Goal: Task Accomplishment & Management: Complete application form

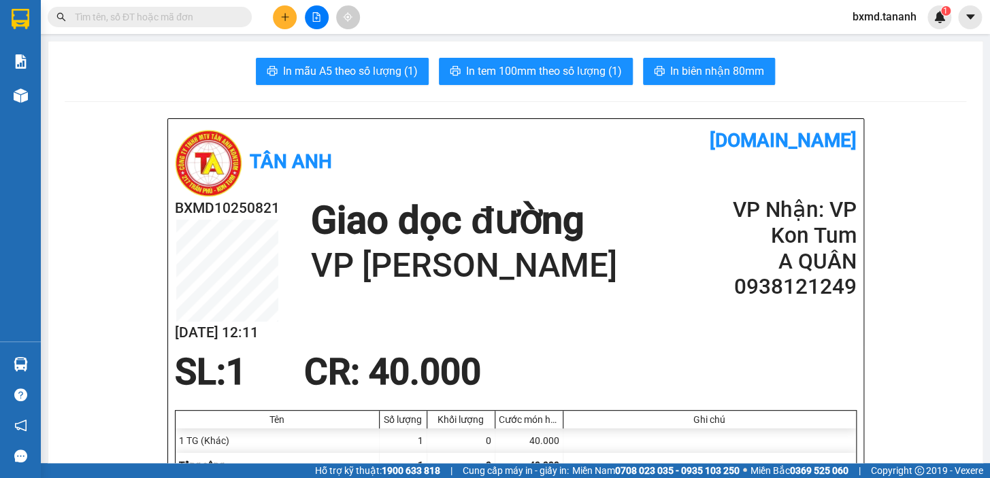
scroll to position [185, 0]
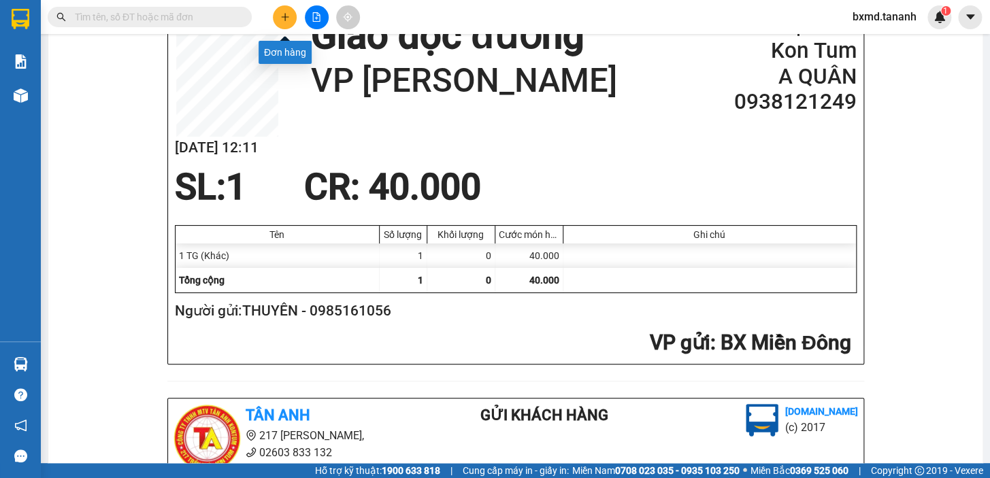
click at [281, 15] on icon "plus" at bounding box center [285, 17] width 10 height 10
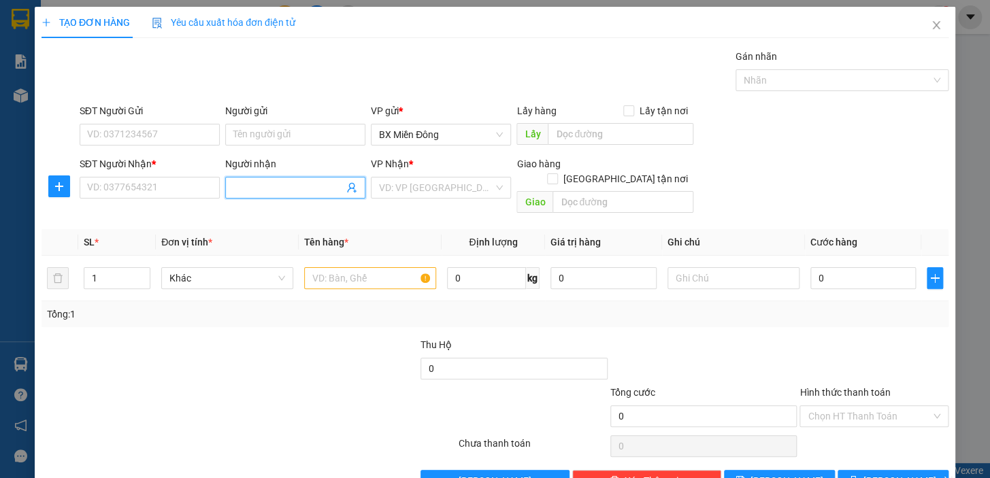
click at [264, 186] on input "Người nhận" at bounding box center [288, 187] width 110 height 15
type input "COOP"
click at [299, 214] on div "COOPMART - 0389447029" at bounding box center [292, 214] width 122 height 15
type input "0389447029"
type input "COOPMART"
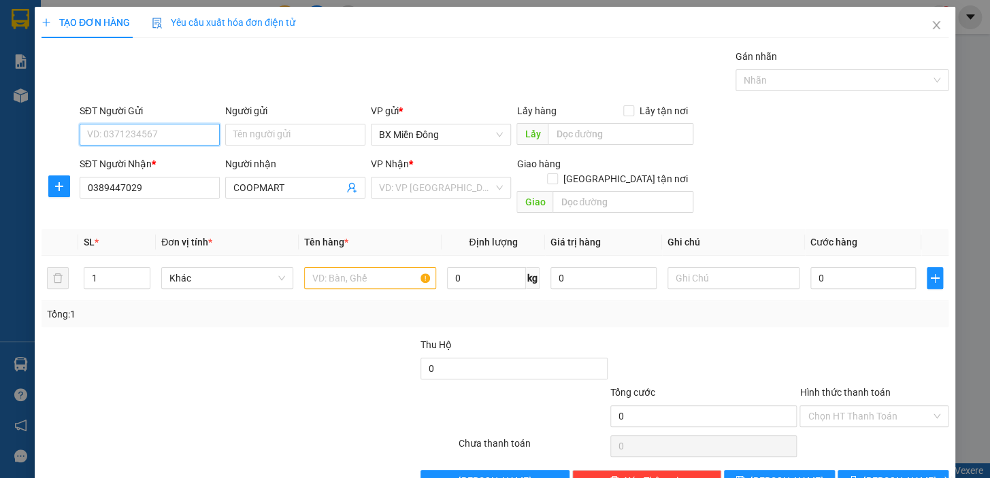
click at [173, 131] on input "SĐT Người Gửi" at bounding box center [150, 135] width 140 height 22
click at [173, 130] on input "SĐT Người Gửi" at bounding box center [150, 135] width 140 height 22
click at [203, 135] on input "SĐT Người Gửi" at bounding box center [150, 135] width 140 height 22
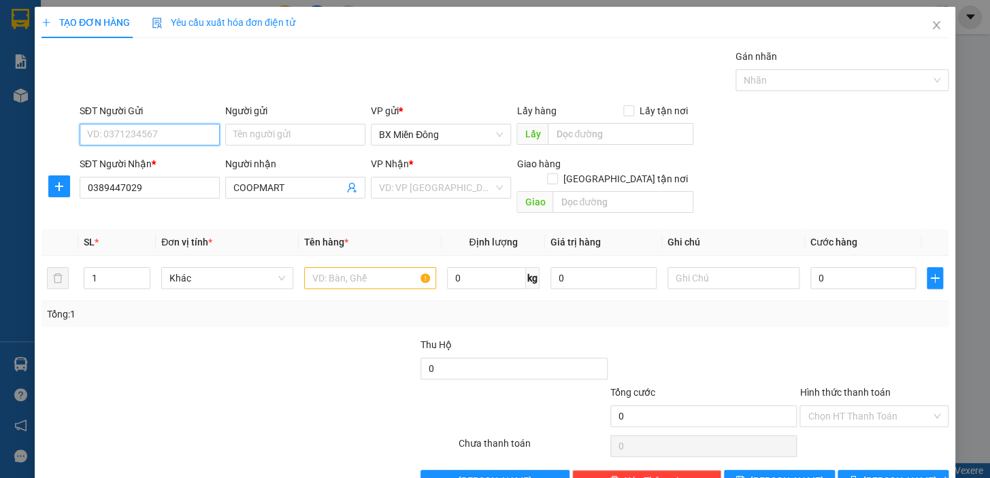
click at [203, 135] on input "SĐT Người Gửi" at bounding box center [150, 135] width 140 height 22
click at [256, 129] on input "Người gửi" at bounding box center [295, 135] width 140 height 22
click at [174, 139] on input "SĐT Người Gửi" at bounding box center [150, 135] width 140 height 22
click at [174, 141] on input "SĐT Người Gửi" at bounding box center [150, 135] width 140 height 22
click at [182, 140] on input "SĐT Người Gửi" at bounding box center [150, 135] width 140 height 22
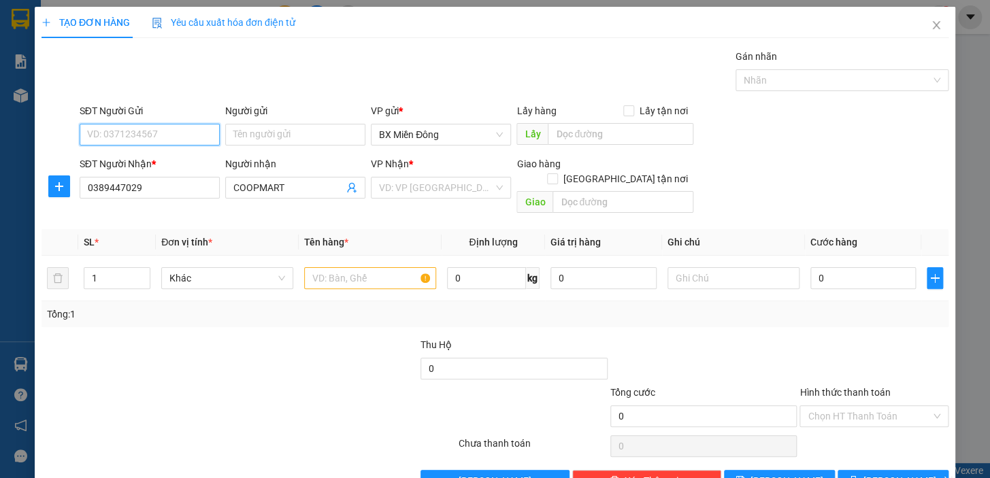
click at [182, 139] on input "SĐT Người Gửi" at bounding box center [150, 135] width 140 height 22
click at [173, 133] on input "SĐT Người Gửi" at bounding box center [150, 135] width 140 height 22
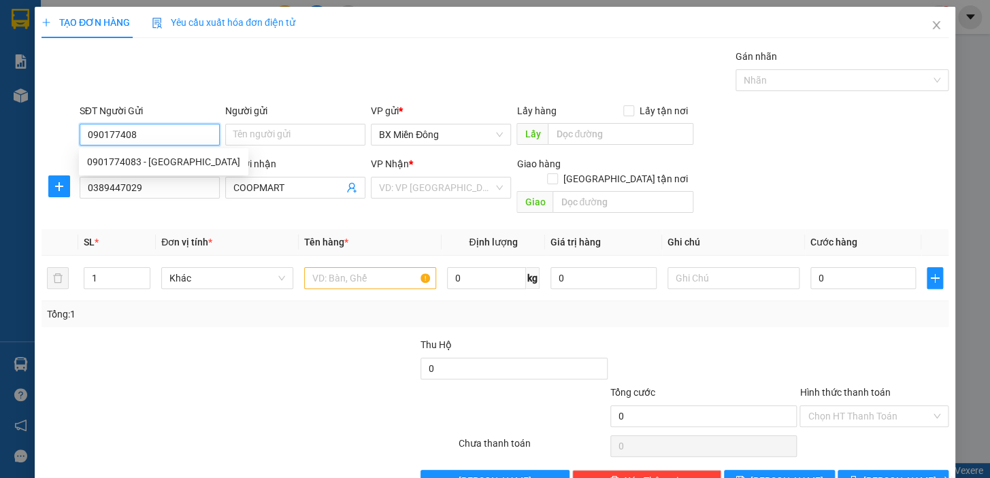
type input "0901774083"
click at [158, 160] on div "0901774083 - [GEOGRAPHIC_DATA]" at bounding box center [163, 161] width 153 height 15
type input "VIỆT ĐỨC"
type input "120.000"
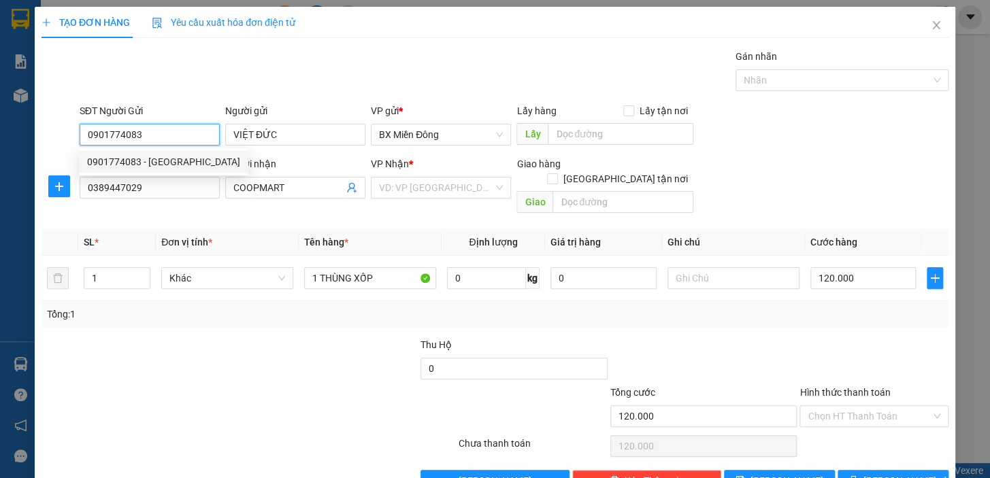
scroll to position [24, 0]
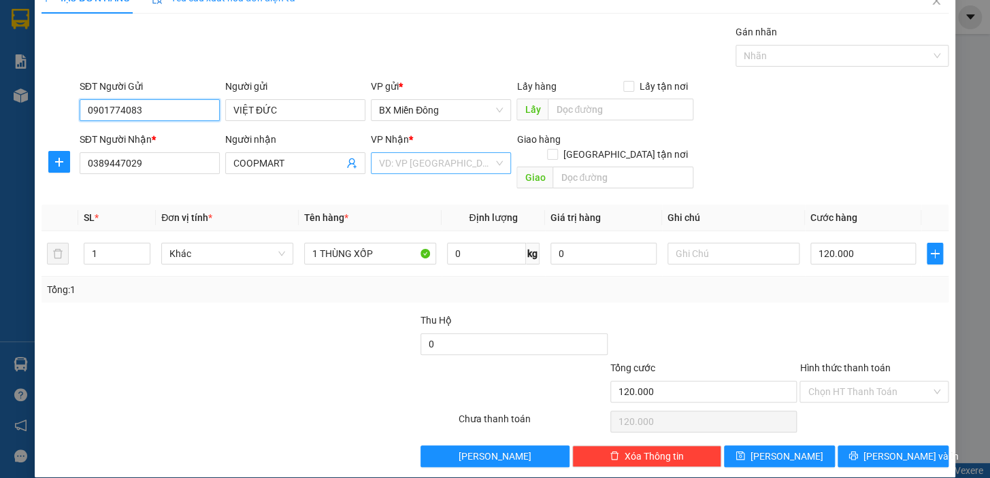
click at [493, 163] on div "VD: VP [GEOGRAPHIC_DATA]" at bounding box center [441, 163] width 140 height 22
type input "0901774083"
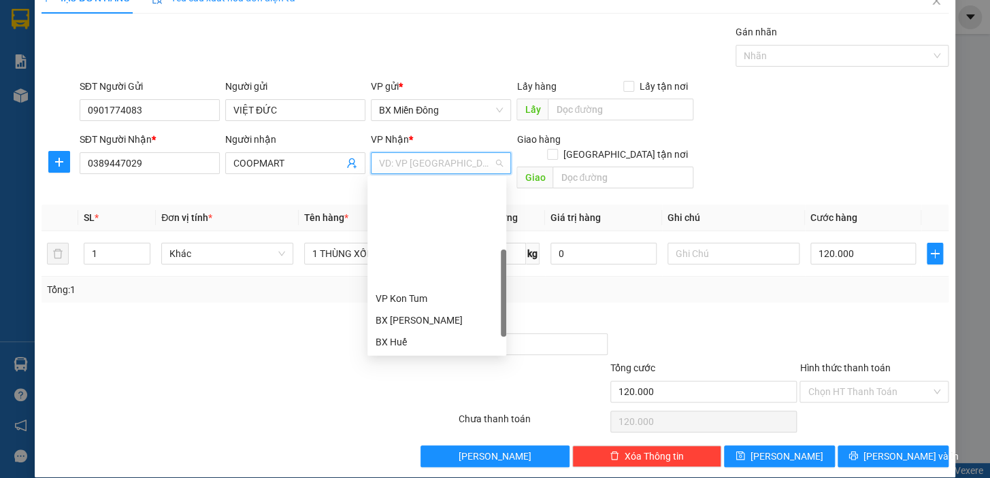
scroll to position [123, 0]
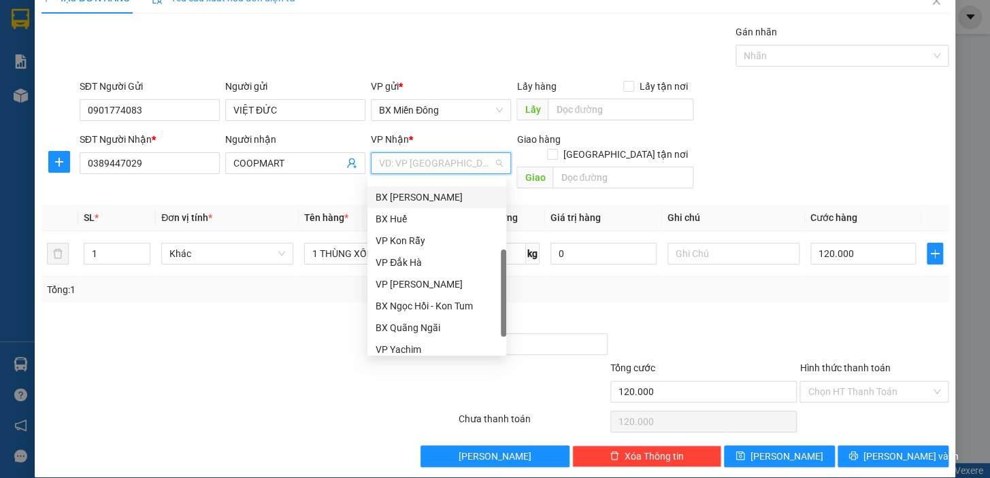
click at [423, 200] on div "BX [PERSON_NAME]" at bounding box center [436, 197] width 122 height 15
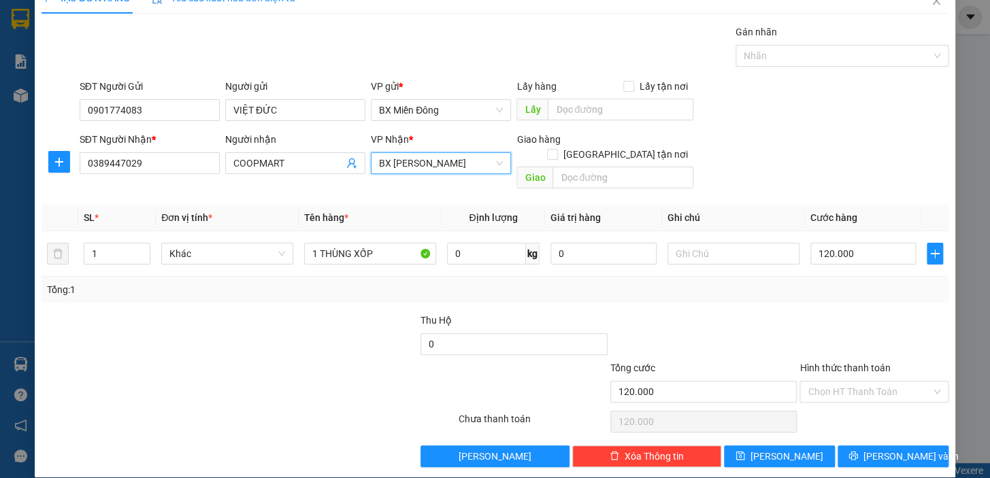
click at [845, 363] on label "Hình thức thanh toán" at bounding box center [844, 368] width 90 height 11
click at [845, 382] on input "Hình thức thanh toán" at bounding box center [868, 392] width 123 height 20
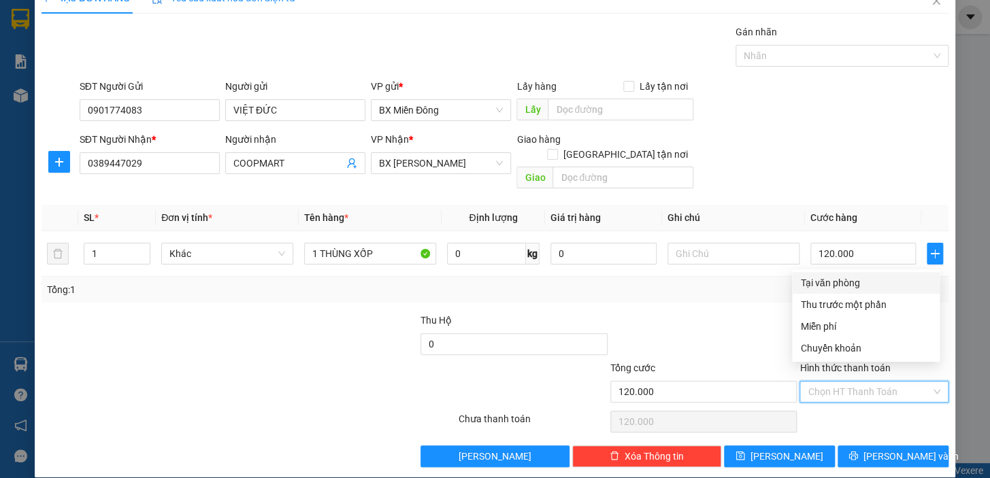
click at [816, 285] on div "Tại văn phòng" at bounding box center [865, 282] width 131 height 15
type input "0"
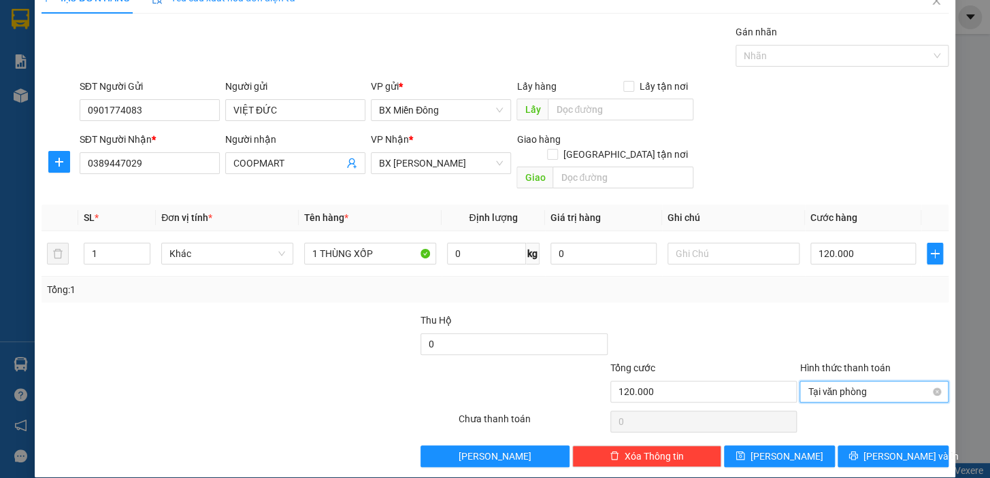
click at [838, 382] on span "Tại văn phòng" at bounding box center [873, 392] width 133 height 20
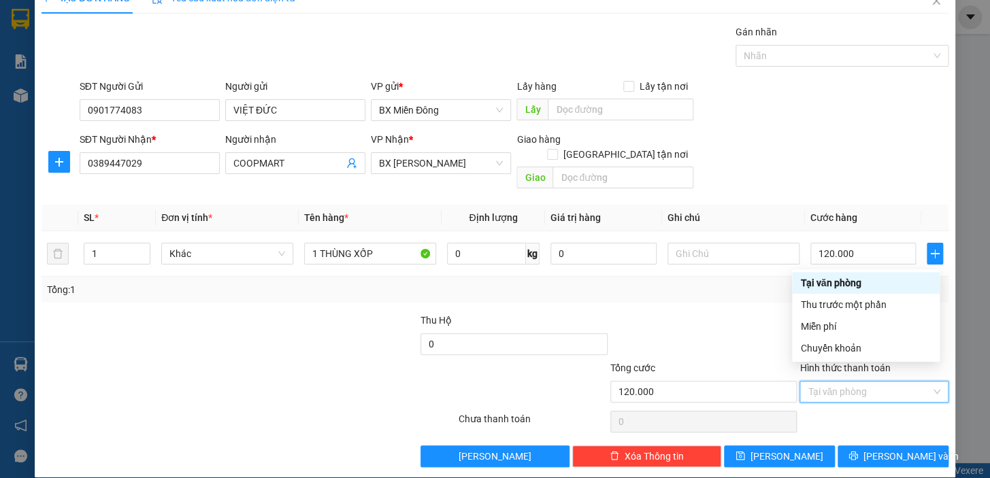
click at [807, 280] on div "Tại văn phòng" at bounding box center [865, 282] width 131 height 15
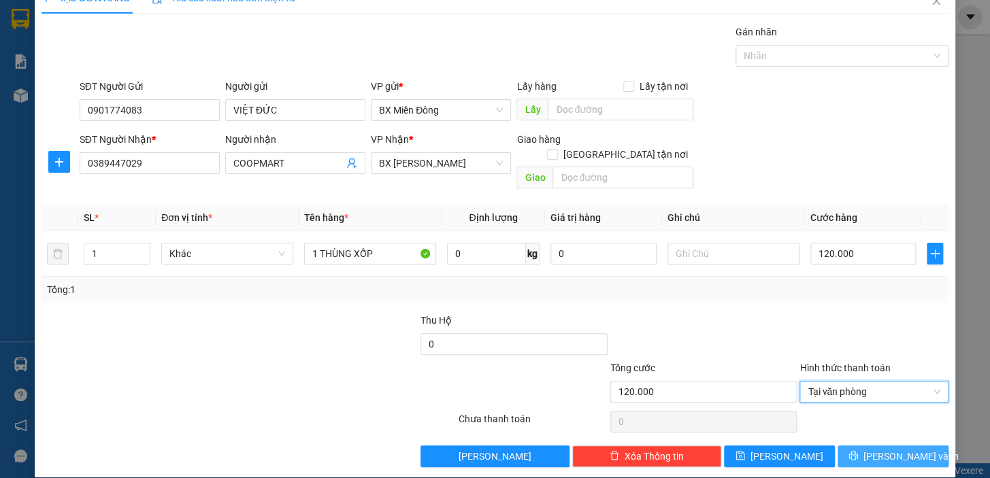
click at [891, 449] on span "[PERSON_NAME] và In" at bounding box center [910, 456] width 95 height 15
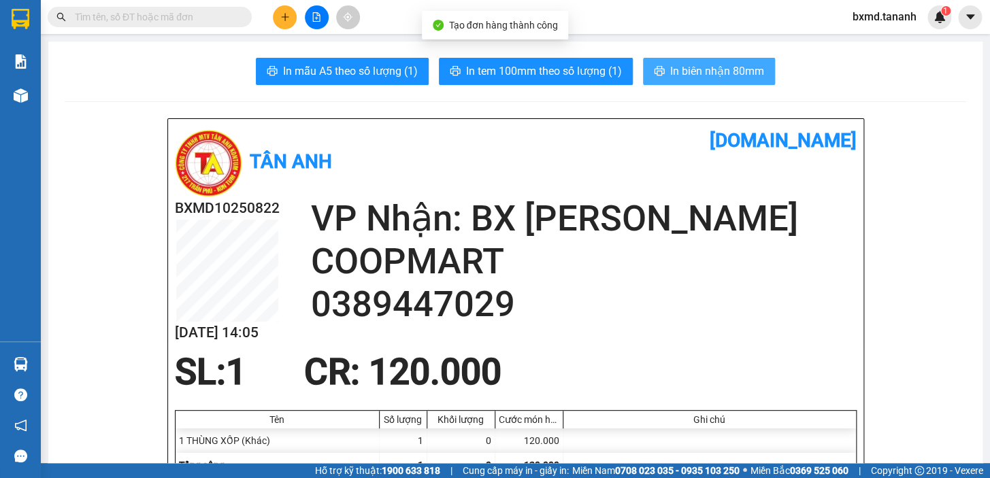
click at [737, 68] on span "In biên nhận 80mm" at bounding box center [717, 71] width 94 height 17
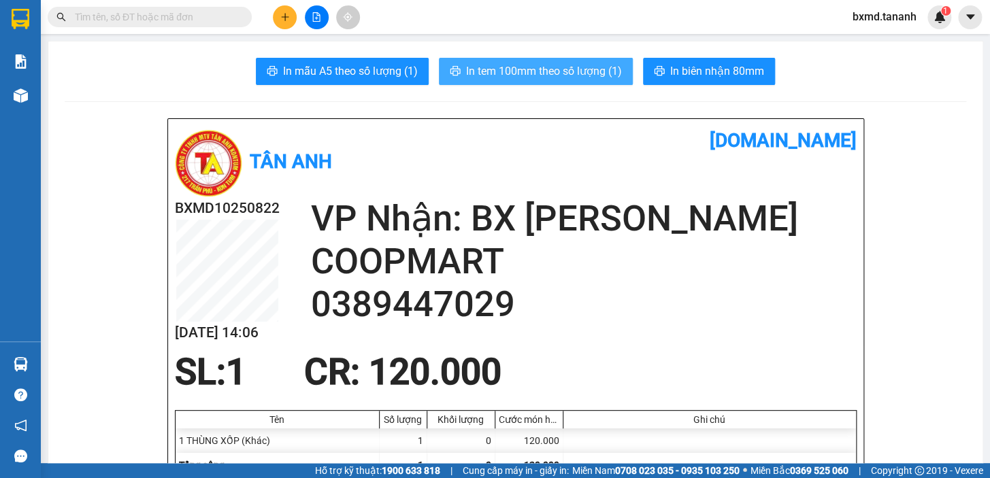
click at [568, 77] on span "In tem 100mm theo số lượng (1)" at bounding box center [544, 71] width 156 height 17
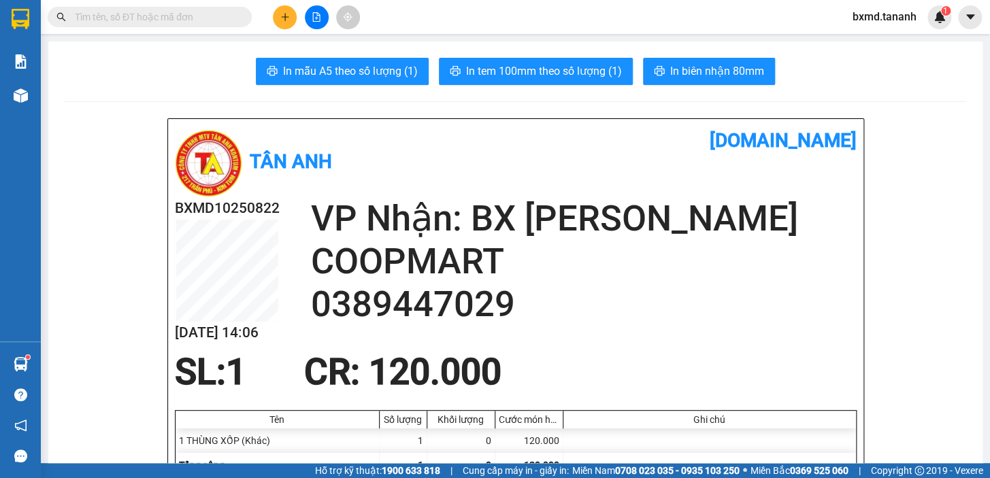
click at [273, 7] on div at bounding box center [316, 17] width 102 height 24
click at [284, 16] on icon "plus" at bounding box center [284, 16] width 7 height 1
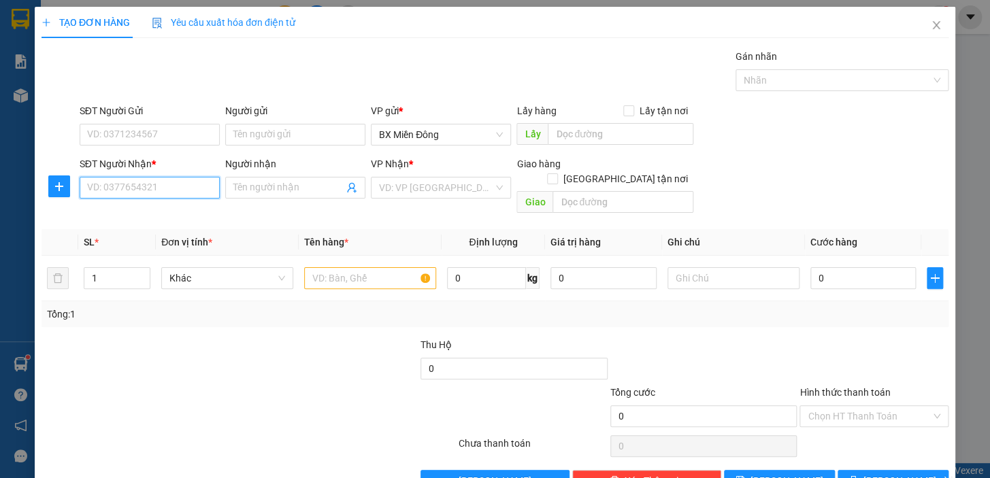
click at [178, 183] on input "SĐT Người Nhận *" at bounding box center [150, 188] width 140 height 22
type input "0918822479"
click at [176, 220] on div "0918822479 - [PERSON_NAME]" at bounding box center [154, 214] width 134 height 15
type input "UYÊN [PERSON_NAME]"
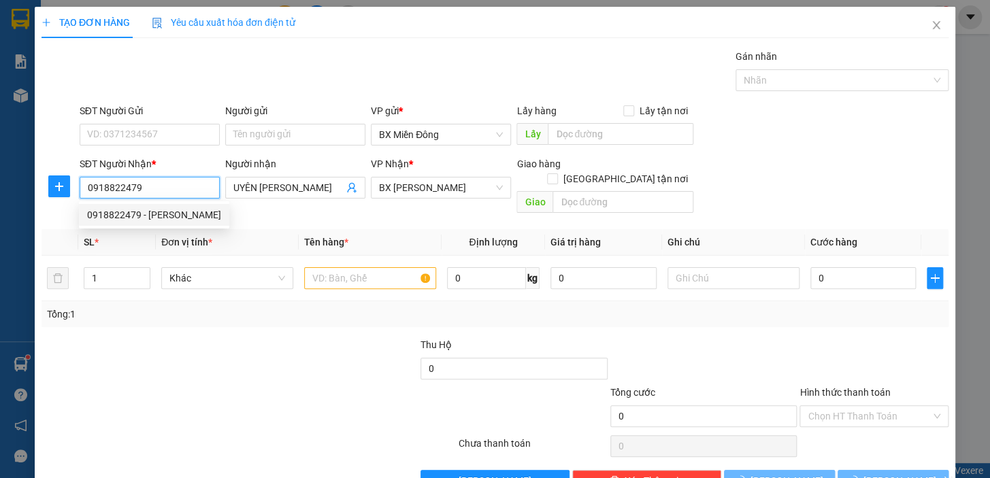
type input "60.000"
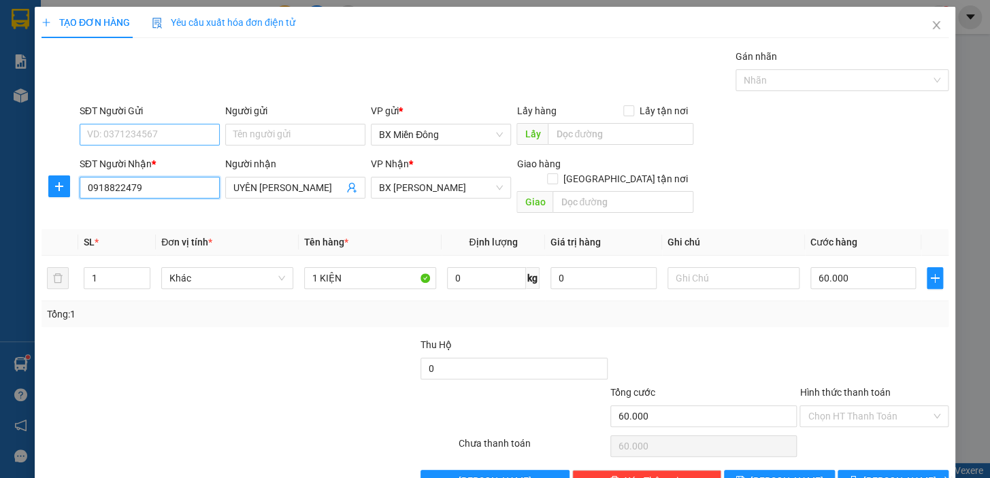
type input "0918822479"
click at [181, 141] on input "SĐT Người Gửi" at bounding box center [150, 135] width 140 height 22
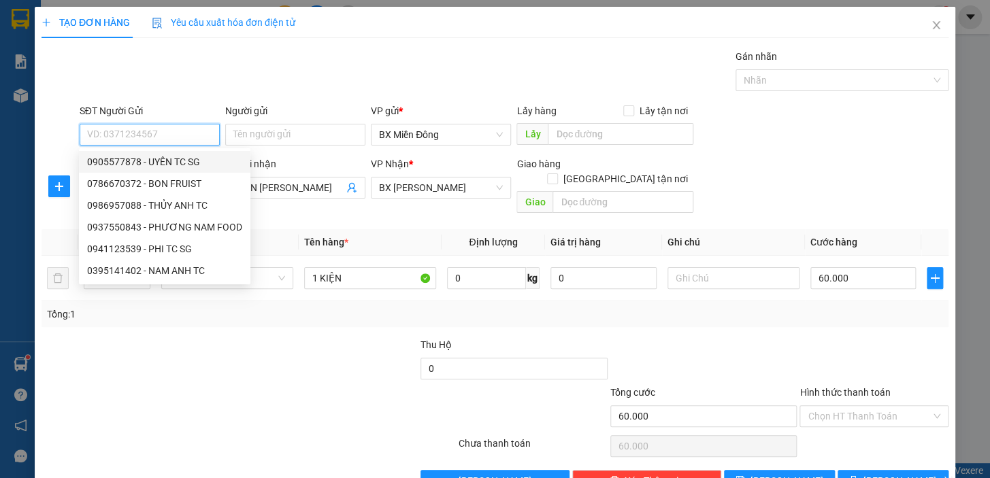
click at [139, 134] on input "SĐT Người Gửi" at bounding box center [150, 135] width 140 height 22
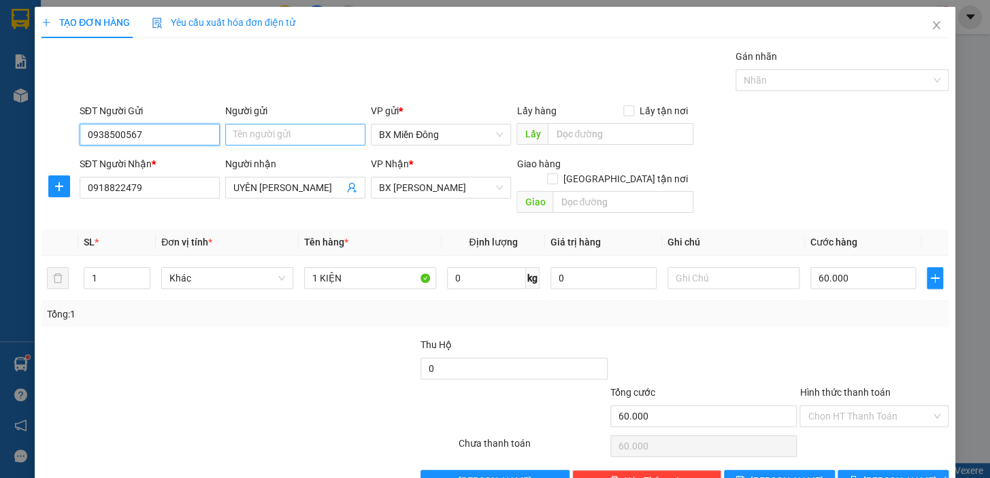
type input "0938500567"
click at [282, 127] on input "Người gửi" at bounding box center [295, 135] width 140 height 22
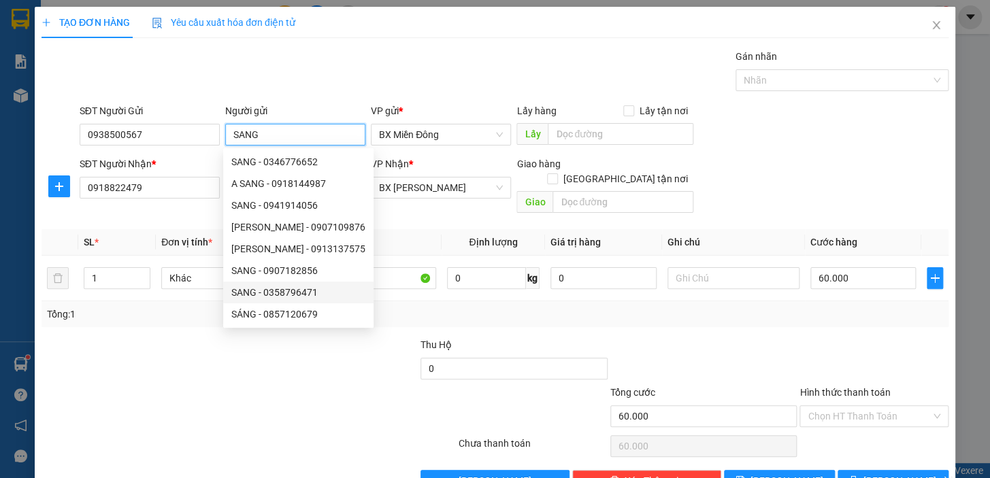
type input "SANG"
click at [352, 385] on div at bounding box center [381, 409] width 152 height 48
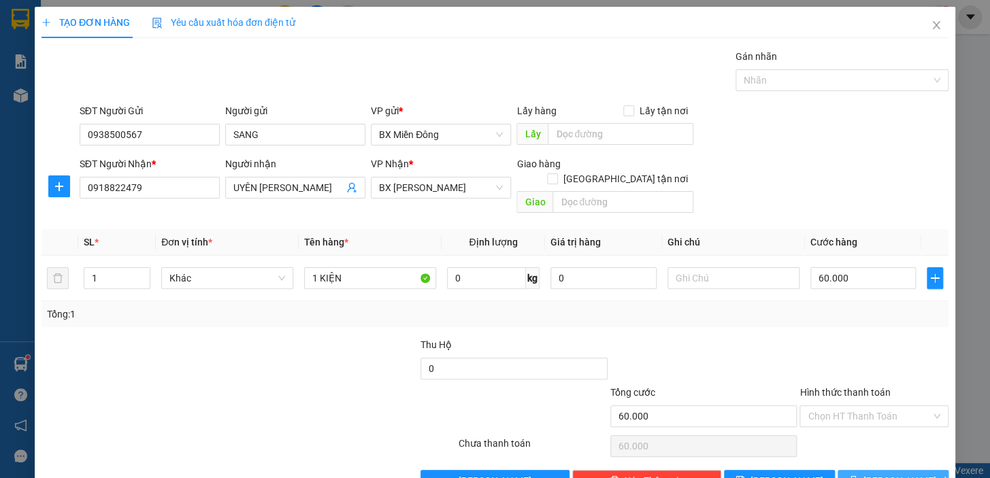
click at [884, 473] on span "[PERSON_NAME] và In" at bounding box center [910, 480] width 95 height 15
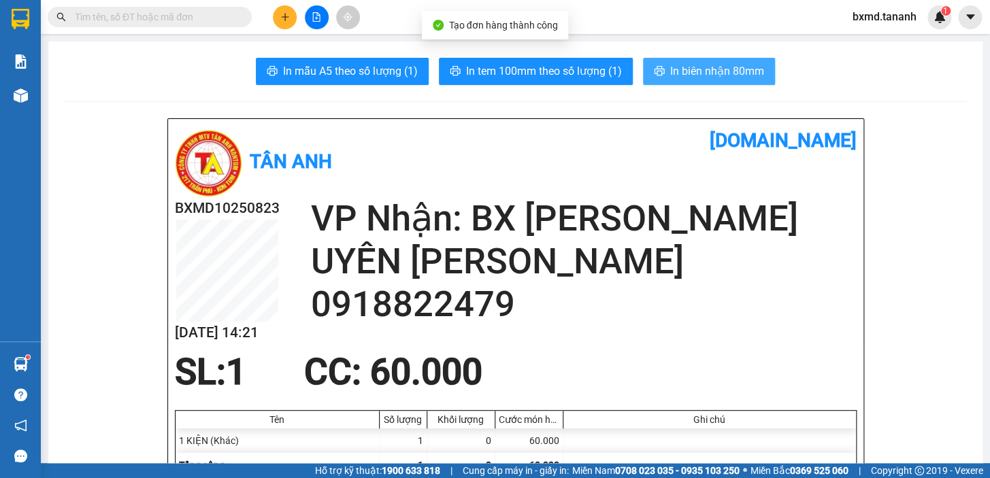
click at [679, 74] on span "In biên nhận 80mm" at bounding box center [717, 71] width 94 height 17
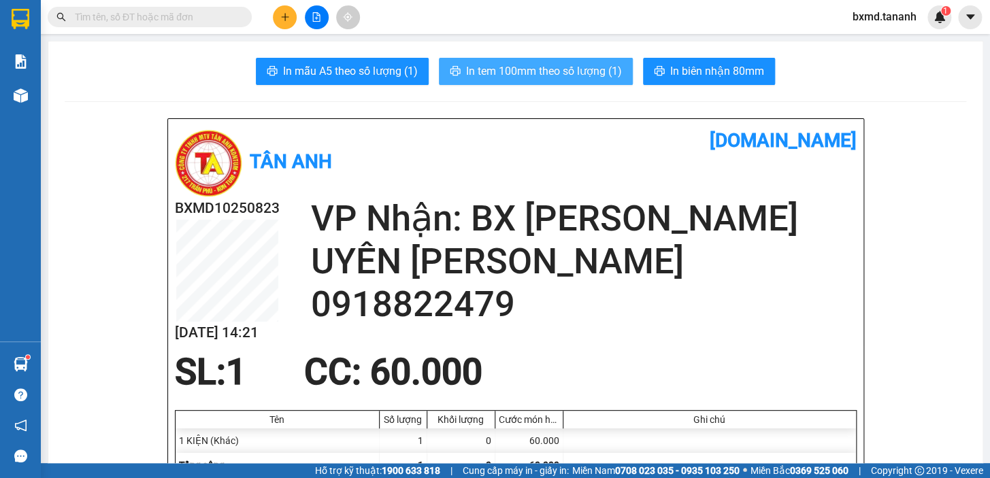
click at [456, 70] on button "In tem 100mm theo số lượng (1)" at bounding box center [536, 71] width 194 height 27
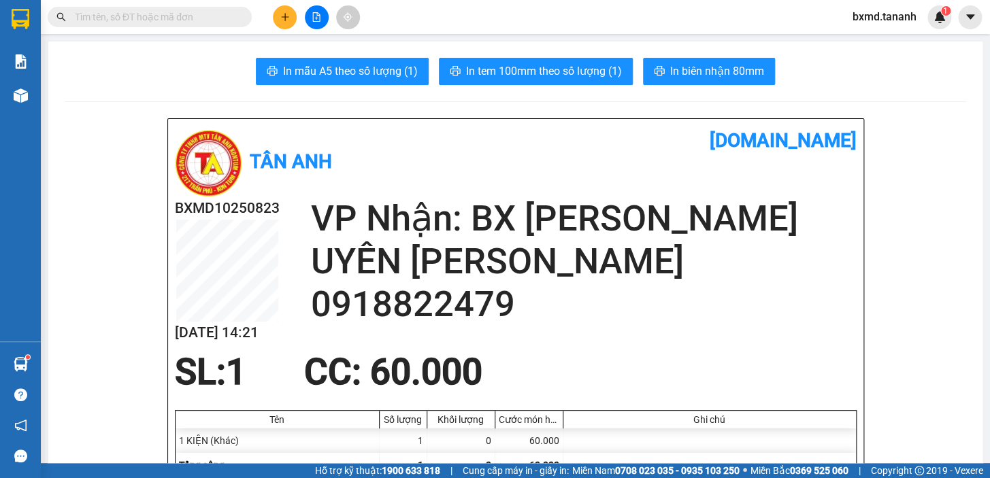
click at [282, 21] on icon "plus" at bounding box center [285, 17] width 10 height 10
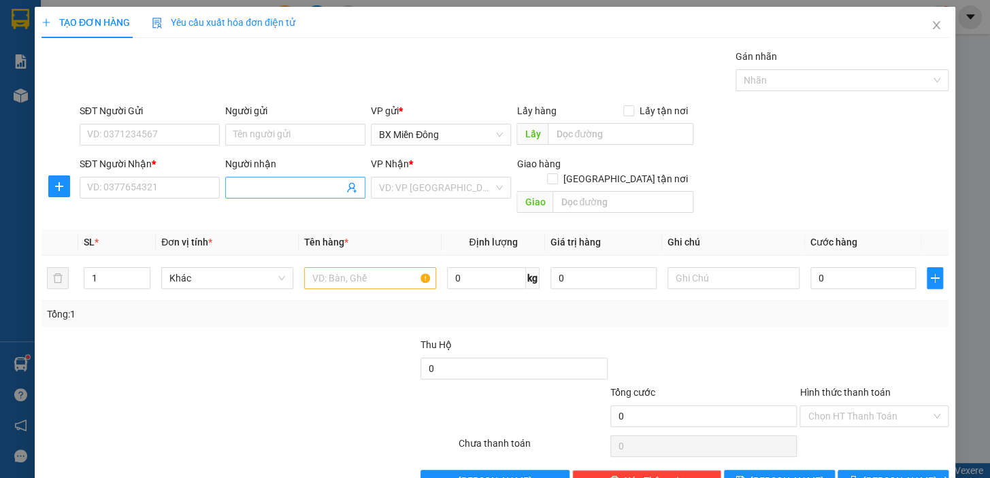
drag, startPoint x: 256, startPoint y: 186, endPoint x: 265, endPoint y: 197, distance: 14.0
click at [263, 196] on span at bounding box center [295, 188] width 140 height 22
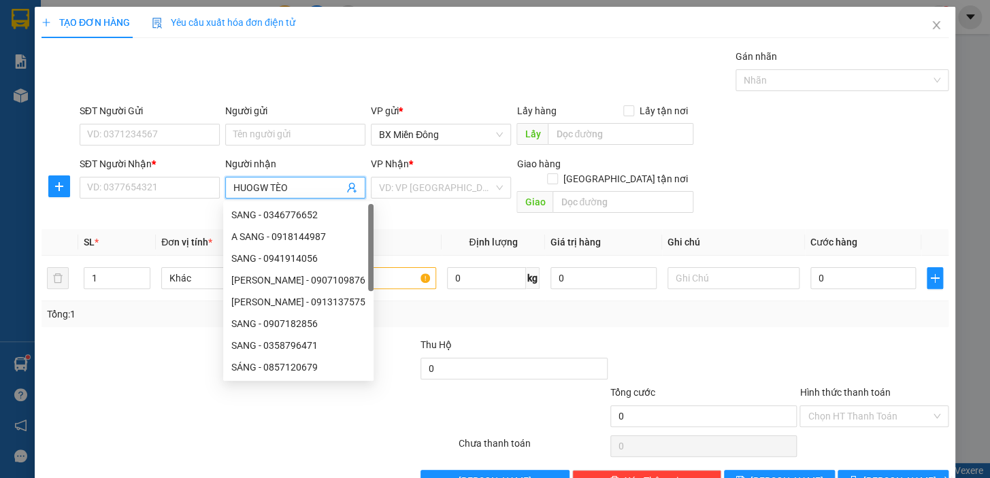
type input "HUOGW TÈO"
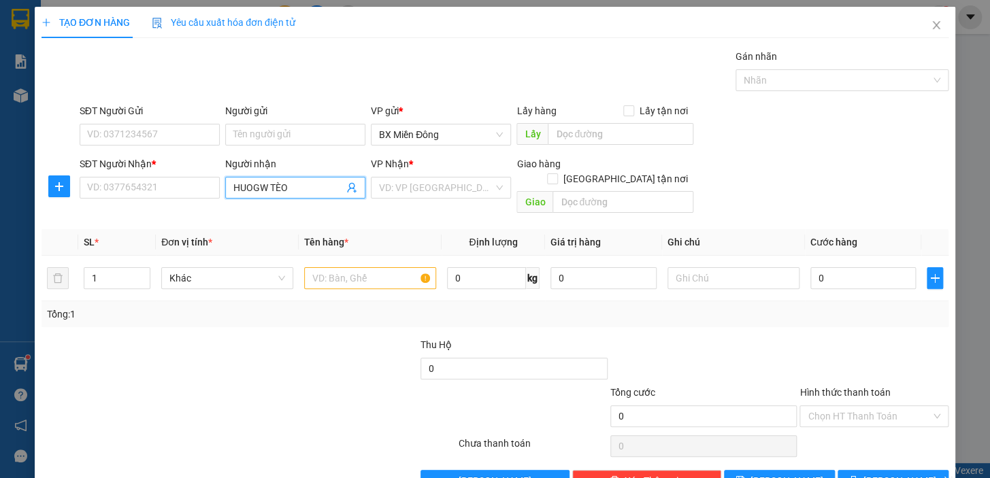
drag, startPoint x: 291, startPoint y: 190, endPoint x: 120, endPoint y: 169, distance: 172.7
click at [122, 169] on div "SĐT Người Nhận * VD: 0377654321 Người nhận HUOGW TÈO HUOGW TÈO VP Nhận * VD: VP…" at bounding box center [514, 187] width 874 height 63
type input "HƯƠNG TÈO"
click at [178, 186] on input "SĐT Người Nhận *" at bounding box center [150, 188] width 140 height 22
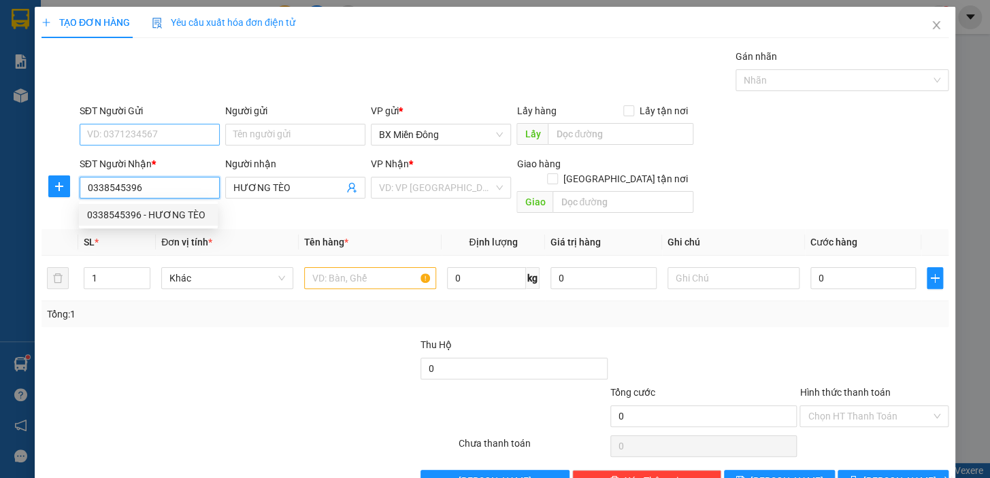
type input "0338545396"
click at [193, 132] on input "SĐT Người Gửi" at bounding box center [150, 135] width 140 height 22
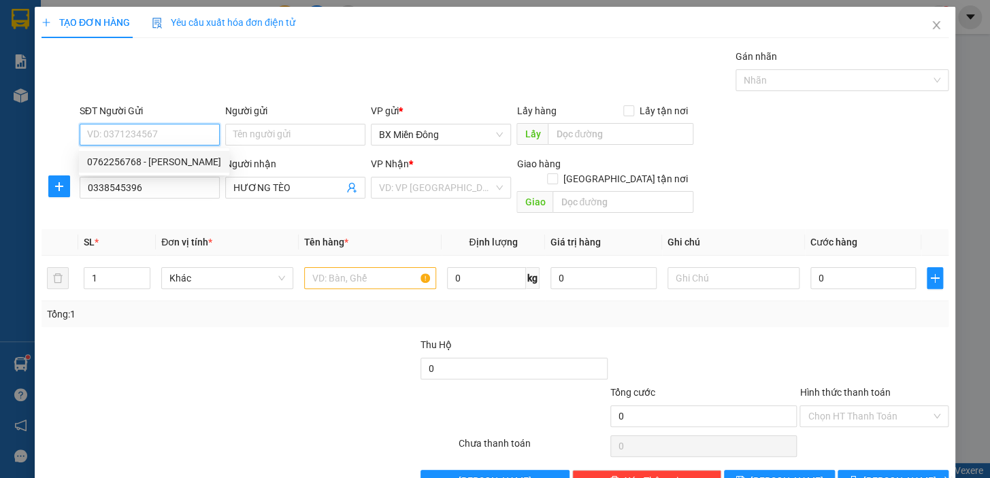
click at [196, 158] on div "0762256768 - [PERSON_NAME]" at bounding box center [154, 161] width 134 height 15
type input "0762256768"
type input "MINH"
type input "80.000"
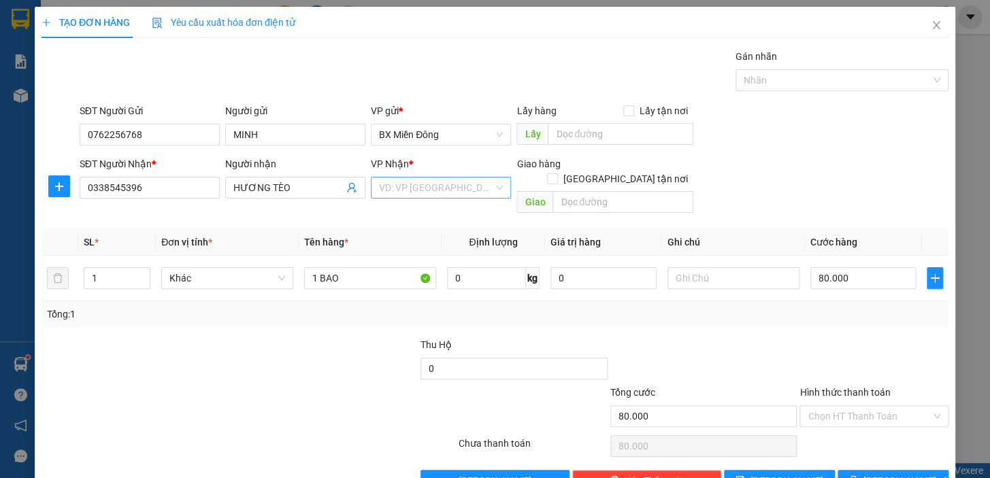
click at [433, 197] on input "search" at bounding box center [436, 188] width 114 height 20
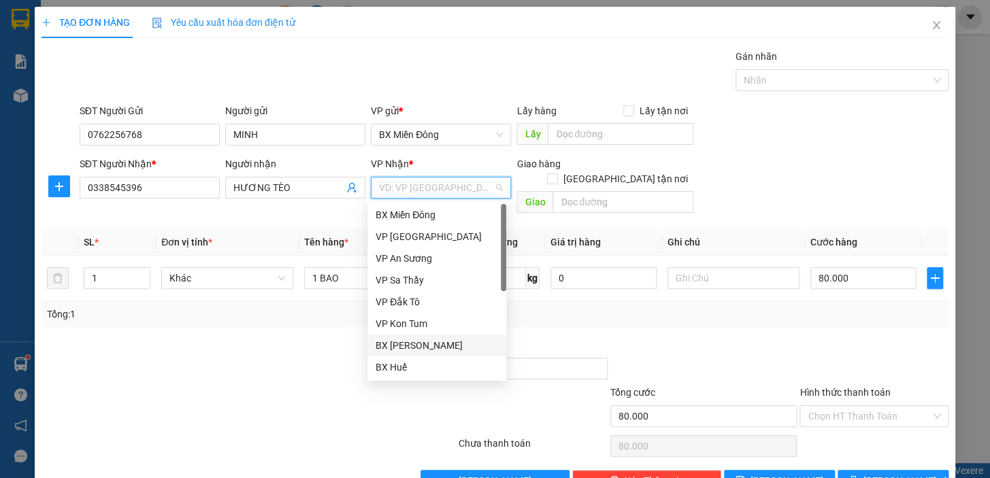
click at [437, 341] on div "BX [PERSON_NAME]" at bounding box center [436, 345] width 122 height 15
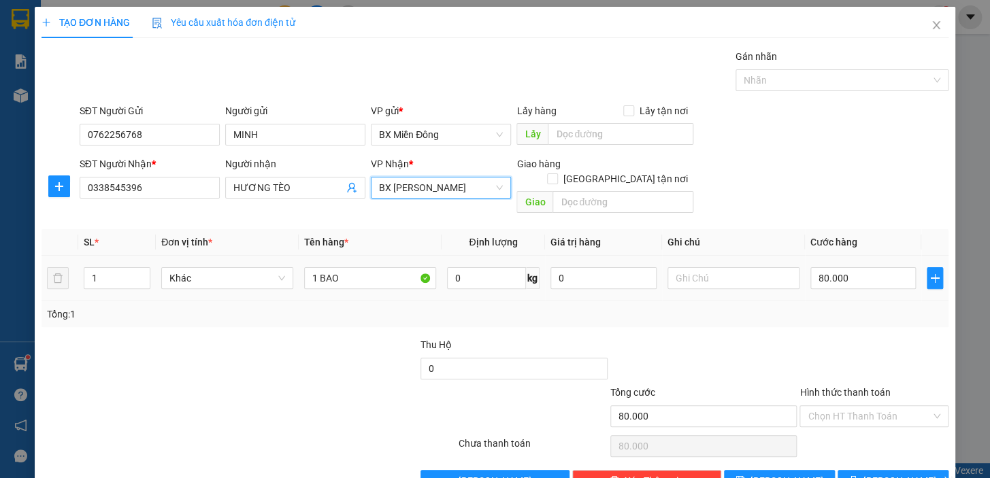
drag, startPoint x: 796, startPoint y: 284, endPoint x: 816, endPoint y: 274, distance: 22.5
click at [796, 284] on tr "1 Khác 1 BAO 0 kg 0 80.000" at bounding box center [494, 279] width 907 height 46
click at [818, 272] on input "80.000" at bounding box center [863, 278] width 106 height 22
type input "5"
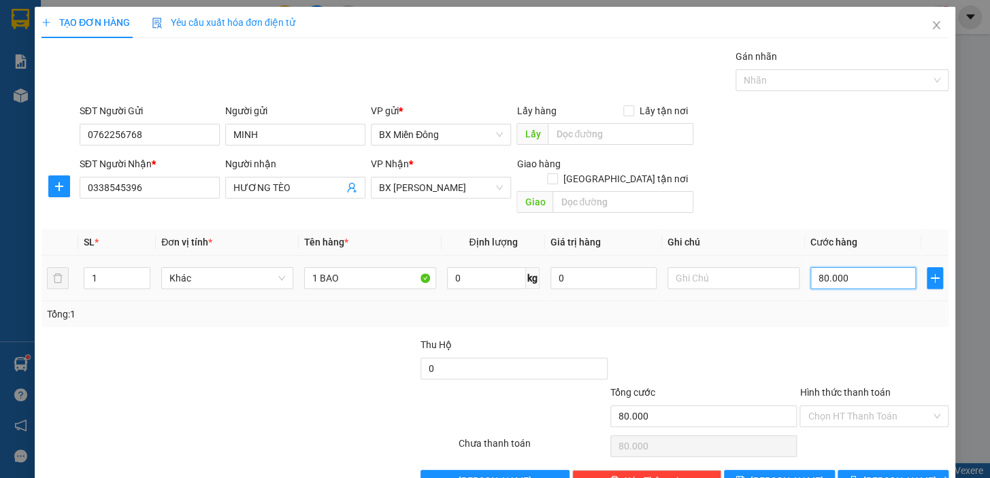
type input "5"
click at [891, 473] on span "[PERSON_NAME] và In" at bounding box center [910, 480] width 95 height 15
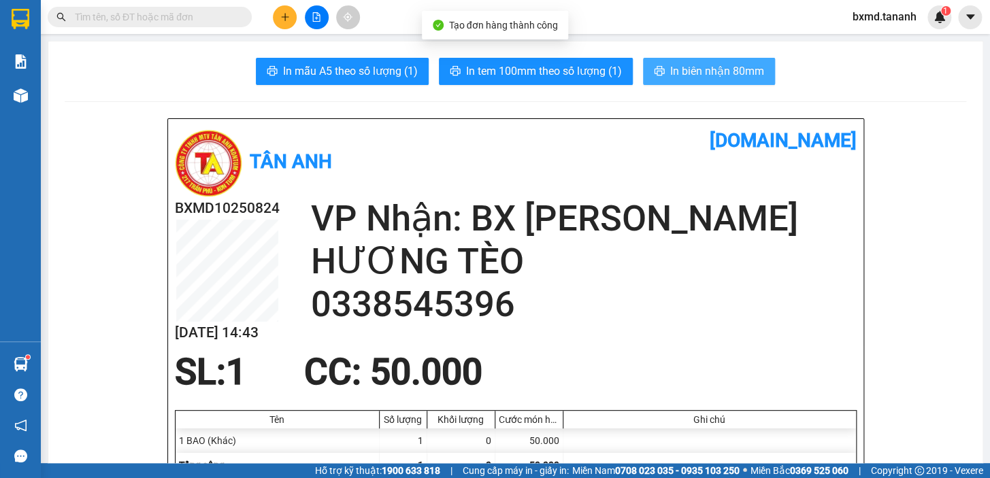
click at [716, 79] on span "In biên nhận 80mm" at bounding box center [717, 71] width 94 height 17
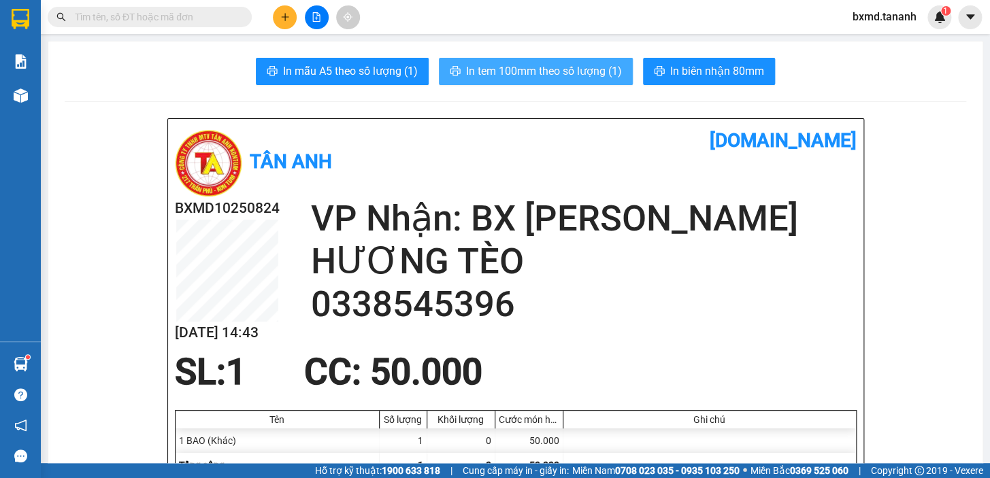
click at [616, 69] on span "In tem 100mm theo số lượng (1)" at bounding box center [544, 71] width 156 height 17
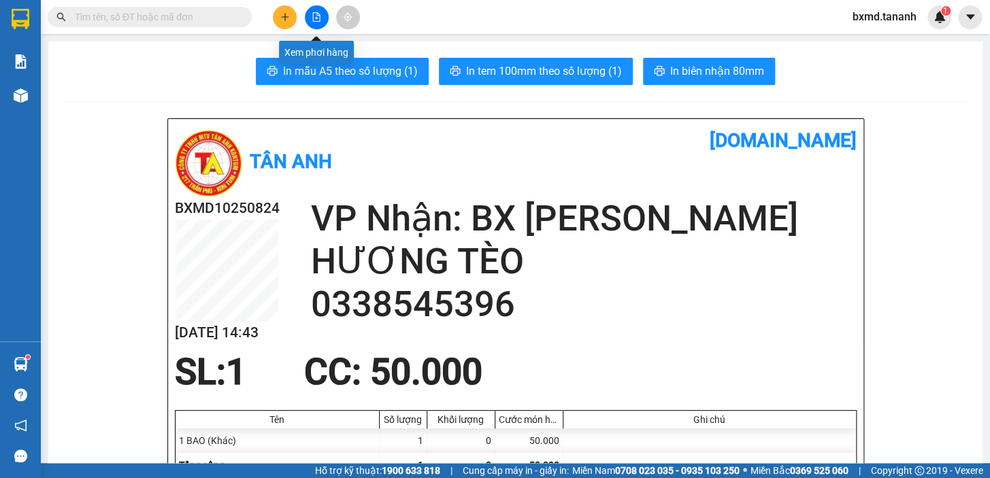
click at [291, 13] on button at bounding box center [285, 17] width 24 height 24
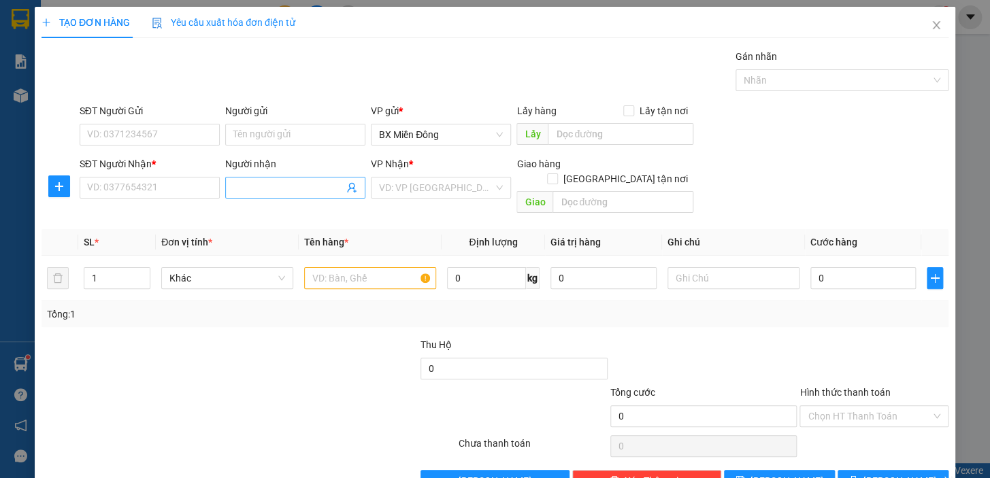
click at [269, 197] on span at bounding box center [295, 188] width 140 height 22
type input "TRỰC"
click at [139, 189] on input "SĐT Người Nhận *" at bounding box center [150, 188] width 140 height 22
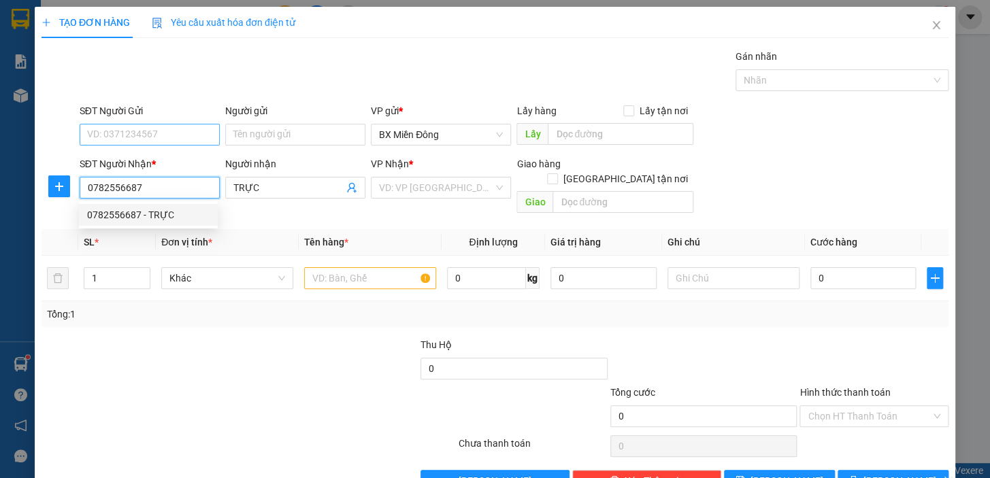
type input "0782556687"
click at [153, 144] on input "SĐT Người Gửi" at bounding box center [150, 135] width 140 height 22
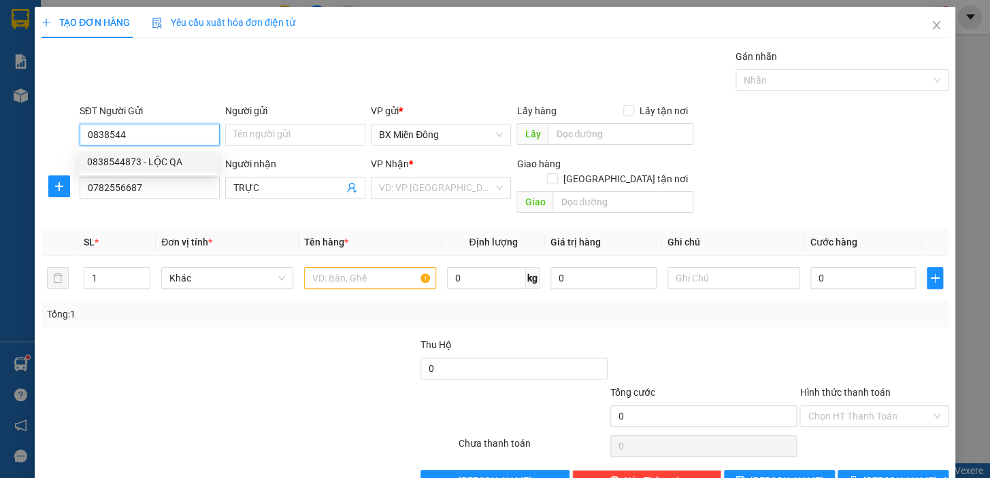
click at [177, 169] on div "0838544873 - LỘC QA" at bounding box center [148, 161] width 122 height 15
type input "0838544873"
type input "LỘC QA"
type input "60.000"
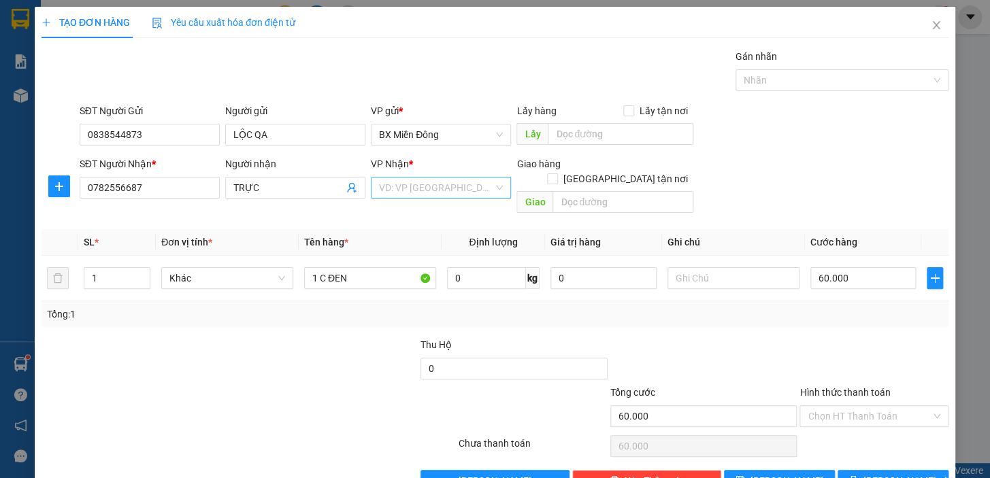
click at [440, 187] on input "search" at bounding box center [436, 188] width 114 height 20
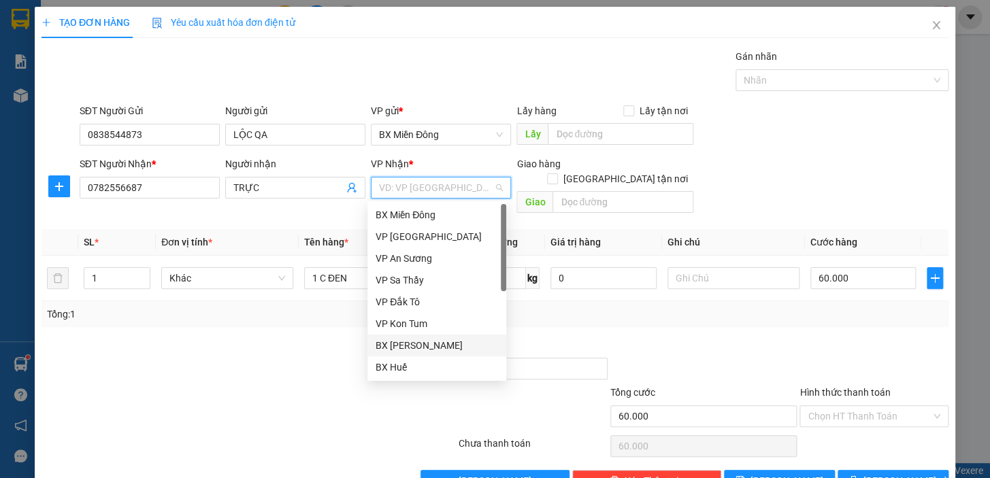
click at [453, 348] on div "BX [PERSON_NAME]" at bounding box center [436, 345] width 122 height 15
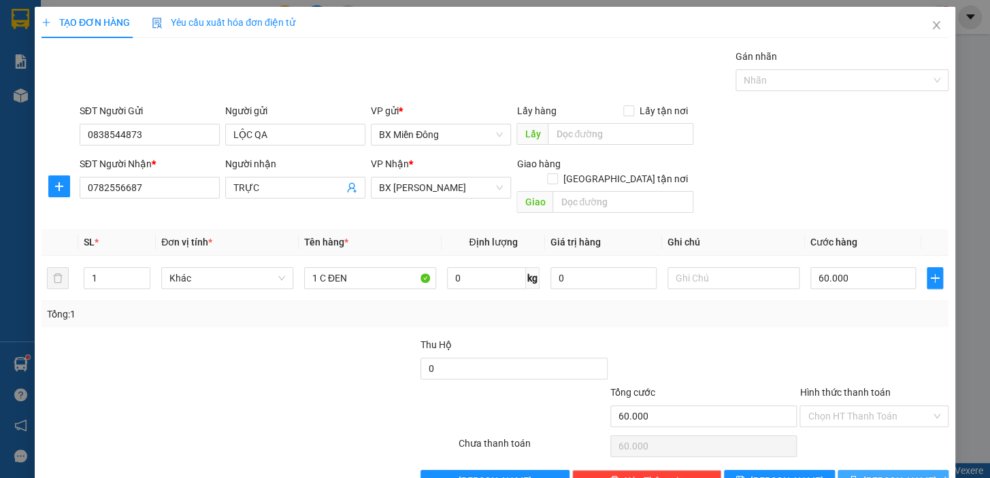
click at [899, 470] on button "[PERSON_NAME] và In" at bounding box center [892, 481] width 111 height 22
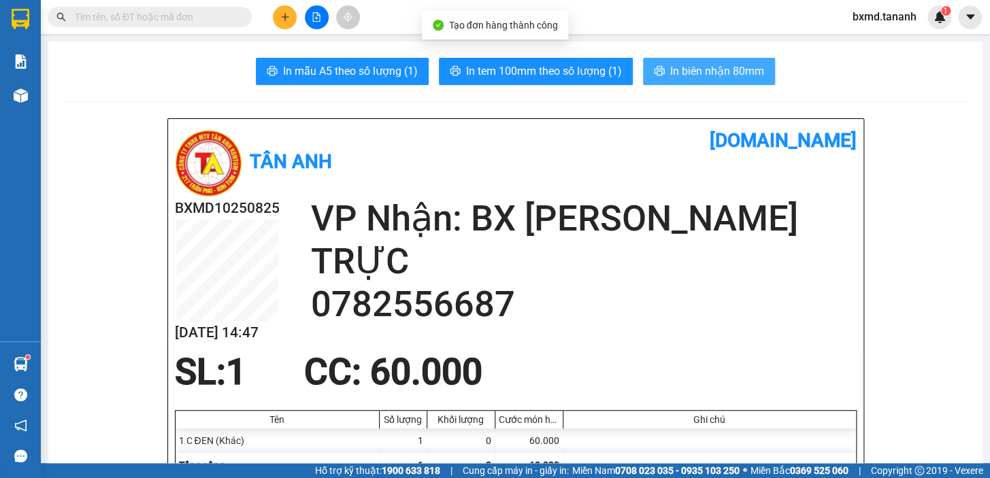
click at [684, 71] on span "In biên nhận 80mm" at bounding box center [717, 71] width 94 height 17
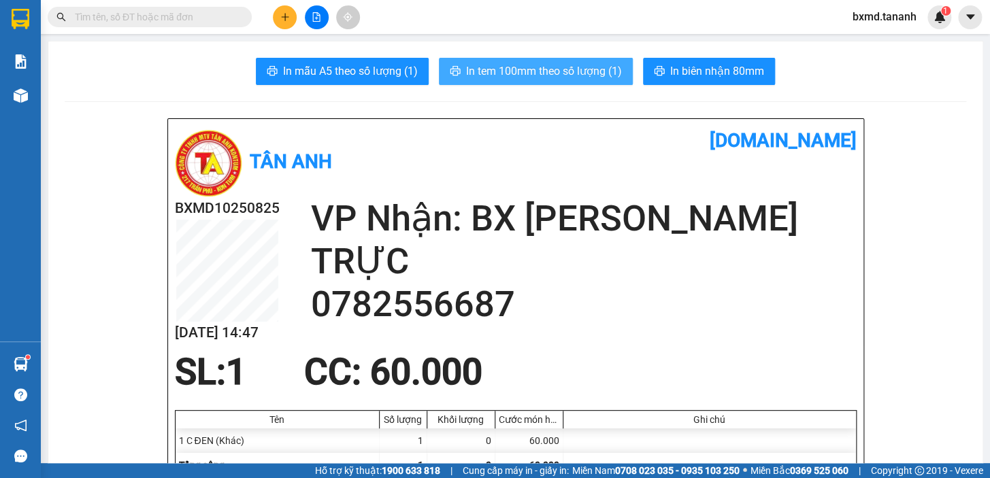
click at [584, 64] on span "In tem 100mm theo số lượng (1)" at bounding box center [544, 71] width 156 height 17
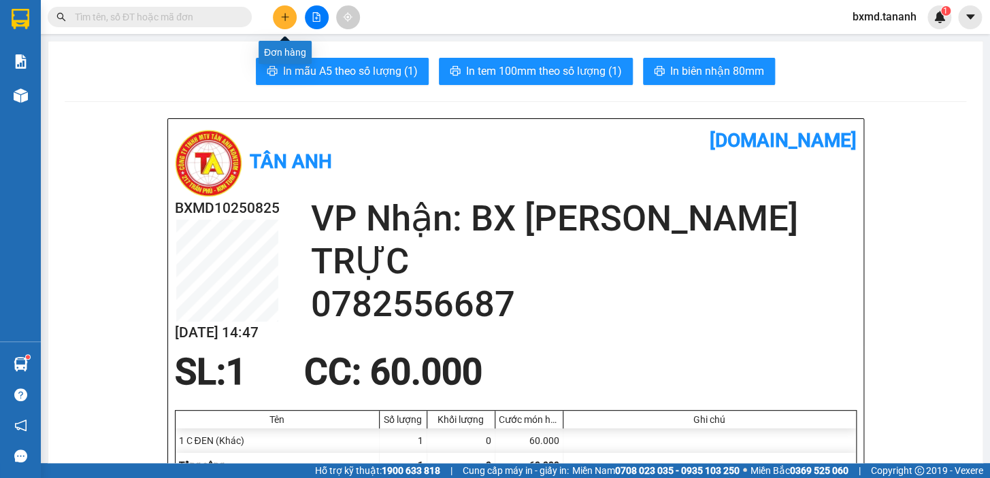
click at [290, 14] on button at bounding box center [285, 17] width 24 height 24
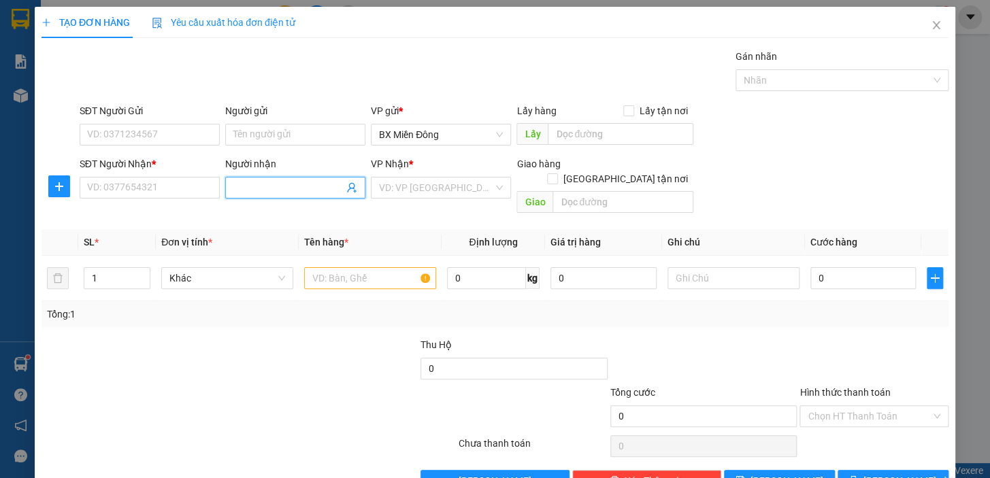
click at [305, 193] on input "Người nhận" at bounding box center [288, 187] width 110 height 15
type input "THỦY"
drag, startPoint x: 166, startPoint y: 180, endPoint x: 166, endPoint y: 188, distance: 8.2
click at [165, 180] on input "SĐT Người Nhận *" at bounding box center [150, 188] width 140 height 22
click at [150, 147] on div "SĐT Người Gửi VD: 0371234567" at bounding box center [150, 127] width 140 height 48
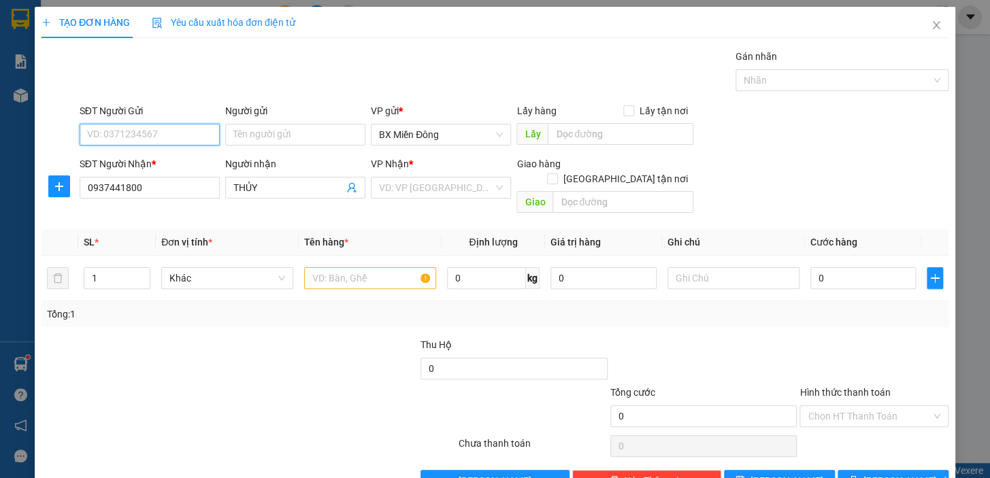
click at [153, 139] on input "SĐT Người Gửi" at bounding box center [150, 135] width 140 height 22
click at [103, 190] on input "0937441800" at bounding box center [150, 188] width 140 height 22
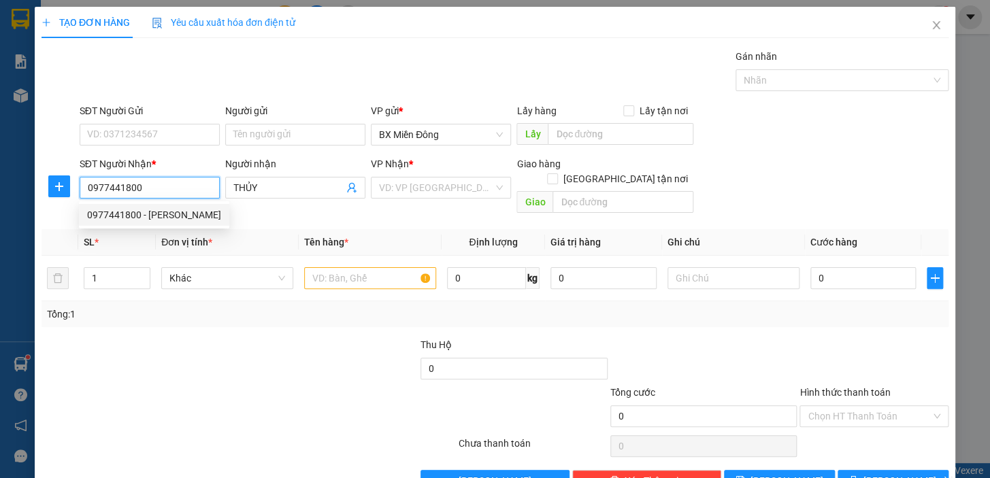
type input "0977441800"
click at [145, 146] on div "SĐT Người Gửi VD: 0371234567" at bounding box center [150, 127] width 140 height 48
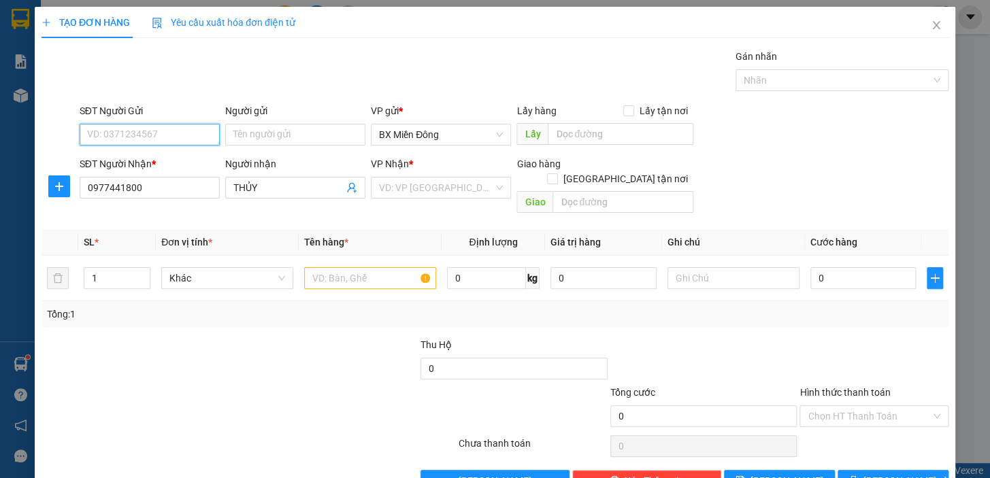
click at [151, 140] on input "SĐT Người Gửi" at bounding box center [150, 135] width 140 height 22
click at [163, 190] on div "0932787093 - OANH" at bounding box center [150, 183] width 127 height 15
type input "0932787093"
type input "OANH"
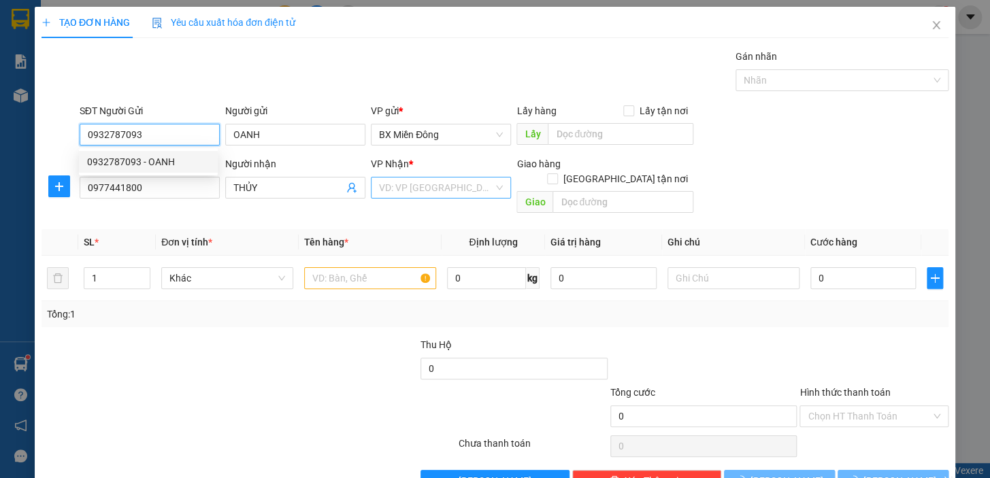
type input "100.000"
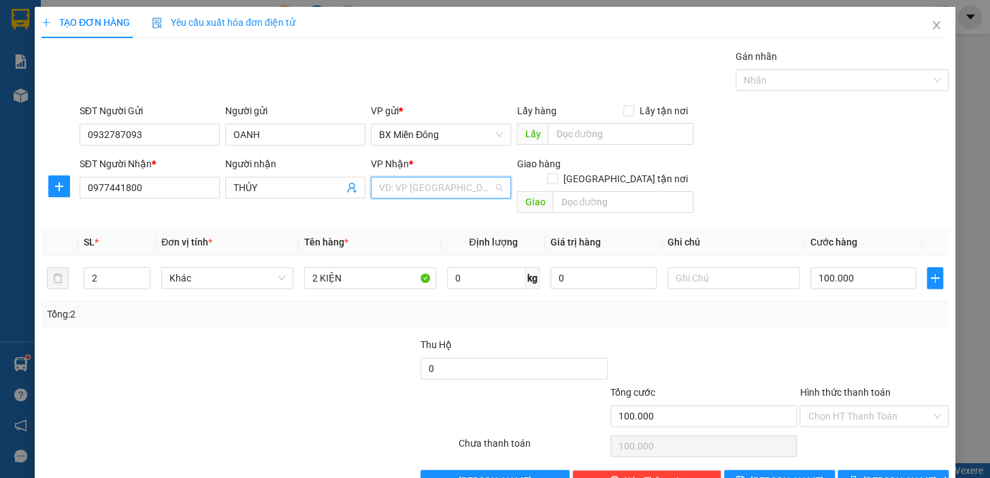
click at [454, 193] on input "search" at bounding box center [436, 188] width 114 height 20
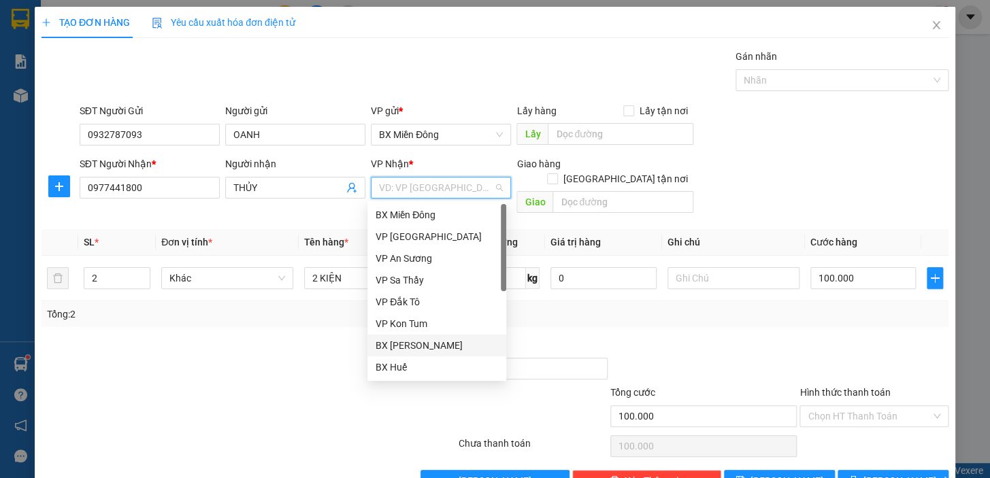
click at [459, 346] on div "BX [PERSON_NAME]" at bounding box center [436, 345] width 122 height 15
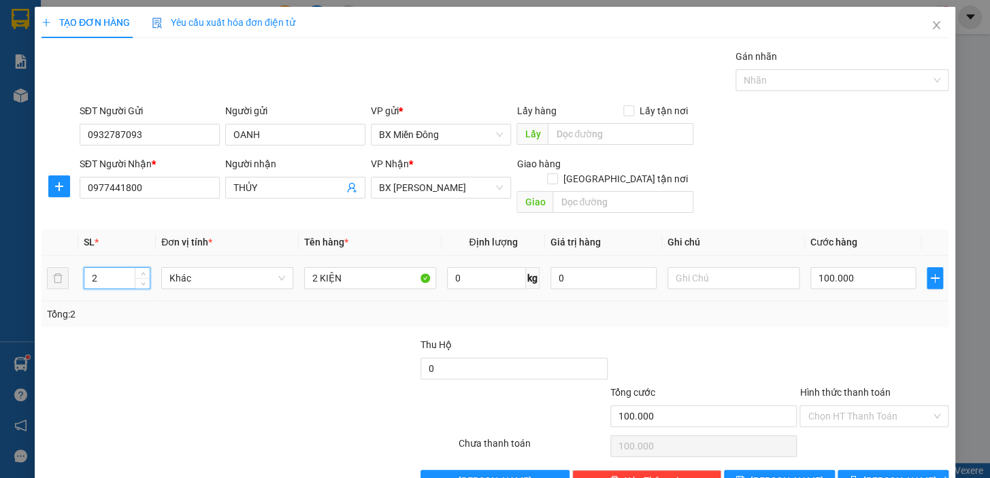
click at [118, 268] on input "2" at bounding box center [116, 278] width 65 height 20
type input "1"
type input "1 KIỆN"
type input "4"
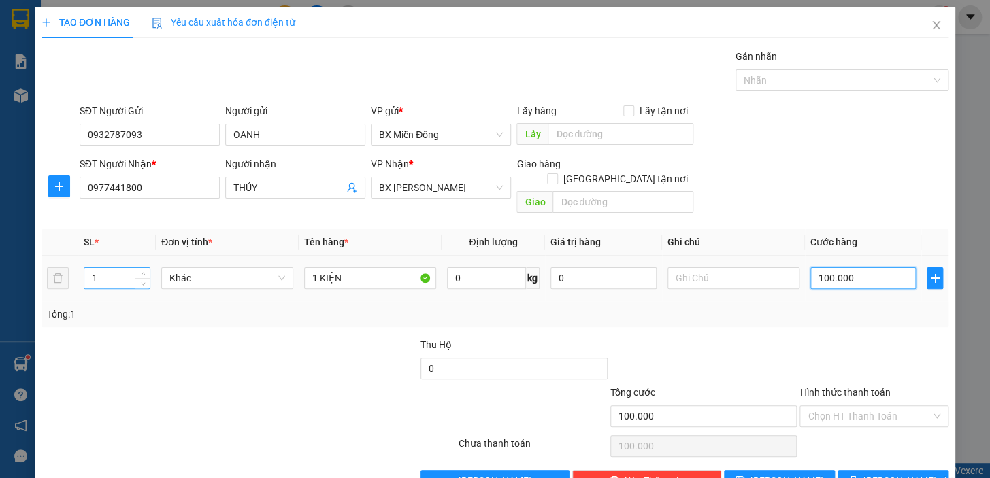
type input "4"
type input "40"
click at [913, 473] on button "[PERSON_NAME] và In" at bounding box center [892, 481] width 111 height 22
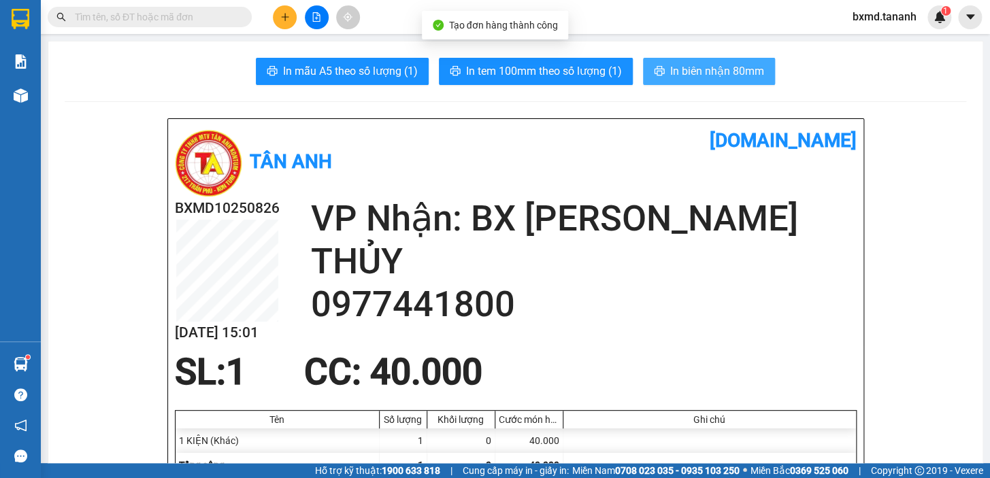
click at [706, 73] on span "In biên nhận 80mm" at bounding box center [717, 71] width 94 height 17
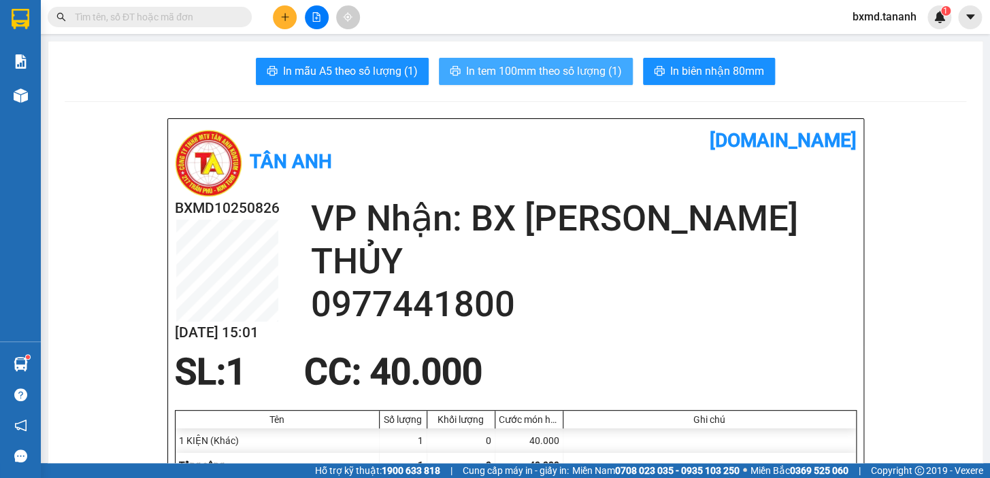
click at [593, 72] on span "In tem 100mm theo số lượng (1)" at bounding box center [544, 71] width 156 height 17
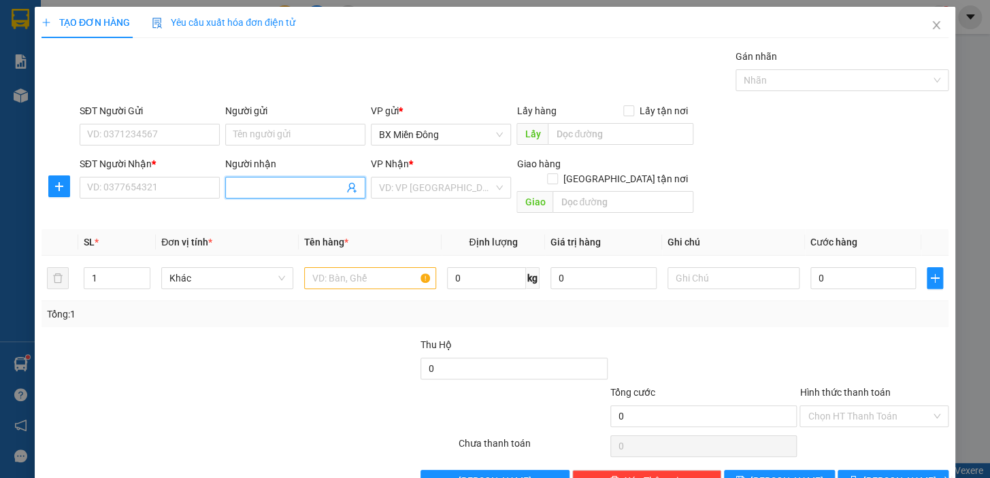
click at [293, 195] on input "Người nhận" at bounding box center [288, 187] width 110 height 15
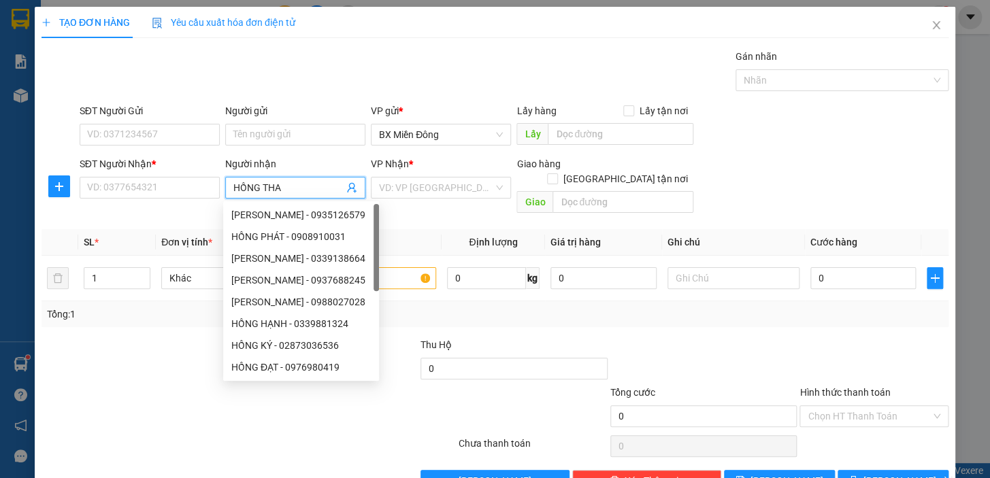
type input "[PERSON_NAME]"
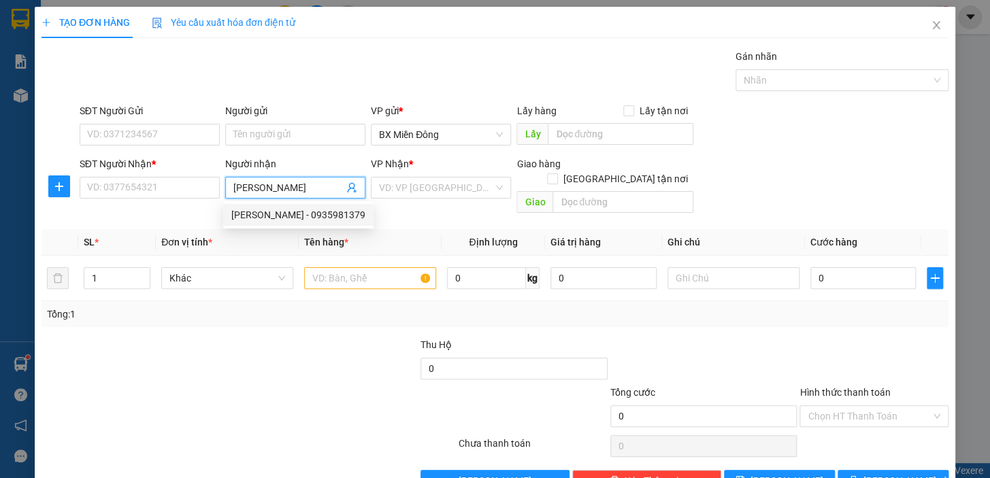
click at [294, 213] on div "[PERSON_NAME] - 0935981379" at bounding box center [298, 214] width 134 height 15
type input "0935981379"
type input "[PERSON_NAME]"
click at [173, 122] on div "SĐT Người Gửi" at bounding box center [150, 113] width 140 height 20
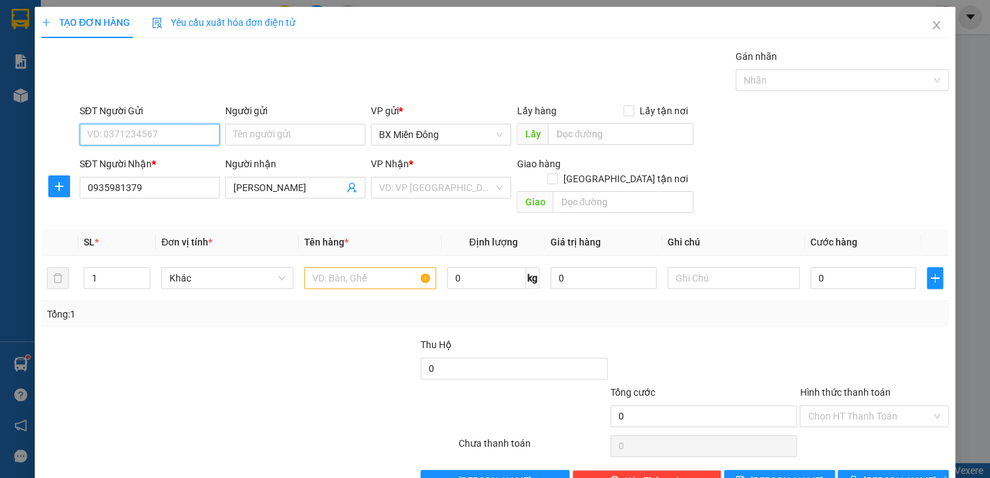
click at [173, 127] on input "SĐT Người Gửi" at bounding box center [150, 135] width 140 height 22
click at [178, 133] on input "SĐT Người Gửi" at bounding box center [150, 135] width 140 height 22
click at [241, 133] on input "Người gửi" at bounding box center [295, 135] width 140 height 22
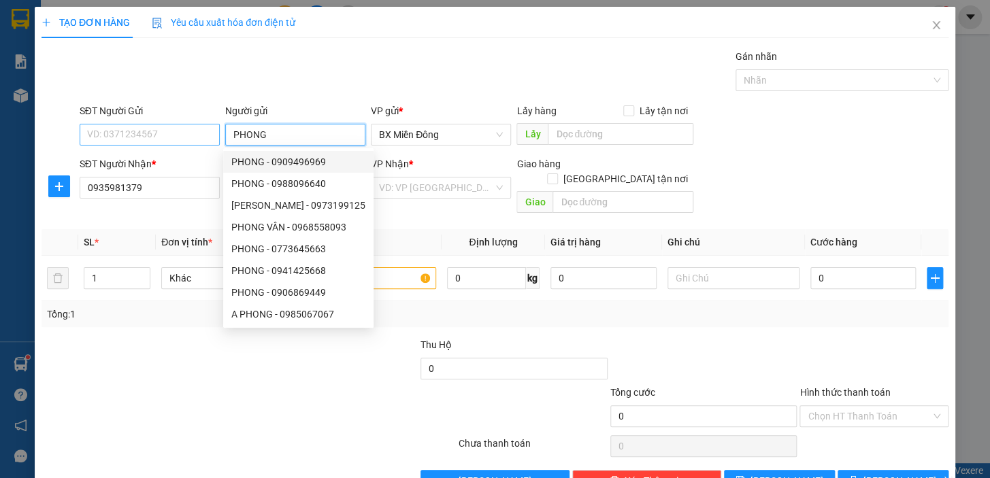
type input "PHONG"
click at [178, 135] on input "SĐT Người Gửi" at bounding box center [150, 135] width 140 height 22
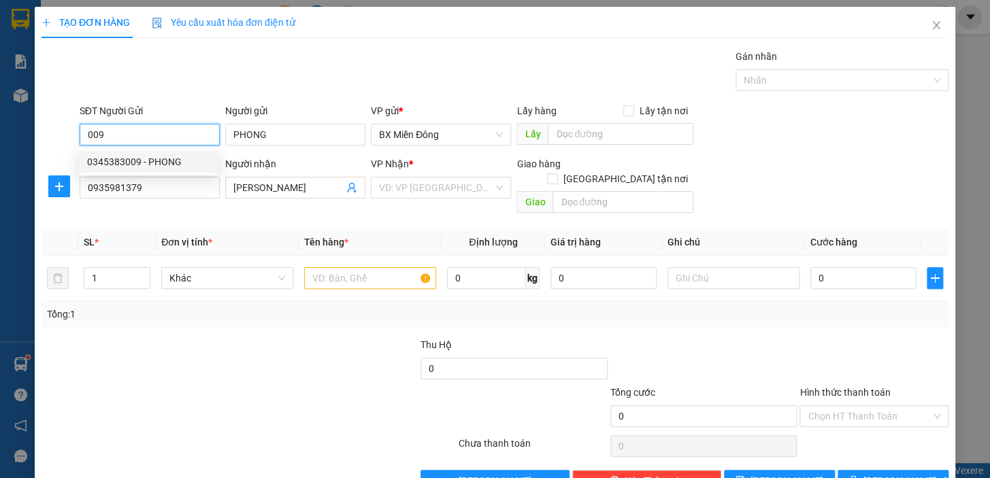
click at [163, 159] on div "0345383009 - PHONG" at bounding box center [148, 161] width 122 height 15
type input "0345383009"
type input "40.000"
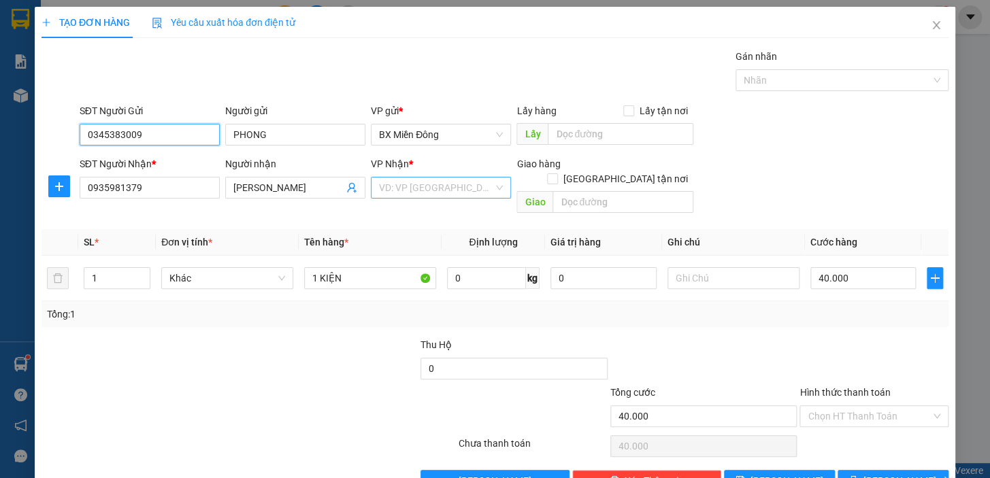
type input "0345383009"
click at [402, 192] on input "search" at bounding box center [436, 188] width 114 height 20
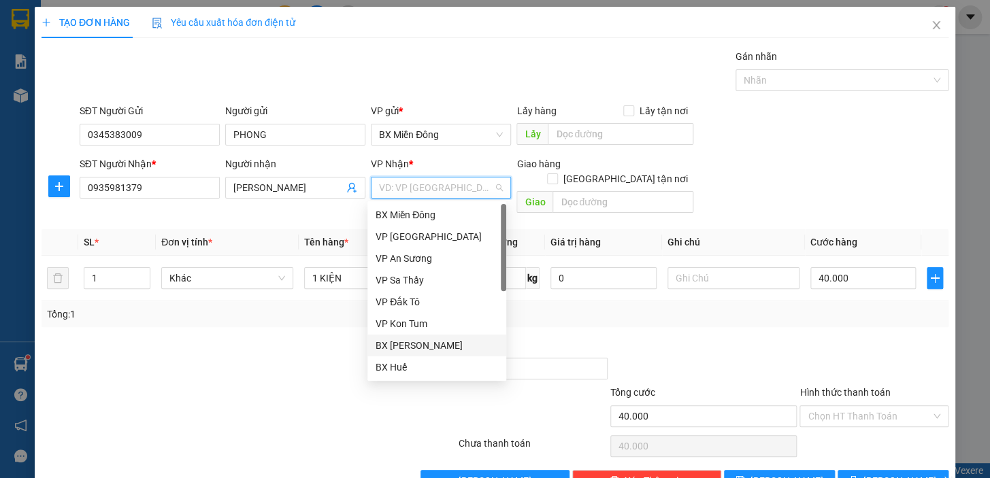
click at [458, 353] on div "BX [PERSON_NAME]" at bounding box center [436, 346] width 139 height 22
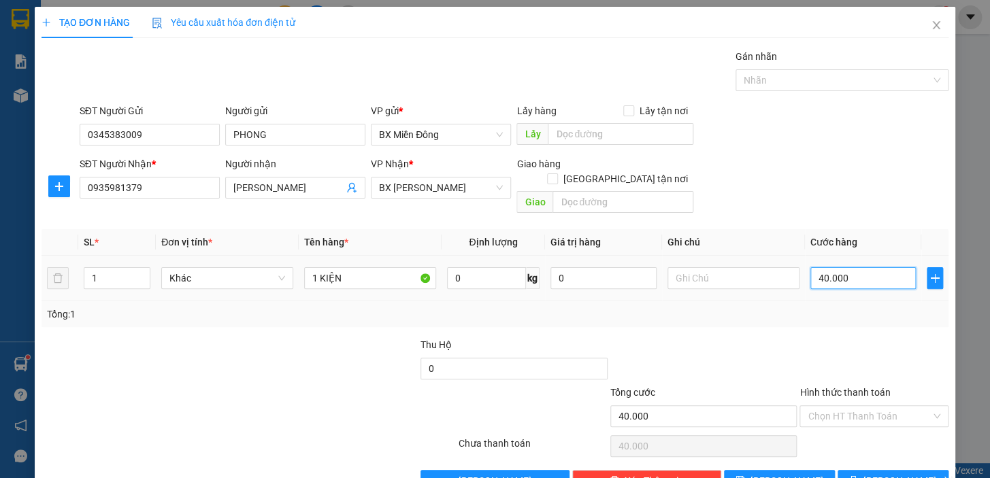
click at [866, 267] on input "40.000" at bounding box center [863, 278] width 106 height 22
type input "5"
click at [908, 473] on span "[PERSON_NAME] và In" at bounding box center [910, 480] width 95 height 15
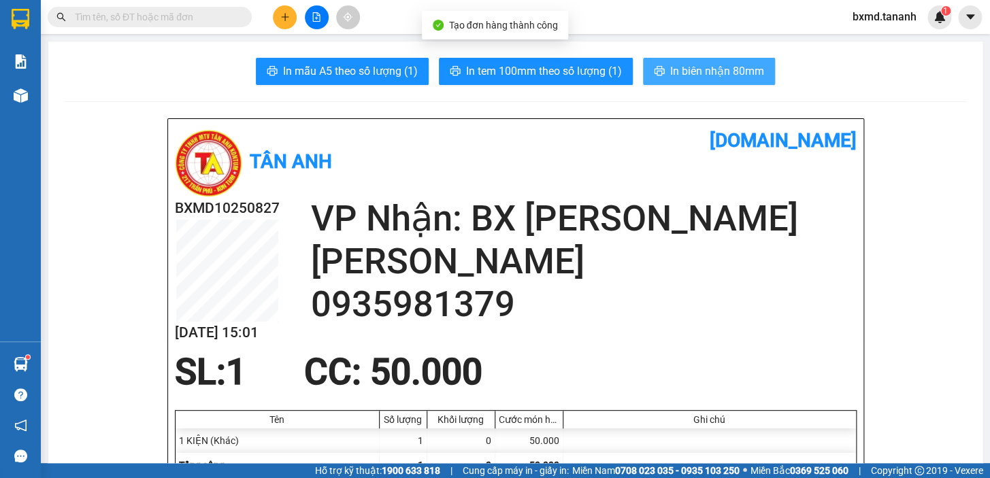
click at [757, 72] on span "In biên nhận 80mm" at bounding box center [717, 71] width 94 height 17
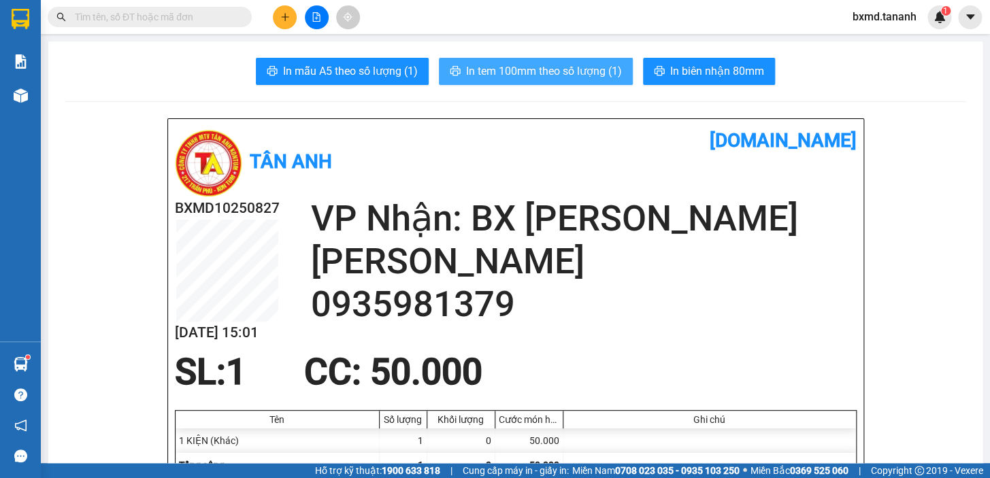
click at [505, 65] on span "In tem 100mm theo số lượng (1)" at bounding box center [544, 71] width 156 height 17
drag, startPoint x: 552, startPoint y: 63, endPoint x: 527, endPoint y: 71, distance: 26.5
click at [533, 70] on button "In tem 100mm theo số lượng (1)" at bounding box center [536, 71] width 194 height 27
click at [527, 71] on span "In tem 100mm theo số lượng (1)" at bounding box center [544, 71] width 156 height 17
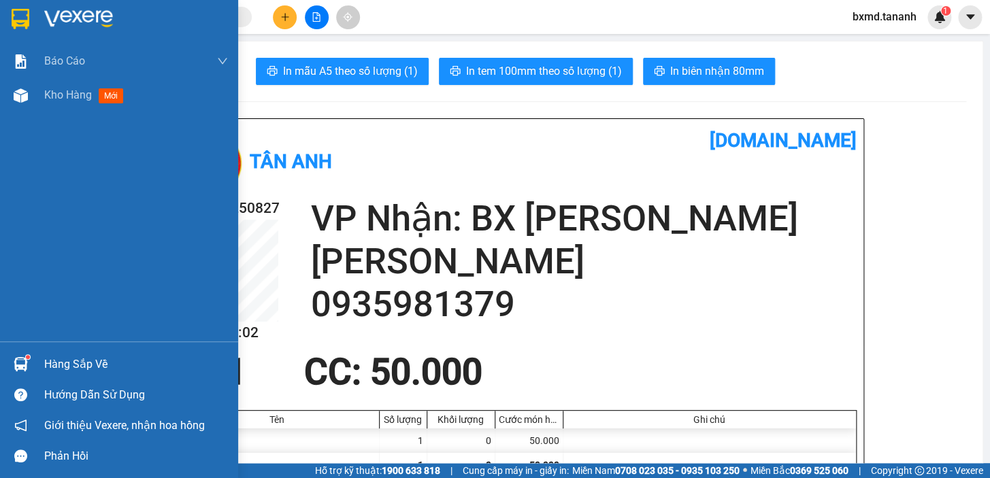
click at [289, 22] on button at bounding box center [285, 17] width 24 height 24
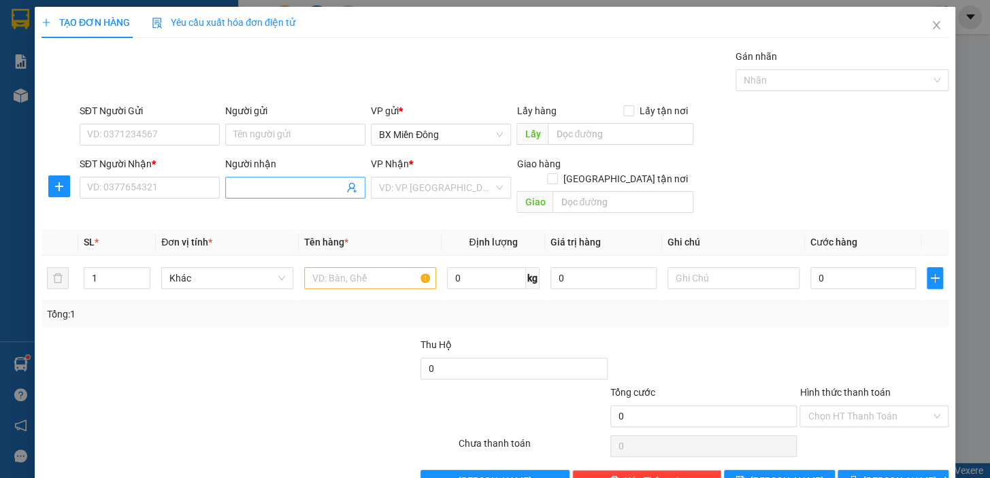
click at [273, 195] on input "Người nhận" at bounding box center [288, 187] width 110 height 15
type input "[PERSON_NAME]"
click at [203, 200] on div "SĐT Người Nhận * VD: 0377654321" at bounding box center [150, 180] width 140 height 48
click at [202, 194] on input "SĐT Người Nhận *" at bounding box center [150, 188] width 140 height 22
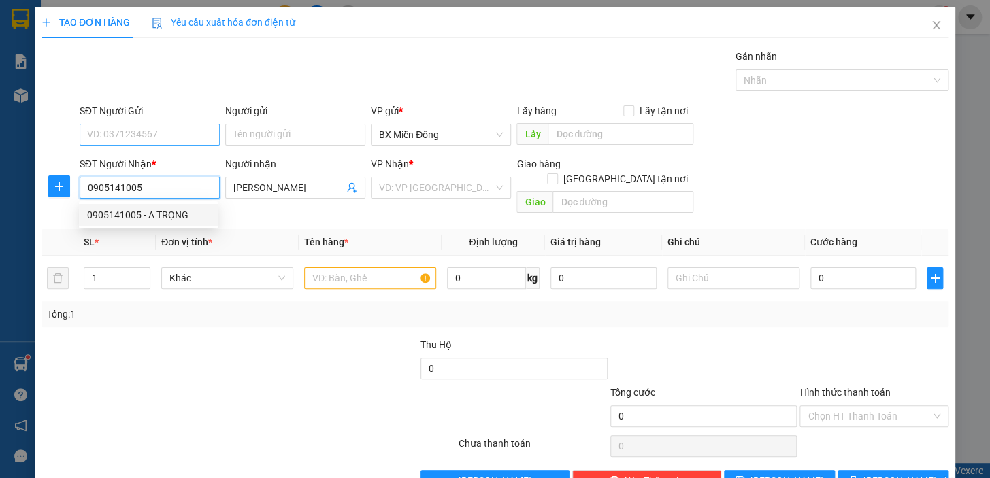
type input "0905141005"
click at [178, 136] on input "SĐT Người Gửi" at bounding box center [150, 135] width 140 height 22
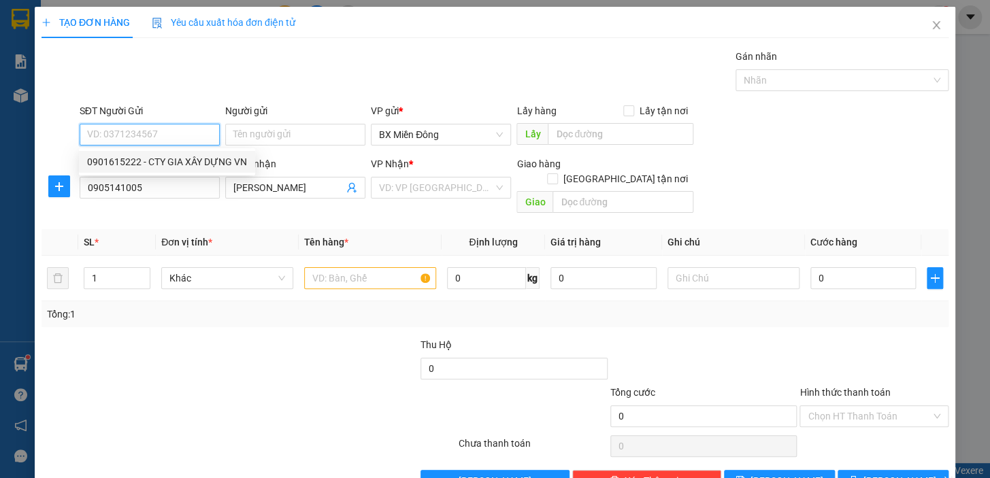
click at [185, 165] on div "0901615222 - CTY GIA XÂY DỰNG VN" at bounding box center [167, 161] width 160 height 15
type input "0901615222"
type input "CTY GIA XÂY DỰNG VN"
type input "1.500.000"
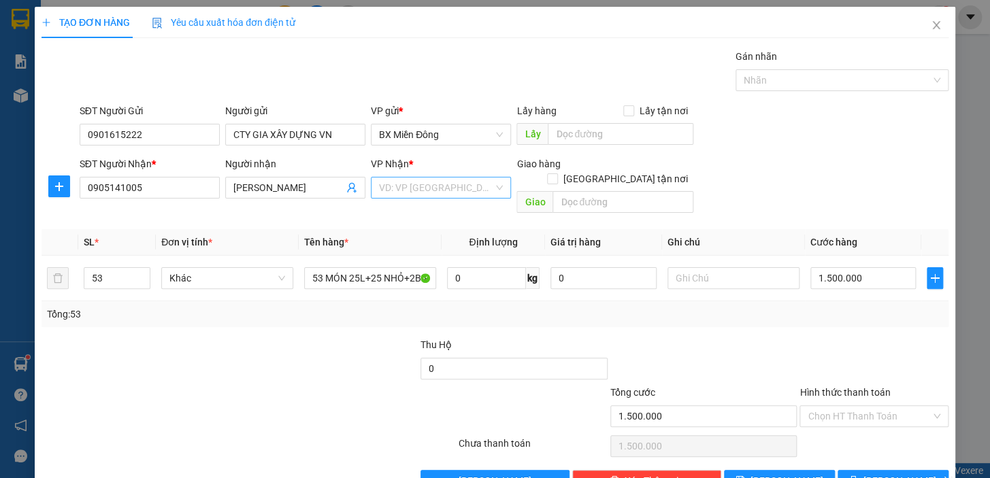
click at [417, 190] on input "search" at bounding box center [436, 188] width 114 height 20
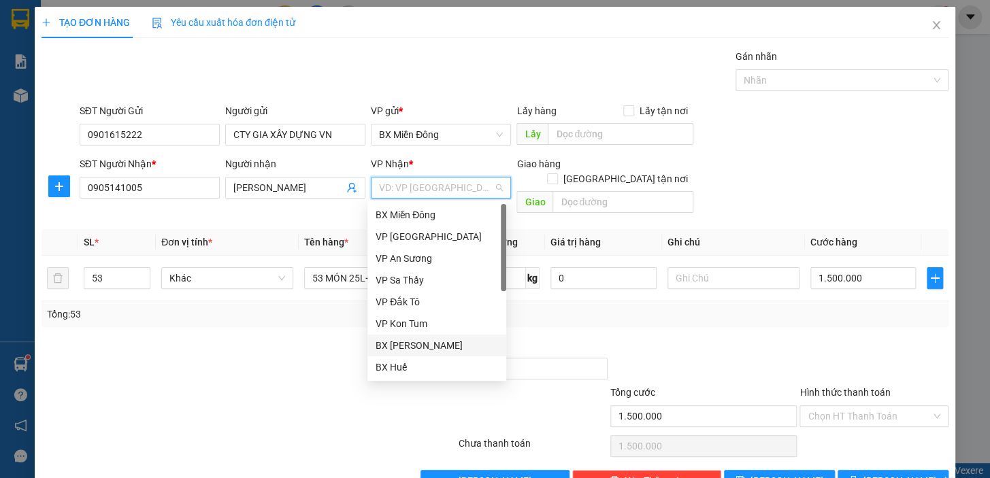
click at [438, 342] on div "BX [PERSON_NAME]" at bounding box center [436, 345] width 122 height 15
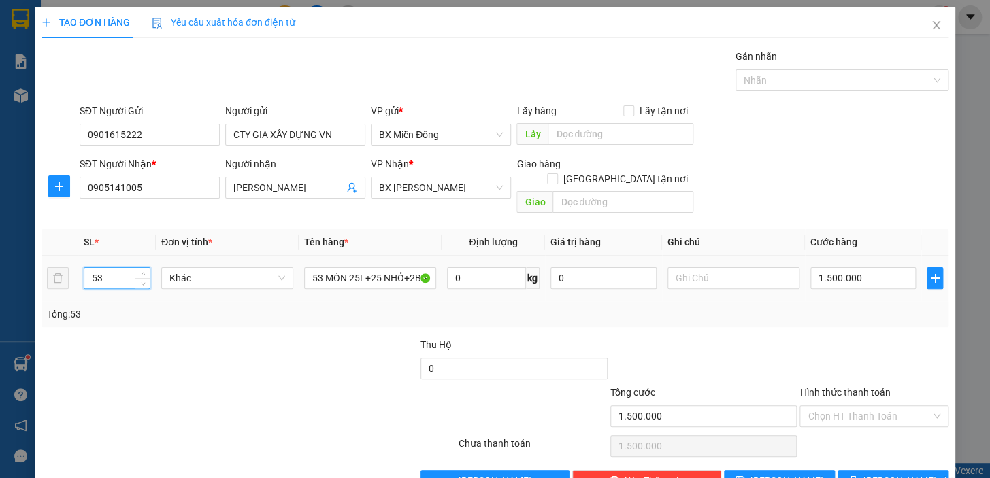
click at [118, 268] on input "53" at bounding box center [116, 278] width 65 height 20
drag, startPoint x: 100, startPoint y: 259, endPoint x: 69, endPoint y: 264, distance: 31.7
click at [73, 264] on tr "53 Khác 53 MÓN 25L+25 NHỎ+2BIF +1TG NHỎ 0 kg 0 1.500.000" at bounding box center [494, 279] width 907 height 46
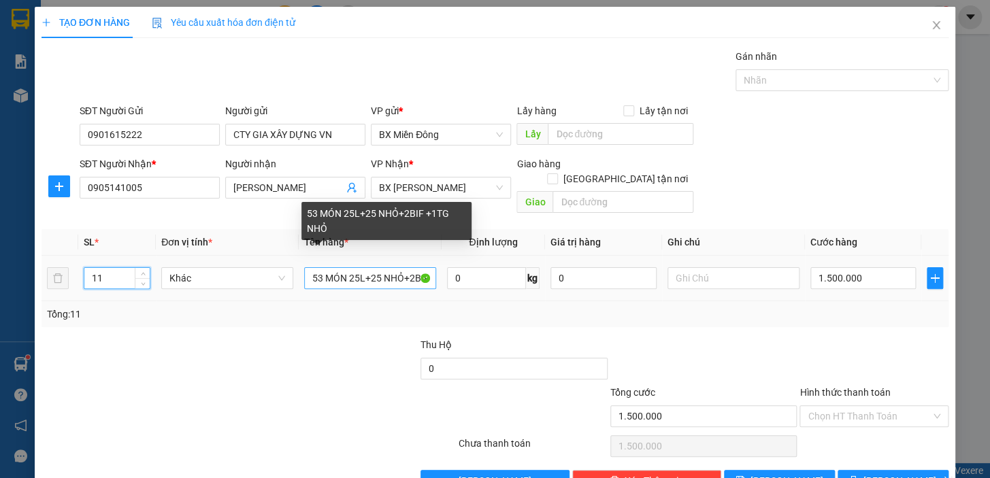
type input "11"
drag, startPoint x: 305, startPoint y: 263, endPoint x: 422, endPoint y: 264, distance: 117.0
click at [422, 267] on input "53 MÓN 25L+25 NHỎ+2BIF +1TG NHỎ" at bounding box center [370, 278] width 132 height 22
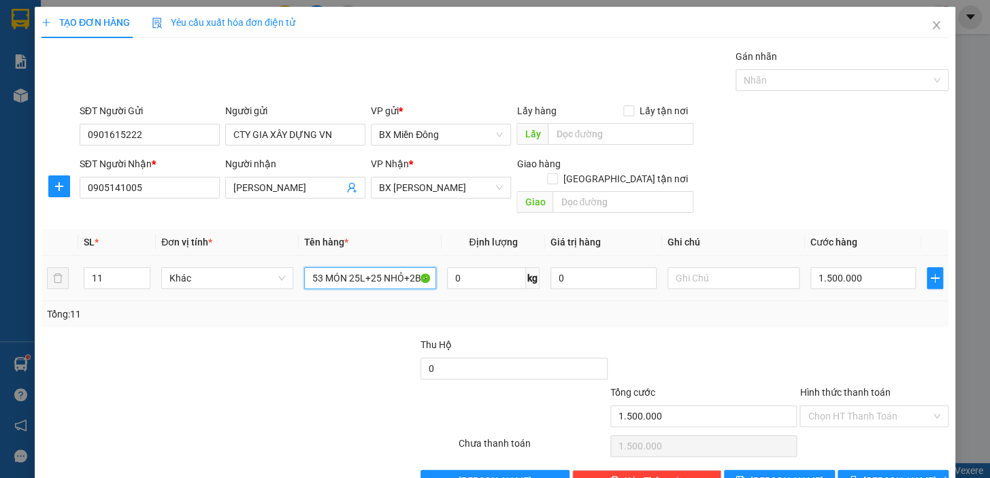
type input "NHỎ"
drag, startPoint x: 286, startPoint y: 261, endPoint x: 246, endPoint y: 265, distance: 40.3
click at [246, 265] on tr "11 Khác NHỎ 0 kg 0 1.500.000" at bounding box center [494, 279] width 907 height 46
type input "10 XÔ 1 BÌ"
click at [854, 273] on div "1.500.000" at bounding box center [863, 278] width 106 height 27
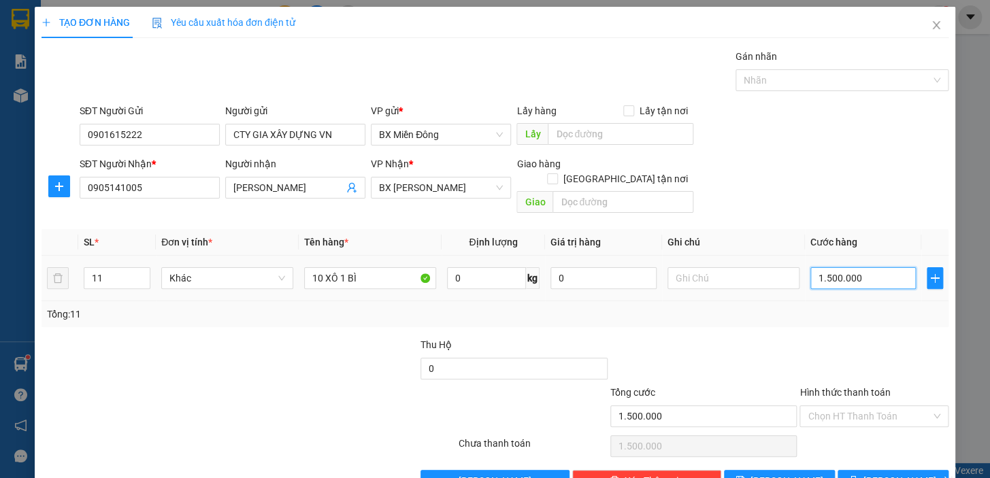
click at [854, 269] on input "1.500.000" at bounding box center [863, 278] width 106 height 22
click at [918, 470] on button "[PERSON_NAME] và In" at bounding box center [892, 481] width 111 height 22
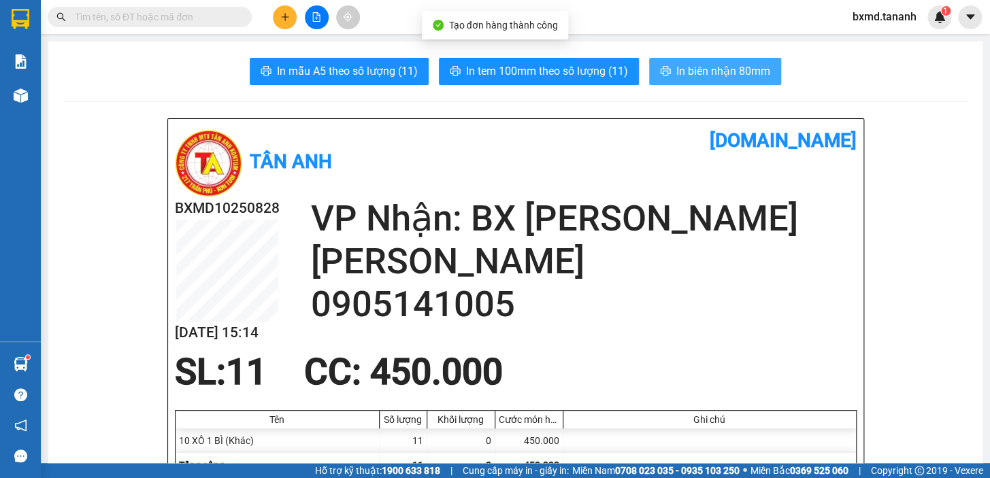
click at [708, 65] on span "In biên nhận 80mm" at bounding box center [723, 71] width 94 height 17
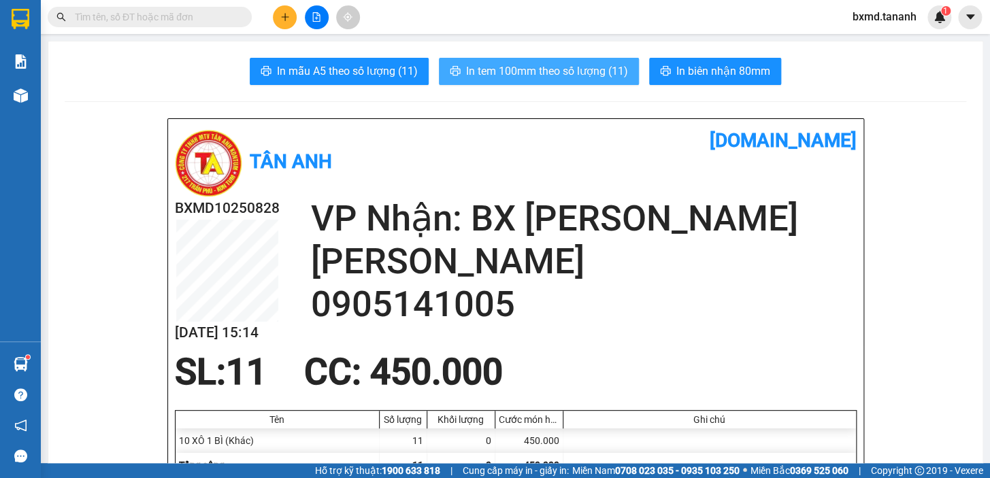
click at [600, 71] on span "In tem 100mm theo số lượng (11)" at bounding box center [547, 71] width 162 height 17
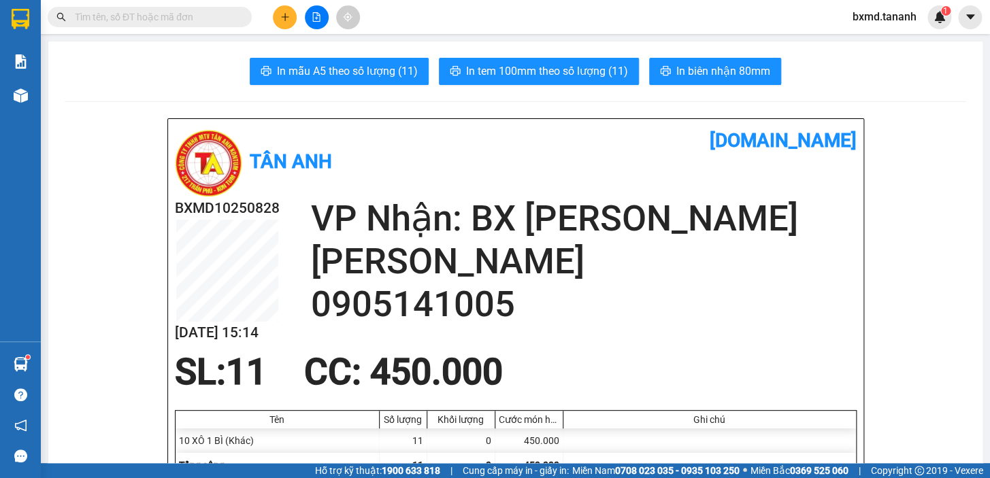
click at [284, 27] on button at bounding box center [285, 17] width 24 height 24
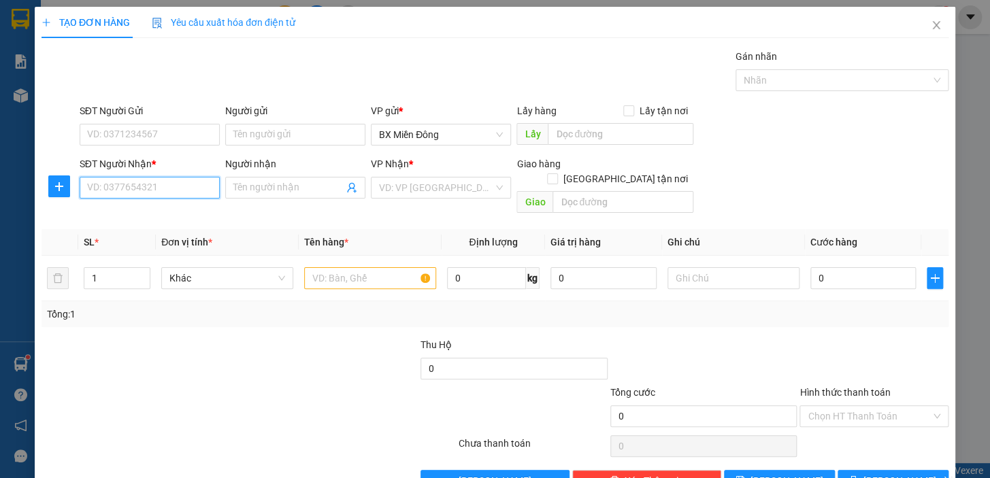
click at [198, 182] on input "SĐT Người Nhận *" at bounding box center [150, 188] width 140 height 22
click at [290, 188] on input "Người nhận" at bounding box center [288, 187] width 110 height 15
type input "TÌNH"
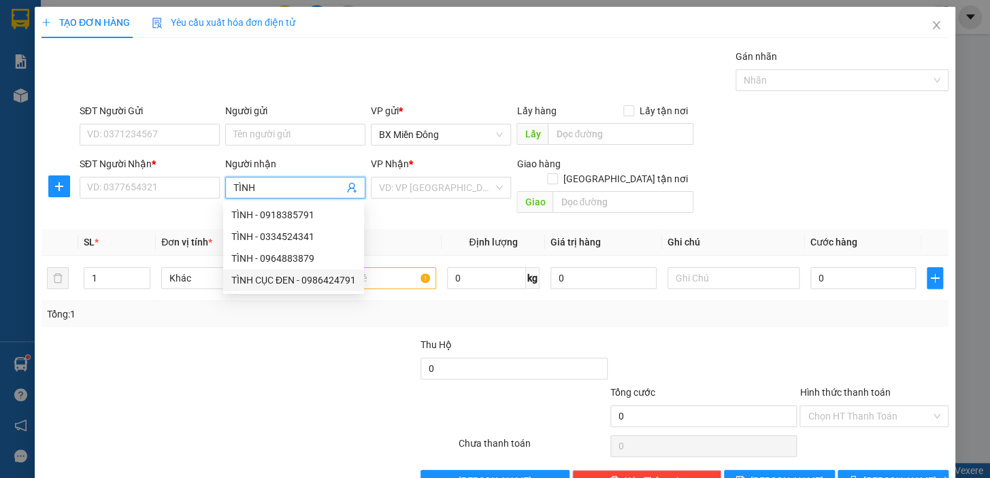
click at [302, 282] on div "TÌNH CỤC ĐEN - 0986424791" at bounding box center [293, 280] width 124 height 15
type input "0986424791"
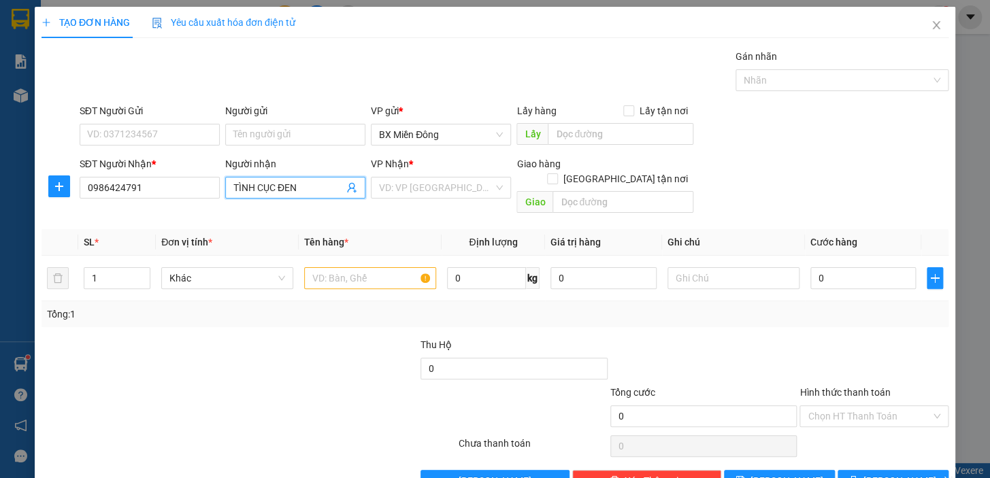
type input "TÌNH CỤC ĐEN"
click at [270, 148] on div "Người gửi Tên người gửi" at bounding box center [295, 127] width 140 height 48
click at [269, 137] on input "Người gửi" at bounding box center [295, 135] width 140 height 22
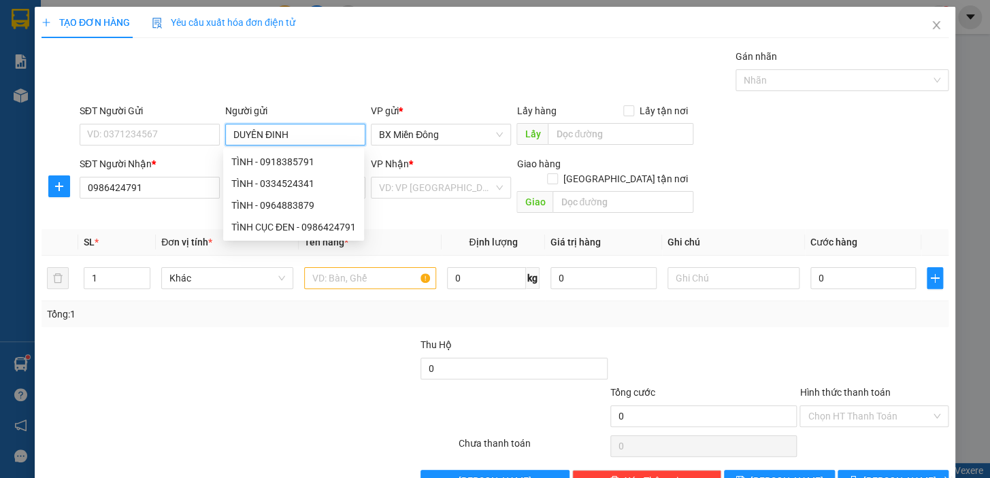
type input "DUYÊN ĐINH"
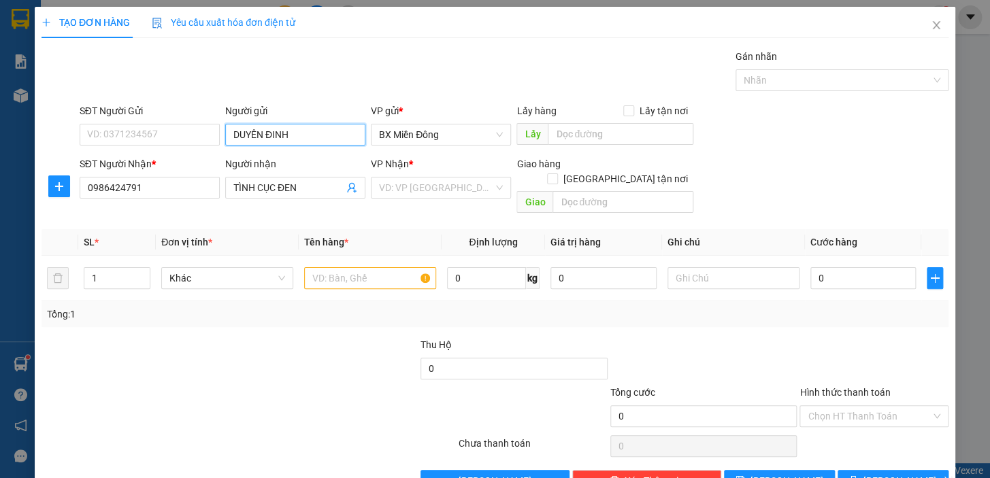
drag, startPoint x: 293, startPoint y: 139, endPoint x: 98, endPoint y: 154, distance: 195.8
click at [99, 154] on form "SĐT Người Gửi VD: 0371234567 Người gửi DUYÊN [PERSON_NAME] [PERSON_NAME] gửi * …" at bounding box center [494, 161] width 907 height 116
type input "DUYÊN ĐINH"
click at [286, 161] on div "DUYÊN ĐINH - 0776261315" at bounding box center [292, 161] width 122 height 15
type input "0776261315"
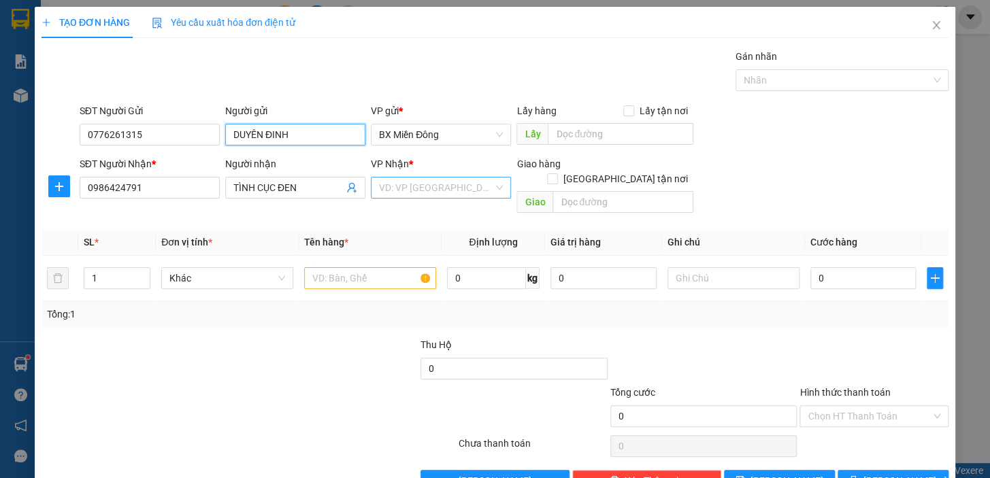
type input "DUYÊN ĐINH"
click at [484, 193] on input "search" at bounding box center [436, 188] width 114 height 20
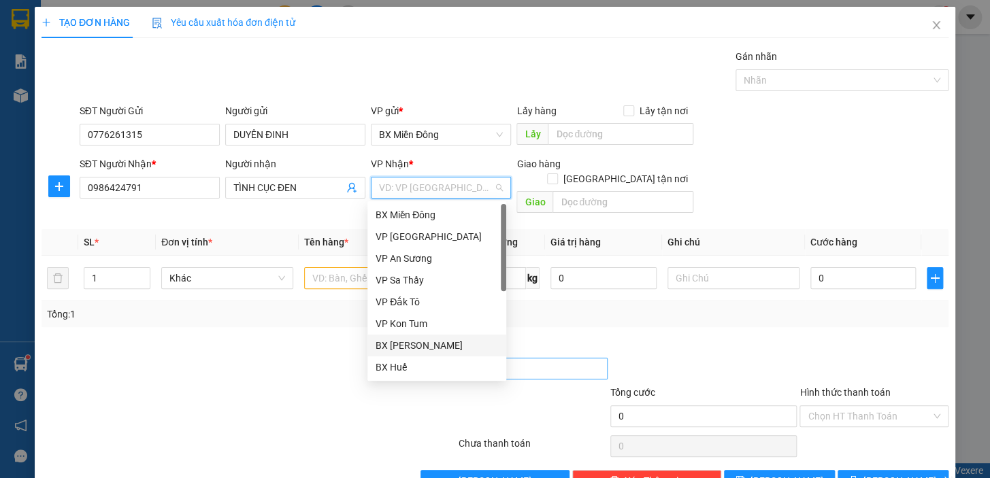
click at [492, 346] on div "BX [PERSON_NAME]" at bounding box center [436, 345] width 122 height 15
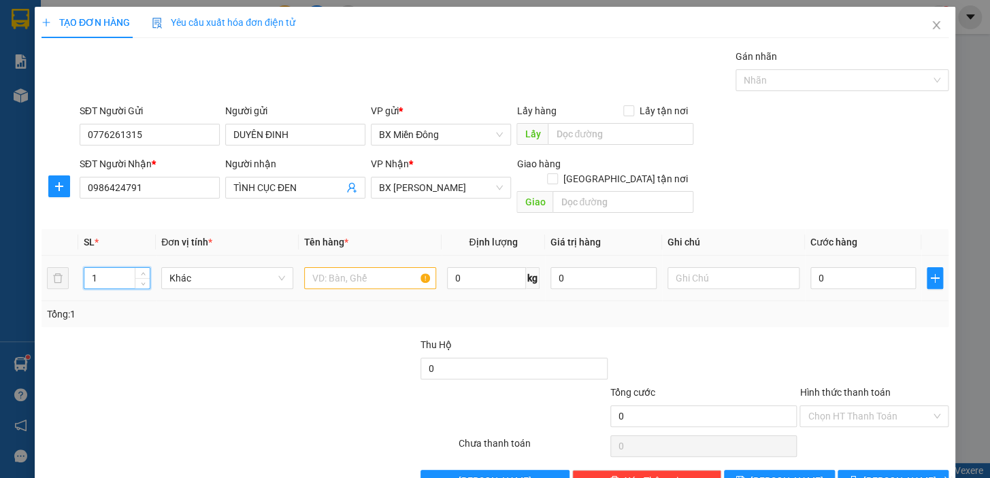
click at [108, 268] on input "1" at bounding box center [116, 278] width 65 height 20
type input "8"
type input "8 CỤC"
type input "1"
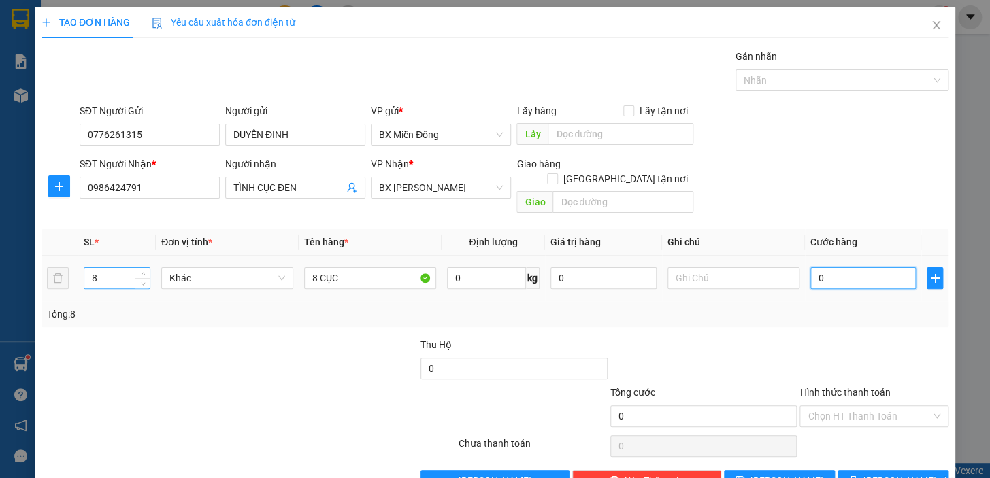
type input "1"
type input "18"
type input "180"
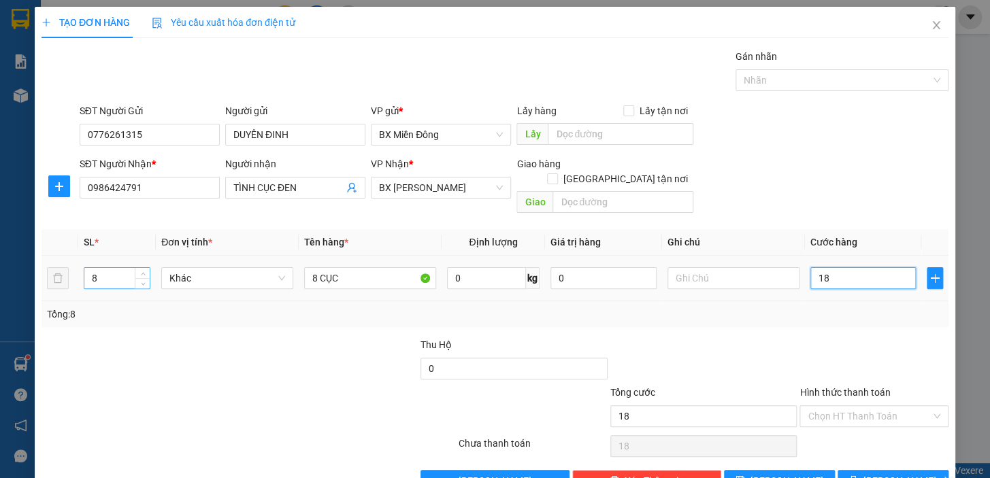
type input "180"
drag, startPoint x: 831, startPoint y: 258, endPoint x: 769, endPoint y: 258, distance: 61.2
click at [769, 258] on tr "8 Khác 8 CỤC 0 kg 0 180" at bounding box center [494, 279] width 907 height 46
type input "0"
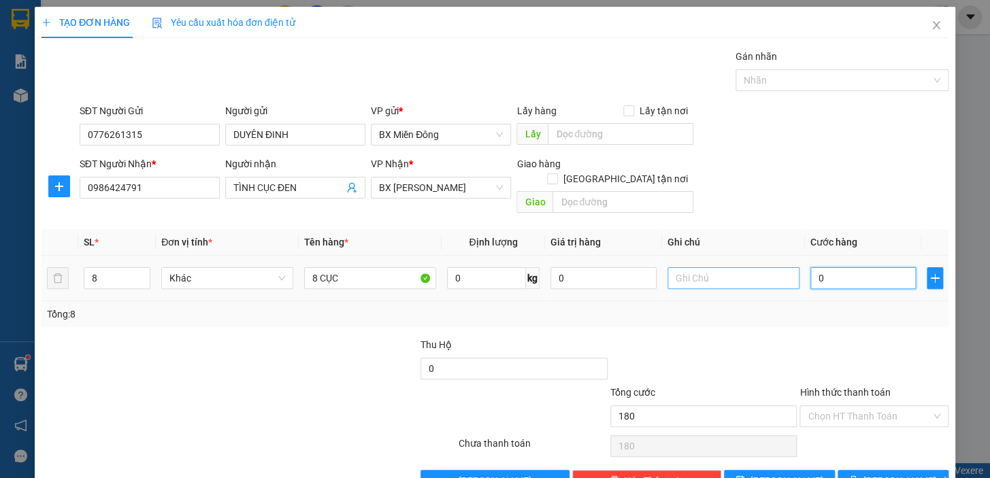
type input "0"
type input "02"
type input "2"
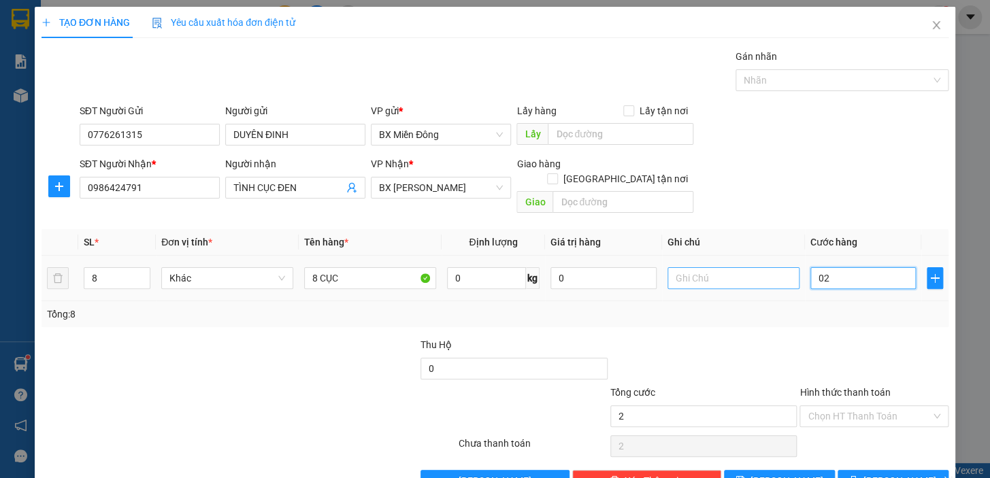
type input "028"
type input "28"
type input "0.280"
type input "280"
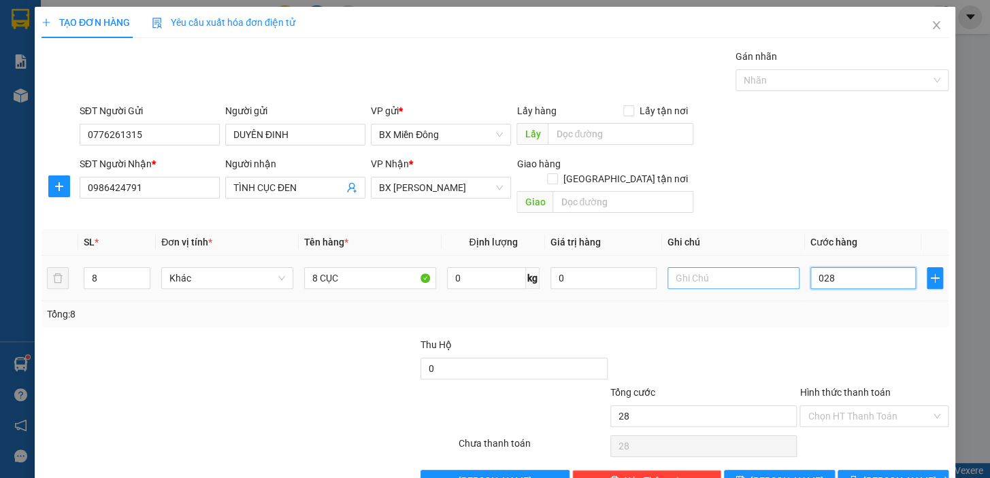
type input "280"
click at [888, 350] on div at bounding box center [874, 361] width 152 height 48
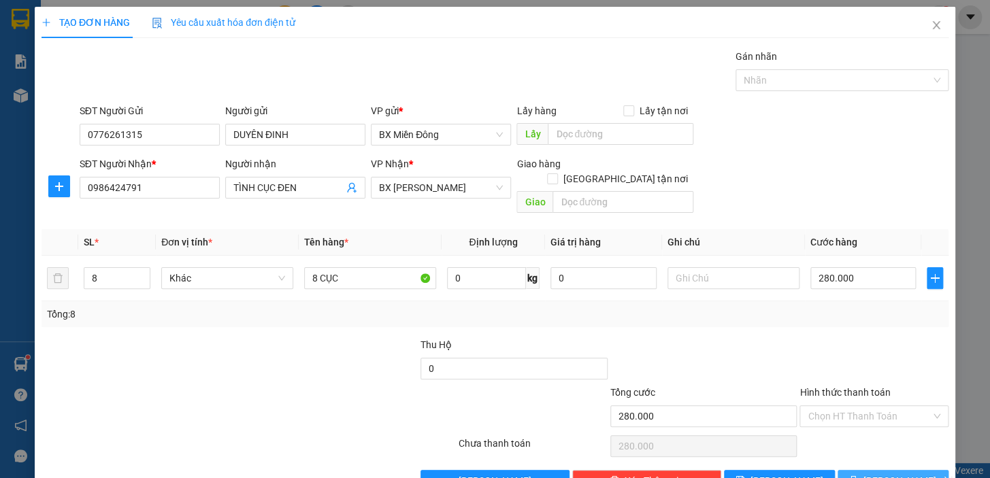
click at [880, 473] on span "[PERSON_NAME] và In" at bounding box center [910, 480] width 95 height 15
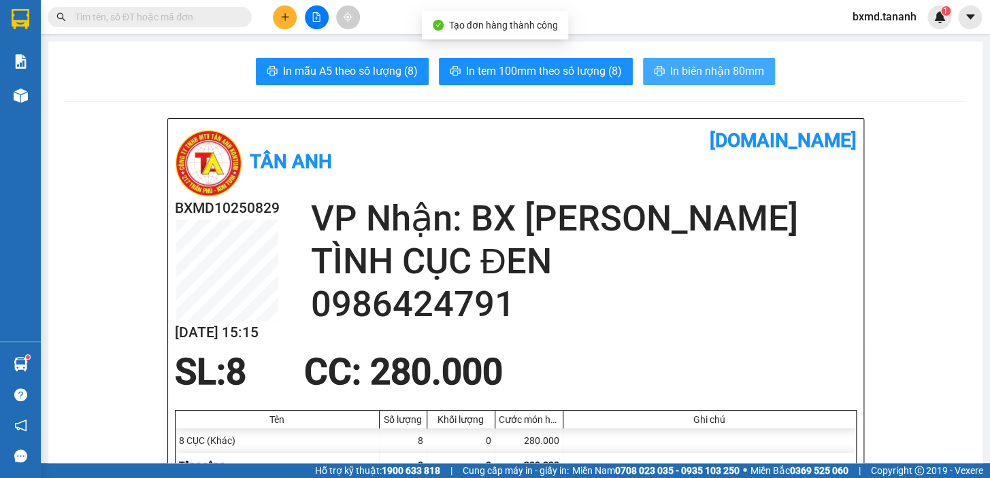
click at [695, 79] on span "In biên nhận 80mm" at bounding box center [717, 71] width 94 height 17
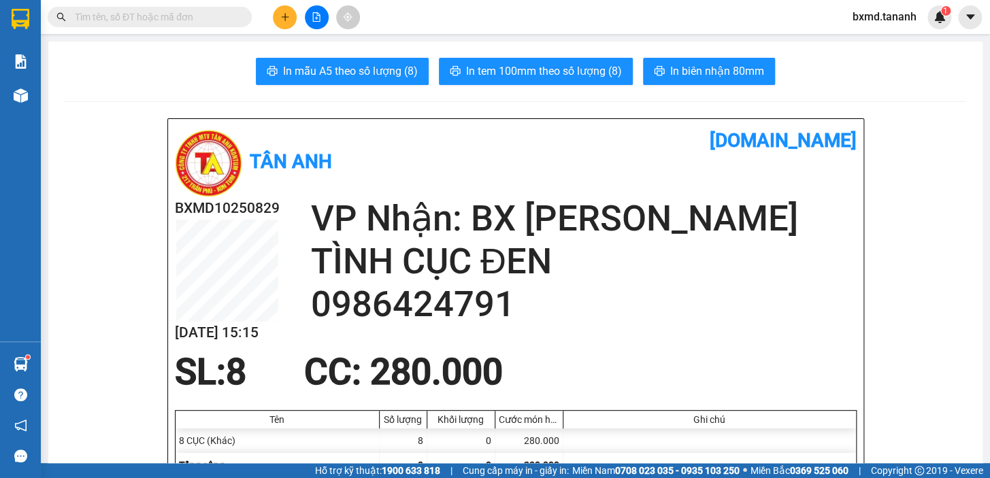
click at [284, 16] on icon "plus" at bounding box center [285, 17] width 10 height 10
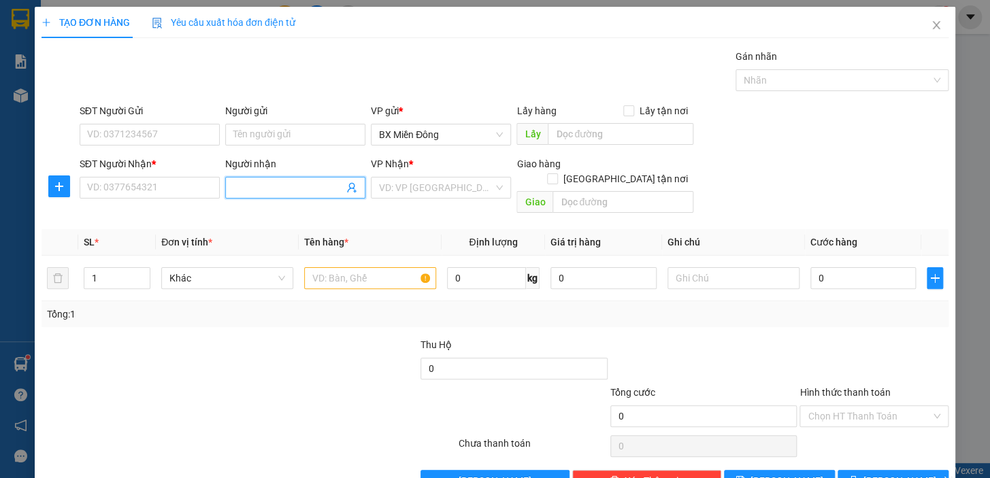
click at [250, 185] on input "Người nhận" at bounding box center [288, 187] width 110 height 15
type input "H"
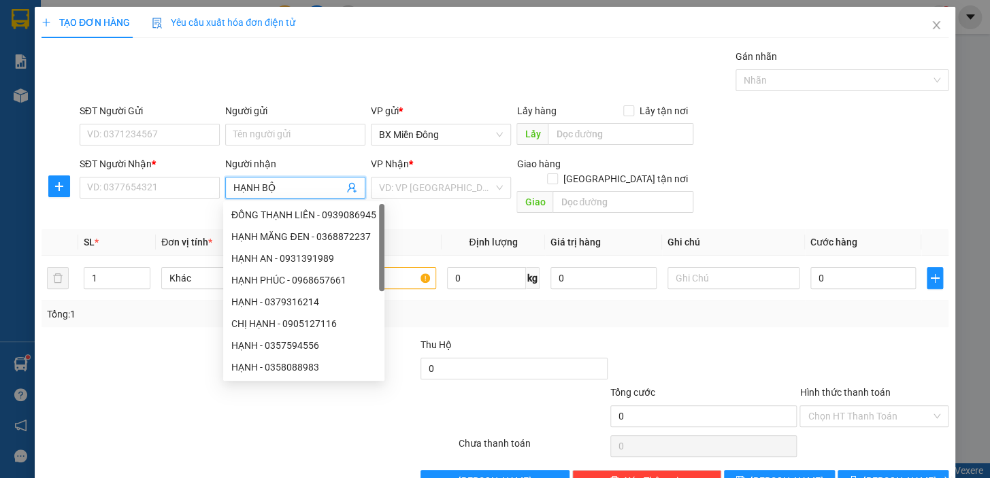
type input "HẠNH BỘT"
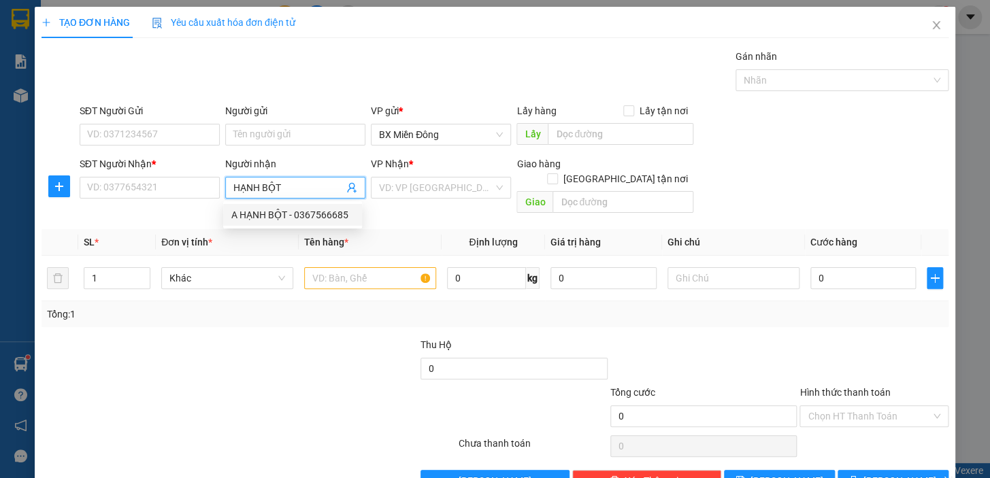
click at [295, 215] on div "A HẠNH BỘT - 0367566685" at bounding box center [292, 214] width 122 height 15
type input "0367566685"
type input "A HẠNH BỘT"
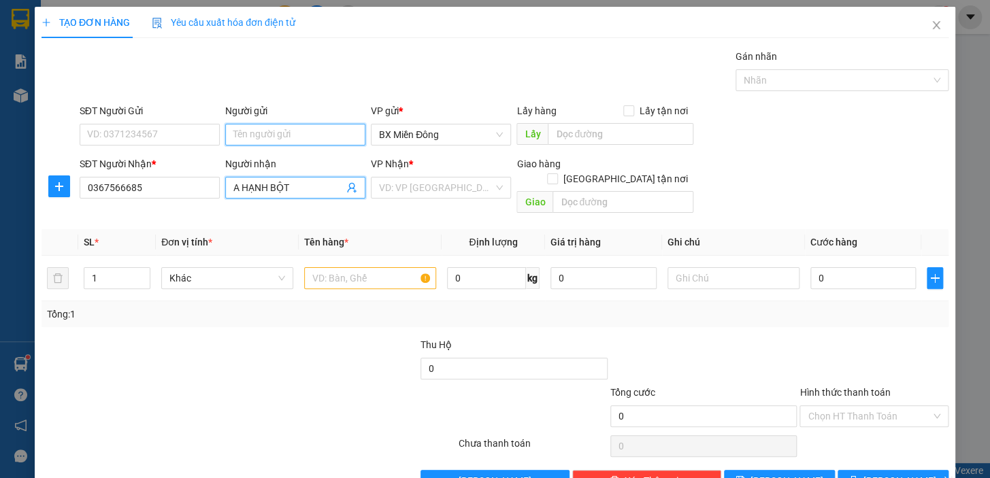
click at [261, 141] on input "Người gửi" at bounding box center [295, 135] width 140 height 22
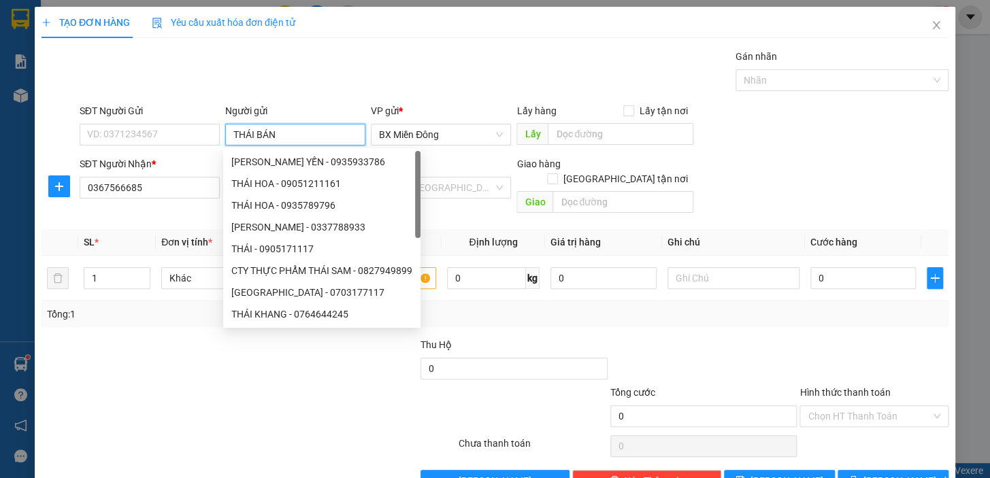
type input "THÁI BÁNH"
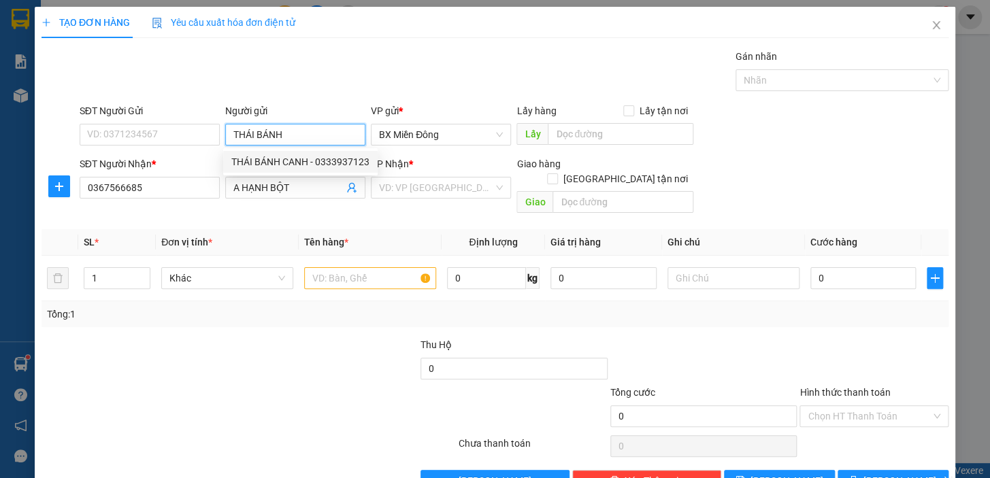
click at [306, 161] on div "THÁI BÁNH CANH - 0333937123" at bounding box center [300, 161] width 138 height 15
type input "0333937123"
type input "THÁI BÁNH CANH"
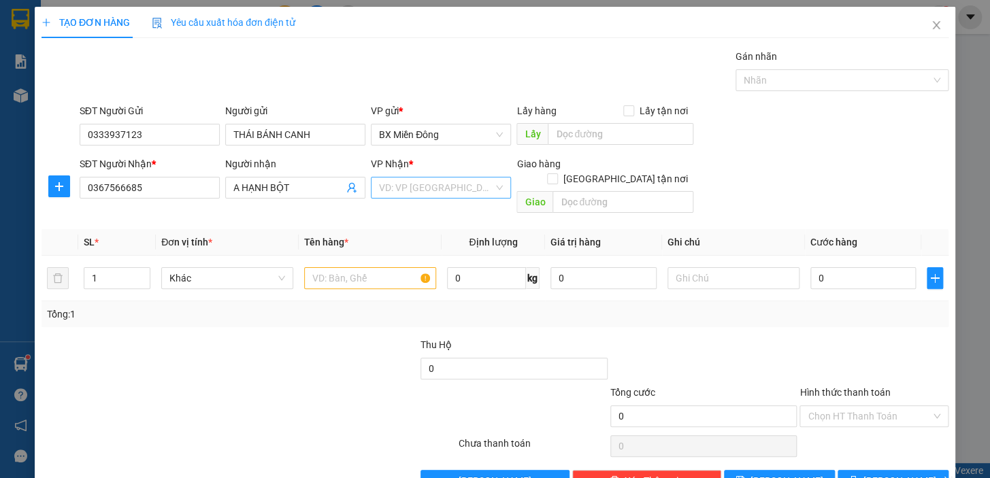
click at [449, 191] on input "search" at bounding box center [436, 188] width 114 height 20
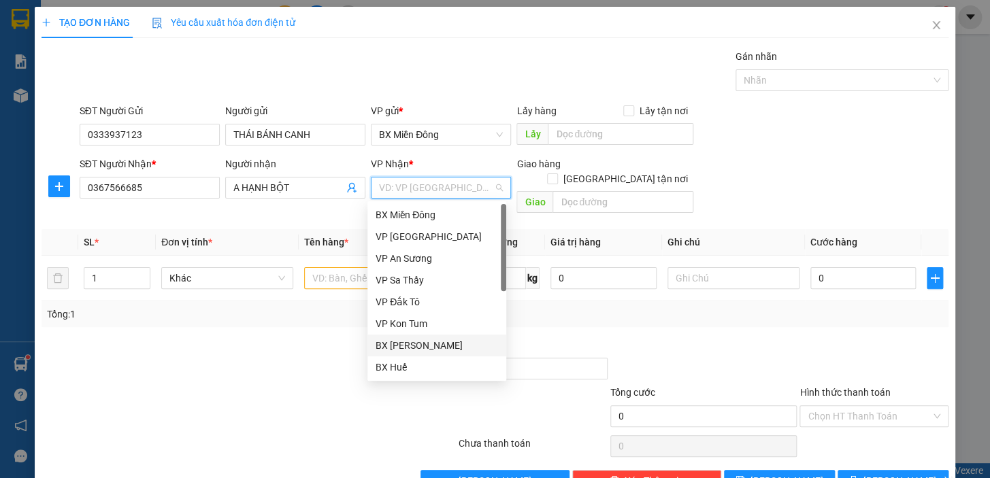
click at [452, 352] on div "BX [PERSON_NAME]" at bounding box center [436, 345] width 122 height 15
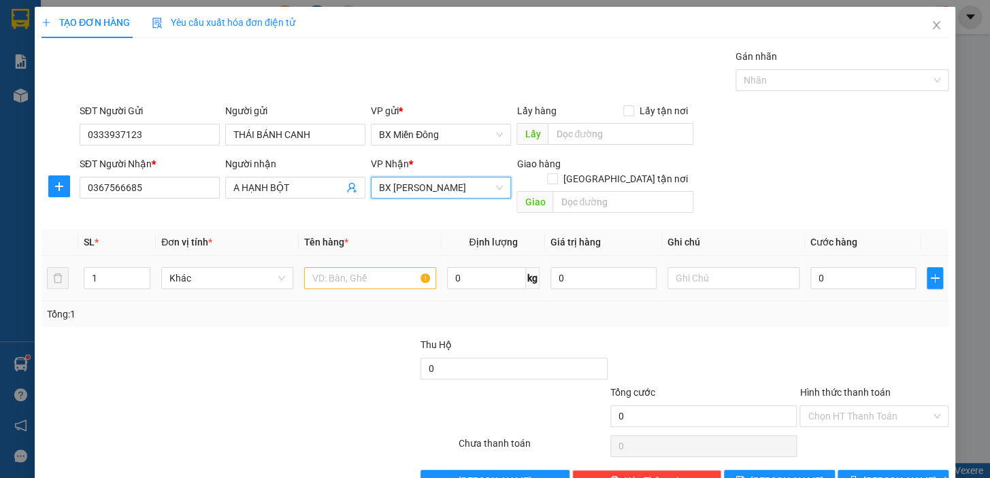
click at [348, 274] on div at bounding box center [370, 278] width 132 height 27
click at [348, 272] on input "text" at bounding box center [370, 278] width 132 height 22
type input "1 BAO"
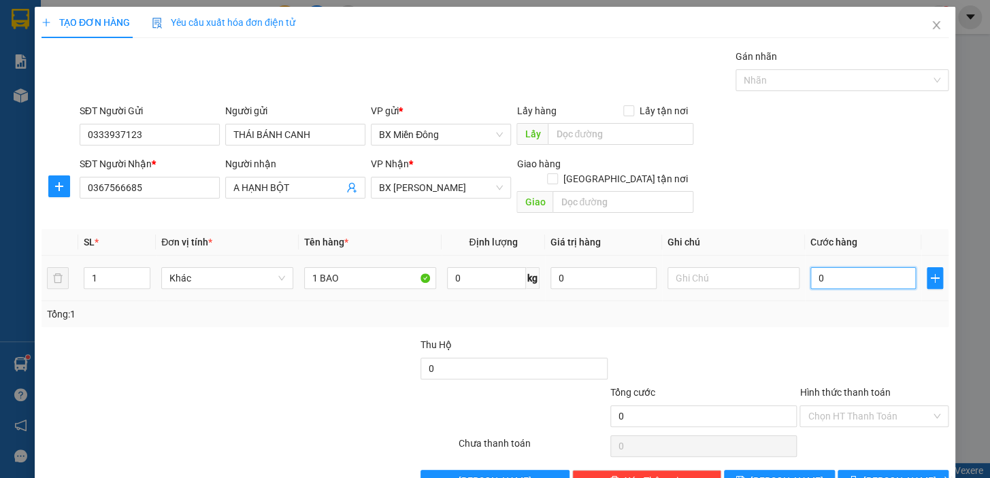
type input "7"
type input "70"
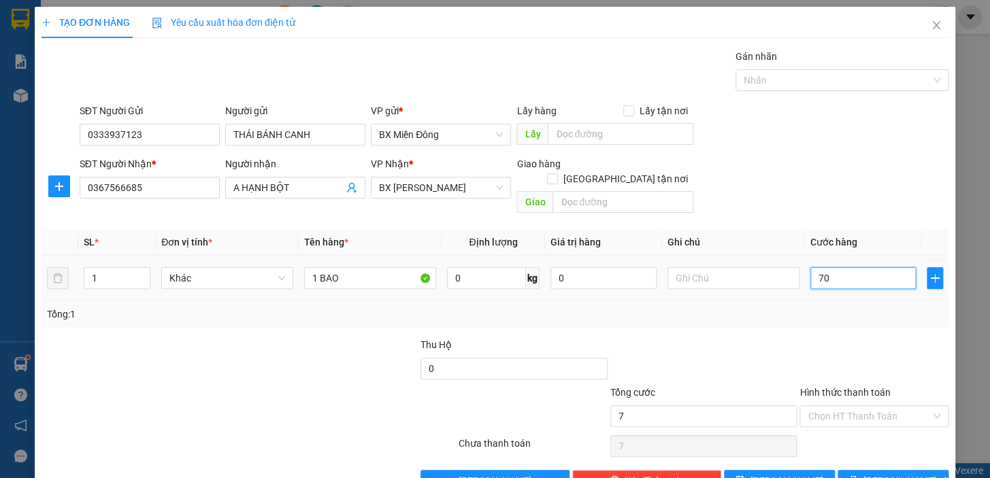
type input "70"
click at [380, 190] on span "BX [PERSON_NAME]" at bounding box center [441, 188] width 124 height 20
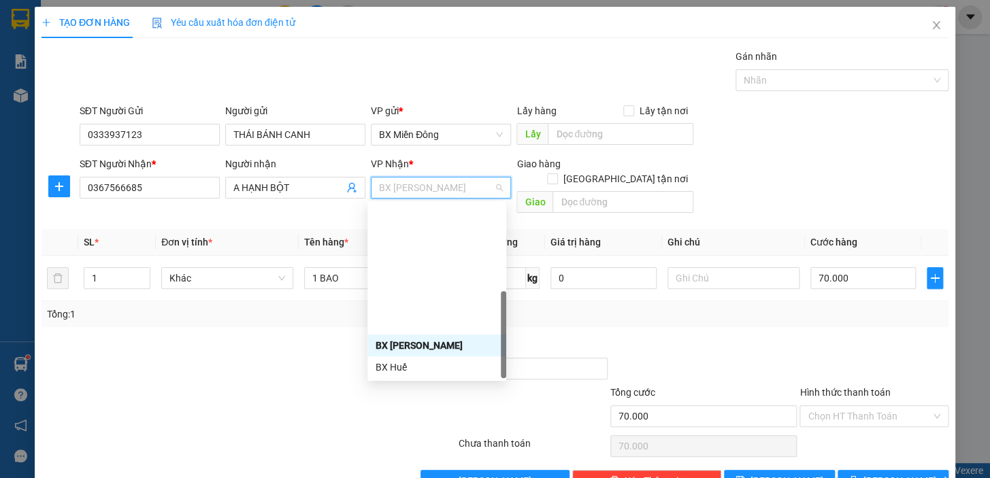
click at [444, 447] on div "BX Ngọc Hồi - Kon Tum" at bounding box center [436, 454] width 122 height 15
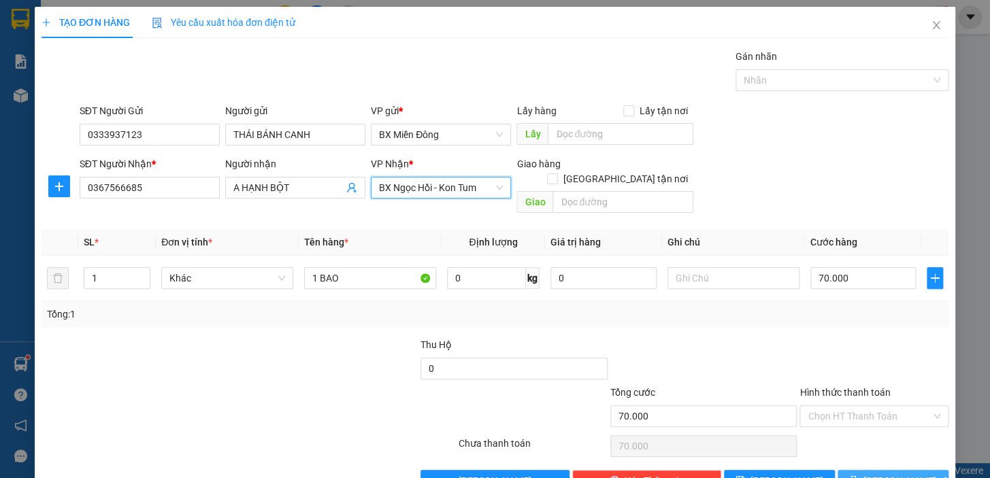
click at [909, 473] on span "[PERSON_NAME] và In" at bounding box center [910, 480] width 95 height 15
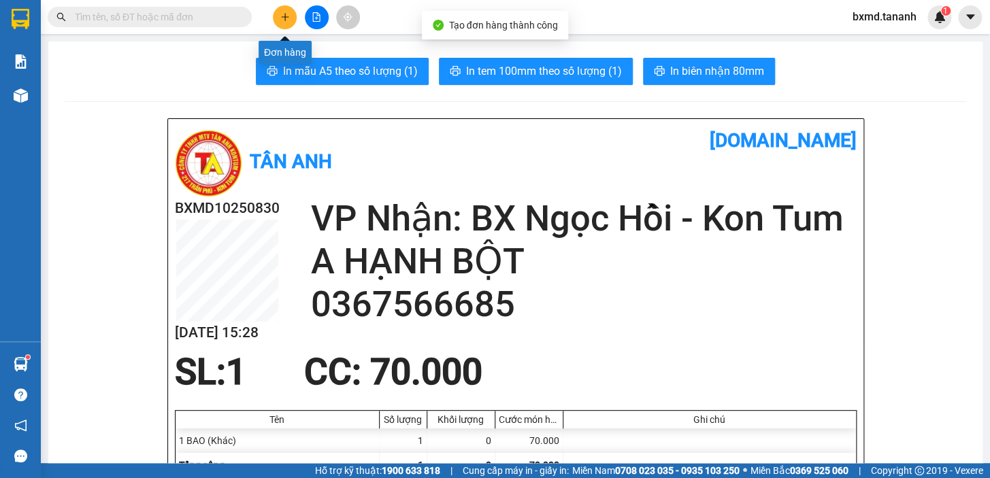
click at [289, 13] on icon "plus" at bounding box center [285, 17] width 10 height 10
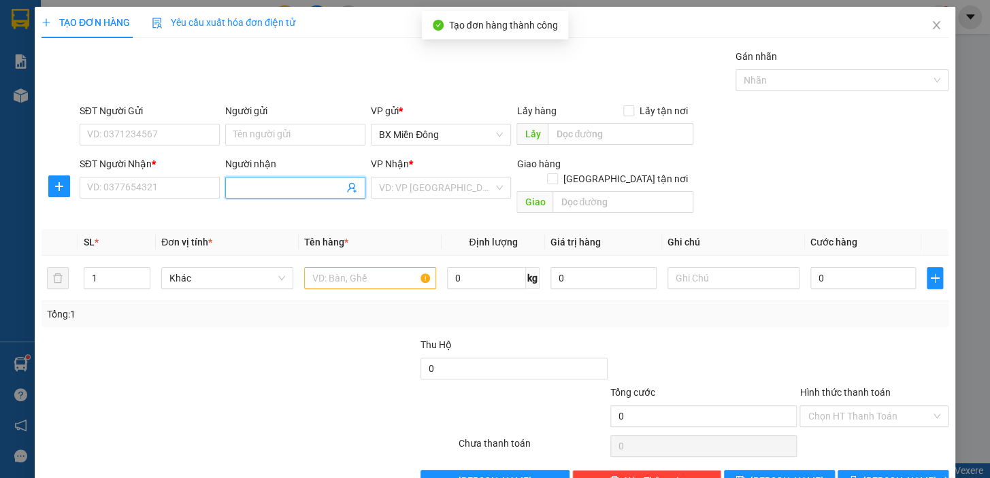
click at [316, 191] on input "Người nhận" at bounding box center [288, 187] width 110 height 15
type input "NGA BỘT"
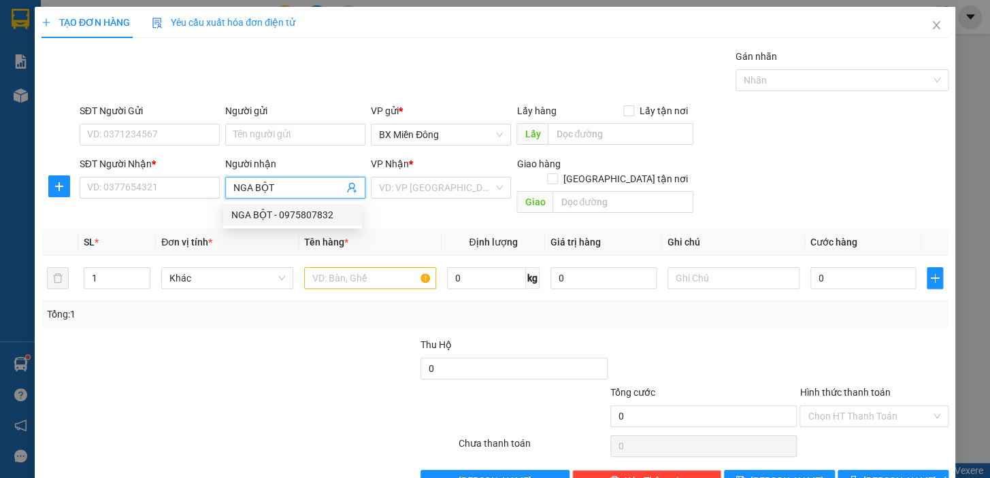
click at [282, 219] on div "NGA BỘT - 0975807832" at bounding box center [292, 214] width 122 height 15
type input "0975807832"
type input "NGA BỘT"
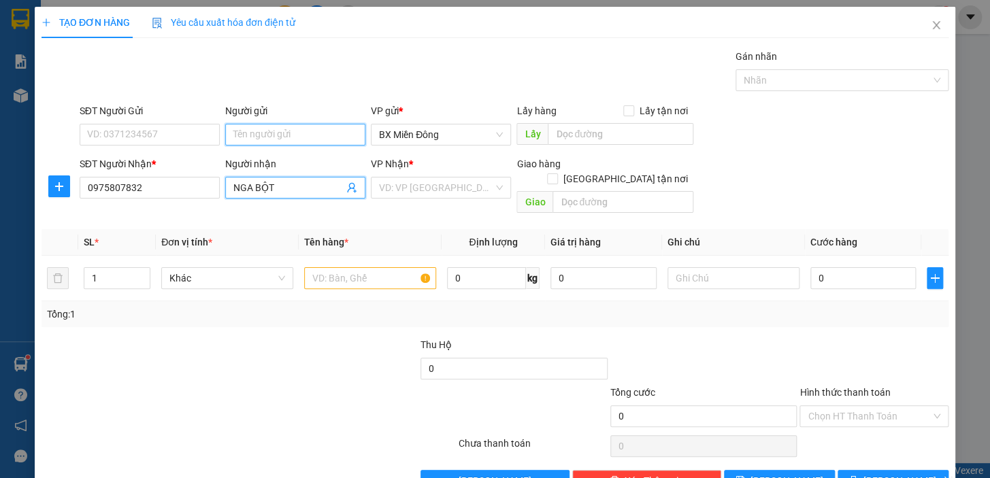
click at [284, 135] on input "Người gửi" at bounding box center [295, 135] width 140 height 22
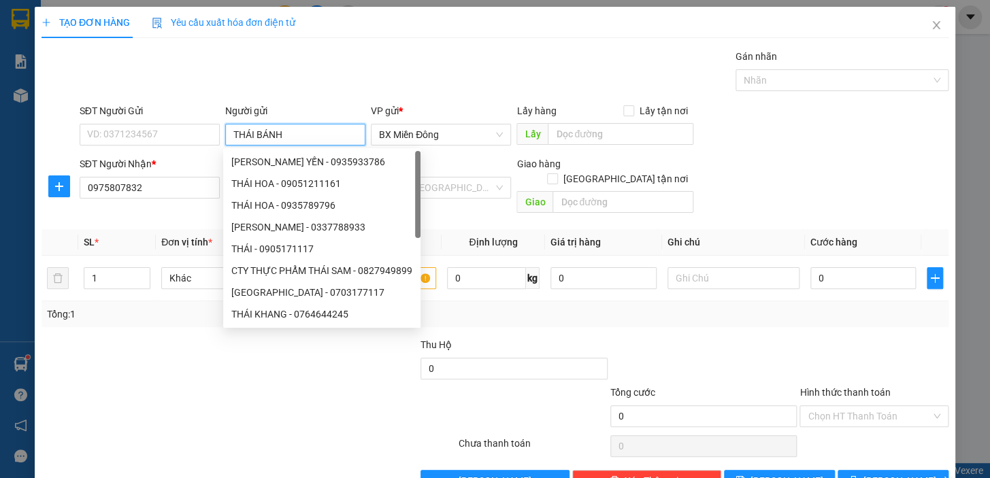
type input "THÁI BÁNH"
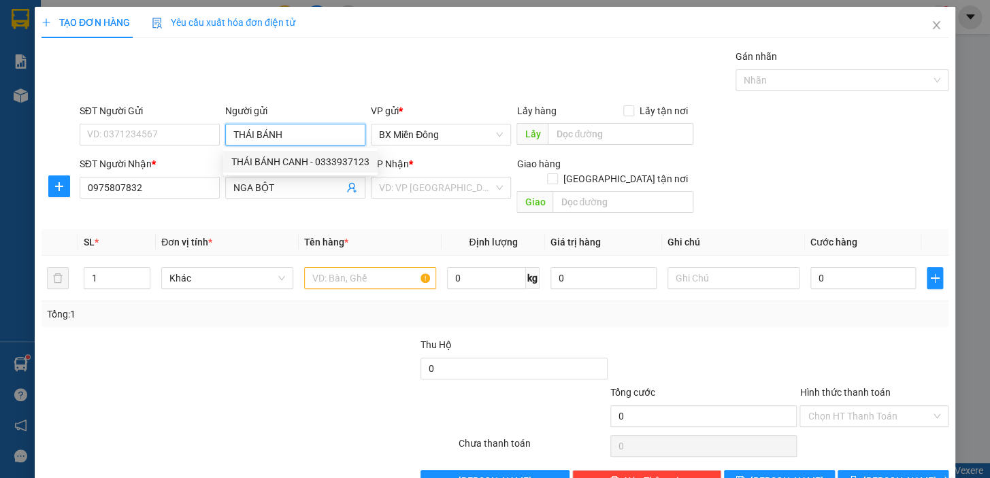
click at [298, 159] on div "THÁI BÁNH CANH - 0333937123" at bounding box center [300, 161] width 138 height 15
type input "0333937123"
type input "THÁI BÁNH CANH"
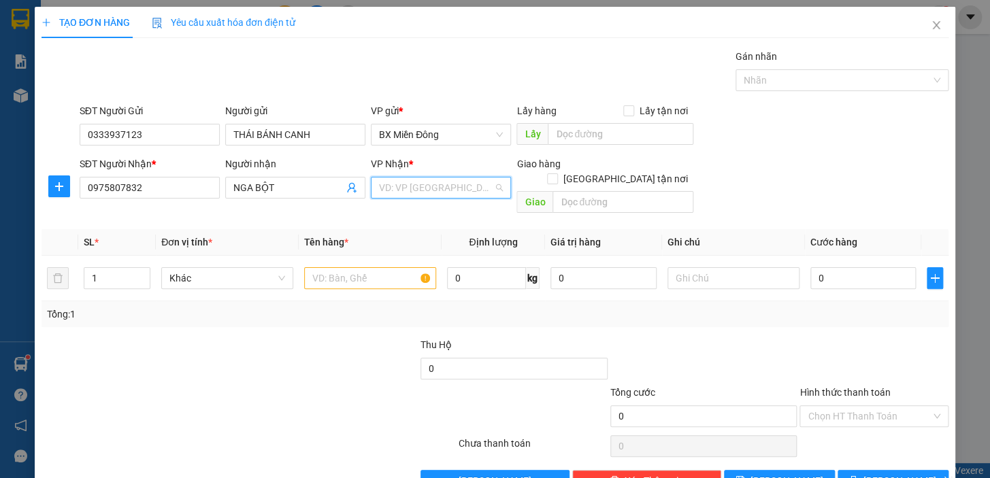
click at [431, 185] on input "search" at bounding box center [436, 188] width 114 height 20
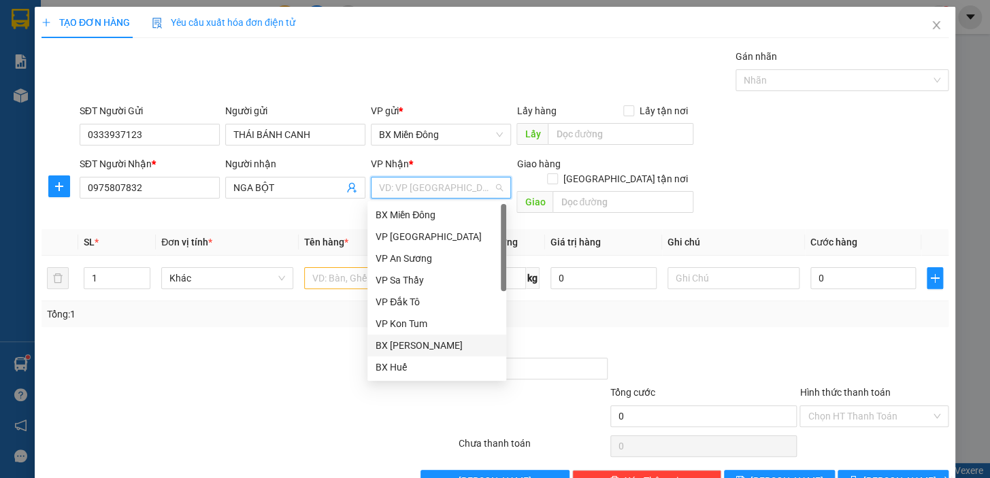
click at [456, 353] on div "BX [PERSON_NAME]" at bounding box center [436, 346] width 139 height 22
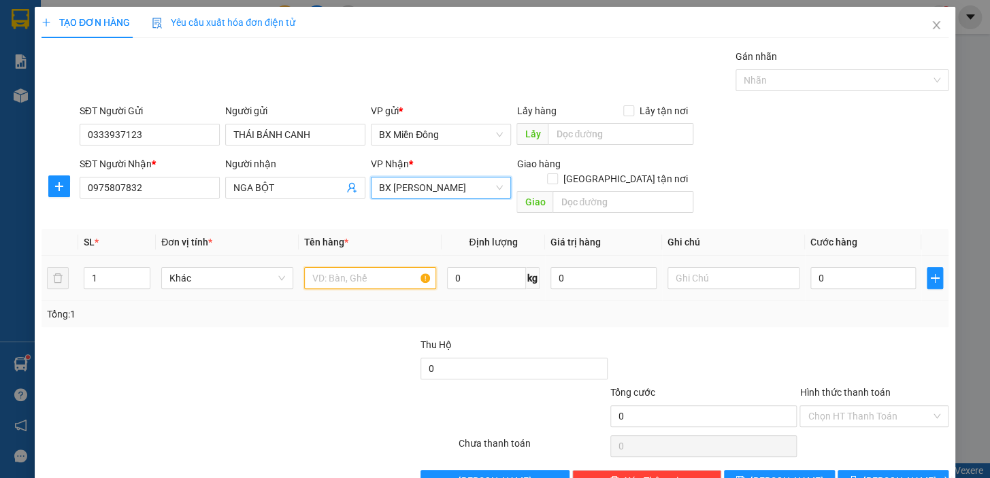
click at [360, 267] on input "text" at bounding box center [370, 278] width 132 height 22
type input "1 BAO"
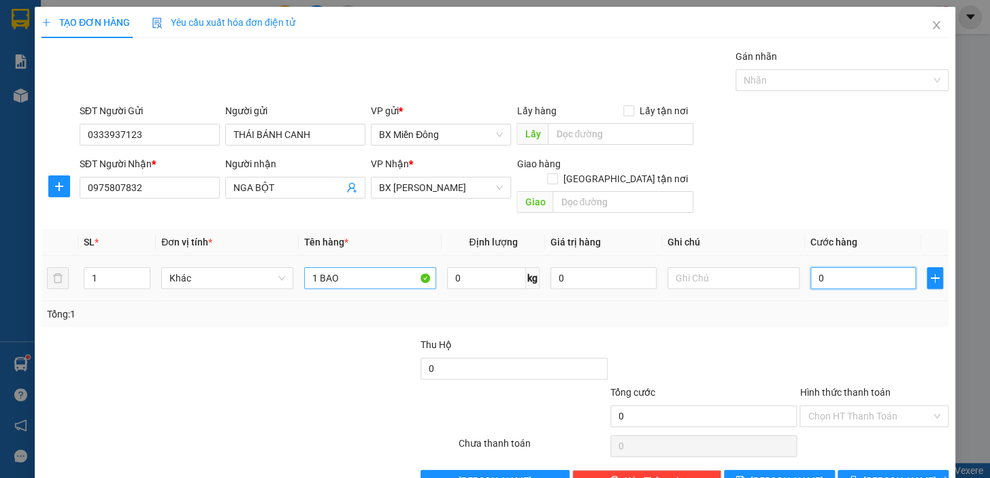
type input "7"
type input "70"
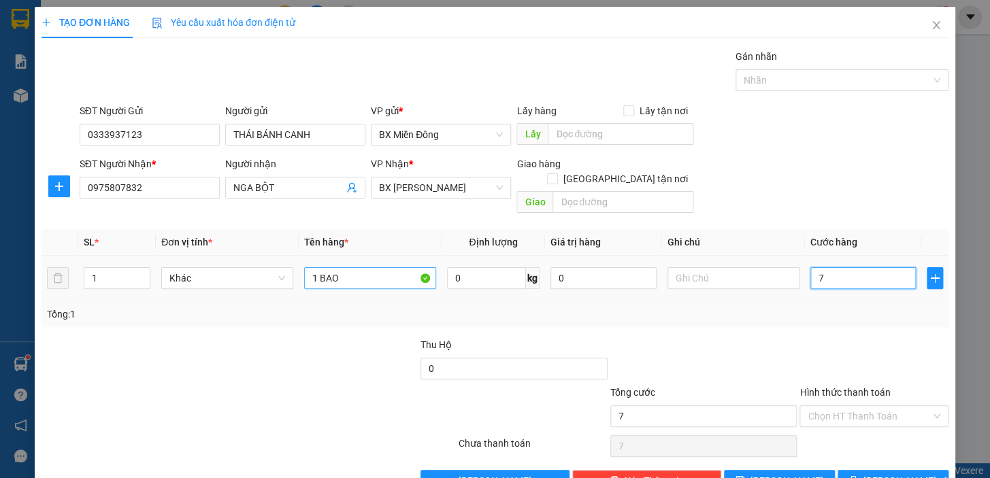
type input "70"
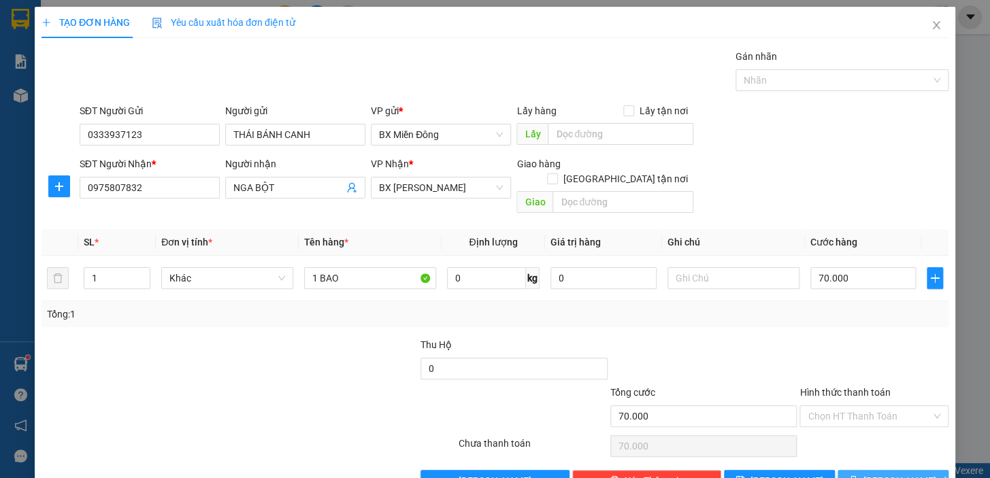
click at [882, 473] on span "[PERSON_NAME] và In" at bounding box center [910, 480] width 95 height 15
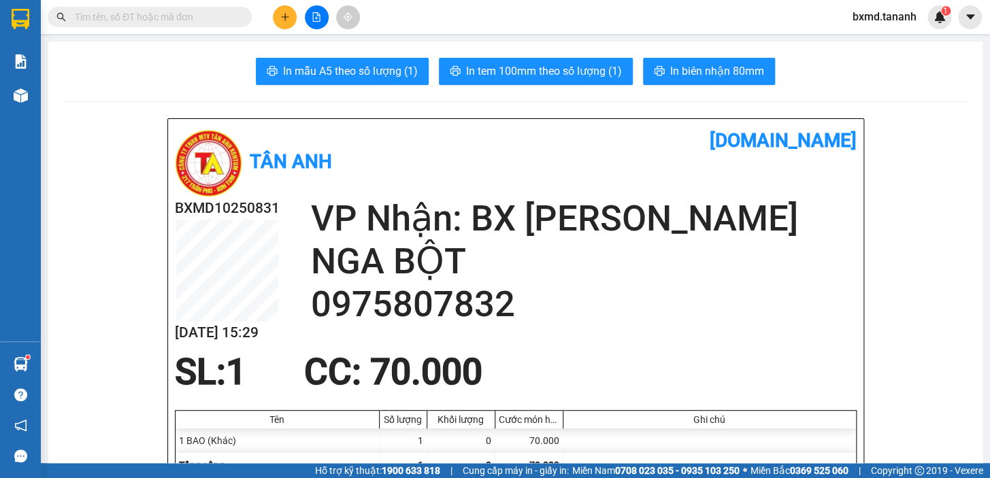
click at [293, 18] on button at bounding box center [285, 17] width 24 height 24
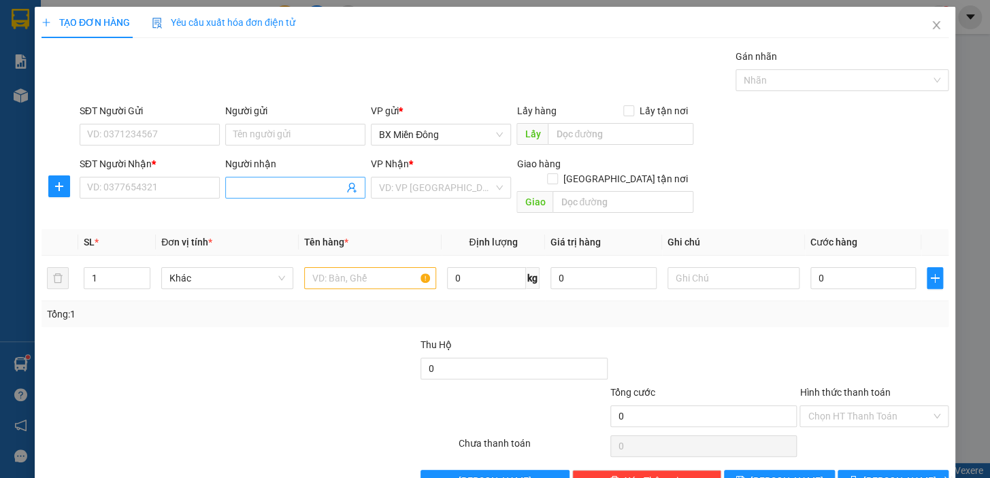
click at [265, 193] on input "Người nhận" at bounding box center [288, 187] width 110 height 15
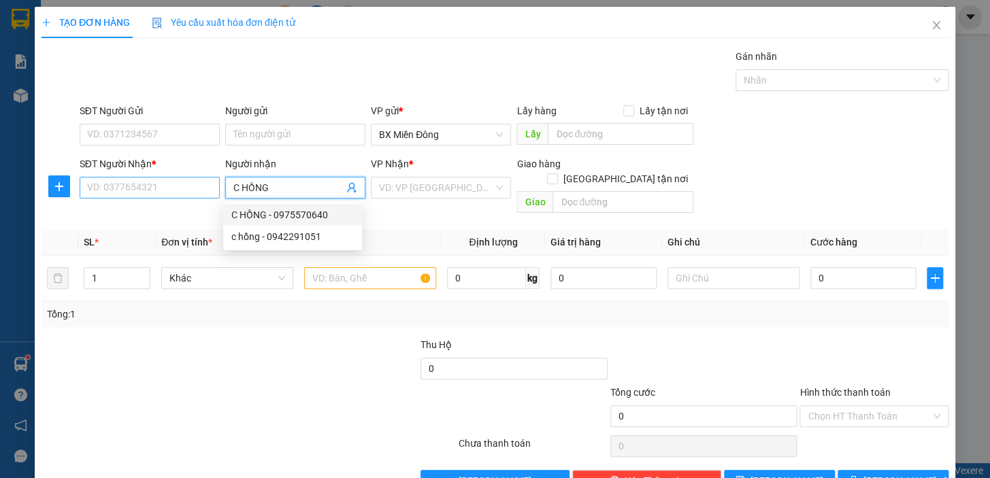
type input "C HỒNG"
click at [161, 180] on input "SĐT Người Nhận *" at bounding box center [150, 188] width 140 height 22
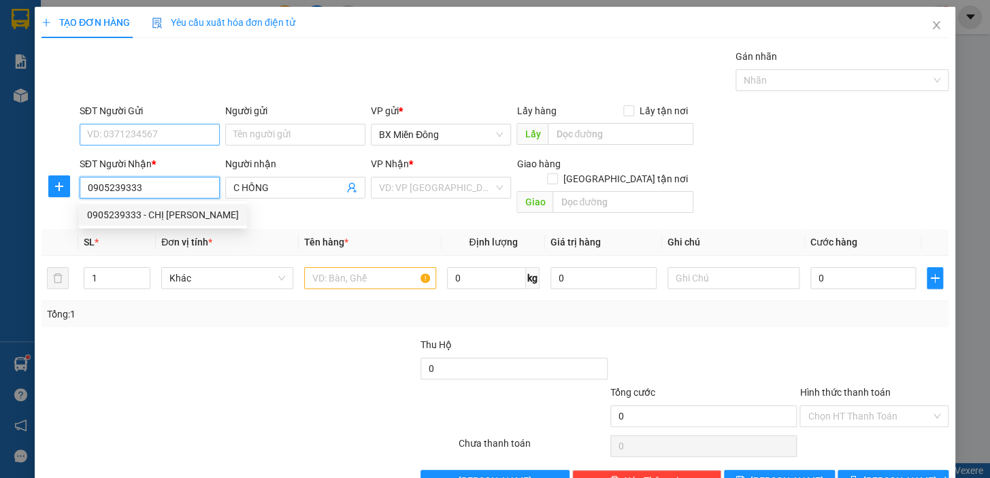
type input "0905239333"
click at [154, 135] on input "SĐT Người Gửi" at bounding box center [150, 135] width 140 height 22
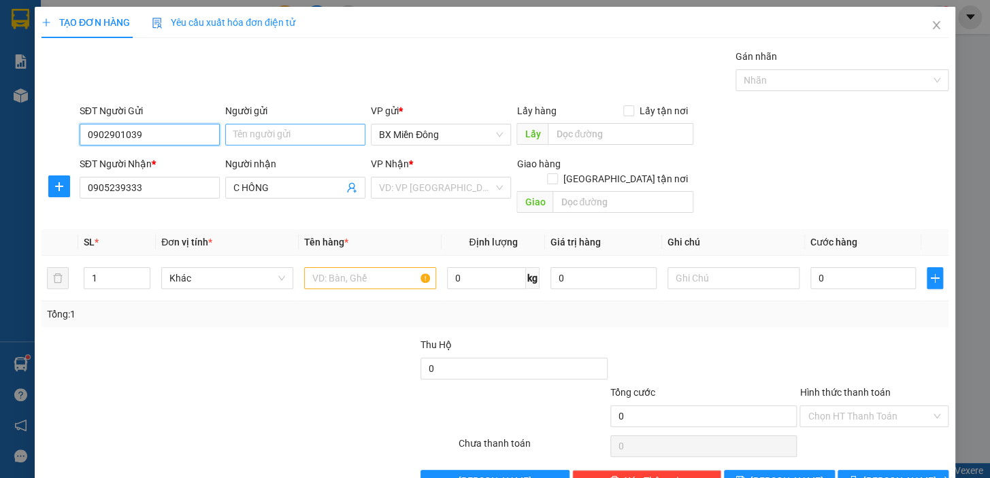
type input "0902901039"
click at [264, 126] on input "Người gửi" at bounding box center [295, 135] width 140 height 22
type input "TÂN NHƯ [GEOGRAPHIC_DATA]"
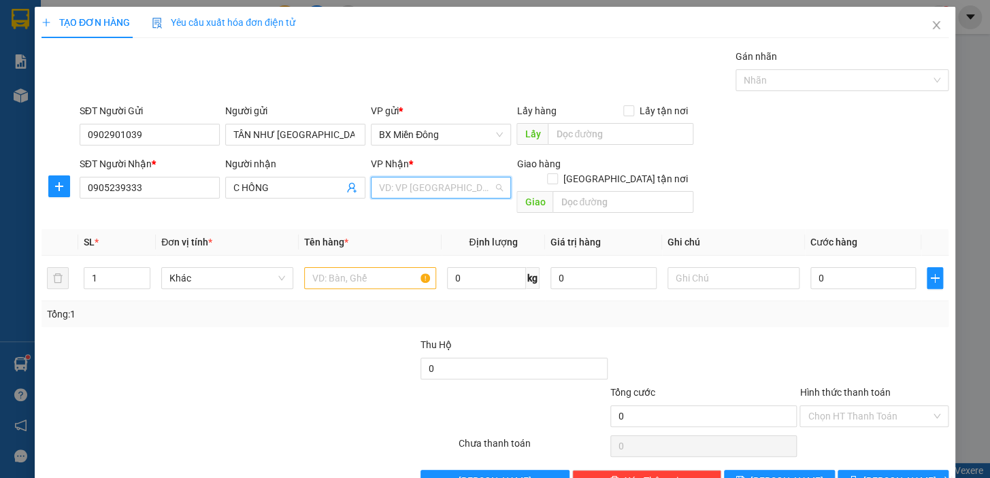
click at [433, 195] on input "search" at bounding box center [436, 188] width 114 height 20
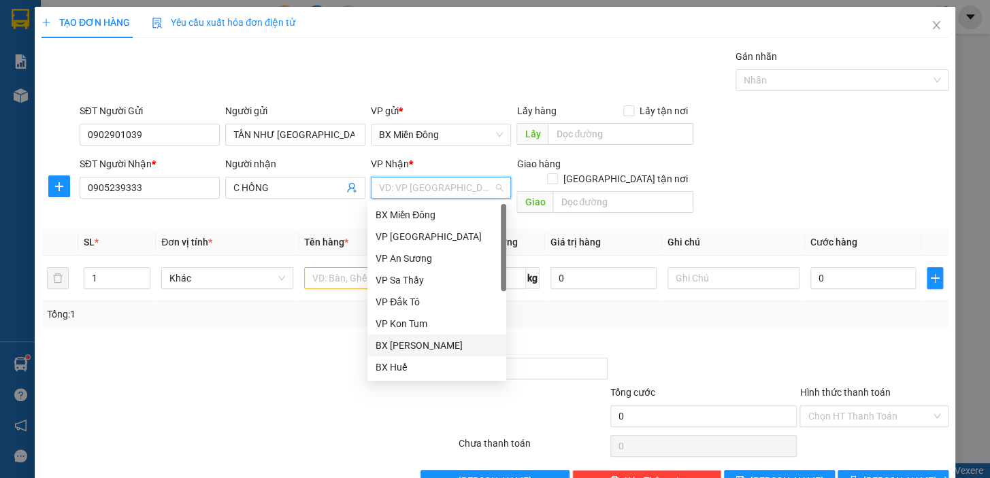
click at [433, 346] on div "BX [PERSON_NAME]" at bounding box center [436, 345] width 122 height 15
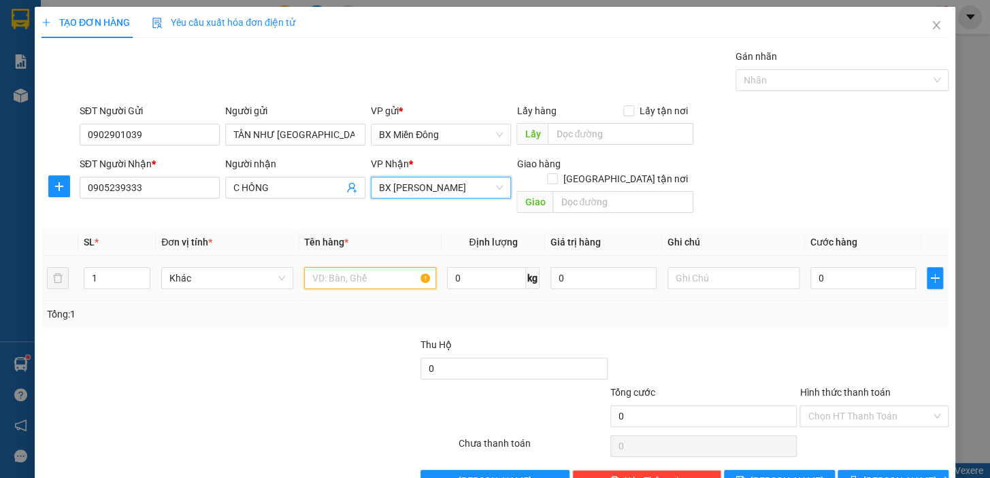
click at [361, 267] on input "text" at bounding box center [370, 278] width 132 height 22
type input "1 TG"
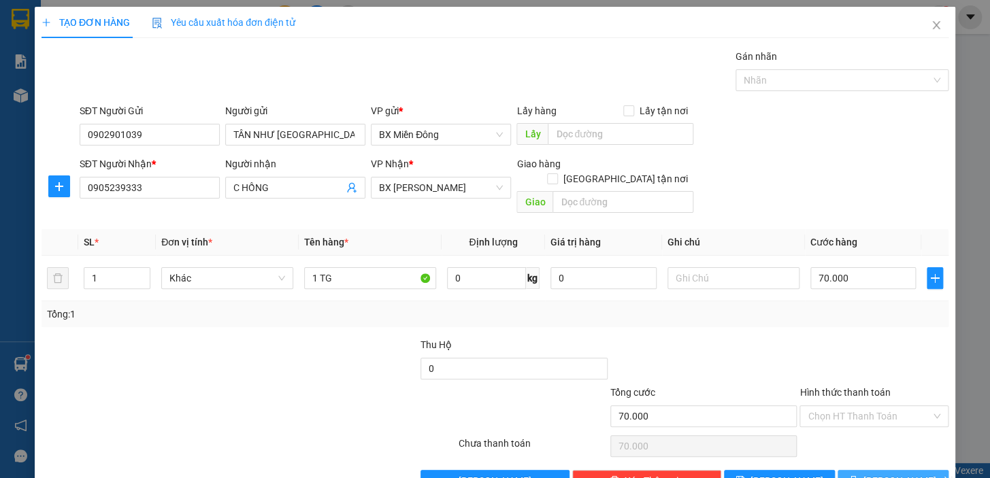
click at [927, 470] on button "[PERSON_NAME] và In" at bounding box center [892, 481] width 111 height 22
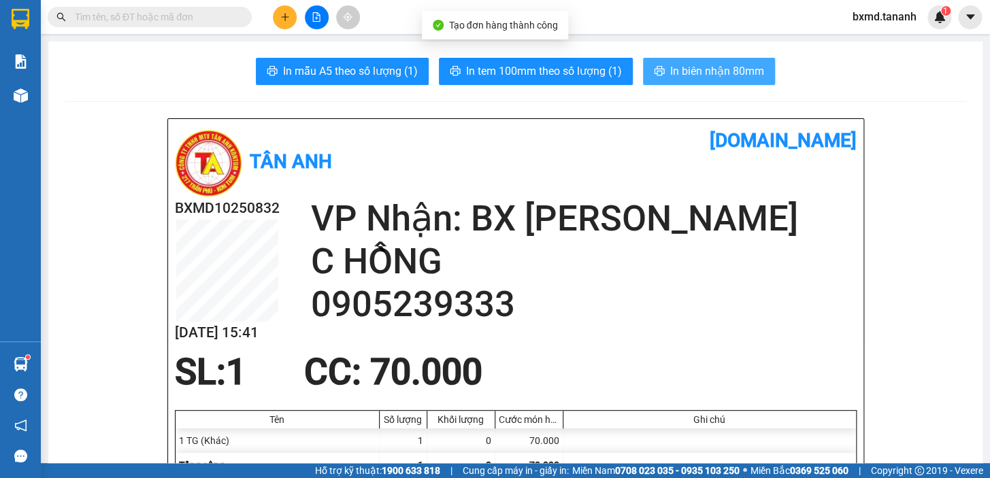
click at [755, 80] on span "In biên nhận 80mm" at bounding box center [717, 71] width 94 height 17
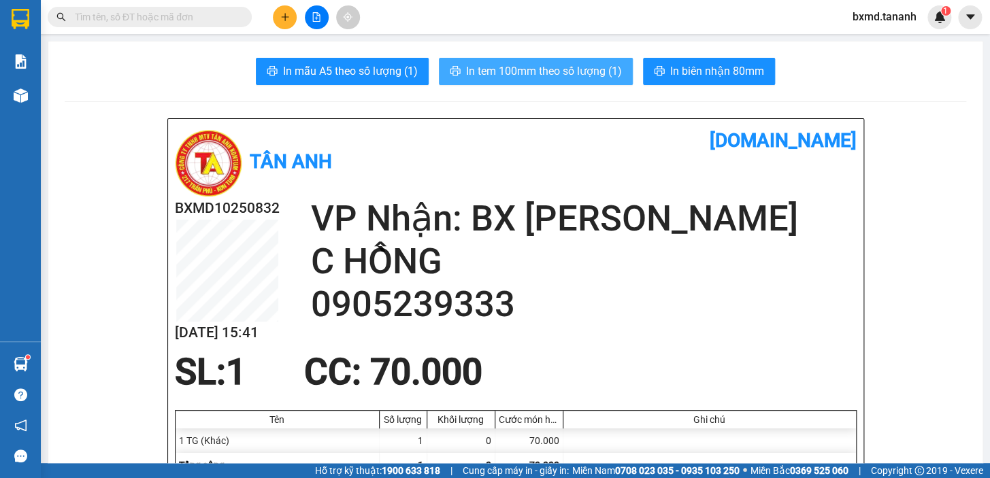
click at [531, 66] on span "In tem 100mm theo số lượng (1)" at bounding box center [544, 71] width 156 height 17
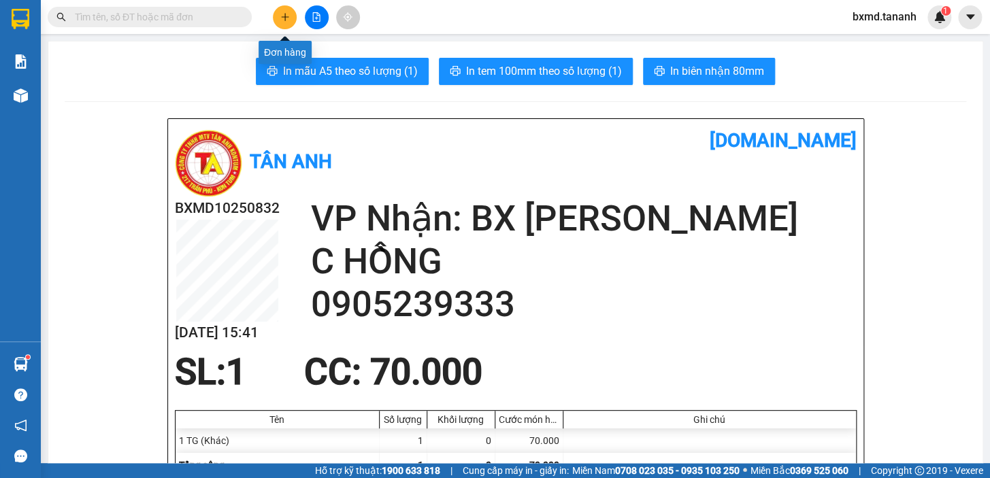
click at [293, 14] on button at bounding box center [285, 17] width 24 height 24
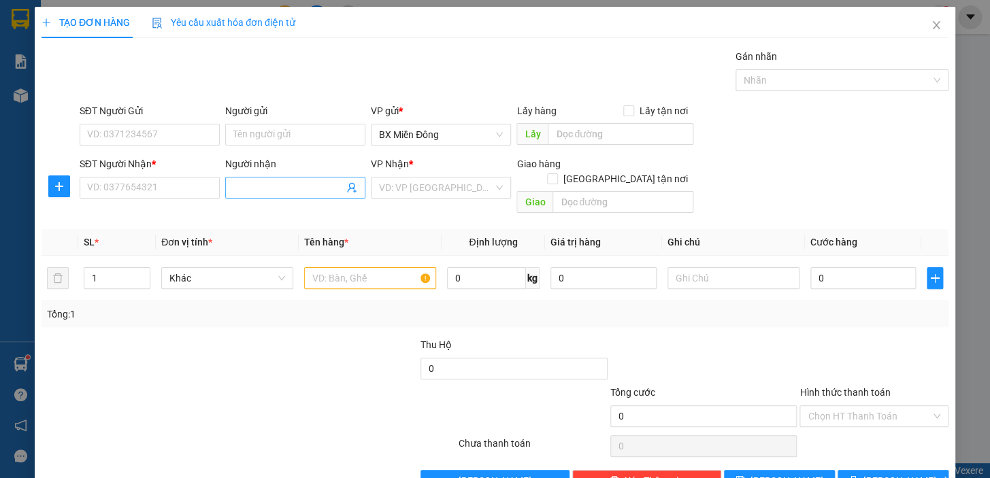
click at [261, 193] on input "Người nhận" at bounding box center [288, 187] width 110 height 15
type input "CHỊ TUYỀN"
click at [179, 180] on input "SĐT Người Nhận *" at bounding box center [150, 188] width 140 height 22
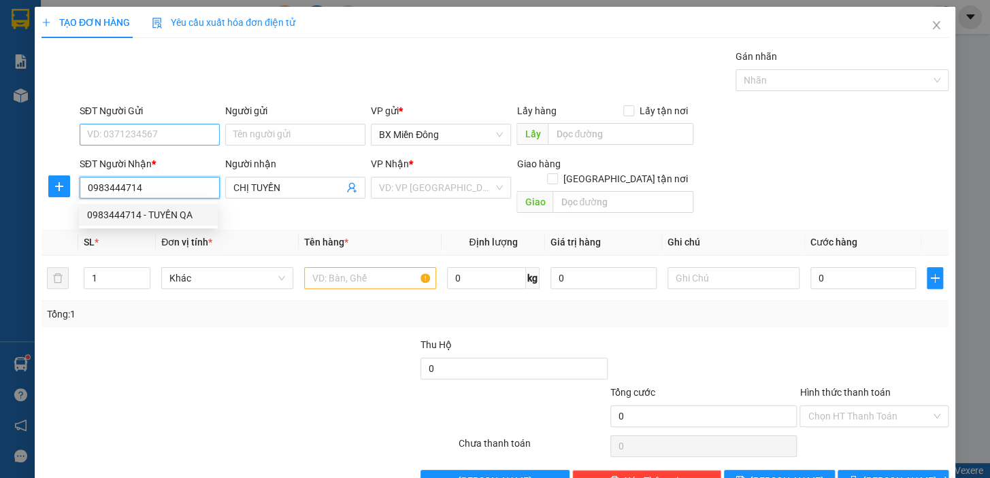
type input "0983444714"
click at [165, 140] on input "SĐT Người Gửi" at bounding box center [150, 135] width 140 height 22
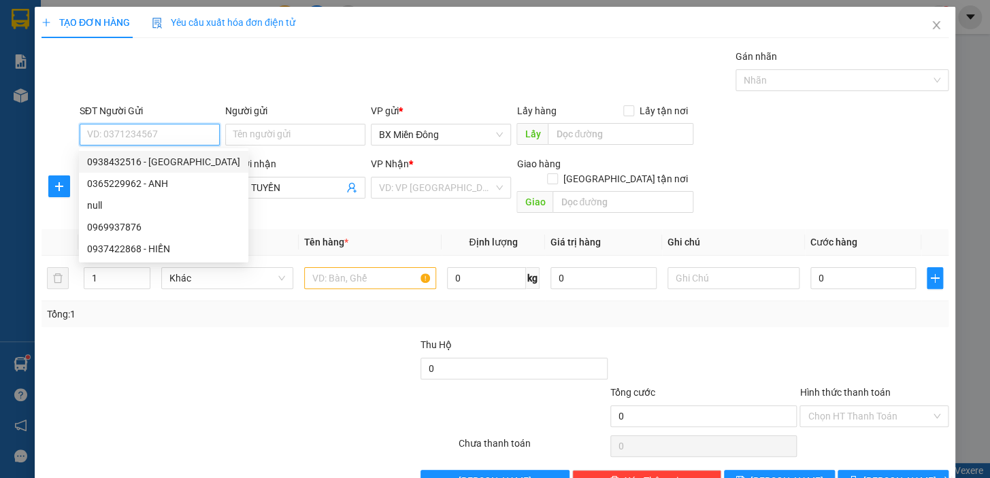
click at [170, 162] on div "0938432516 - [GEOGRAPHIC_DATA]" at bounding box center [163, 161] width 153 height 15
type input "0938432516"
type input "MỸ QA"
type input "50.000"
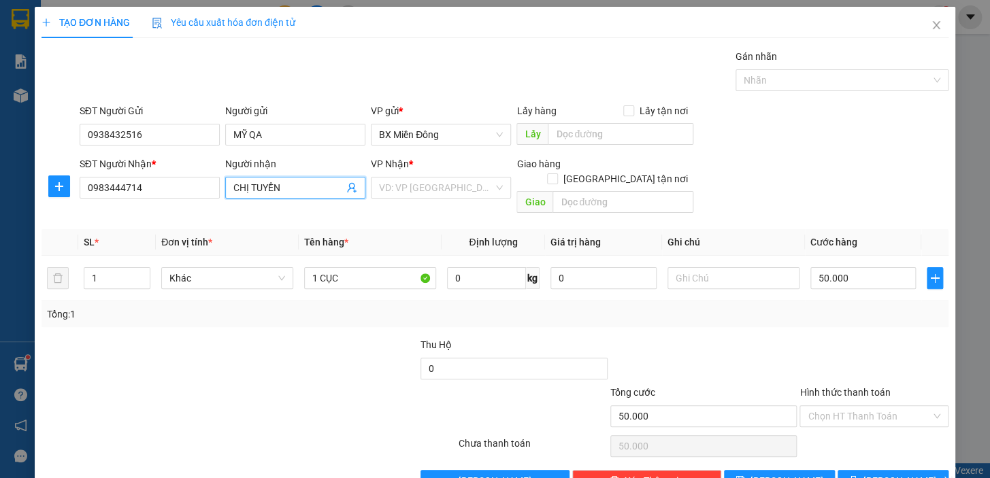
drag, startPoint x: 247, startPoint y: 193, endPoint x: 22, endPoint y: 207, distance: 225.7
click at [22, 207] on div "TẠO ĐƠN HÀNG Yêu cầu xuất hóa đơn điện tử Transit Pickup Surcharge Ids Transit …" at bounding box center [495, 239] width 990 height 478
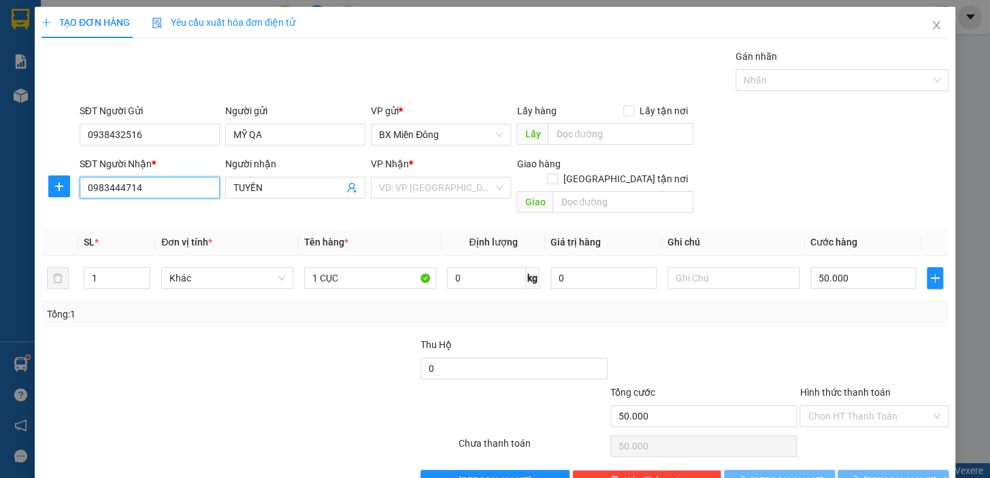
click at [150, 182] on input "0983444714" at bounding box center [150, 188] width 140 height 22
click at [187, 220] on div "0983444714 - TUYỀN QA" at bounding box center [148, 214] width 122 height 15
type input "TUYỀN QA"
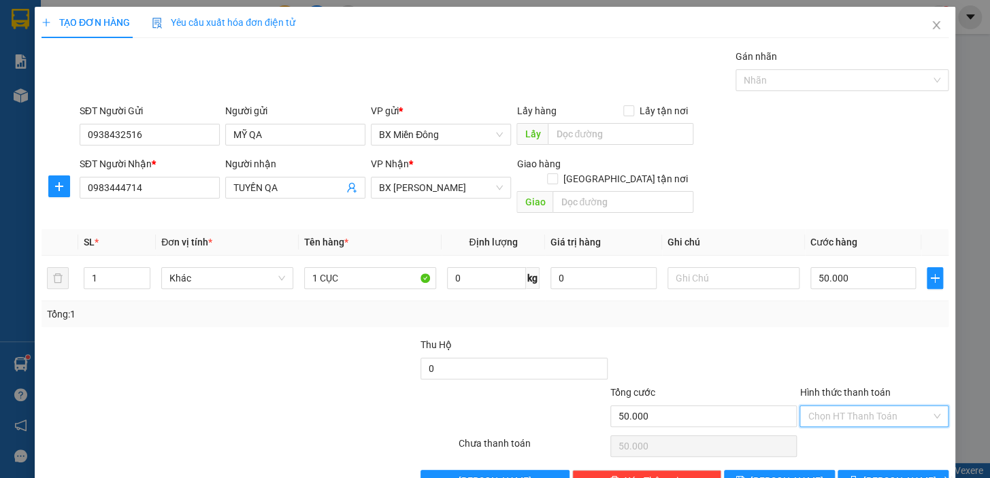
click at [875, 408] on input "Hình thức thanh toán" at bounding box center [868, 416] width 123 height 20
click at [854, 312] on div "Tại văn phòng" at bounding box center [865, 308] width 131 height 15
click at [903, 473] on span "[PERSON_NAME] và In" at bounding box center [910, 480] width 95 height 15
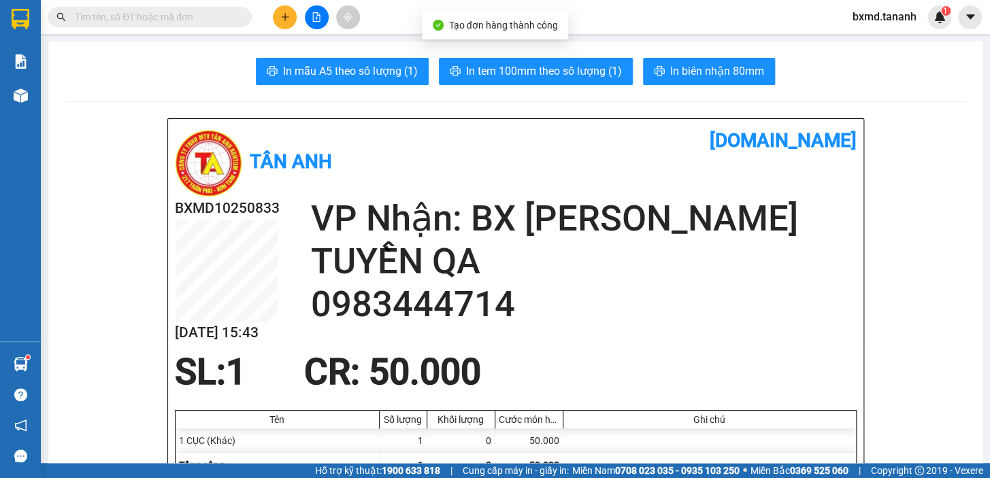
click at [735, 82] on button "In biên nhận 80mm" at bounding box center [709, 71] width 132 height 27
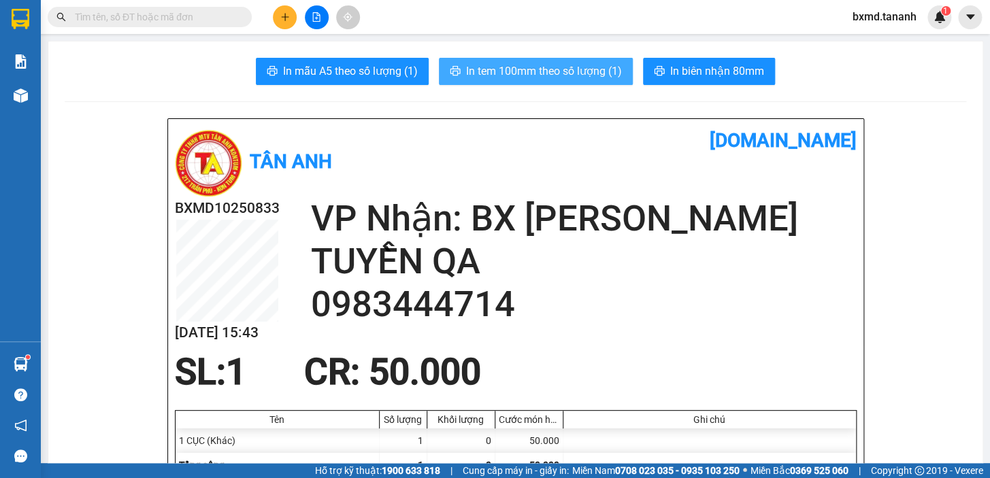
click at [588, 69] on span "In tem 100mm theo số lượng (1)" at bounding box center [544, 71] width 156 height 17
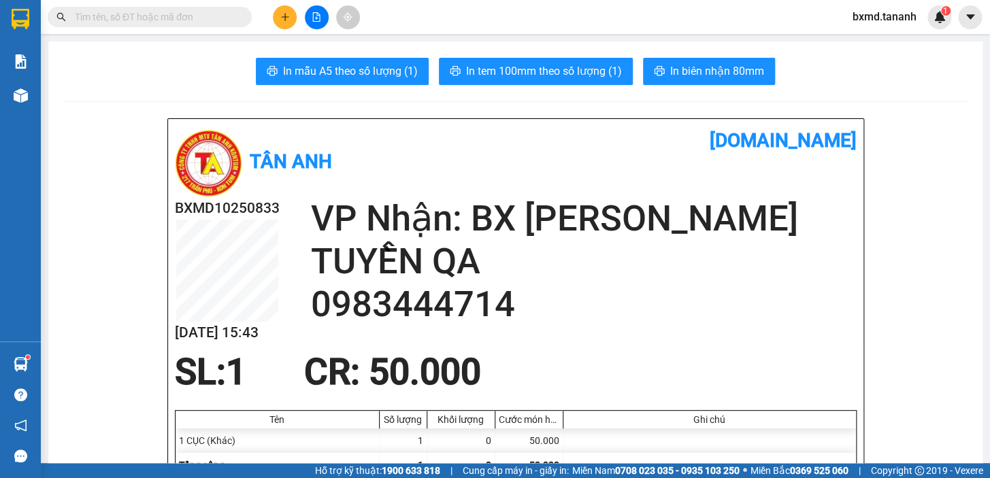
click at [296, 13] on button at bounding box center [285, 17] width 24 height 24
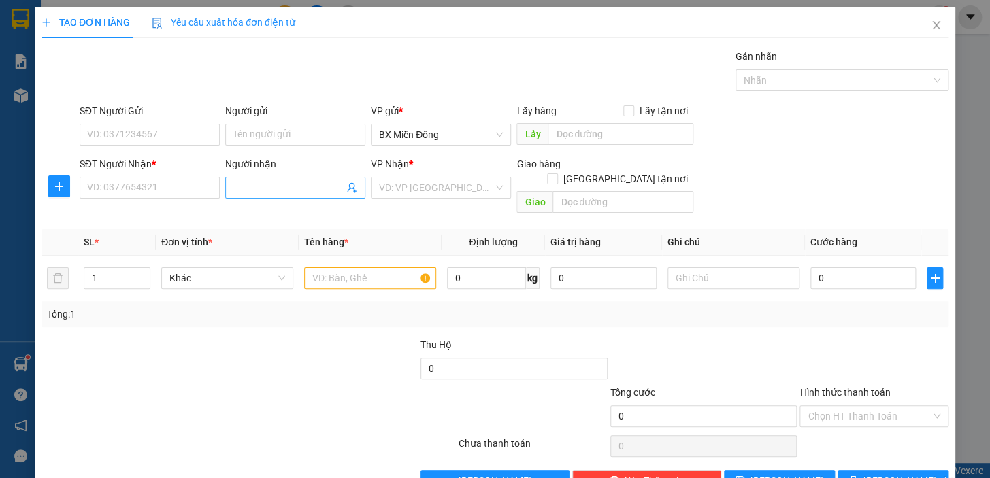
click at [346, 190] on icon "user-add" at bounding box center [351, 187] width 11 height 11
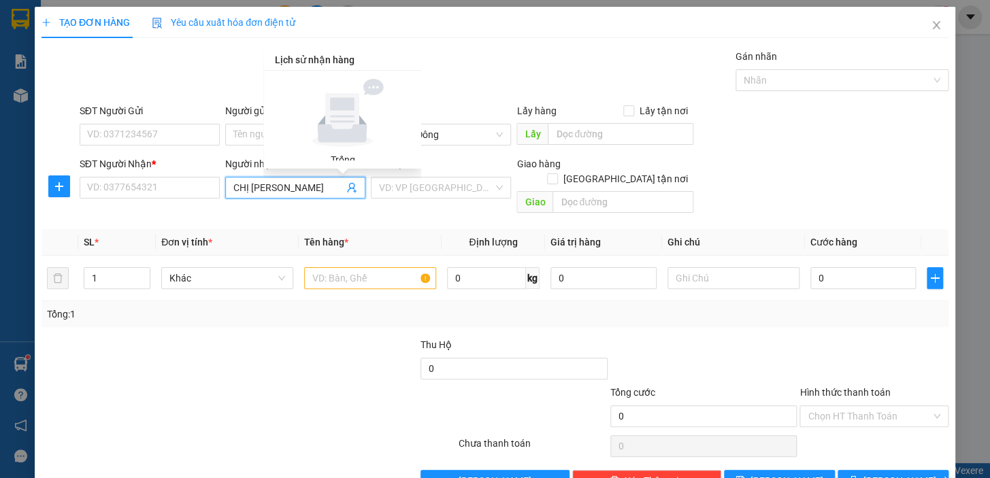
click at [301, 193] on input "CHỊ [PERSON_NAME]" at bounding box center [288, 187] width 110 height 15
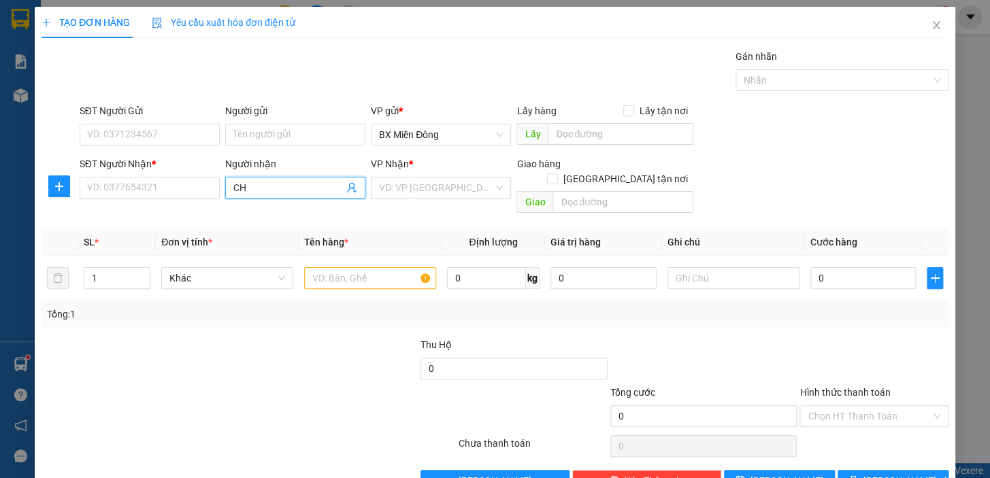
type input "C"
type input "HÀ TC"
click at [286, 212] on div "HÀ TC - 0974948294" at bounding box center [292, 214] width 122 height 15
type input "0974948294"
type input "HÀ TC"
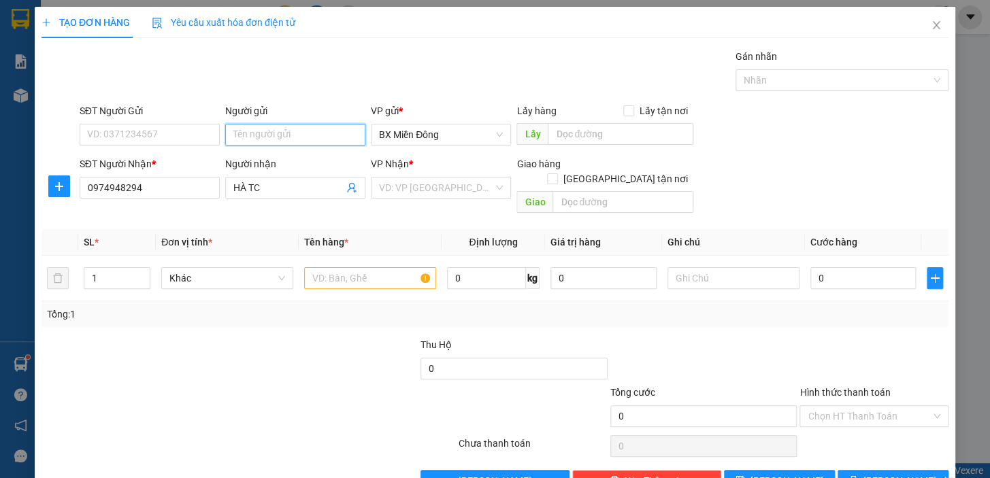
click at [245, 132] on input "Người gửi" at bounding box center [295, 135] width 140 height 22
type input "TÀI"
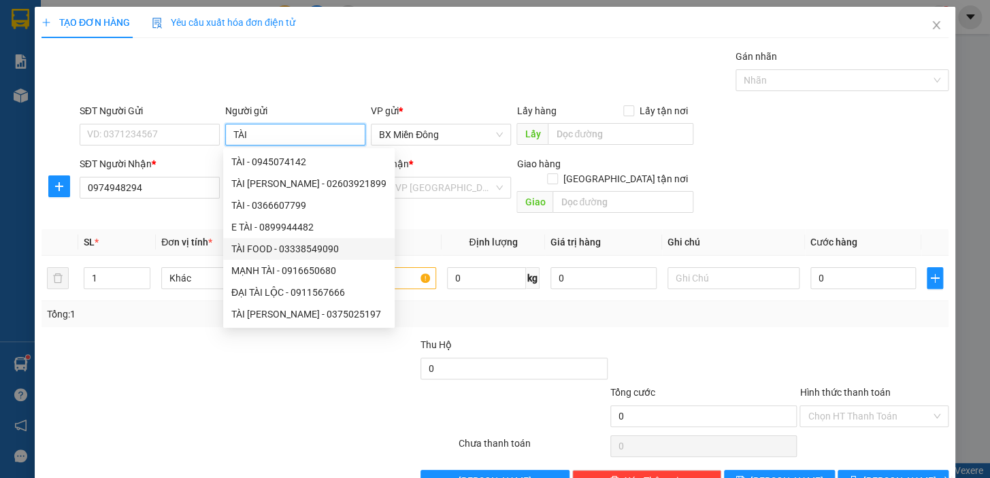
click at [322, 250] on div "TÀI FOOD - 03338549090" at bounding box center [308, 248] width 155 height 15
type input "03338549090"
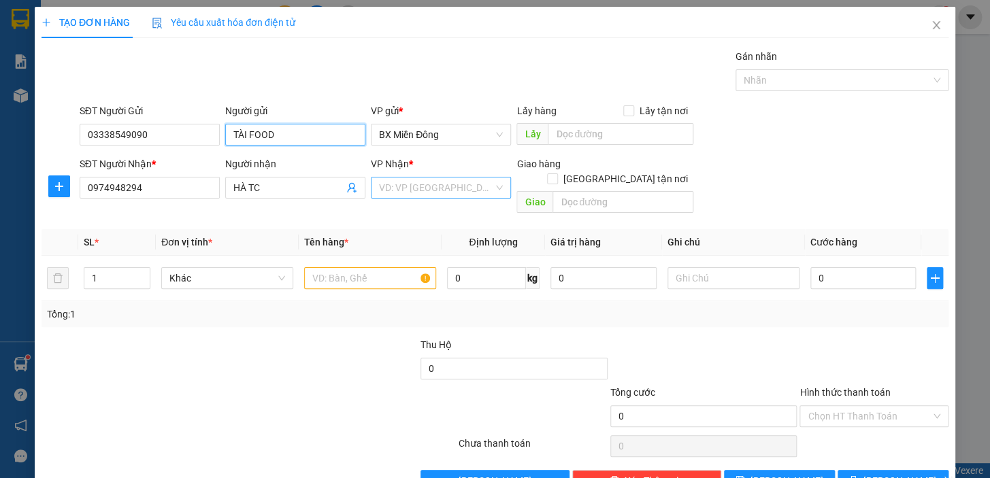
type input "TÀI FOOD"
click at [455, 193] on input "search" at bounding box center [436, 188] width 114 height 20
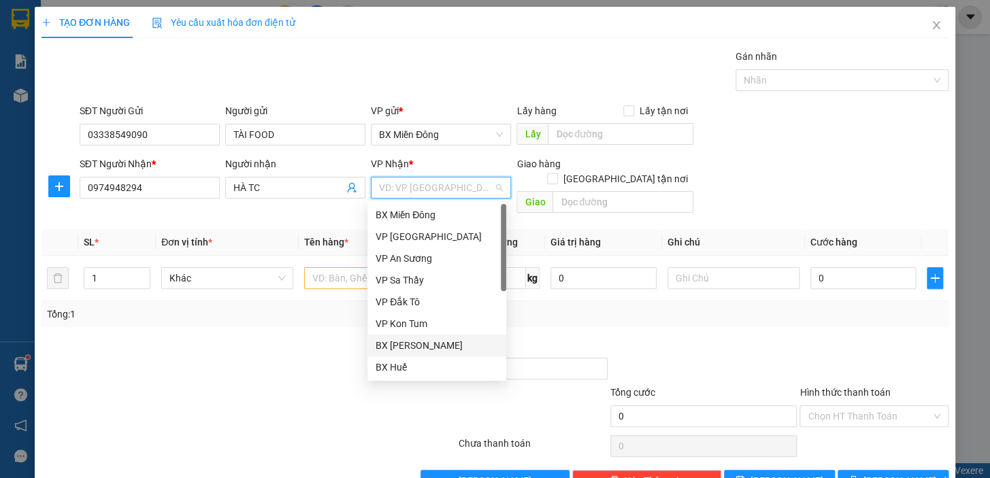
click at [446, 341] on div "BX [PERSON_NAME]" at bounding box center [436, 345] width 122 height 15
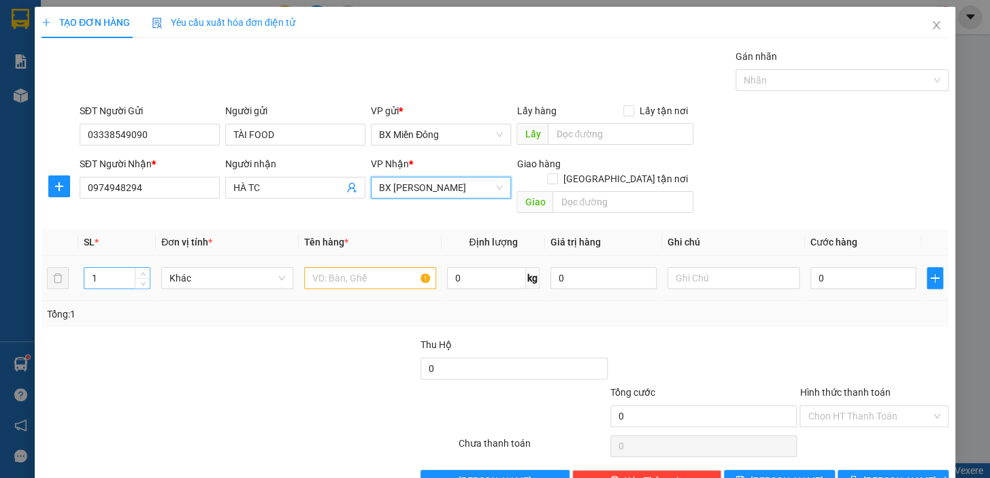
click at [125, 268] on input "1" at bounding box center [116, 278] width 65 height 20
type input "3"
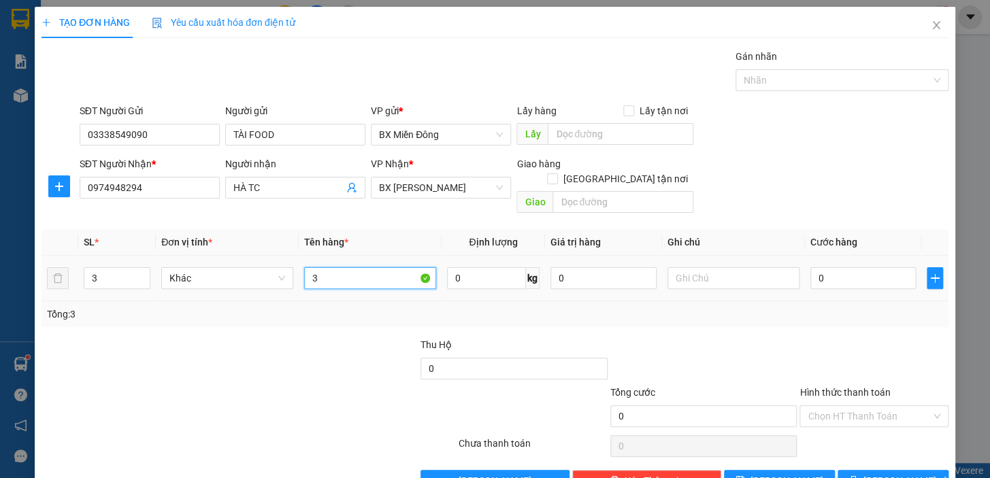
click at [373, 272] on input "3" at bounding box center [370, 278] width 132 height 22
type input "3 KIỆN"
click at [892, 473] on span "[PERSON_NAME] và In" at bounding box center [910, 480] width 95 height 15
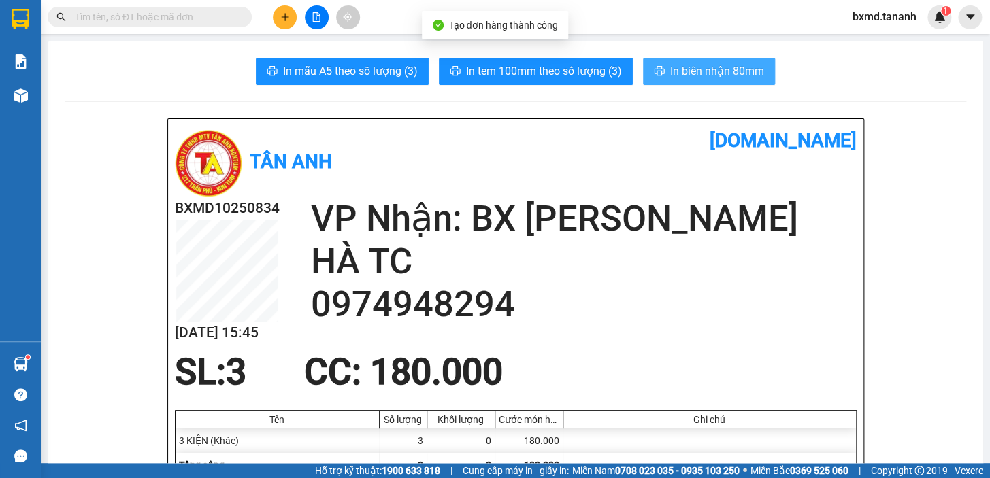
click at [764, 74] on button "In biên nhận 80mm" at bounding box center [709, 71] width 132 height 27
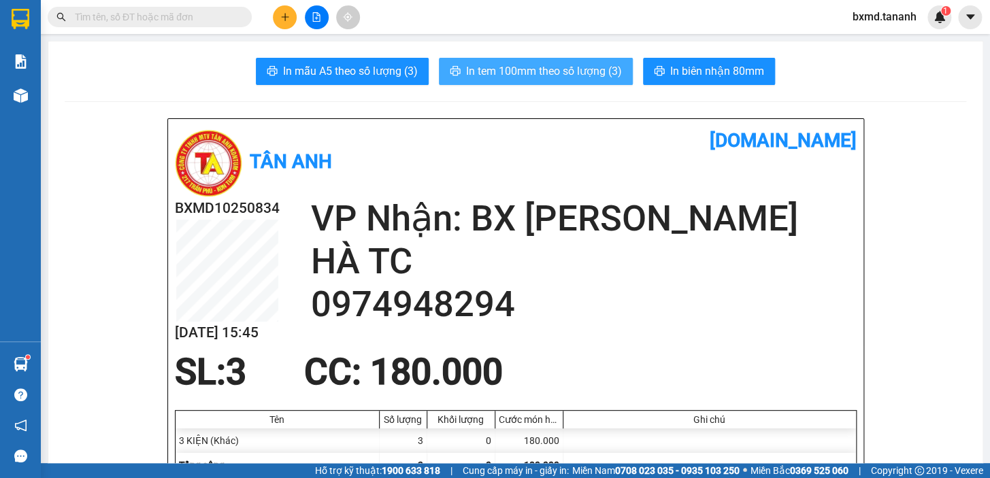
click at [597, 77] on span "In tem 100mm theo số lượng (3)" at bounding box center [544, 71] width 156 height 17
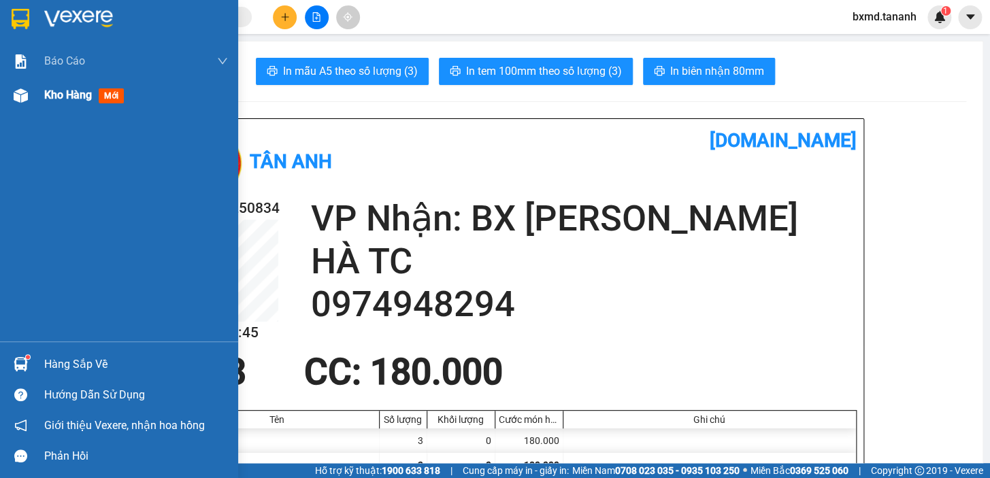
click at [56, 82] on div "Kho hàng mới" at bounding box center [136, 95] width 184 height 34
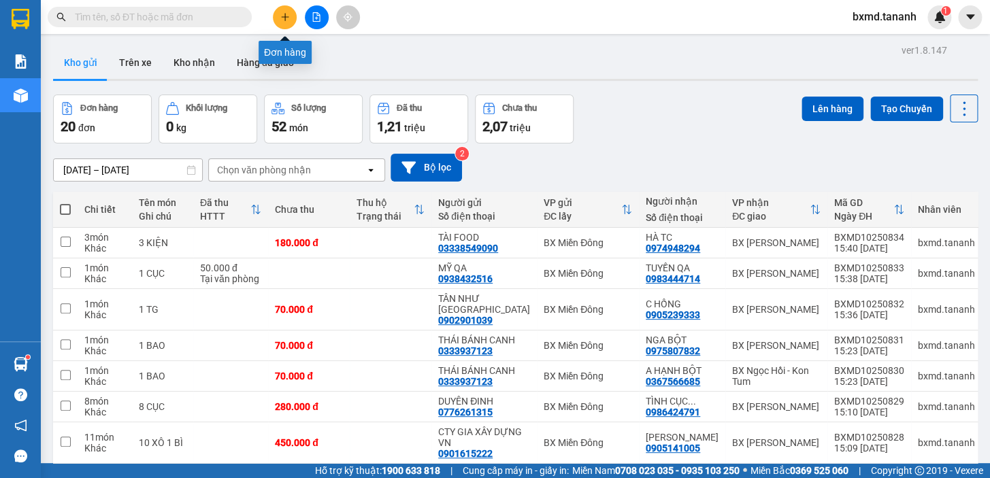
click at [286, 11] on button at bounding box center [285, 17] width 24 height 24
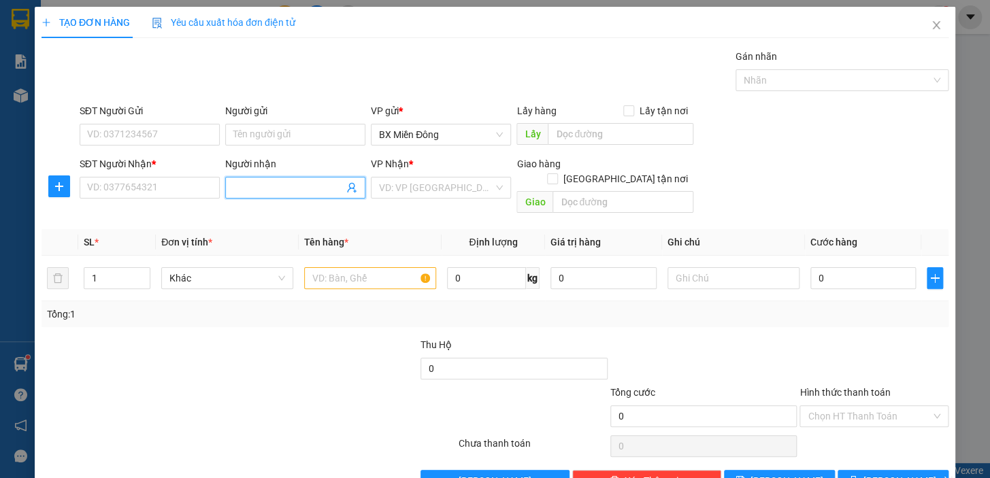
click at [286, 184] on input "Người nhận" at bounding box center [288, 187] width 110 height 15
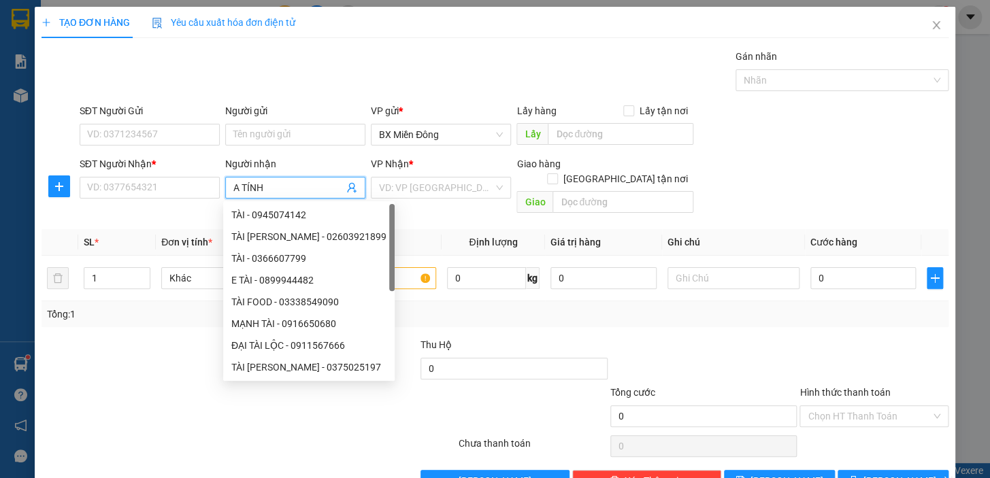
type input "A TÍNH"
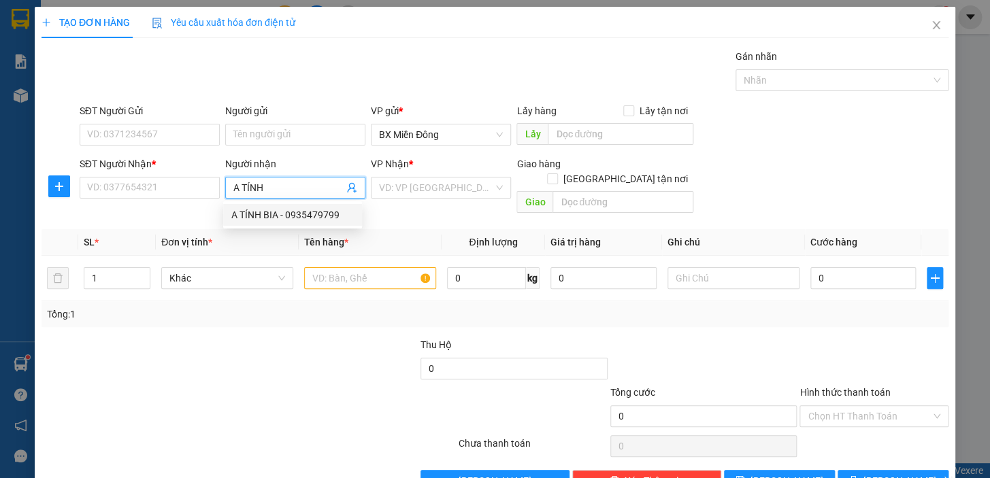
click at [287, 220] on div "A TÍNH BIA - 0935479799" at bounding box center [292, 214] width 122 height 15
type input "0935479799"
type input "A TÍNH BIA"
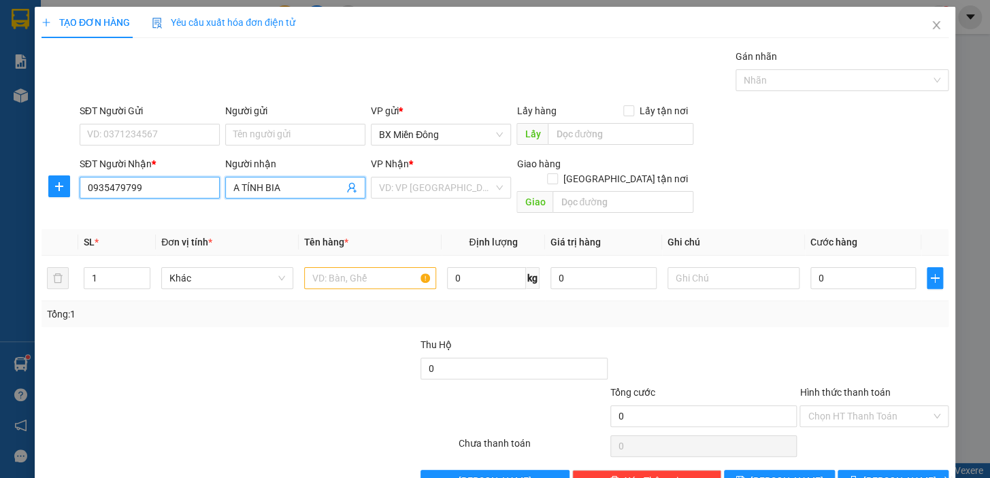
click at [122, 190] on input "0935479799" at bounding box center [150, 188] width 140 height 22
type input "0935478799"
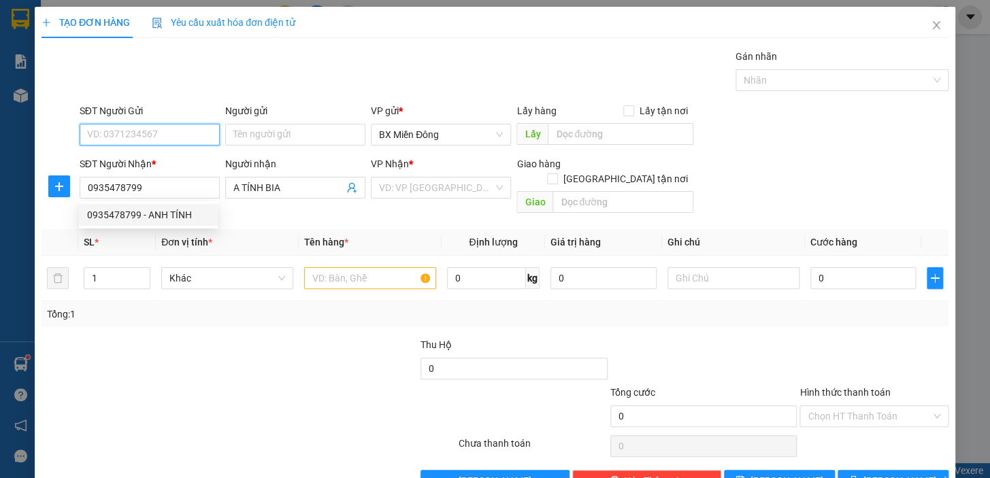
click at [197, 136] on input "SĐT Người Gửi" at bounding box center [150, 135] width 140 height 22
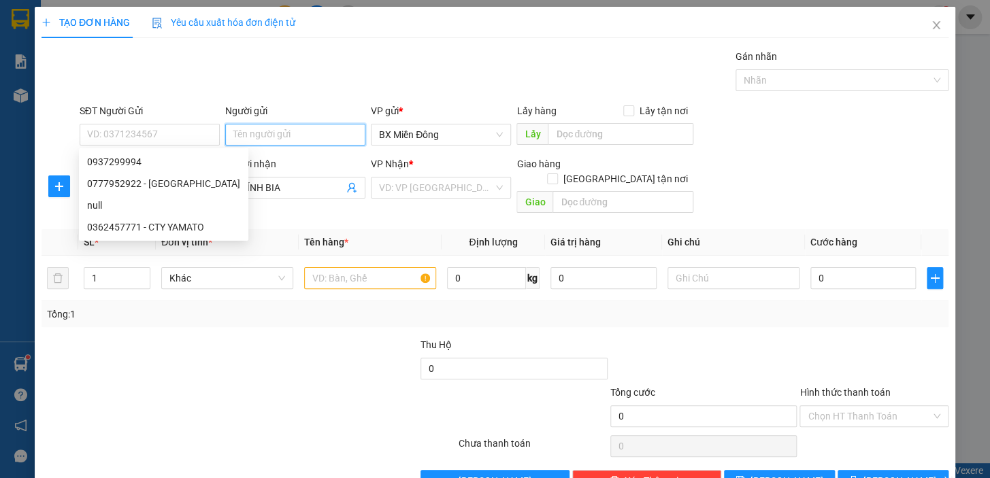
click at [239, 125] on input "Người gửi" at bounding box center [295, 135] width 140 height 22
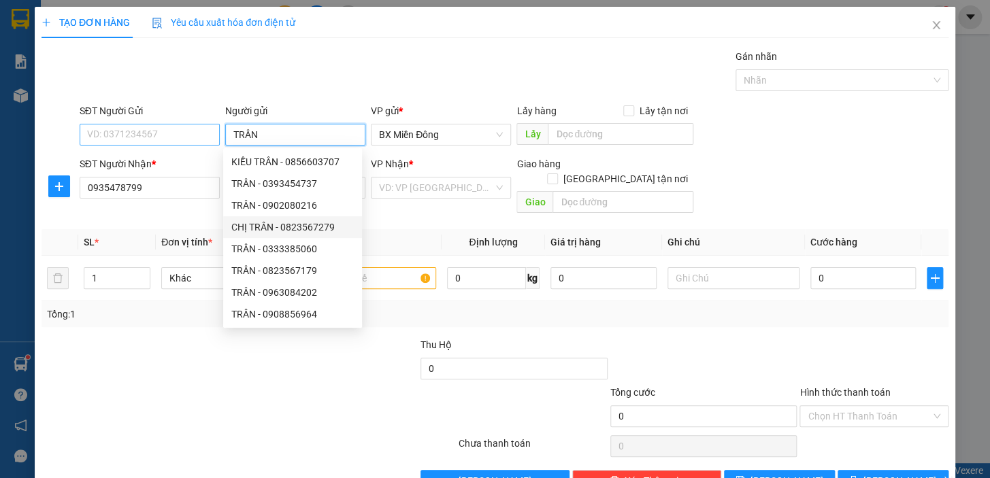
type input "TRÂN"
click at [133, 129] on input "SĐT Người Gửi" at bounding box center [150, 135] width 140 height 22
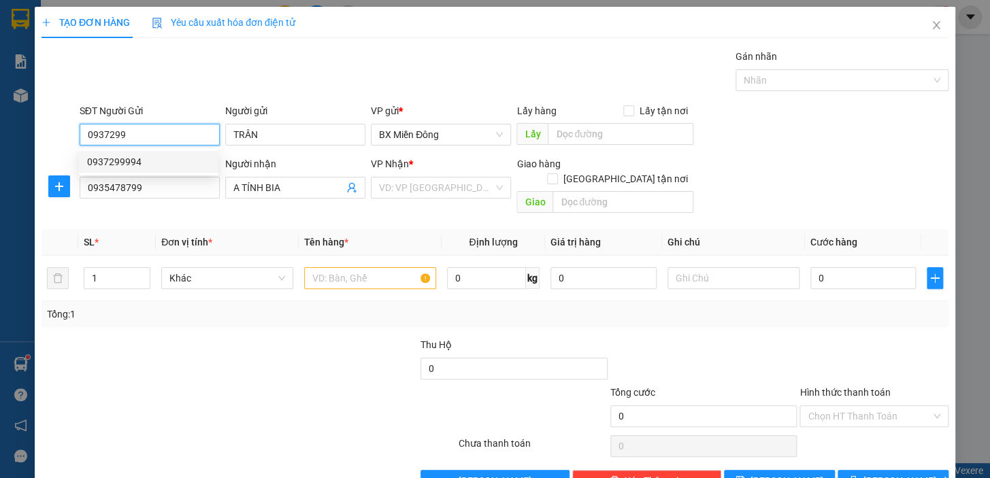
click at [151, 169] on div "0937299994" at bounding box center [148, 162] width 139 height 22
type input "0937299994"
type input "150.000"
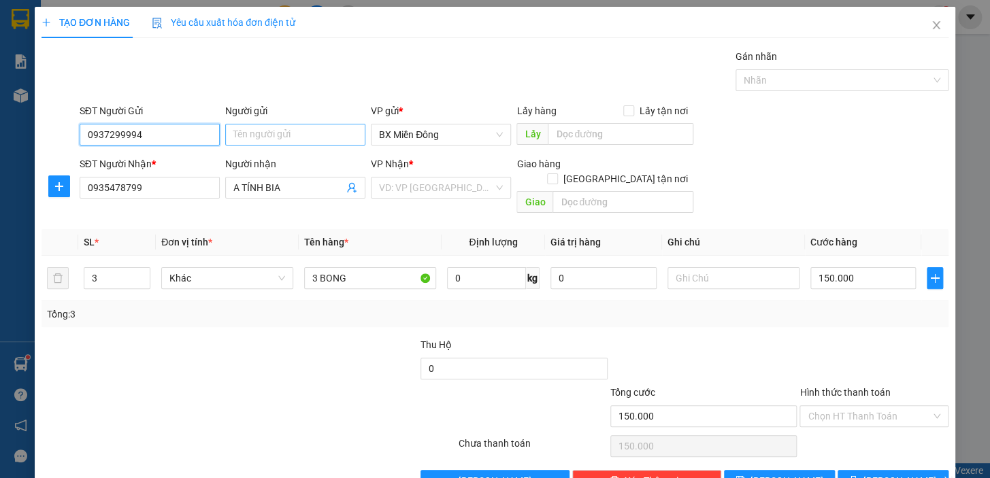
type input "0937299994"
click at [258, 125] on input "Người gửi" at bounding box center [295, 135] width 140 height 22
type input "TRÂN SG"
click at [450, 190] on input "search" at bounding box center [436, 188] width 114 height 20
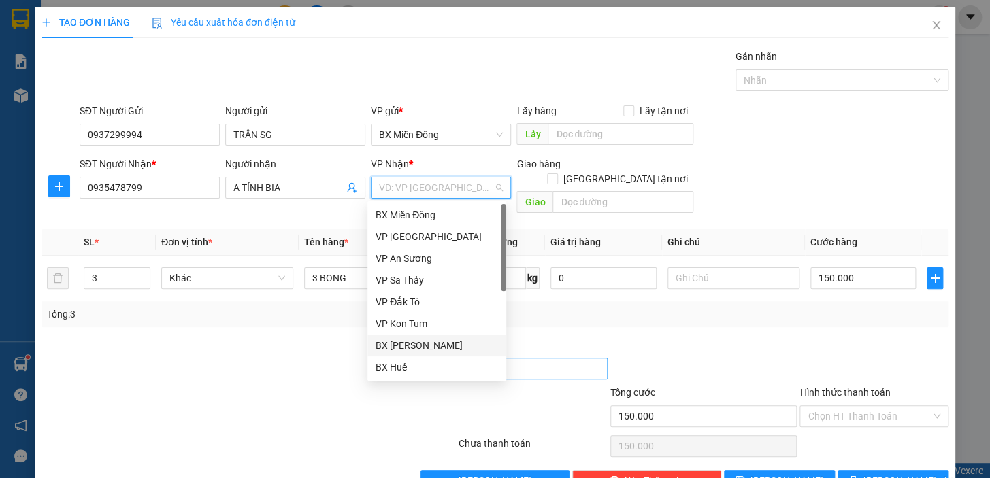
click at [457, 349] on div "BX [PERSON_NAME]" at bounding box center [436, 345] width 122 height 15
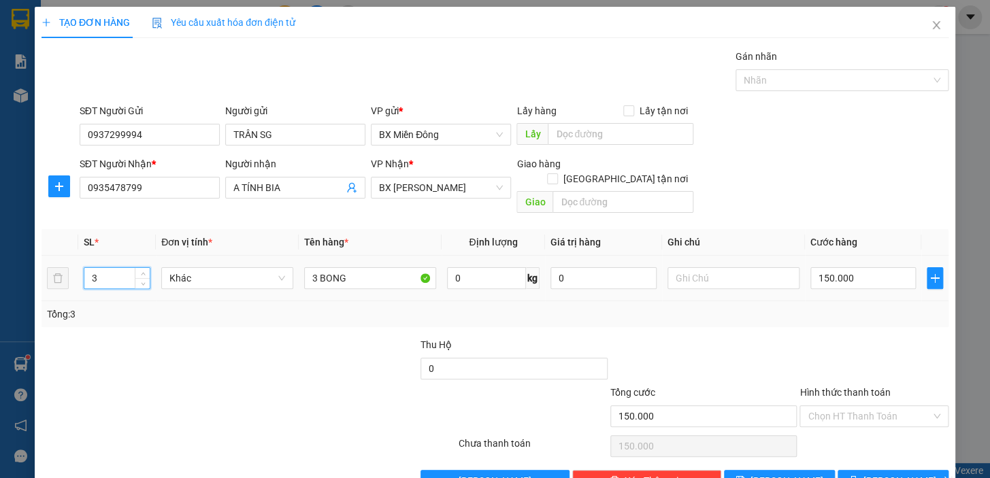
click at [122, 272] on input "3" at bounding box center [116, 278] width 65 height 20
type input "1"
type input "1 TX"
click at [904, 470] on button "[PERSON_NAME] và In" at bounding box center [892, 481] width 111 height 22
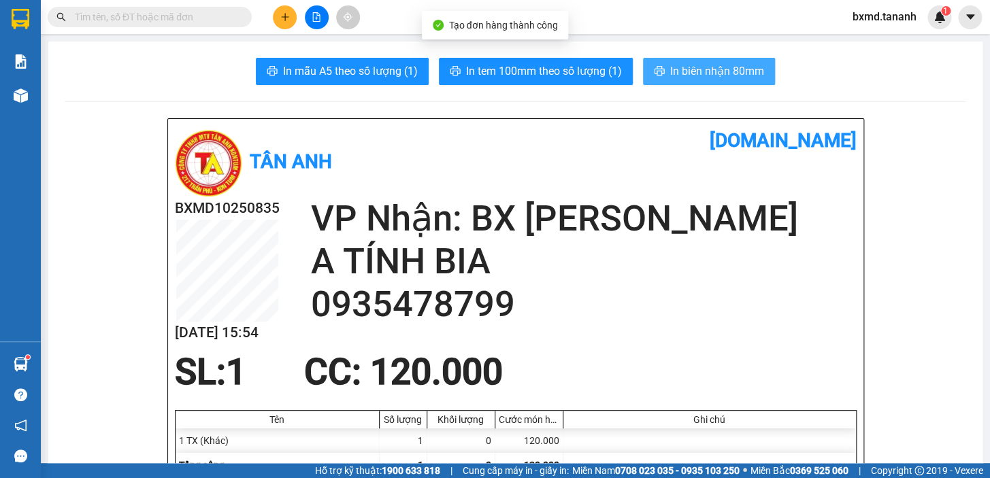
click at [694, 80] on button "In biên nhận 80mm" at bounding box center [709, 71] width 132 height 27
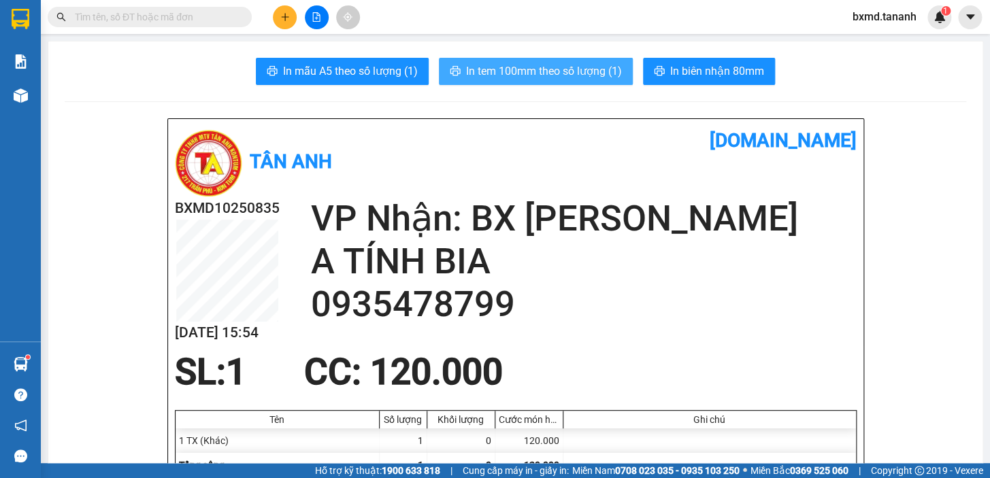
click at [583, 83] on button "In tem 100mm theo số lượng (1)" at bounding box center [536, 71] width 194 height 27
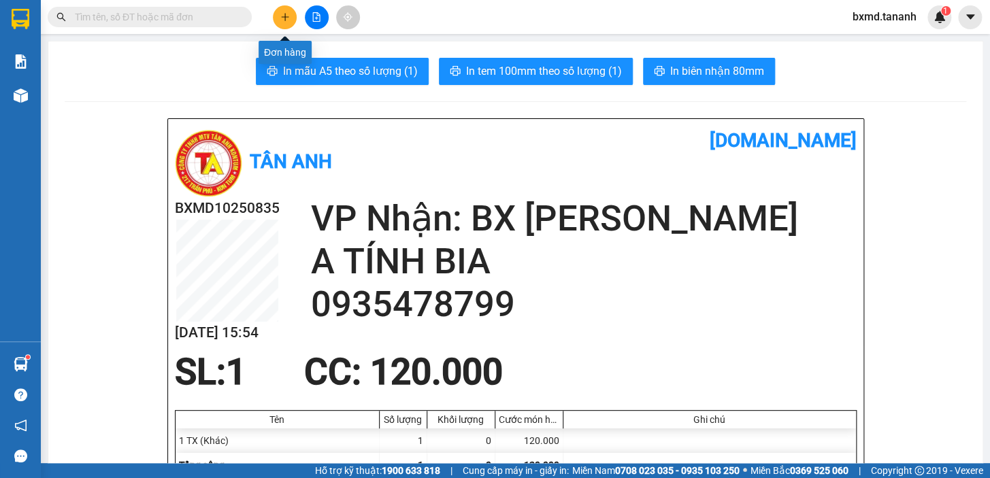
click at [290, 18] on button at bounding box center [285, 17] width 24 height 24
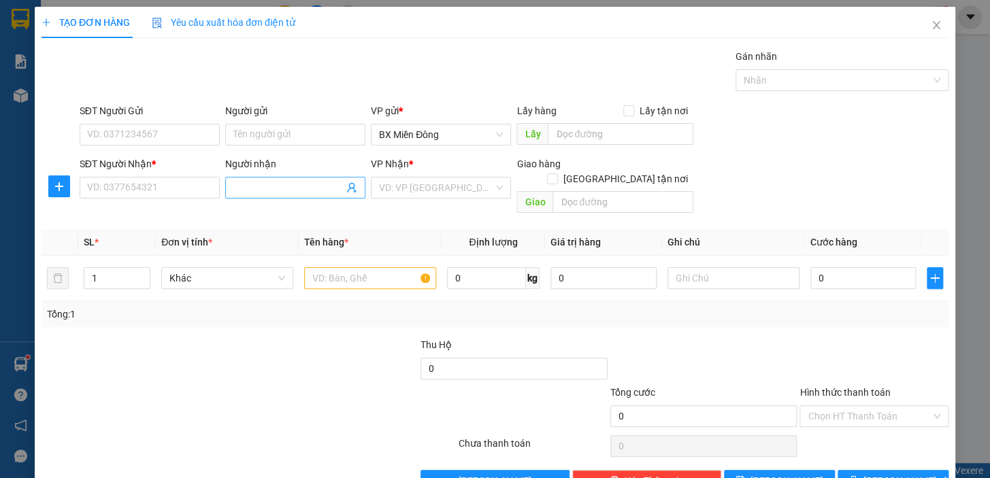
click at [280, 182] on input "Người nhận" at bounding box center [288, 187] width 110 height 15
type input "TÍNH BIA"
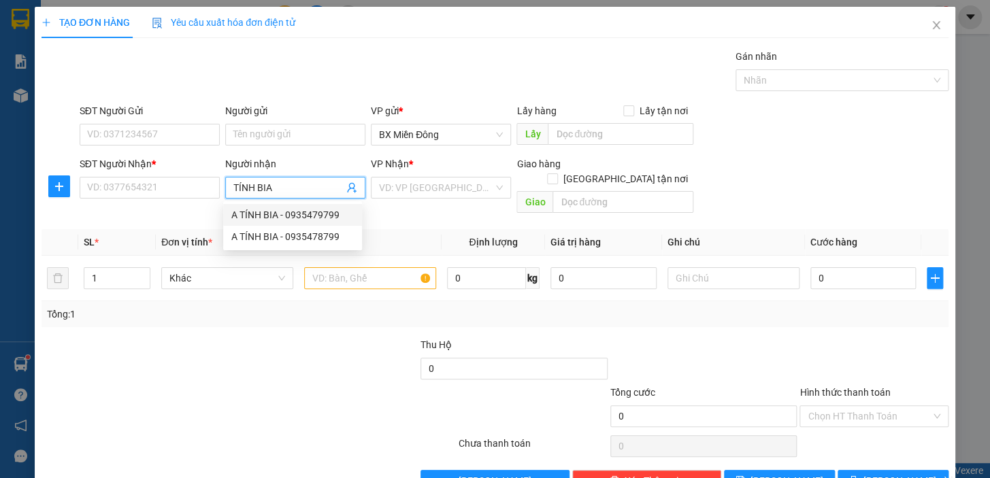
click at [311, 218] on div "A TÍNH BIA - 0935479799" at bounding box center [292, 214] width 122 height 15
type input "0935479799"
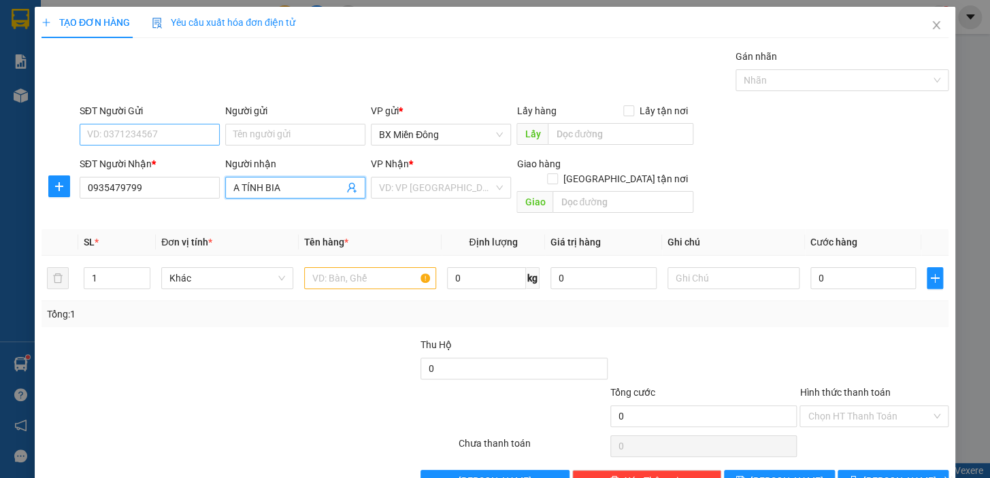
type input "A TÍNH BIA"
click at [193, 139] on input "SĐT Người Gửi" at bounding box center [150, 135] width 140 height 22
click at [105, 272] on input "1" at bounding box center [116, 278] width 65 height 20
type input "7"
click at [350, 267] on input "text" at bounding box center [370, 278] width 132 height 22
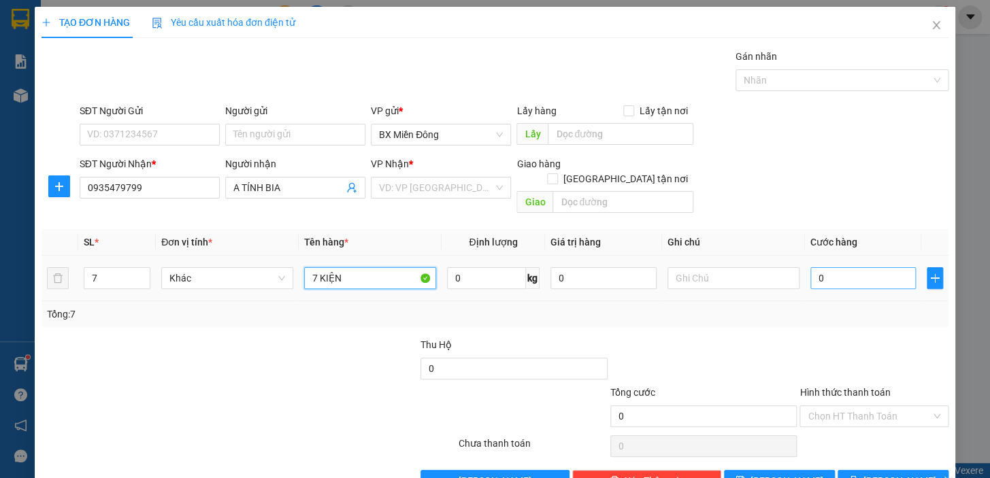
type input "7 KIỆN"
click at [847, 272] on input "0" at bounding box center [863, 278] width 106 height 22
type input "2"
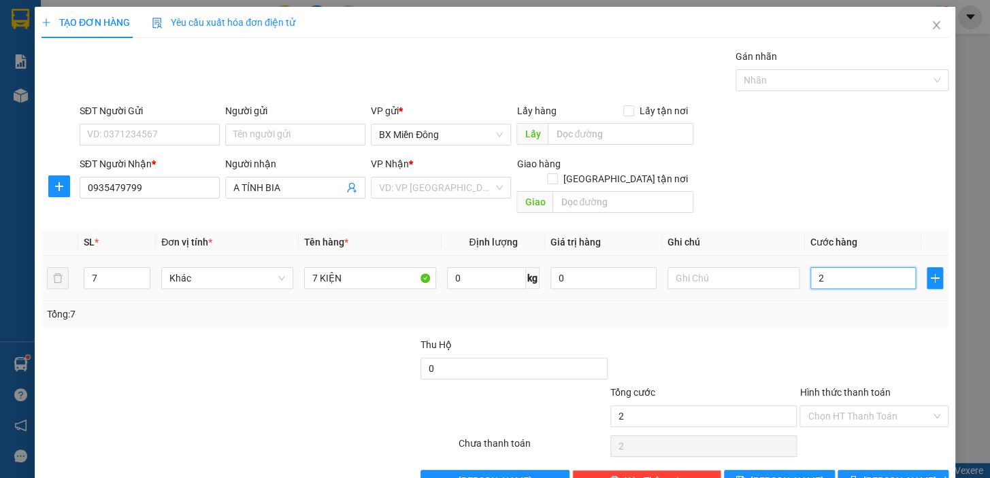
type input "28"
type input "280"
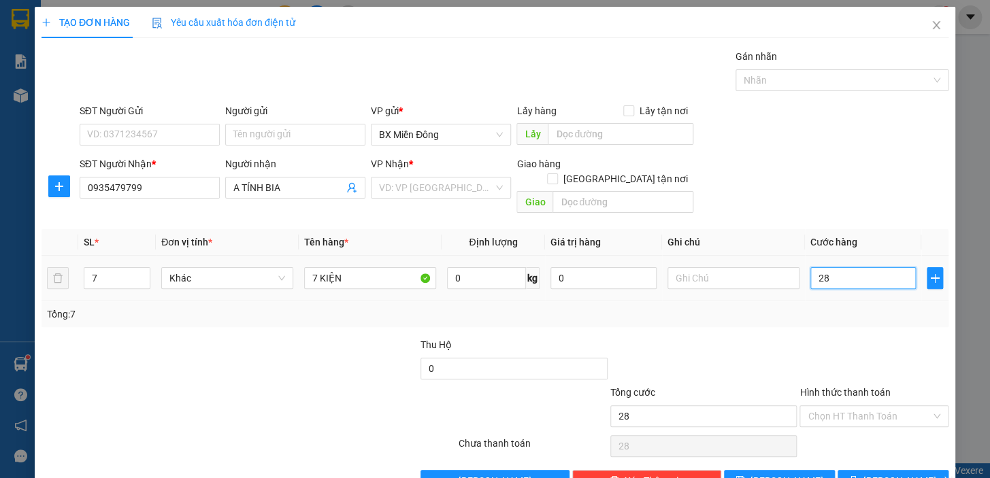
type input "280"
type input "2.800"
type input "28.000"
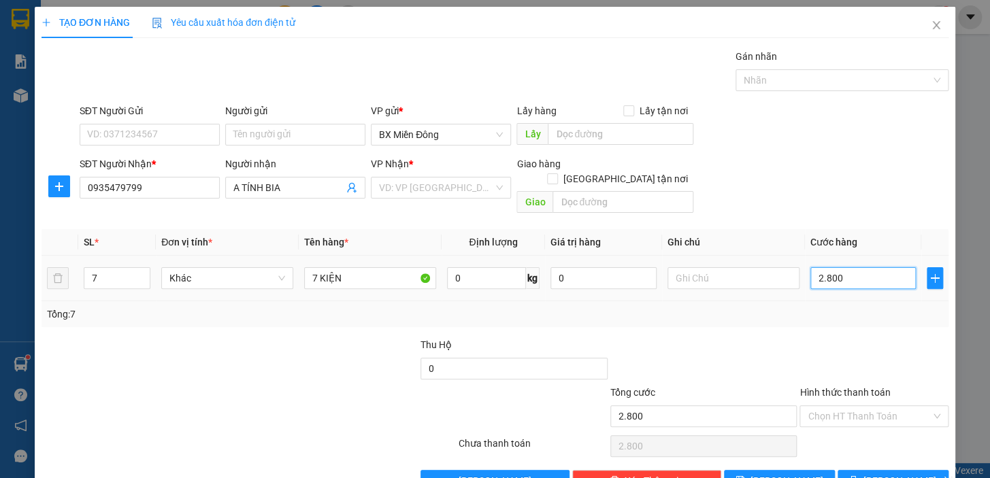
type input "28.000"
type input "280.000"
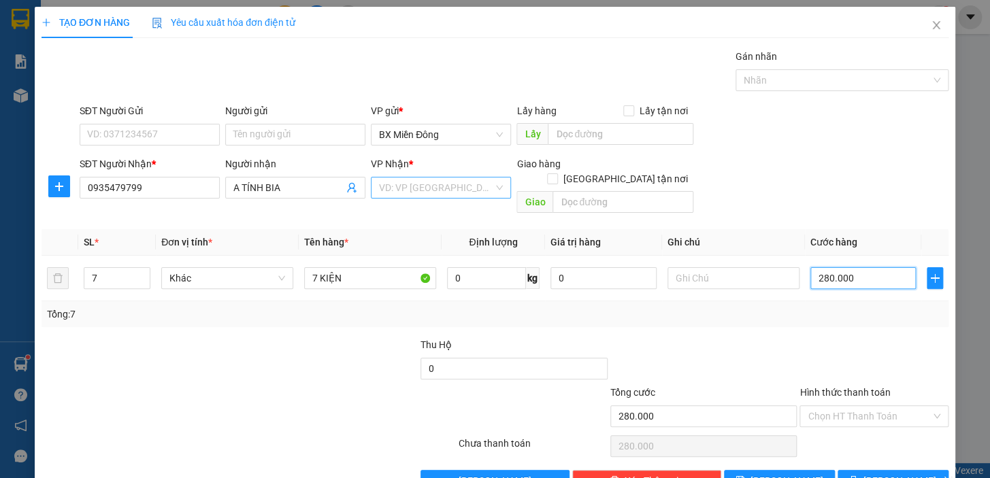
type input "280.000"
click at [404, 187] on input "search" at bounding box center [436, 188] width 114 height 20
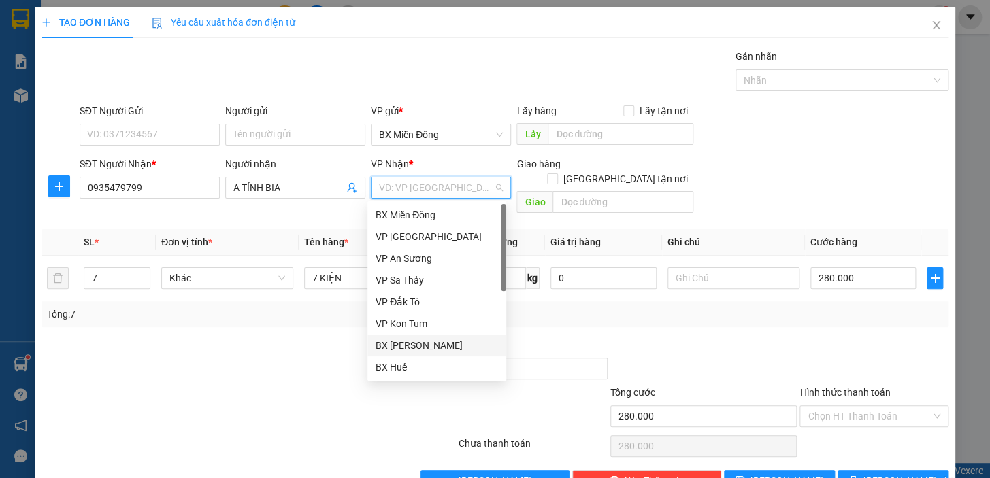
click at [433, 344] on div "BX [PERSON_NAME]" at bounding box center [436, 345] width 122 height 15
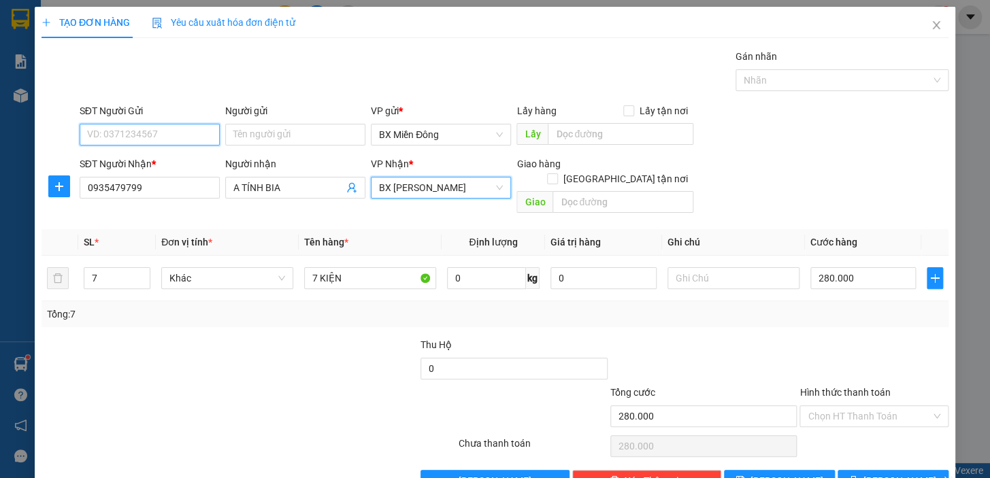
click at [172, 133] on input "SĐT Người Gửi" at bounding box center [150, 135] width 140 height 22
type input "0964718739"
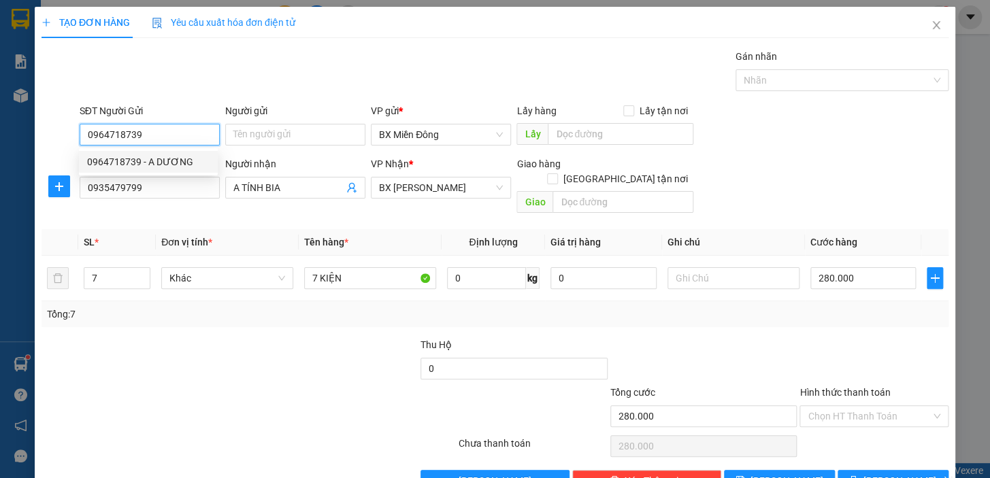
click at [182, 162] on div "0964718739 - A DƯƠNG" at bounding box center [148, 161] width 122 height 15
type input "A DƯƠNG"
type input "120.000"
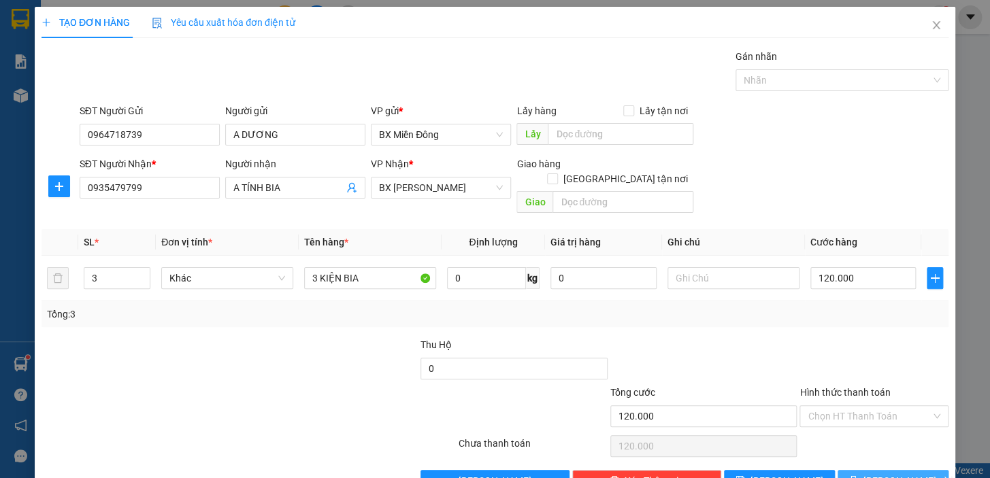
click at [898, 473] on span "[PERSON_NAME] và In" at bounding box center [910, 480] width 95 height 15
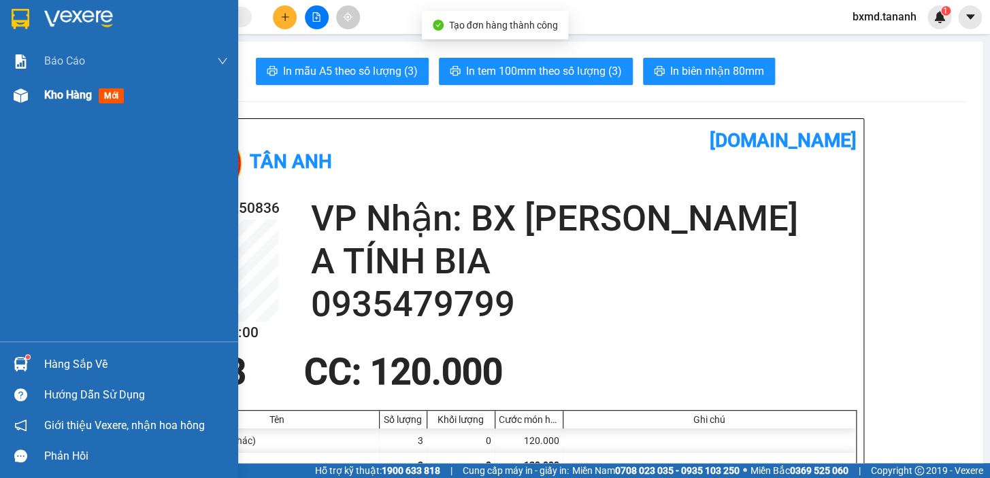
click at [39, 97] on div "Kho hàng mới" at bounding box center [119, 95] width 238 height 34
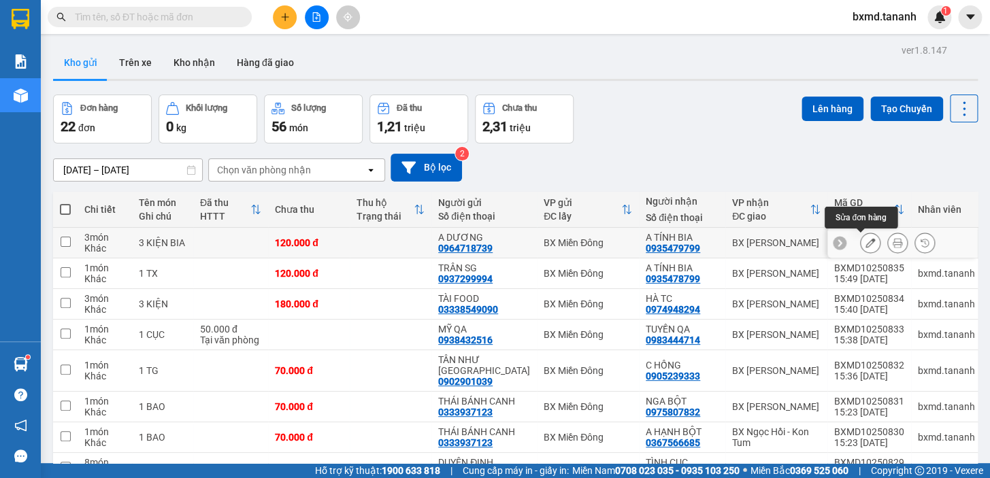
click at [860, 241] on button at bounding box center [869, 243] width 19 height 24
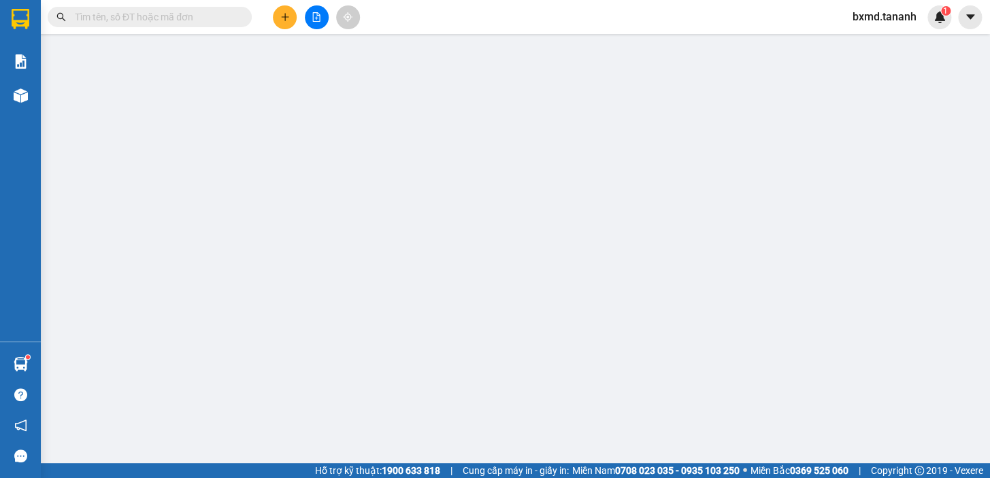
type input "0964718739"
type input "0935479799"
type input "120.000"
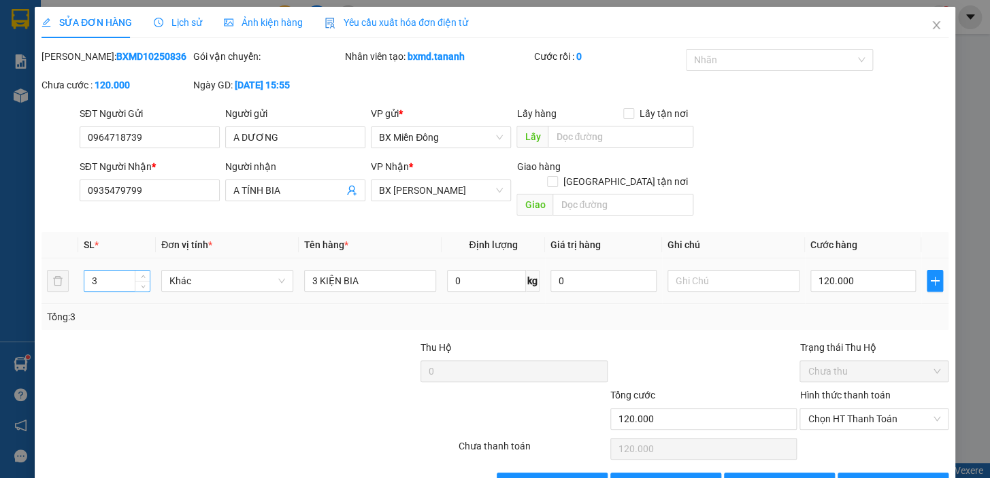
click at [118, 271] on input "3" at bounding box center [116, 281] width 65 height 20
type input "7"
drag, startPoint x: 375, startPoint y: 267, endPoint x: 333, endPoint y: 269, distance: 42.9
click at [335, 270] on input "3 KIỆN BIA" at bounding box center [370, 281] width 132 height 22
type input "3"
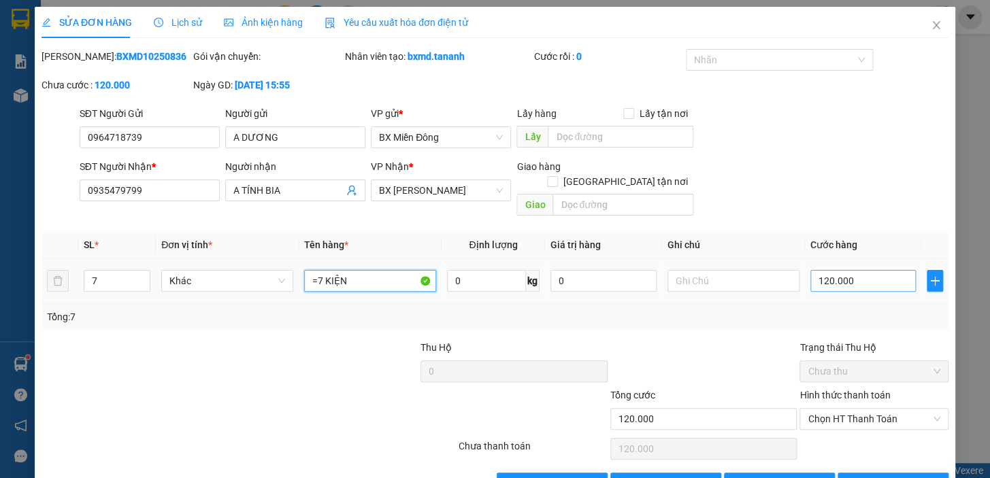
type input "=7 KIỆN"
click at [852, 270] on input "120.000" at bounding box center [863, 281] width 106 height 22
type input "0"
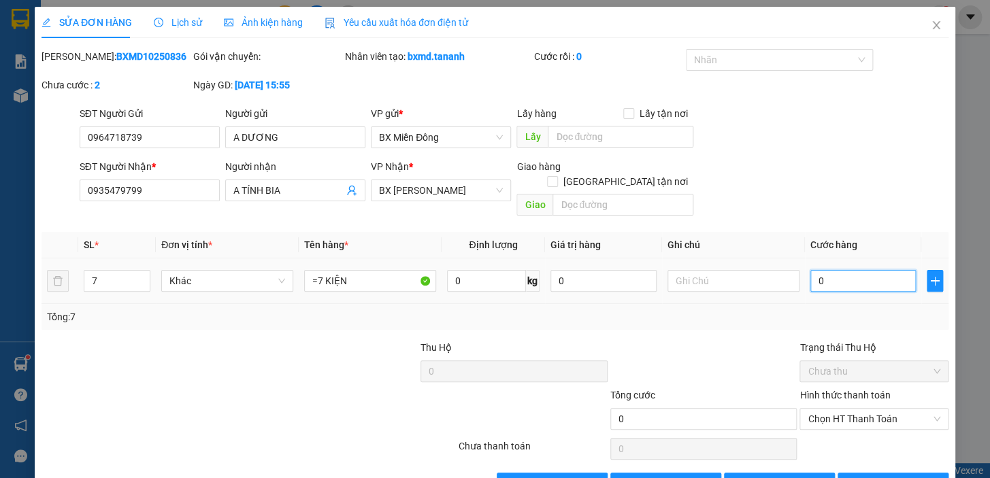
type input "2"
type input "02"
type input "28"
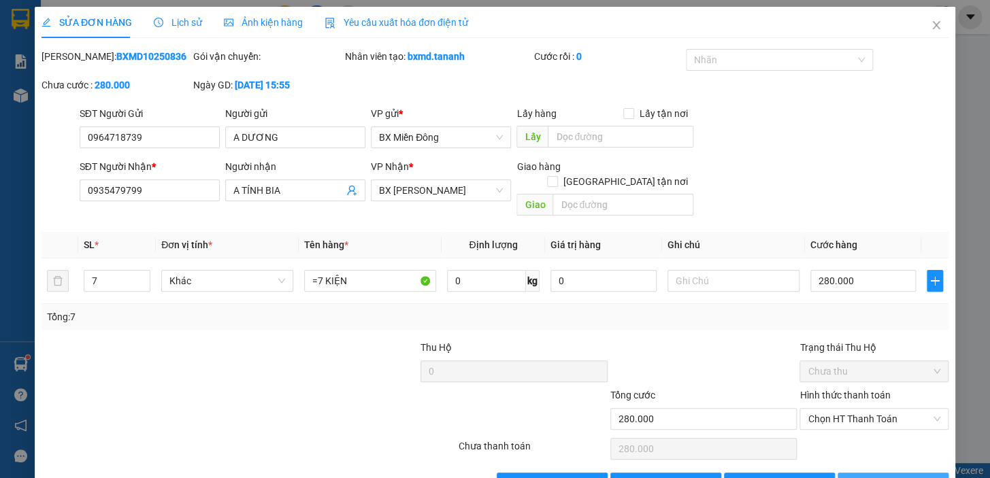
click at [873, 476] on span "[PERSON_NAME] và In" at bounding box center [910, 483] width 95 height 15
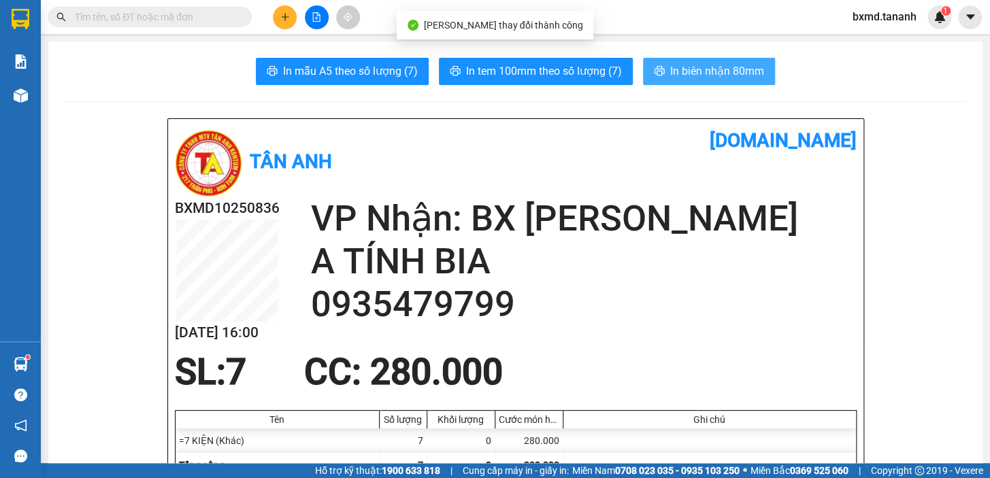
click at [733, 76] on span "In biên nhận 80mm" at bounding box center [717, 71] width 94 height 17
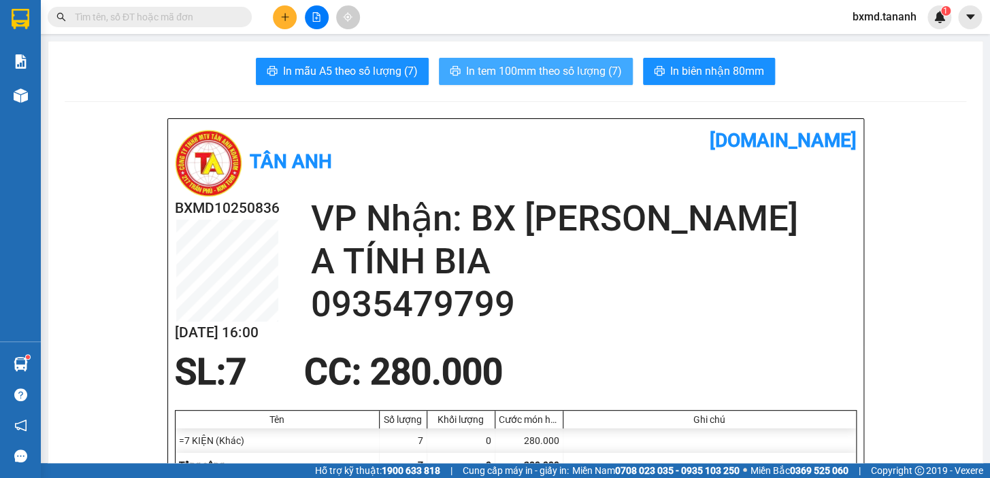
click at [524, 67] on span "In tem 100mm theo số lượng (7)" at bounding box center [544, 71] width 156 height 17
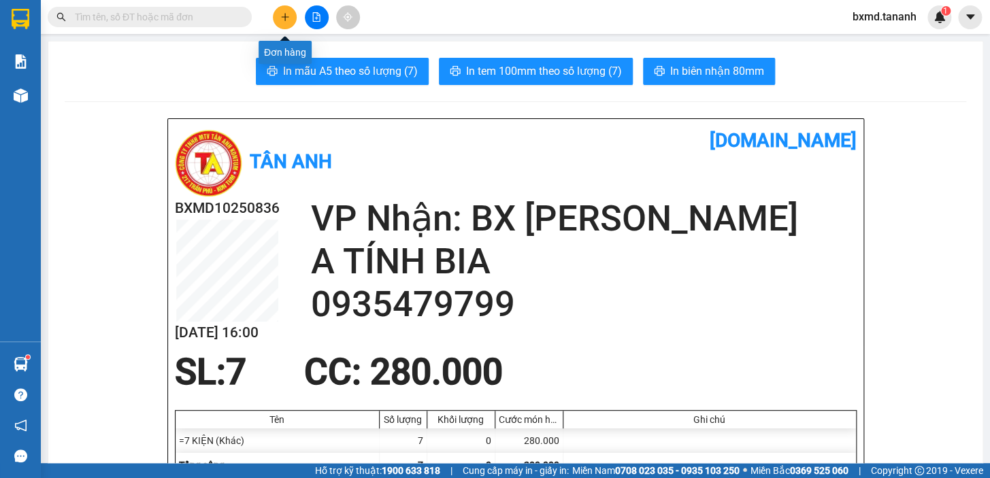
click at [279, 16] on button at bounding box center [285, 17] width 24 height 24
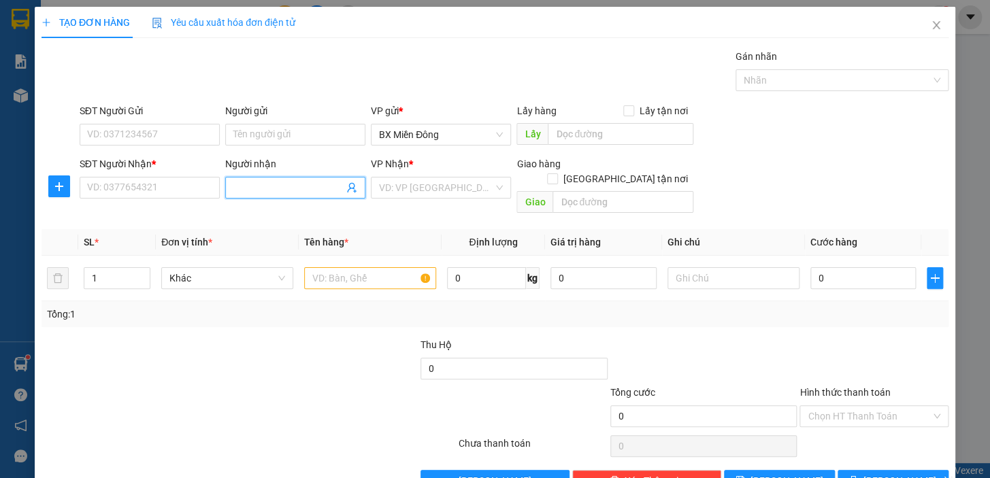
click at [255, 189] on input "Người nhận" at bounding box center [288, 187] width 110 height 15
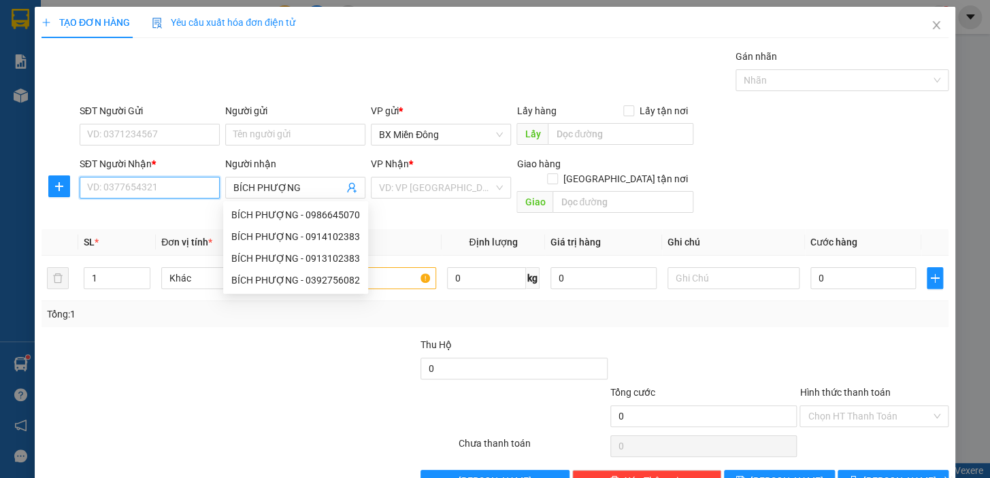
click at [145, 193] on input "SĐT Người Nhận *" at bounding box center [150, 188] width 140 height 22
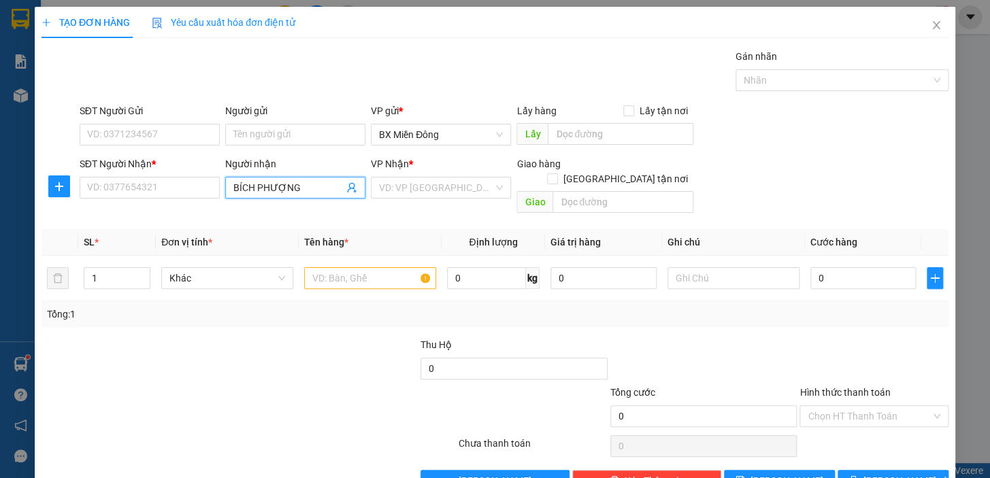
click at [332, 187] on input "BÍCH PHƯỢNG" at bounding box center [288, 187] width 110 height 15
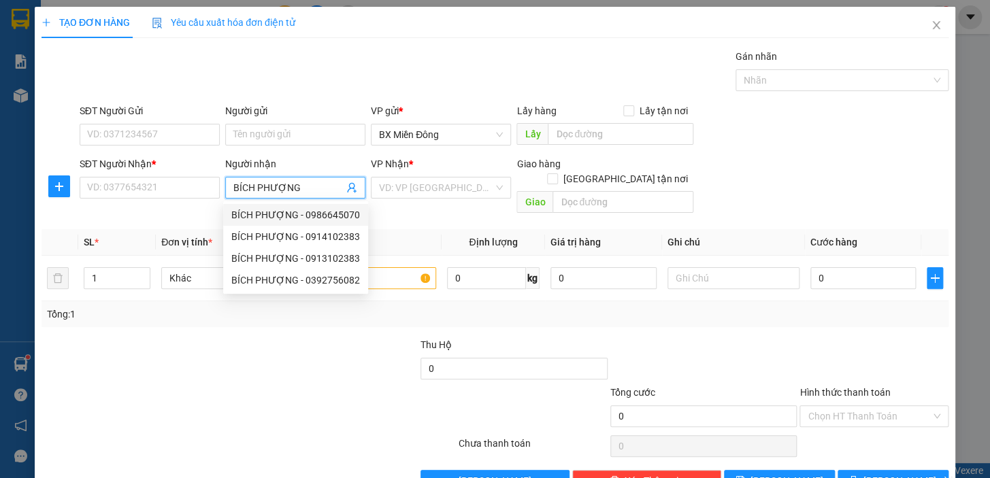
drag, startPoint x: 352, startPoint y: 212, endPoint x: 344, endPoint y: 212, distance: 8.8
click at [350, 212] on div "BÍCH PHƯỢNG - 0986645070" at bounding box center [295, 214] width 129 height 15
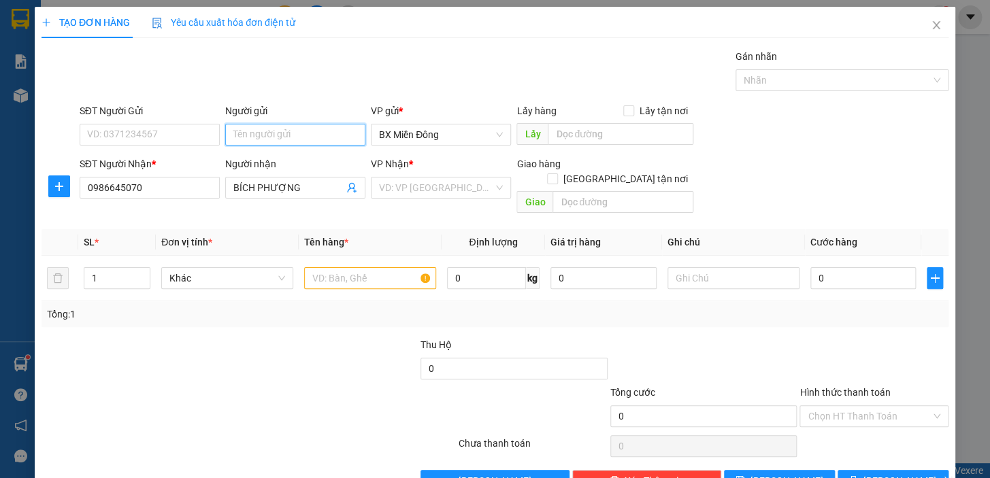
click at [248, 134] on input "Người gửi" at bounding box center [295, 135] width 140 height 22
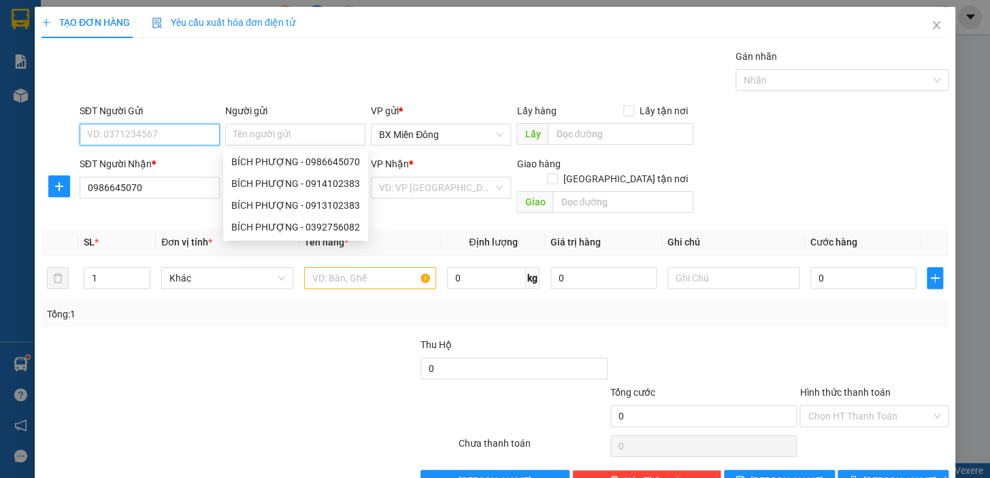
click at [192, 129] on input "SĐT Người Gửi" at bounding box center [150, 135] width 140 height 22
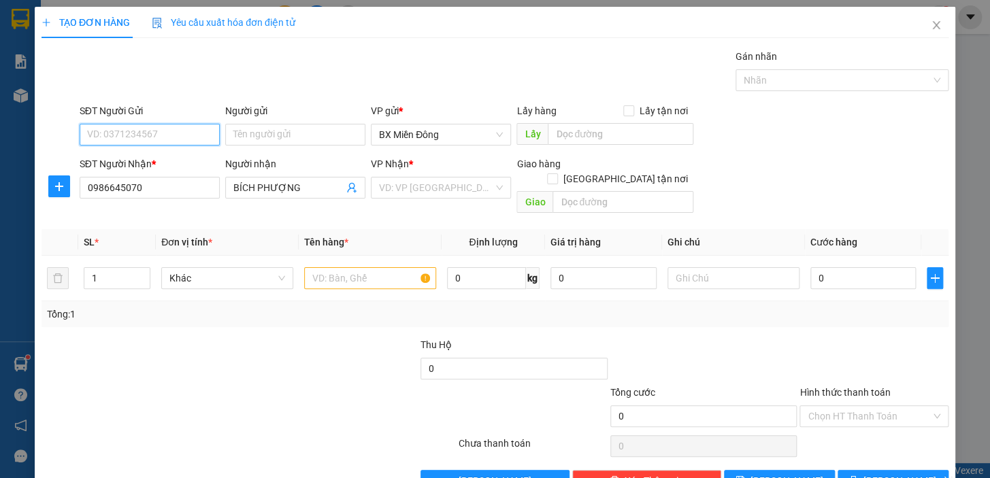
click at [186, 137] on input "SĐT Người Gửi" at bounding box center [150, 135] width 140 height 22
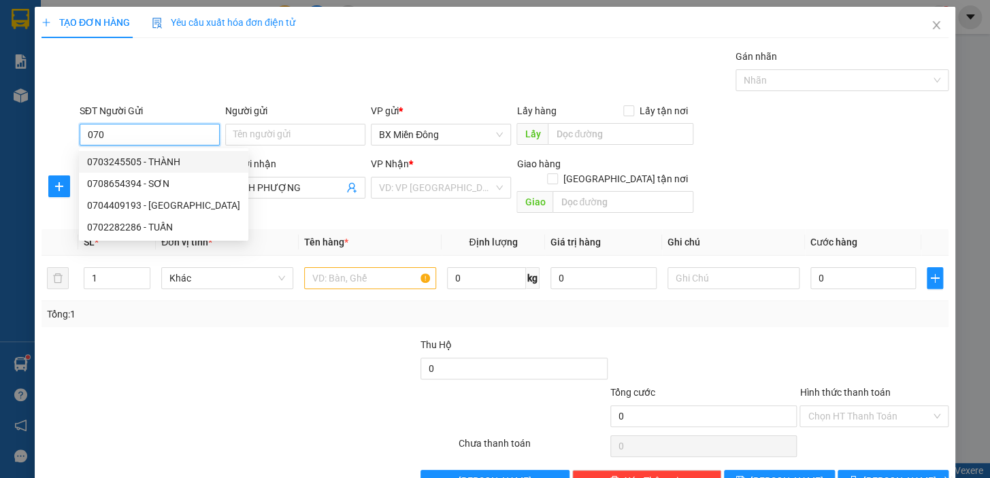
click at [187, 156] on div "0703245505 - THÀNH" at bounding box center [163, 161] width 153 height 15
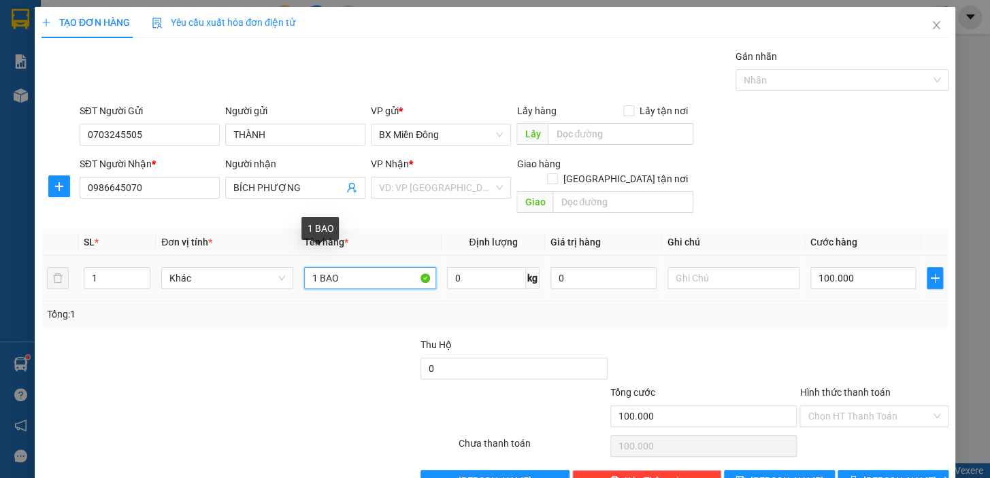
click at [361, 267] on input "1 BAO" at bounding box center [370, 278] width 132 height 22
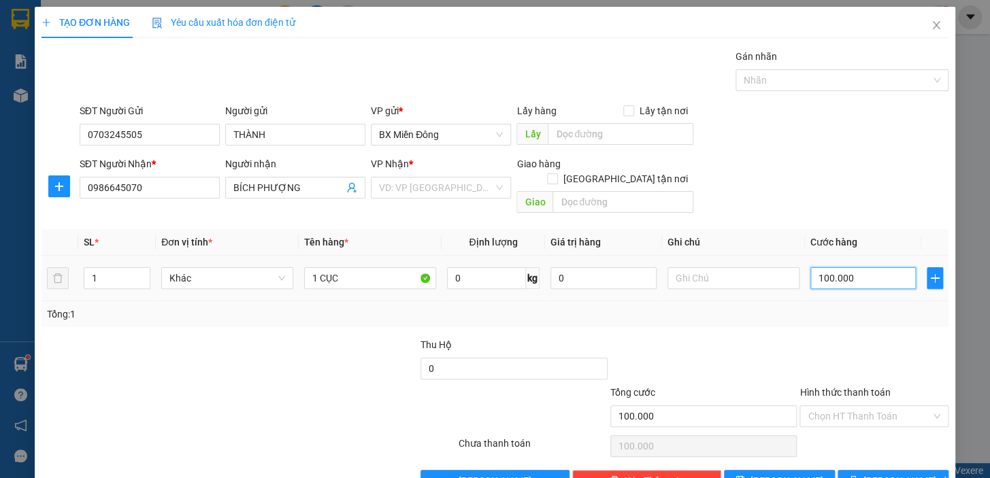
click at [856, 267] on input "100.000" at bounding box center [863, 278] width 106 height 22
click at [454, 197] on input "search" at bounding box center [436, 188] width 114 height 20
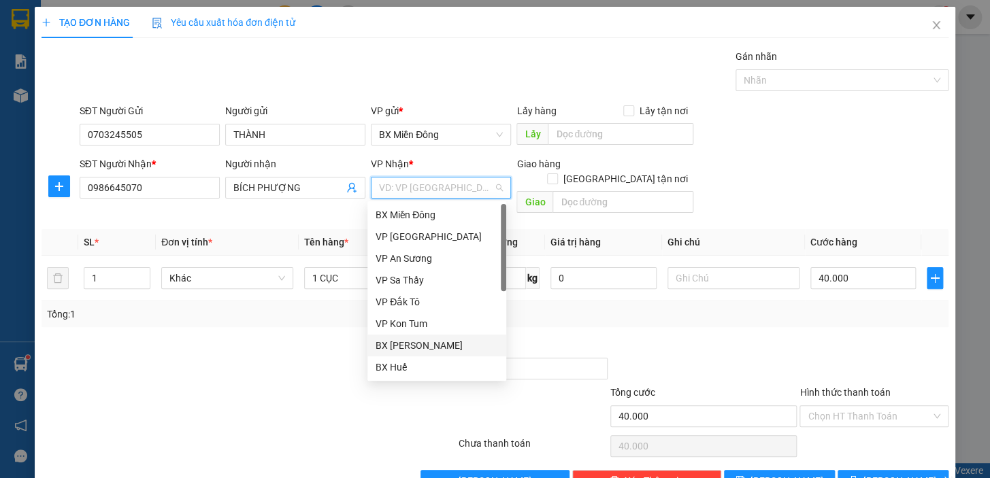
click at [466, 350] on div "BX [PERSON_NAME]" at bounding box center [436, 345] width 122 height 15
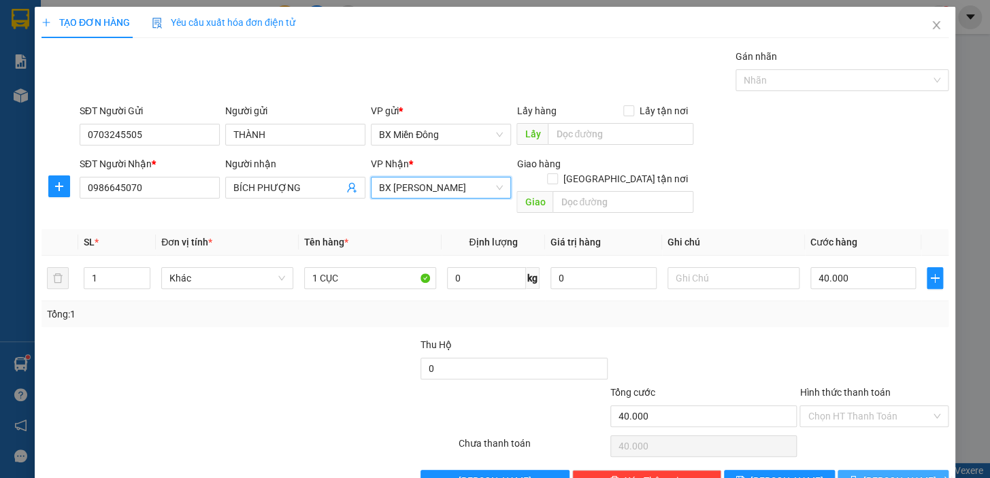
click at [848, 470] on button "[PERSON_NAME] và In" at bounding box center [892, 481] width 111 height 22
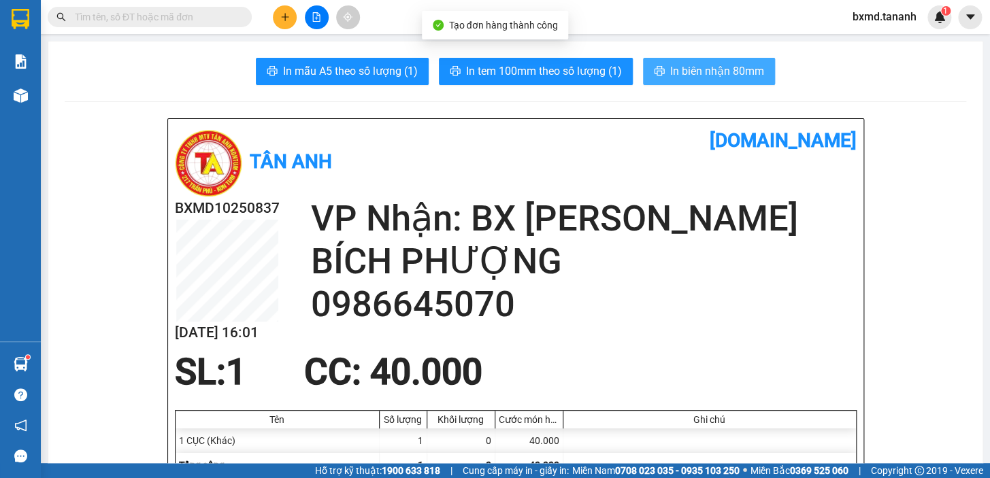
click at [659, 73] on icon "printer" at bounding box center [659, 71] width 10 height 10
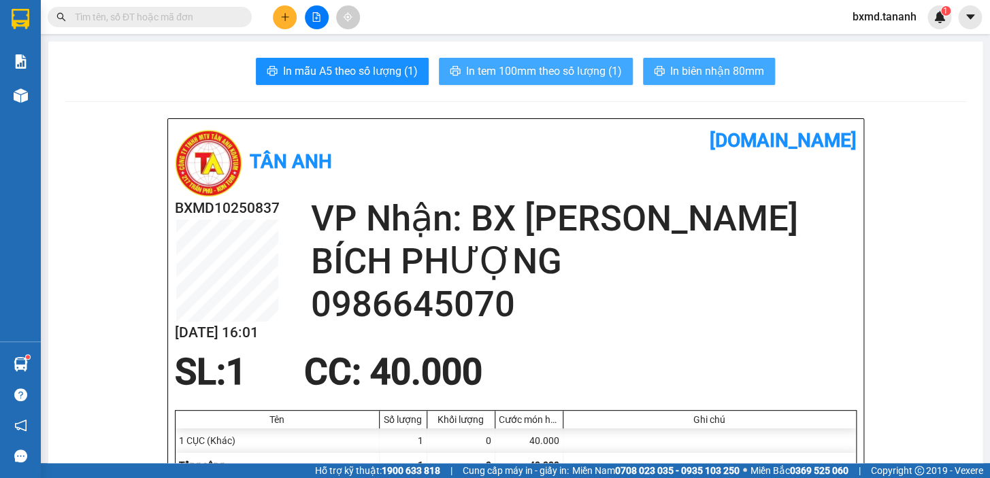
click at [527, 58] on button "In tem 100mm theo số lượng (1)" at bounding box center [536, 71] width 194 height 27
click at [531, 64] on span "In tem 100mm theo số lượng (1)" at bounding box center [544, 71] width 156 height 17
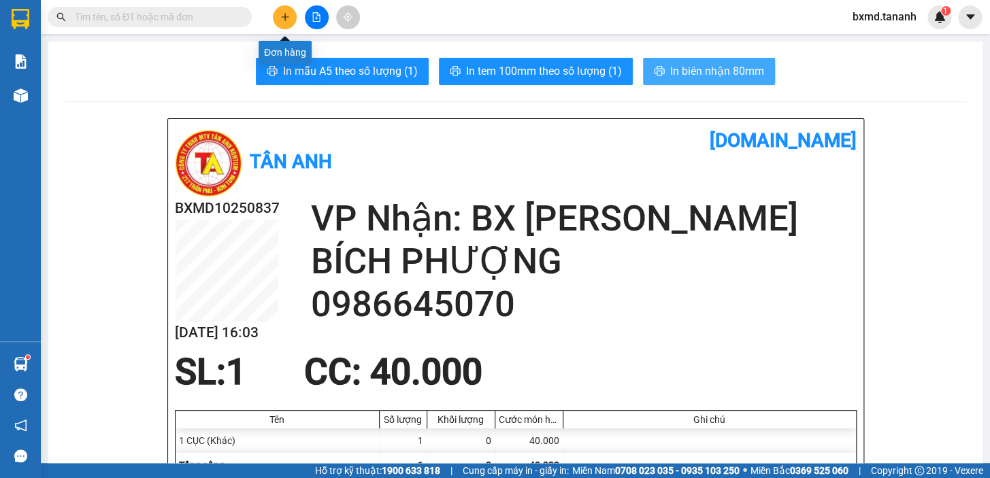
click at [278, 10] on button at bounding box center [285, 17] width 24 height 24
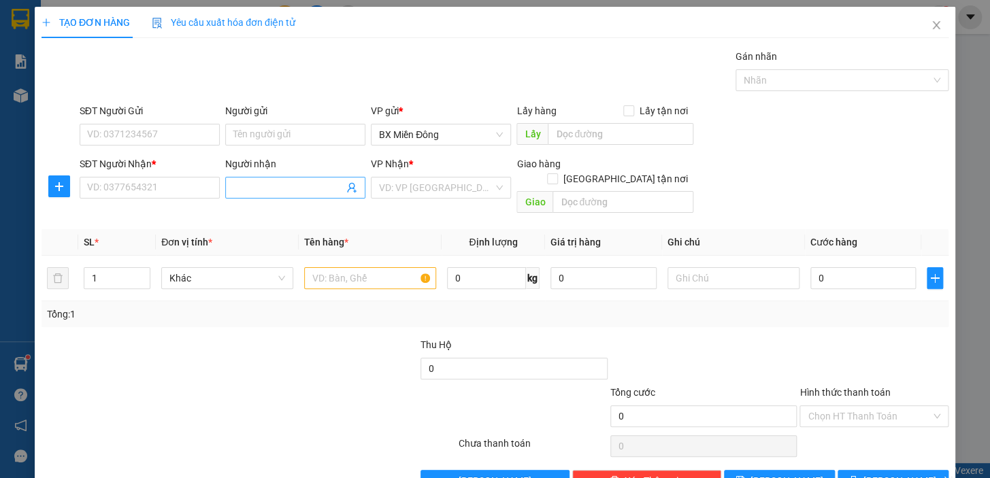
click at [280, 180] on input "Người nhận" at bounding box center [288, 187] width 110 height 15
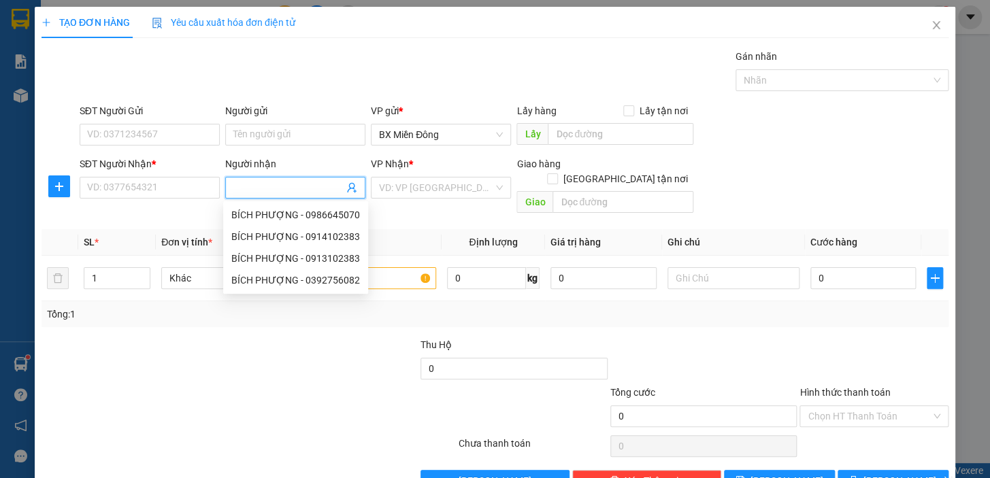
click at [285, 182] on input "Người nhận" at bounding box center [288, 187] width 110 height 15
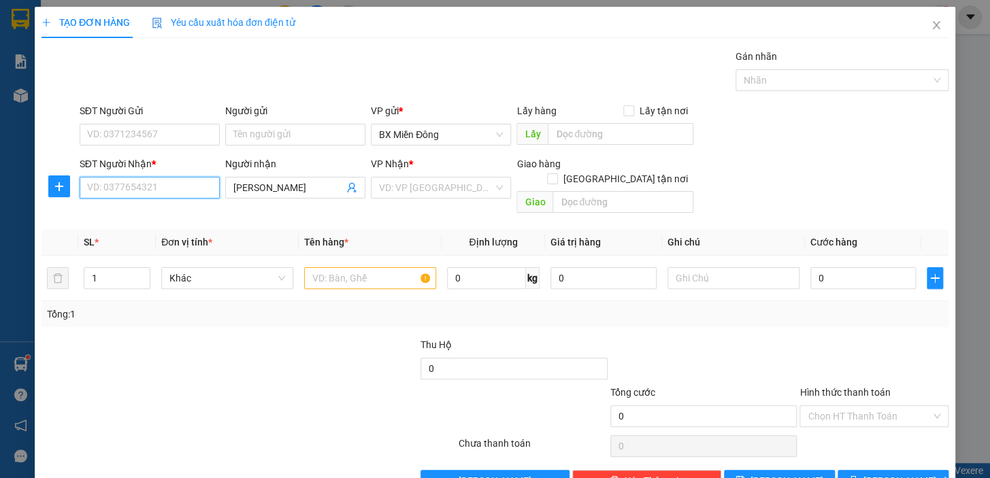
click at [176, 190] on input "SĐT Người Nhận *" at bounding box center [150, 188] width 140 height 22
click at [177, 217] on div "0989438679 - HIỀN" at bounding box center [148, 214] width 122 height 15
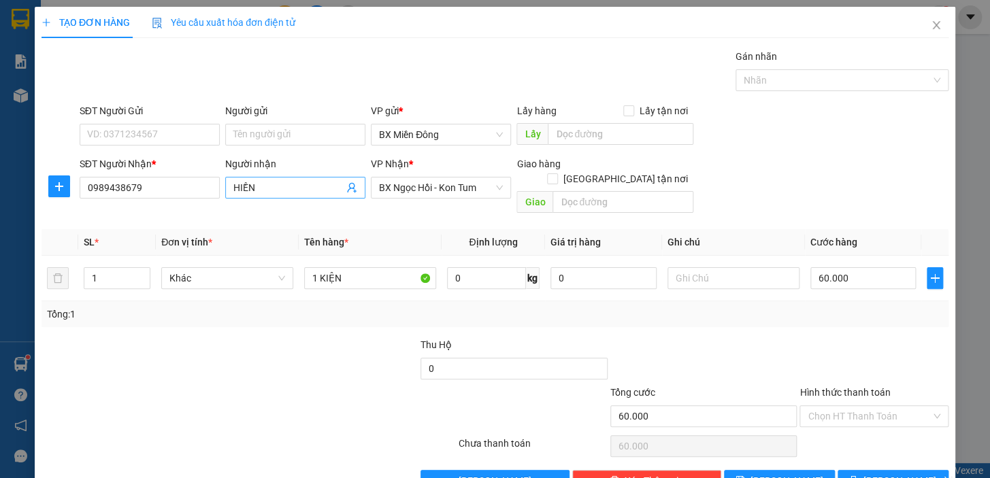
click at [298, 177] on span "HIỀN" at bounding box center [295, 188] width 140 height 22
click at [193, 142] on input "SĐT Người Gửi" at bounding box center [150, 135] width 140 height 22
click at [267, 133] on input "Người gửi" at bounding box center [295, 135] width 140 height 22
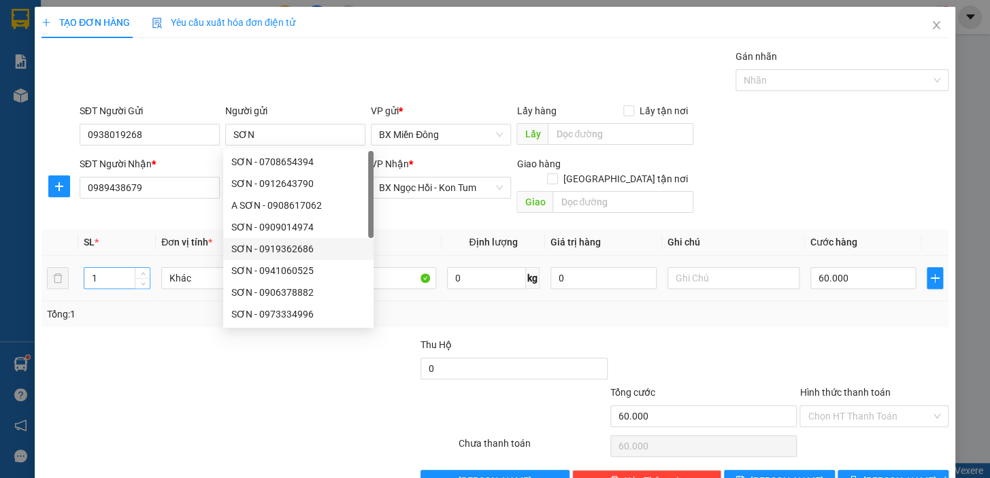
click at [122, 272] on input "1" at bounding box center [116, 278] width 65 height 20
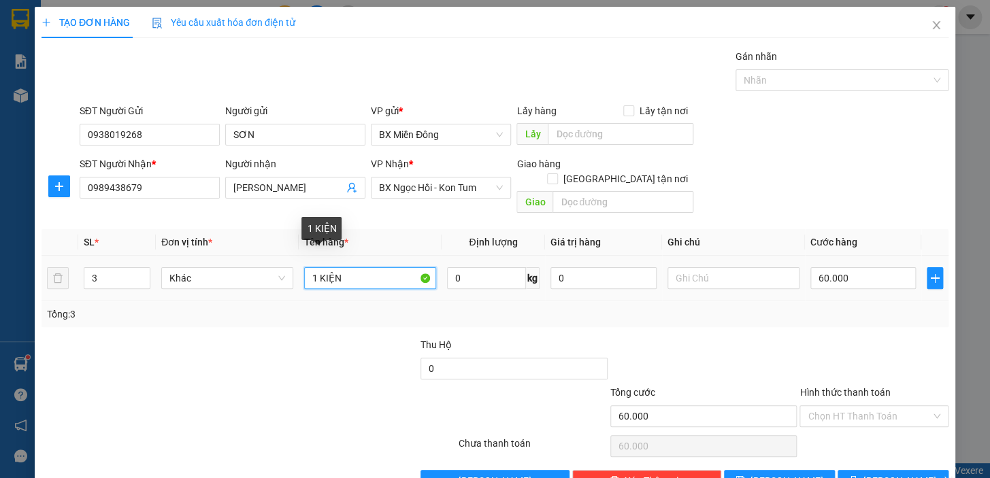
click at [311, 267] on input "1 KIỆN" at bounding box center [370, 278] width 132 height 22
click at [312, 267] on input "1 KIỆN" at bounding box center [370, 278] width 132 height 22
click at [314, 267] on input "1 KIỆN" at bounding box center [370, 278] width 132 height 22
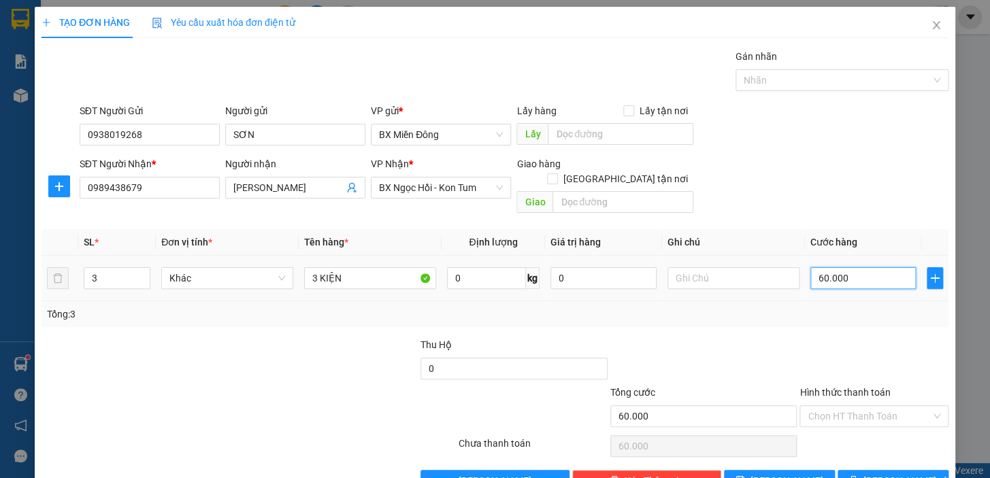
click at [850, 267] on input "60.000" at bounding box center [863, 278] width 106 height 22
click at [860, 470] on button "[PERSON_NAME] và In" at bounding box center [892, 481] width 111 height 22
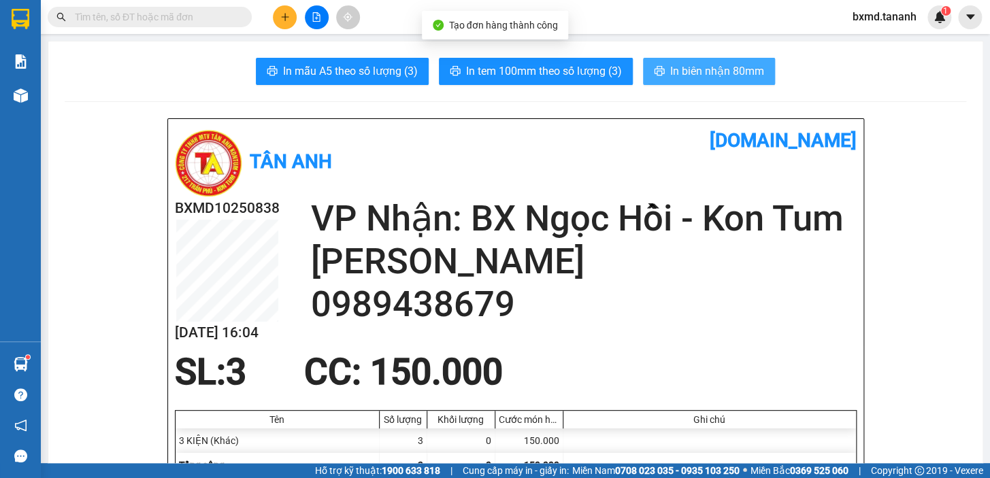
click at [690, 71] on span "In biên nhận 80mm" at bounding box center [717, 71] width 94 height 17
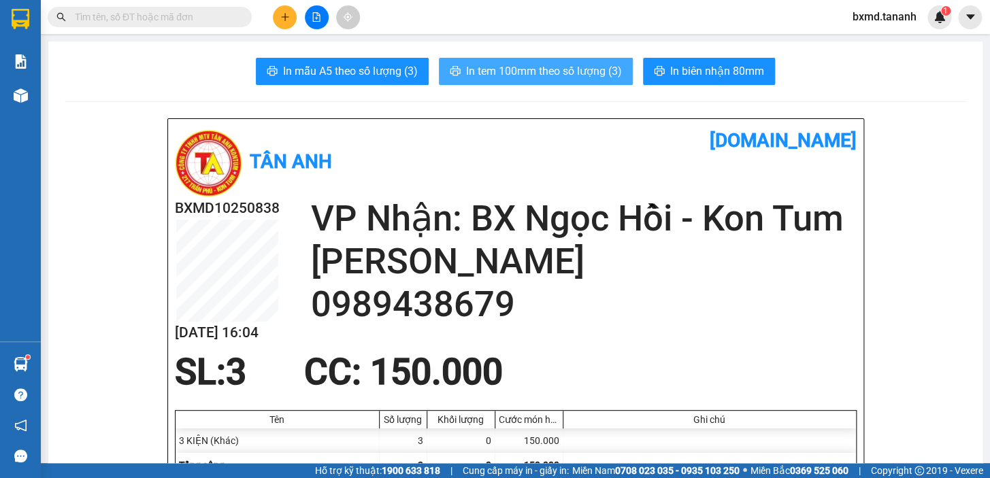
click at [615, 63] on span "In tem 100mm theo số lượng (3)" at bounding box center [544, 71] width 156 height 17
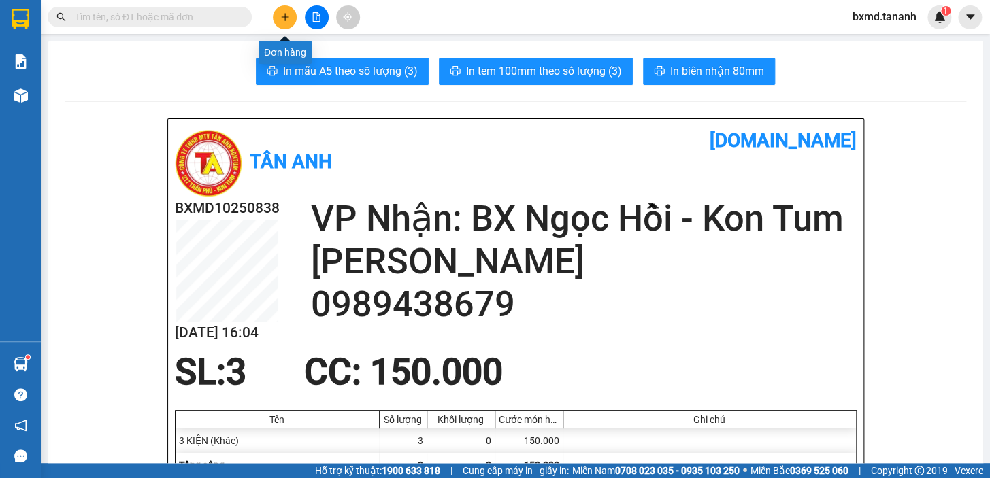
click at [281, 10] on button at bounding box center [285, 17] width 24 height 24
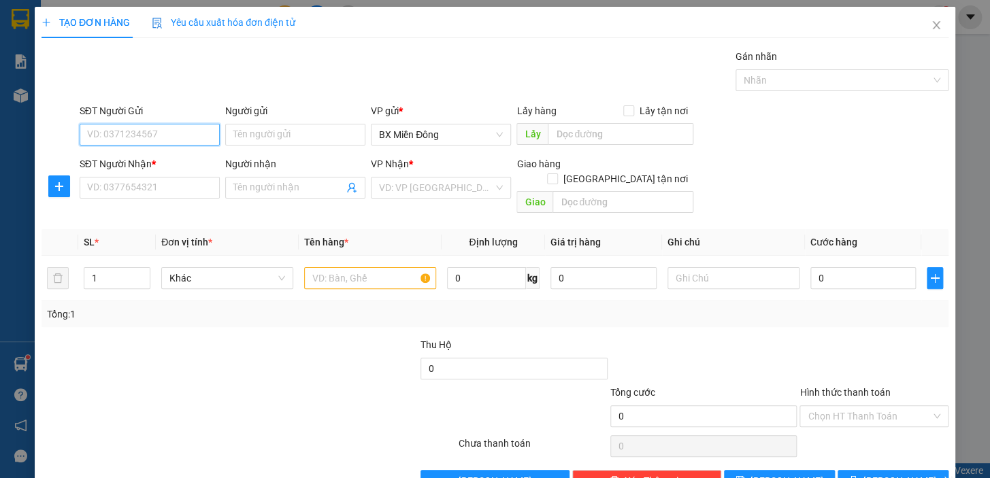
click at [173, 143] on input "SĐT Người Gửi" at bounding box center [150, 135] width 140 height 22
click at [289, 183] on input "Người nhận" at bounding box center [288, 187] width 110 height 15
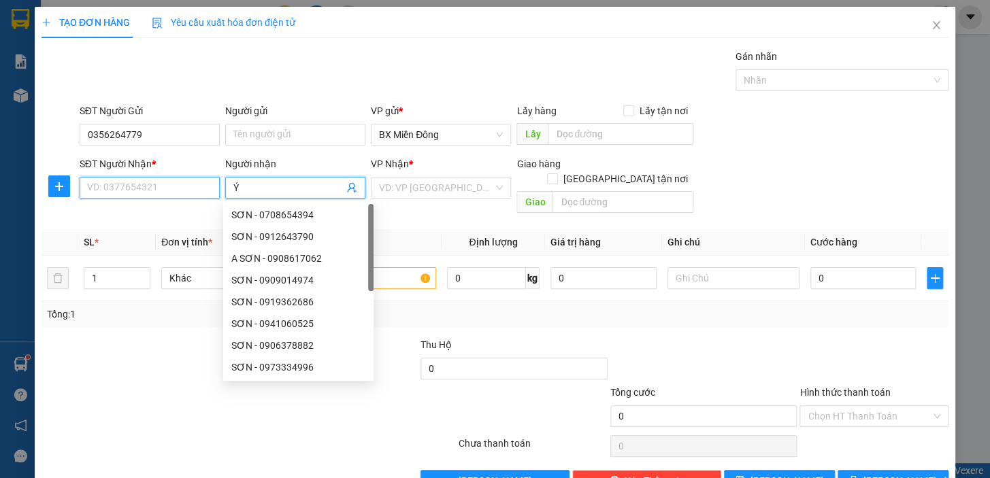
click at [188, 183] on input "SĐT Người Nhận *" at bounding box center [150, 188] width 140 height 22
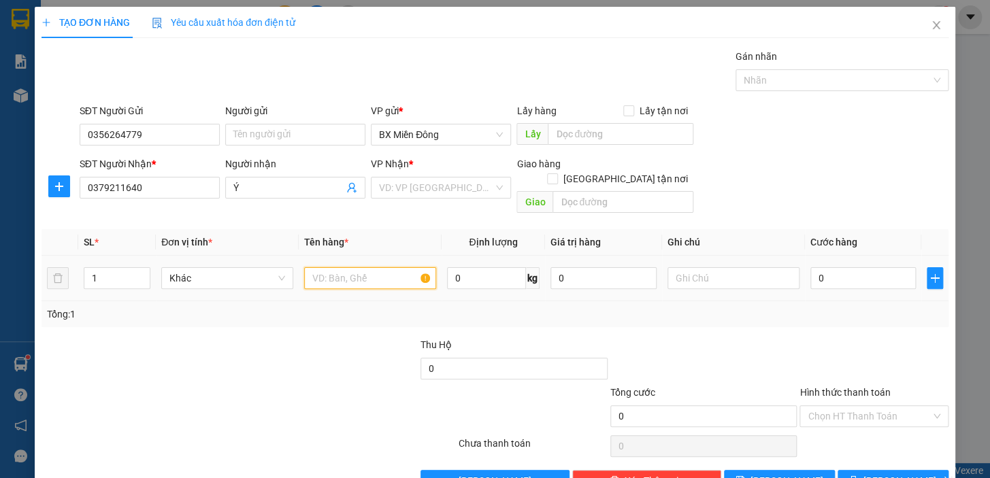
click at [349, 267] on input "text" at bounding box center [370, 278] width 132 height 22
click at [422, 187] on input "search" at bounding box center [436, 188] width 114 height 20
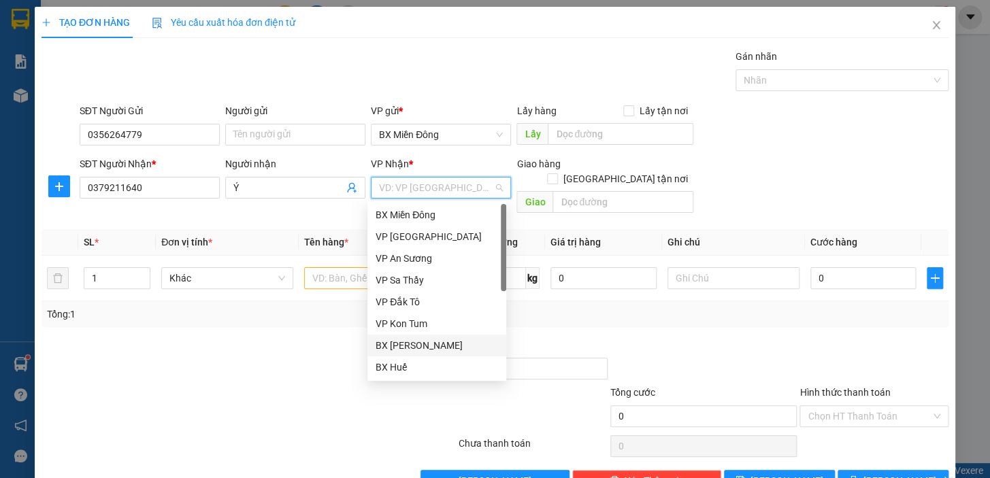
click at [429, 350] on div "BX [PERSON_NAME]" at bounding box center [436, 345] width 122 height 15
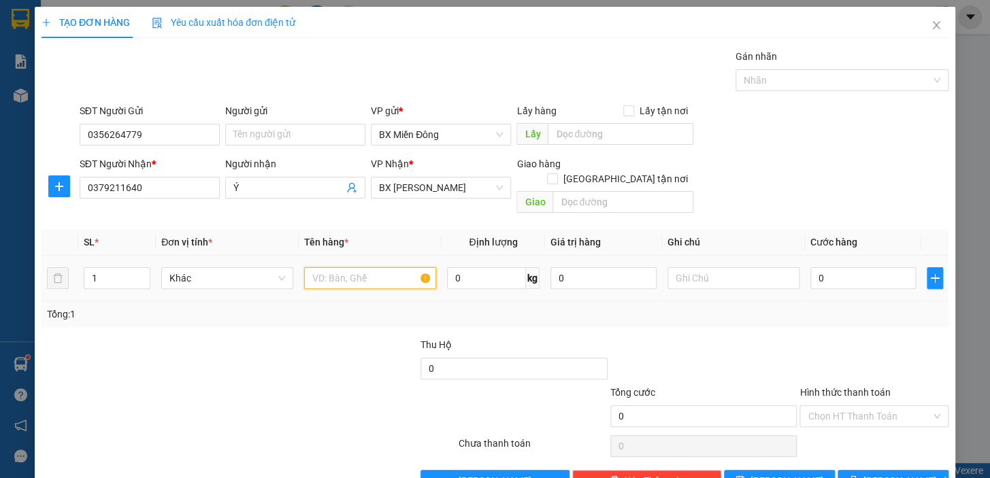
click at [312, 267] on input "text" at bounding box center [370, 278] width 132 height 22
click at [409, 184] on span "BX [PERSON_NAME]" at bounding box center [441, 188] width 124 height 20
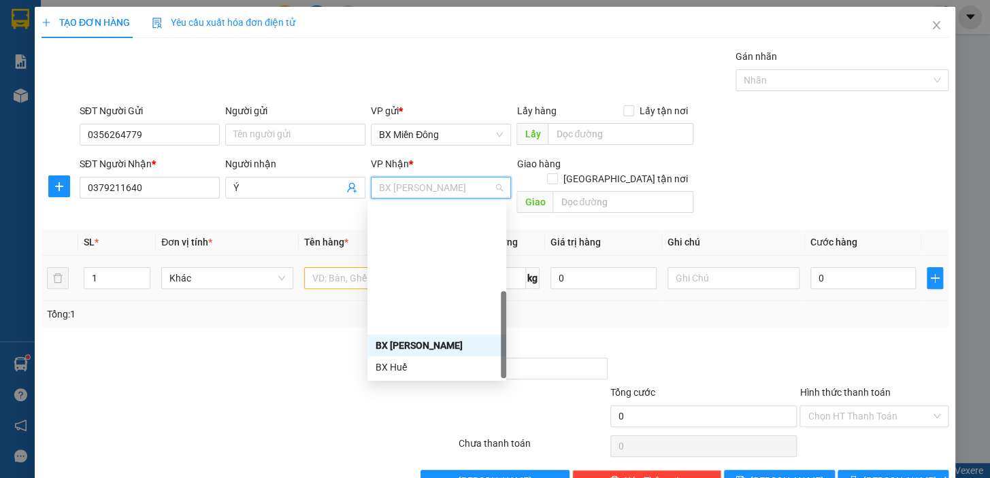
click at [419, 403] on div "VP Đắk Hà" at bounding box center [436, 410] width 122 height 15
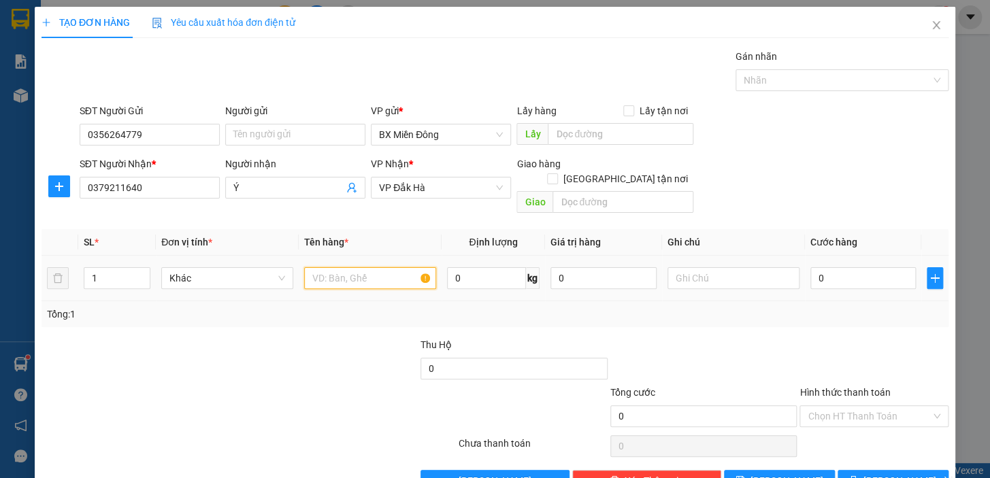
click at [352, 267] on input "text" at bounding box center [370, 278] width 132 height 22
click at [831, 269] on input "0" at bounding box center [863, 278] width 106 height 22
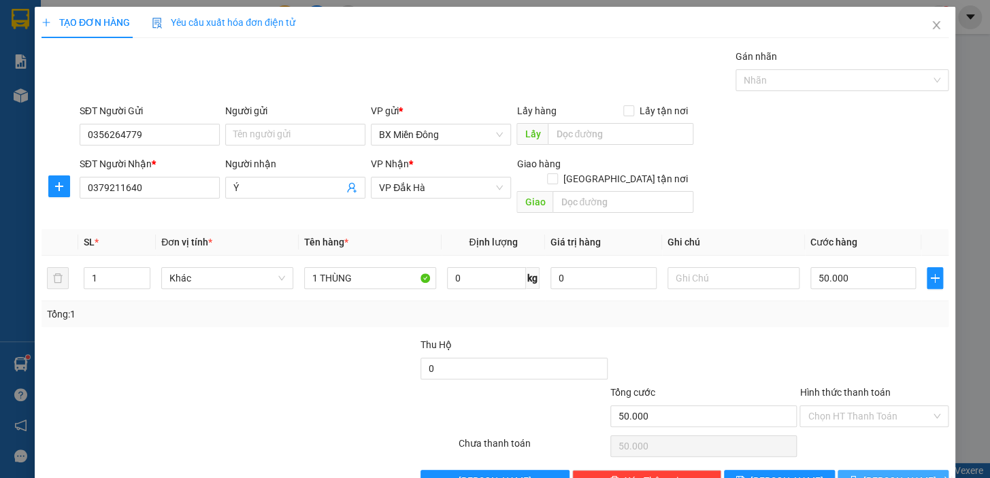
click at [895, 473] on span "[PERSON_NAME] và In" at bounding box center [910, 480] width 95 height 15
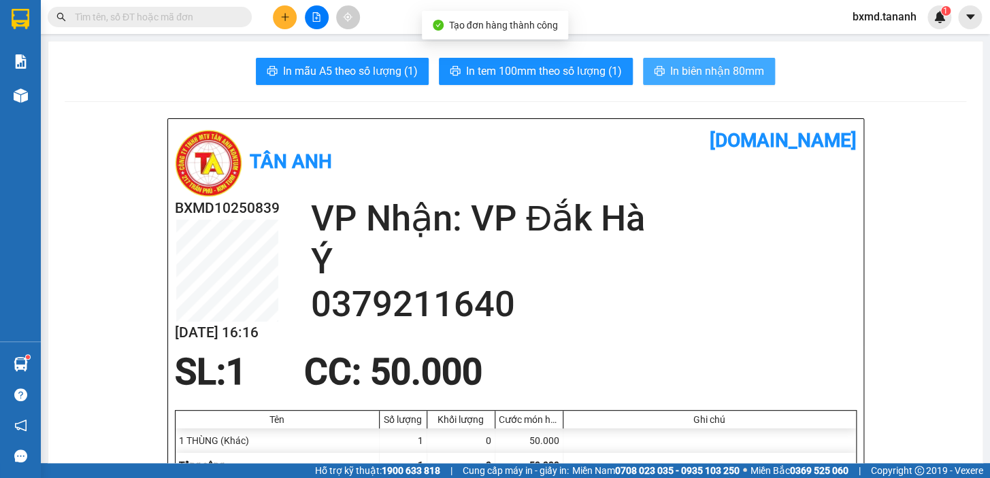
click at [749, 70] on span "In biên nhận 80mm" at bounding box center [717, 71] width 94 height 17
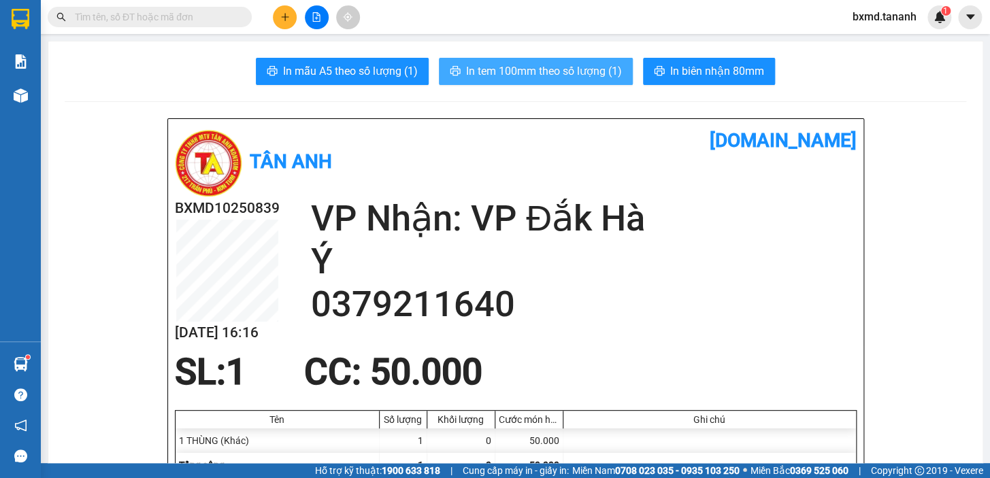
click at [578, 70] on span "In tem 100mm theo số lượng (1)" at bounding box center [544, 71] width 156 height 17
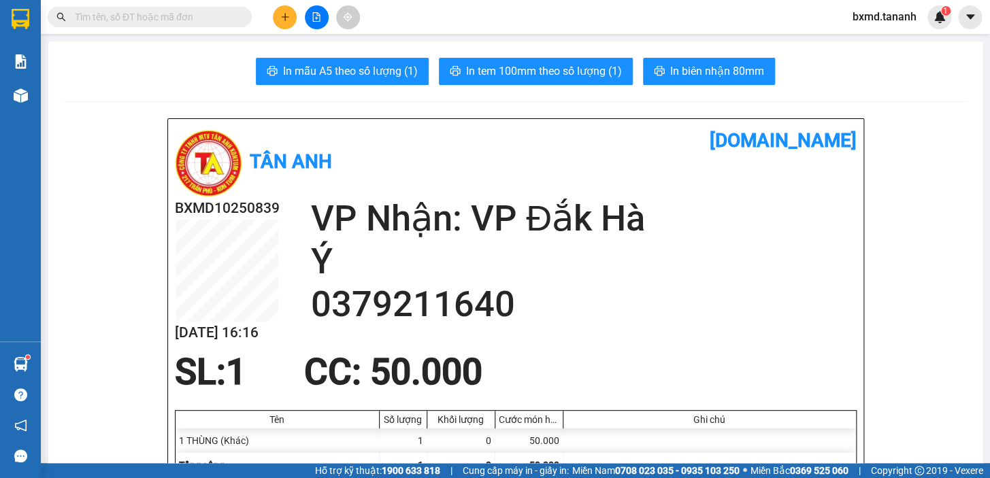
click at [268, 18] on div at bounding box center [316, 17] width 102 height 24
click at [280, 21] on icon "plus" at bounding box center [285, 17] width 10 height 10
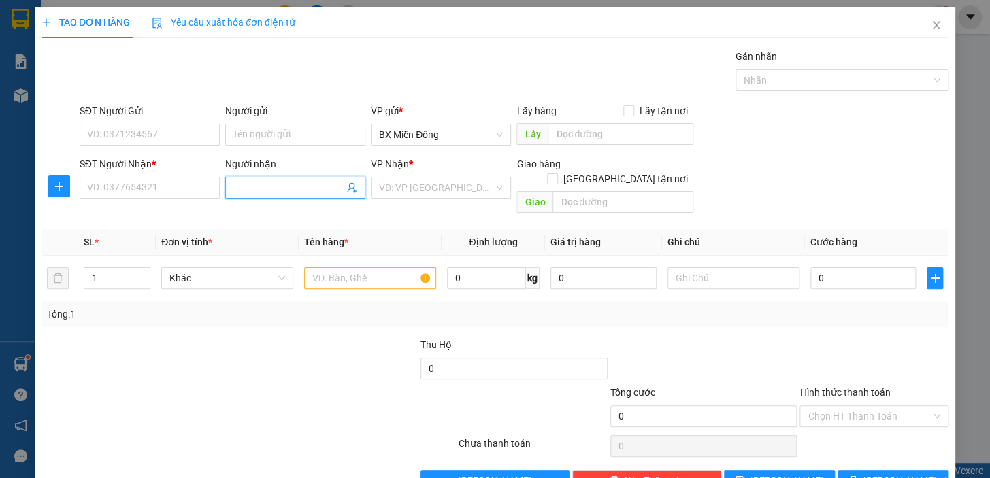
click at [253, 183] on input "Người nhận" at bounding box center [288, 187] width 110 height 15
click at [289, 212] on div "ĐÔNG DƯƠNG - 0946835679" at bounding box center [294, 214] width 127 height 15
click at [198, 127] on input "SĐT Người Gửi" at bounding box center [150, 135] width 140 height 22
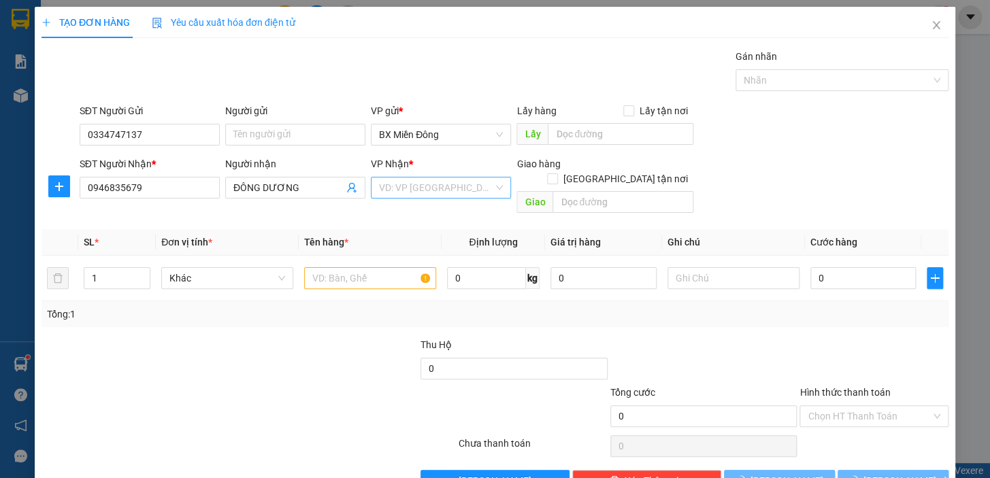
click at [482, 195] on input "search" at bounding box center [436, 188] width 114 height 20
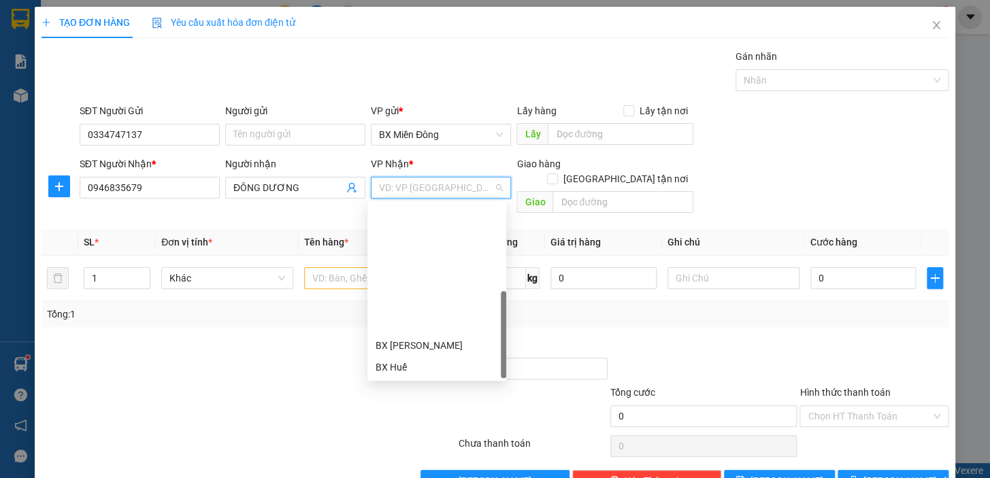
click at [449, 447] on div "BX Ngọc Hồi - Kon Tum" at bounding box center [436, 454] width 122 height 15
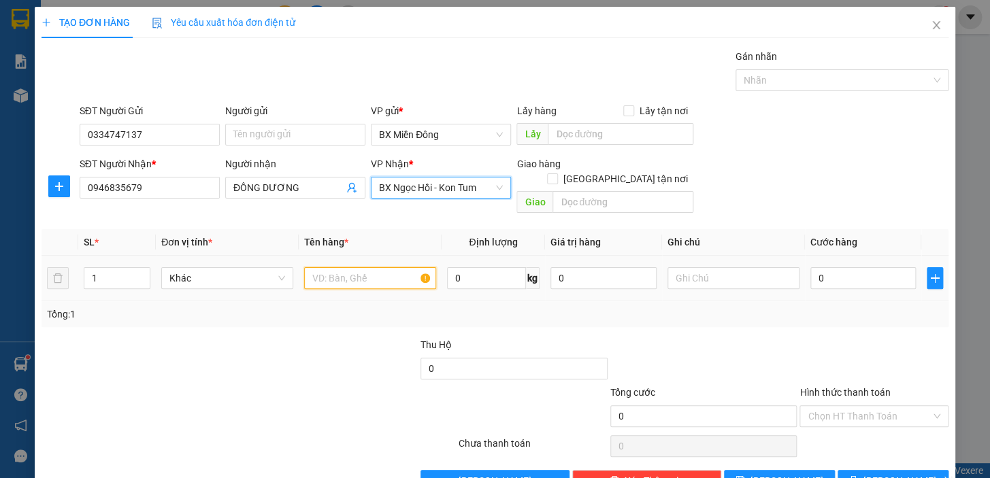
click at [313, 267] on input "text" at bounding box center [370, 278] width 132 height 22
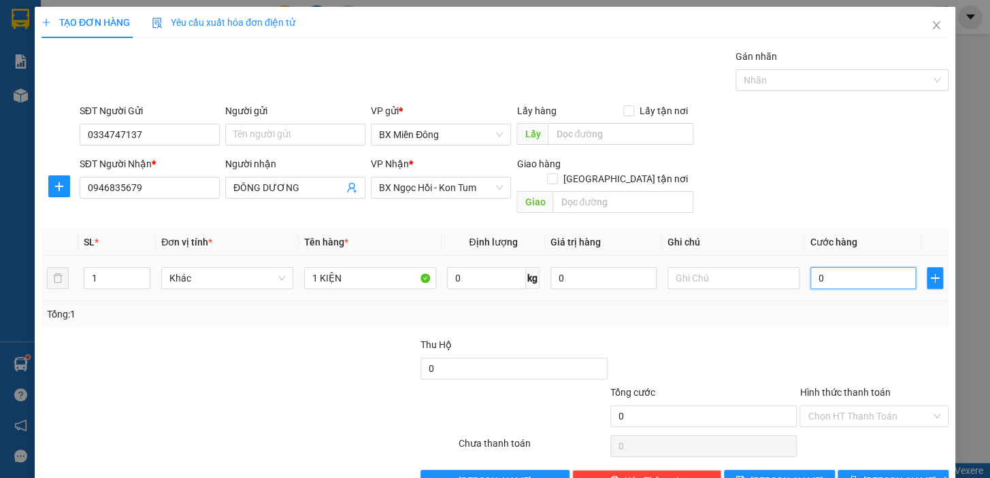
click at [831, 267] on input "0" at bounding box center [863, 278] width 106 height 22
click at [852, 470] on button "[PERSON_NAME] và In" at bounding box center [892, 481] width 111 height 22
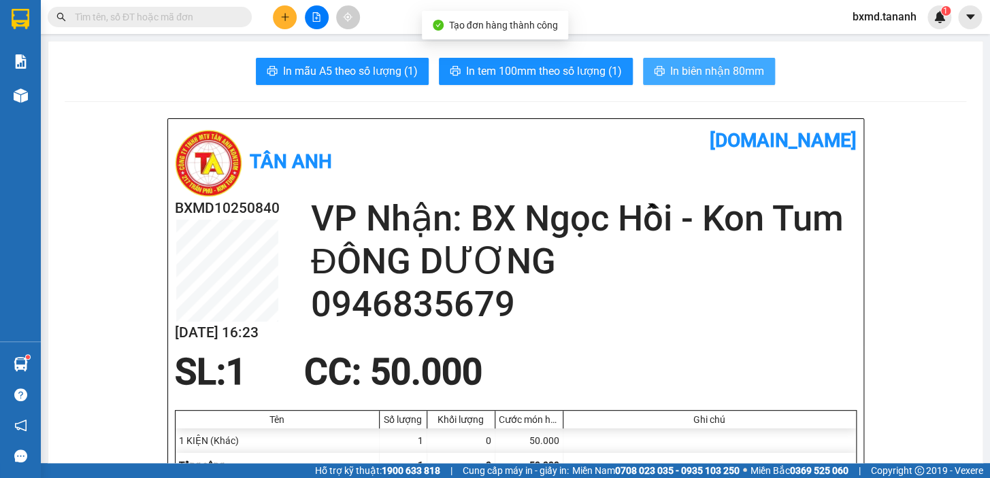
click at [698, 67] on span "In biên nhận 80mm" at bounding box center [717, 71] width 94 height 17
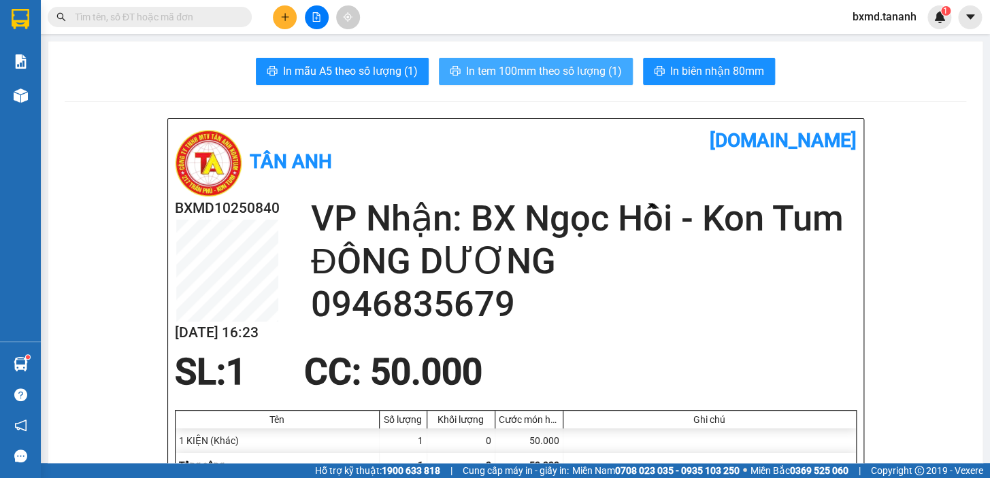
click at [520, 70] on span "In tem 100mm theo số lượng (1)" at bounding box center [544, 71] width 156 height 17
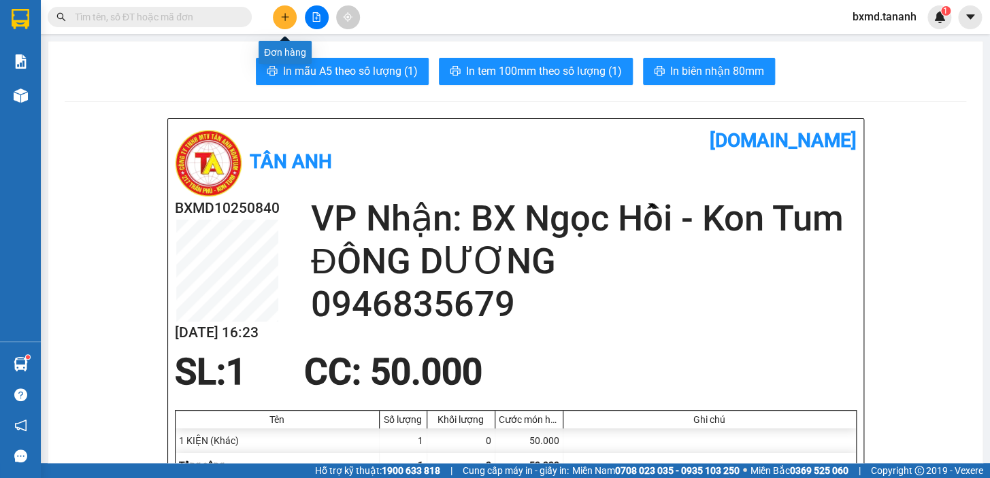
click at [293, 16] on button at bounding box center [285, 17] width 24 height 24
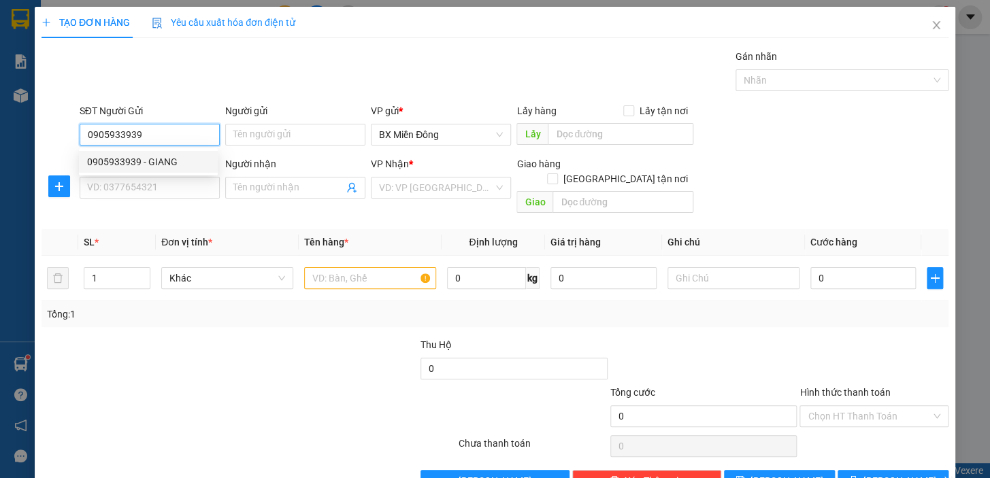
click at [193, 158] on div "0905933939 - GIANG" at bounding box center [148, 161] width 122 height 15
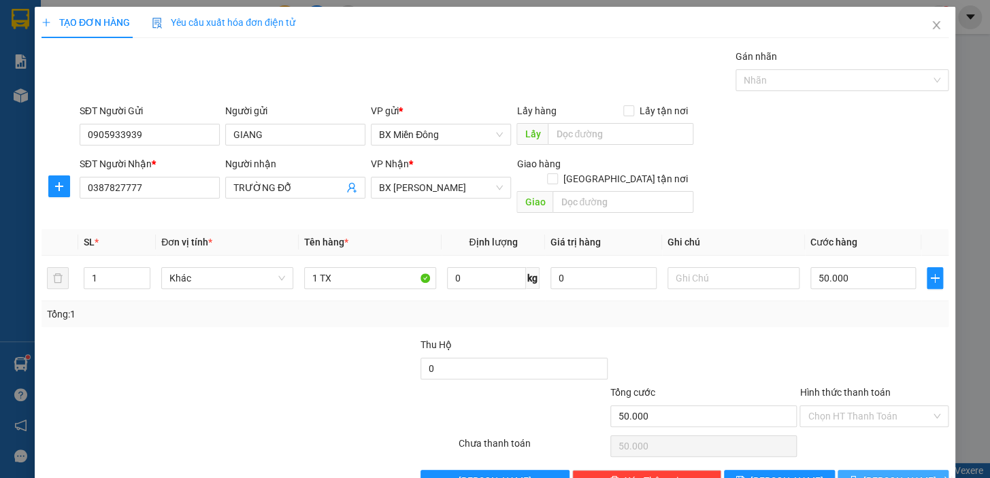
click at [857, 475] on icon "printer" at bounding box center [853, 480] width 10 height 10
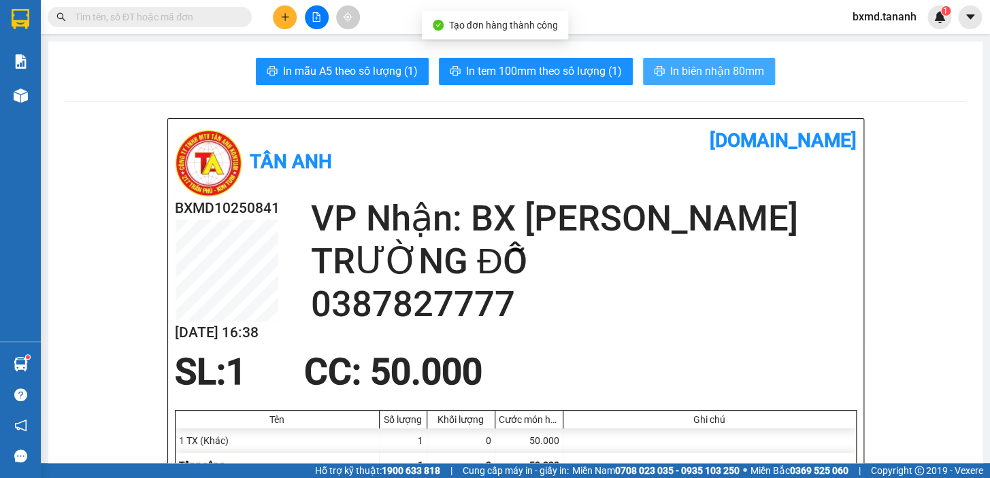
click at [654, 70] on icon "printer" at bounding box center [659, 70] width 11 height 11
click at [685, 68] on span "In biên nhận 80mm" at bounding box center [717, 71] width 94 height 17
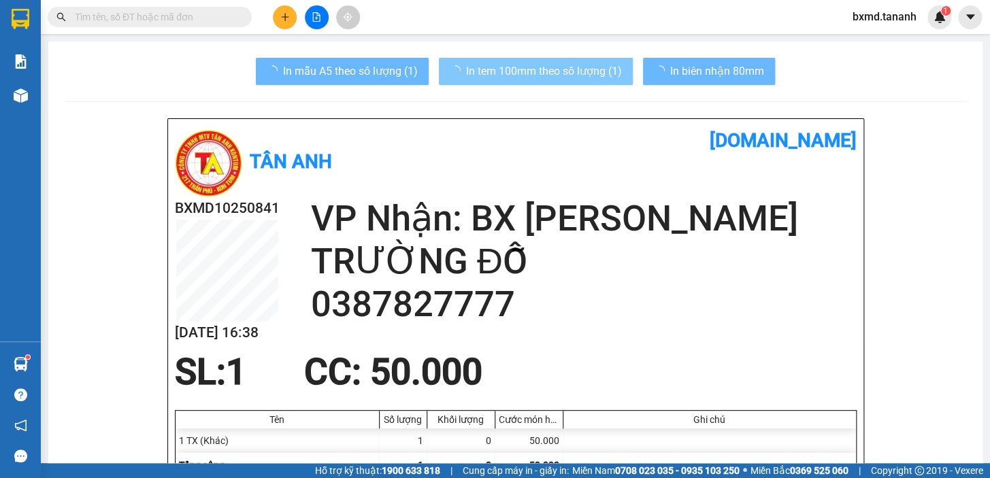
click at [502, 71] on span "In tem 100mm theo số lượng (1)" at bounding box center [544, 71] width 156 height 17
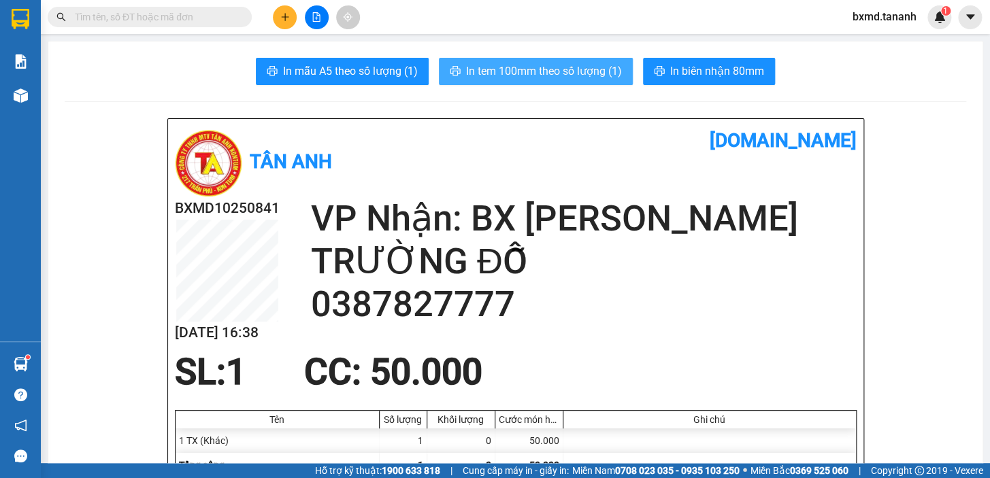
click at [503, 70] on span "In tem 100mm theo số lượng (1)" at bounding box center [544, 71] width 156 height 17
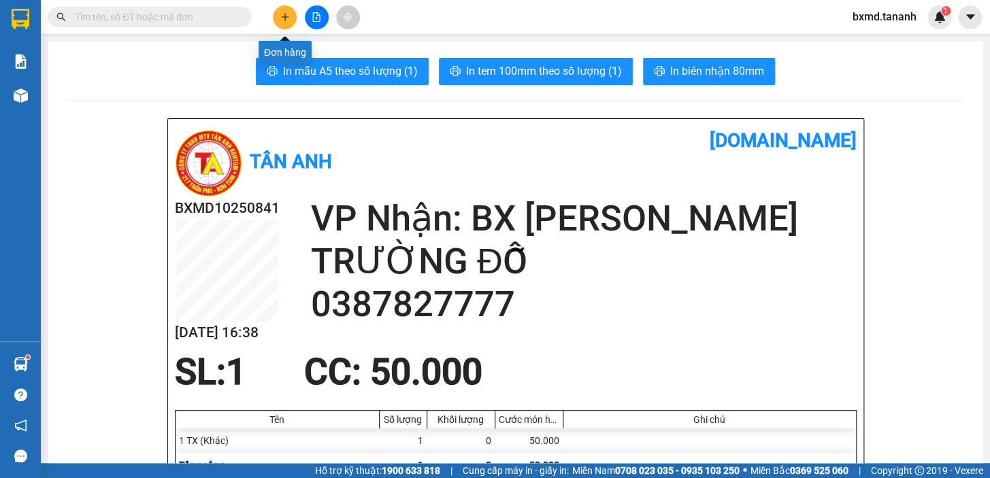
click at [288, 10] on button at bounding box center [285, 17] width 24 height 24
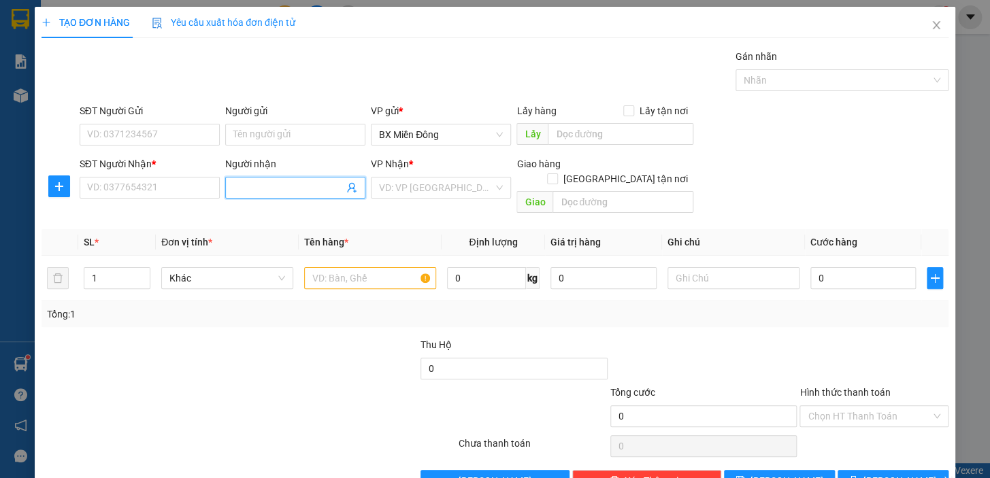
click at [309, 183] on input "Người nhận" at bounding box center [288, 187] width 110 height 15
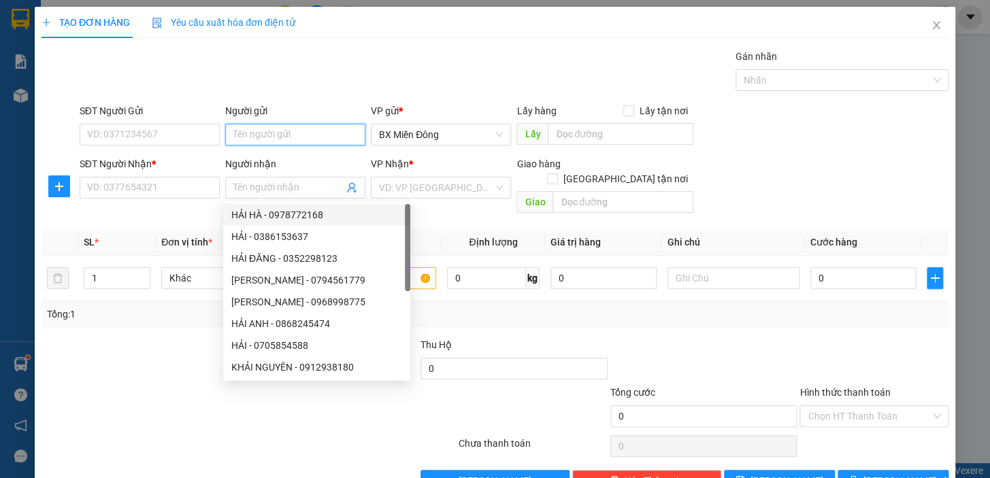
click at [278, 132] on input "Người gửi" at bounding box center [295, 135] width 140 height 22
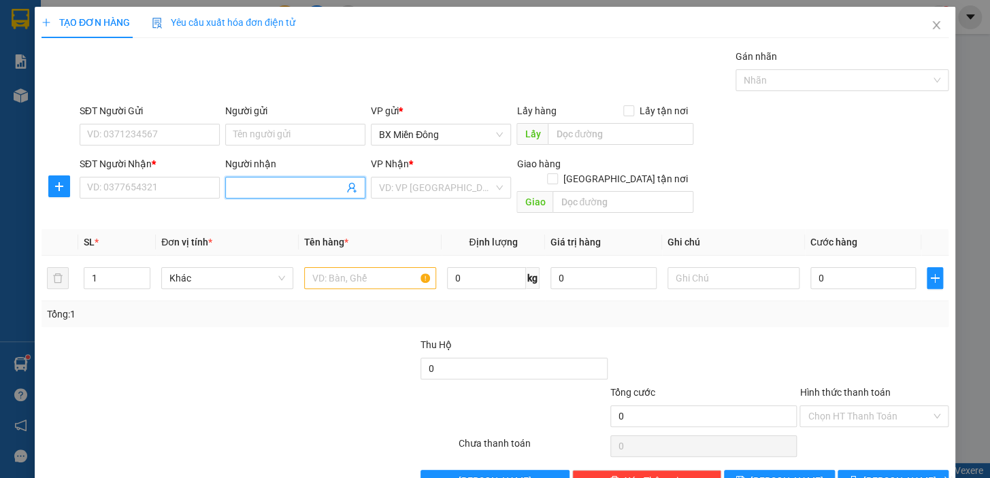
click at [312, 181] on input "Người nhận" at bounding box center [288, 187] width 110 height 15
click at [201, 194] on input "SĐT Người Nhận *" at bounding box center [150, 188] width 140 height 22
click at [266, 131] on input "Người gửi" at bounding box center [295, 135] width 140 height 22
click at [202, 139] on input "SĐT Người Gửi" at bounding box center [150, 135] width 140 height 22
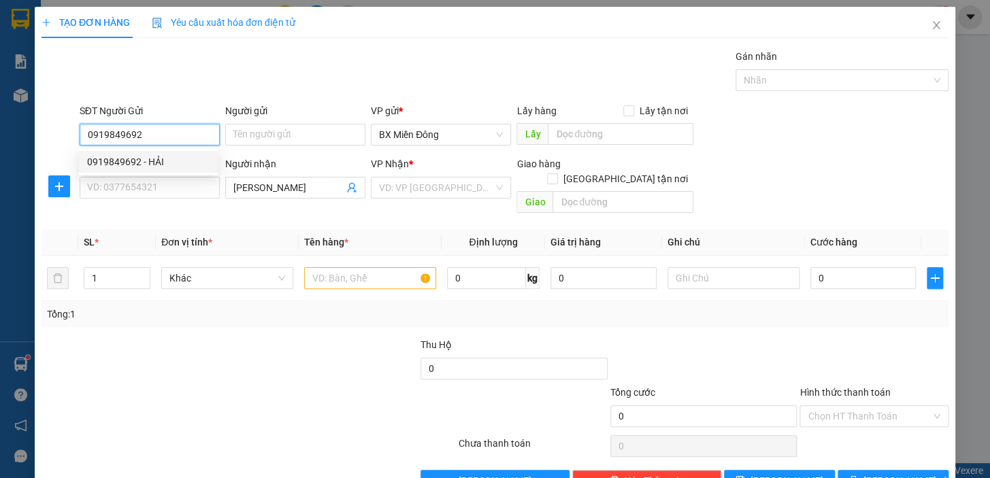
click at [203, 162] on div "0919849692 - HẢI" at bounding box center [148, 161] width 122 height 15
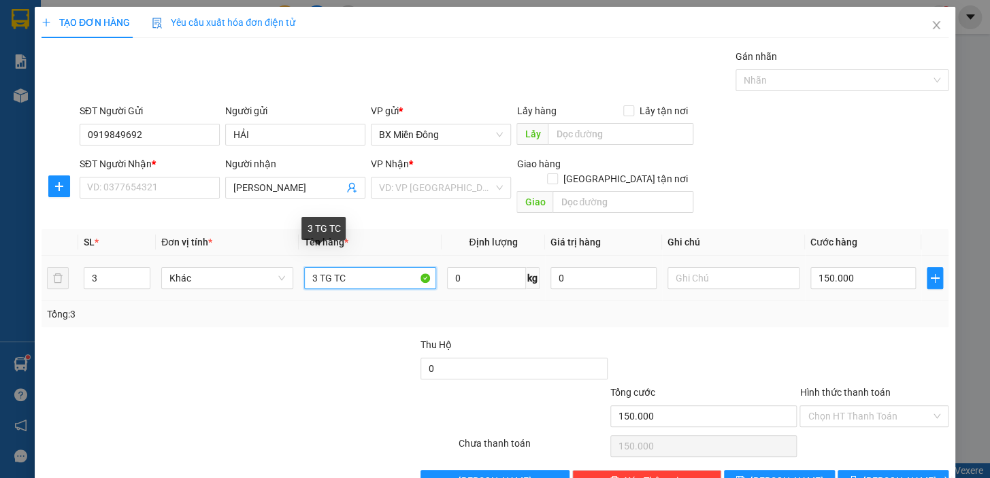
drag, startPoint x: 355, startPoint y: 260, endPoint x: 292, endPoint y: 271, distance: 64.2
click at [287, 271] on tr "3 Khác 3 TG TC 0 kg 0 150.000" at bounding box center [494, 279] width 907 height 46
click at [103, 268] on input "3" at bounding box center [116, 278] width 65 height 20
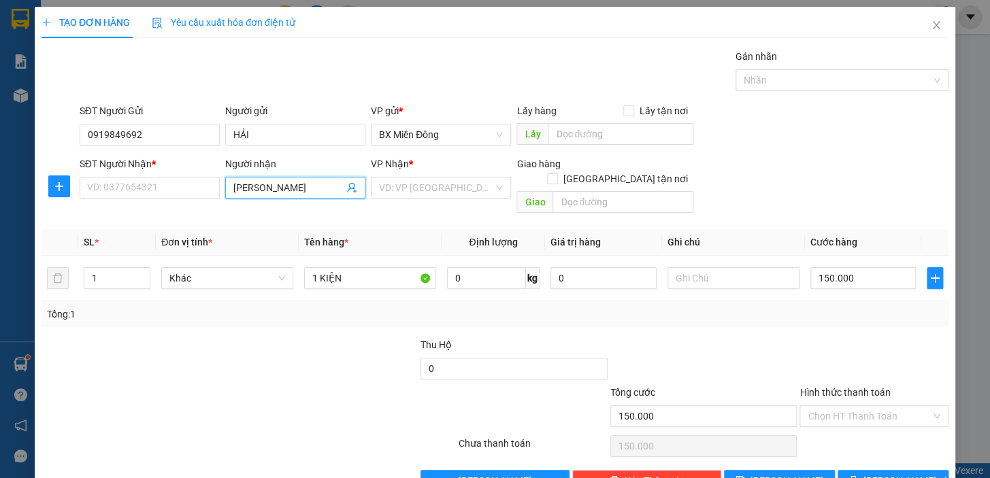
click at [292, 184] on input "[PERSON_NAME]" at bounding box center [288, 187] width 110 height 15
click at [336, 183] on input "[PERSON_NAME]" at bounding box center [288, 187] width 110 height 15
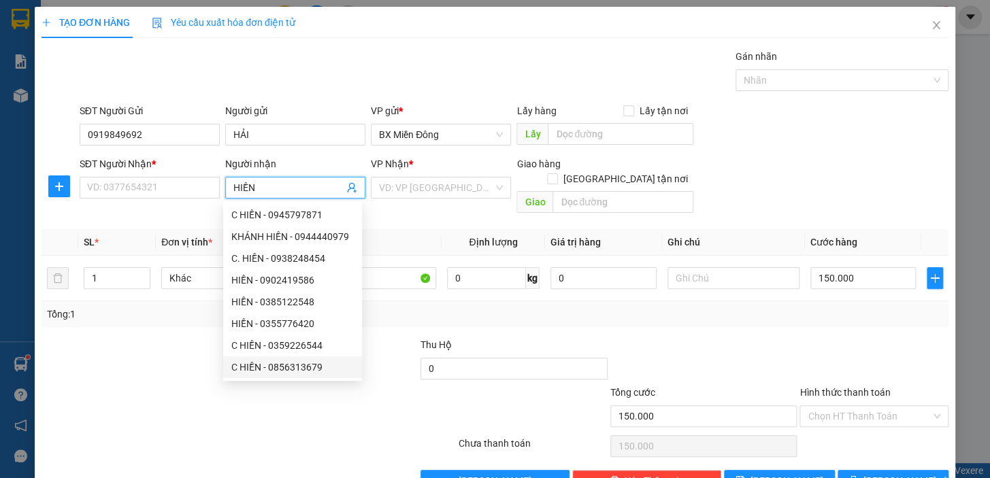
click at [314, 368] on div "C HIỀN - 0856313679" at bounding box center [292, 367] width 122 height 15
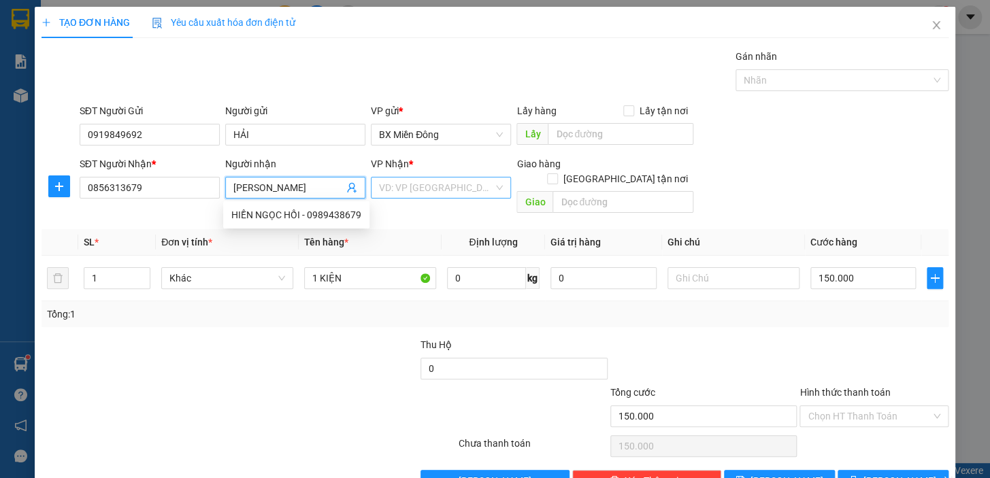
click at [463, 186] on input "search" at bounding box center [436, 188] width 114 height 20
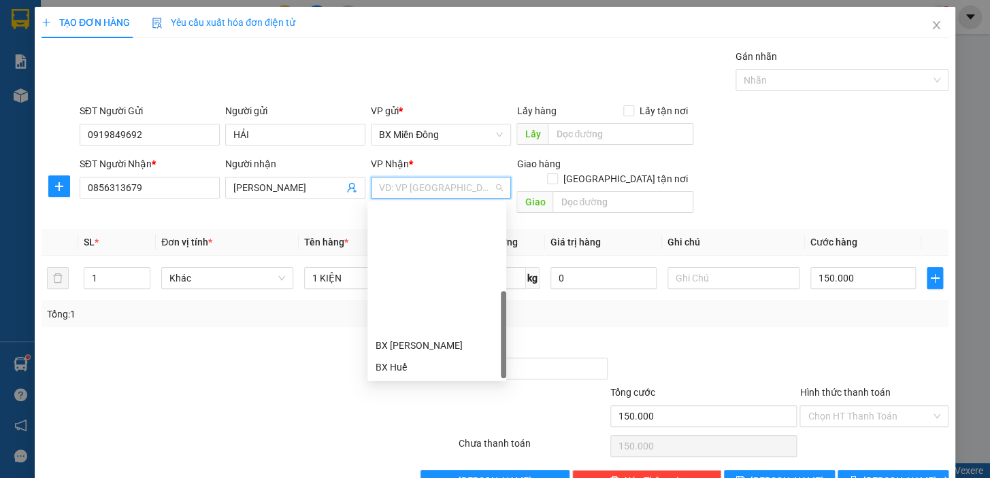
click at [466, 447] on div "BX Ngọc Hồi - Kon Tum" at bounding box center [436, 454] width 122 height 15
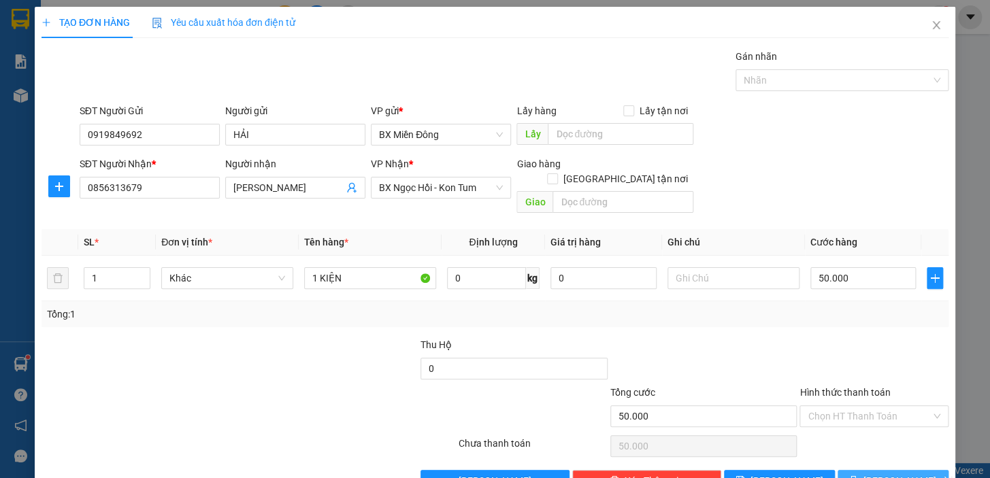
click at [899, 473] on span "[PERSON_NAME] và In" at bounding box center [910, 480] width 95 height 15
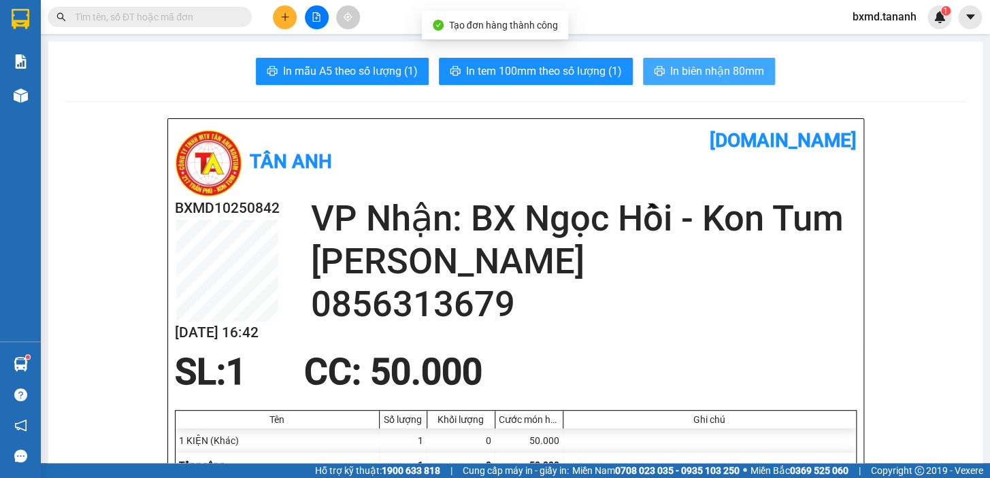
click at [735, 69] on span "In biên nhận 80mm" at bounding box center [717, 71] width 94 height 17
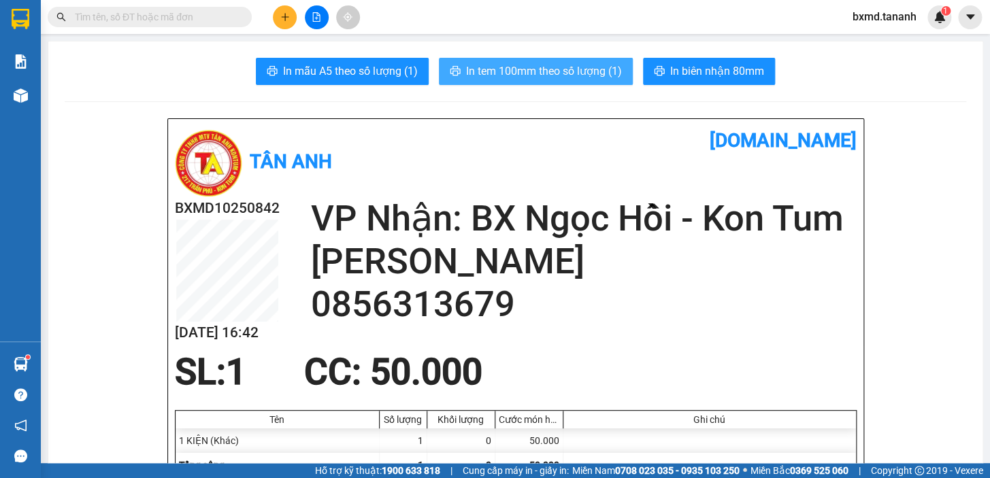
click at [561, 71] on span "In tem 100mm theo số lượng (1)" at bounding box center [544, 71] width 156 height 17
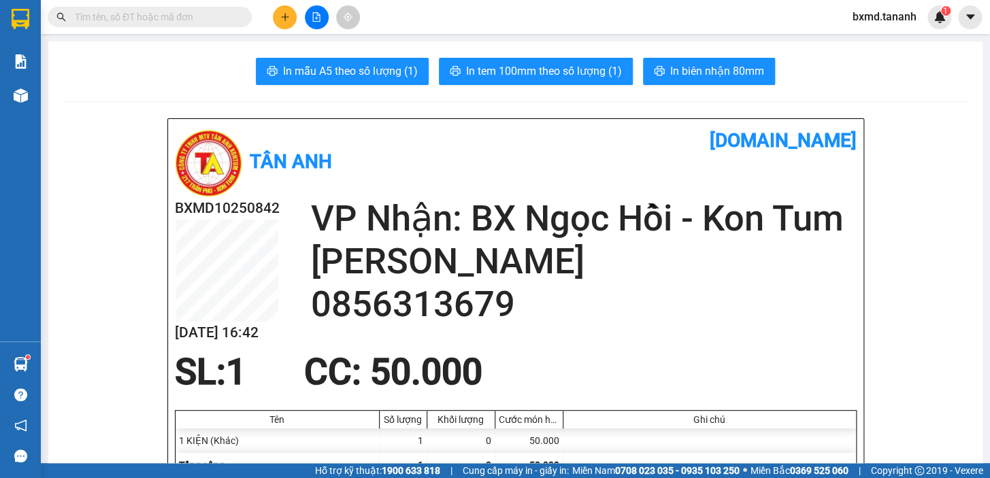
click at [286, 10] on button at bounding box center [285, 17] width 24 height 24
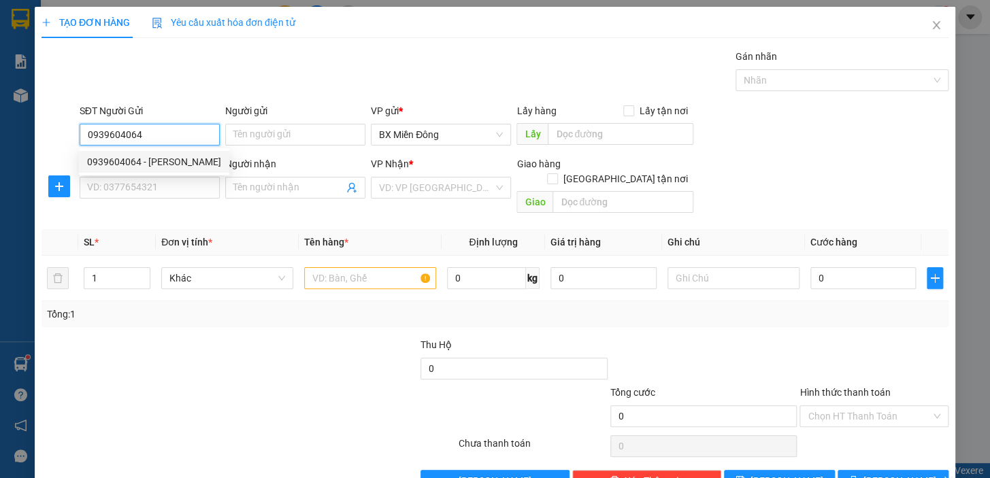
click at [168, 164] on div "0939604064 - [PERSON_NAME]" at bounding box center [154, 161] width 134 height 15
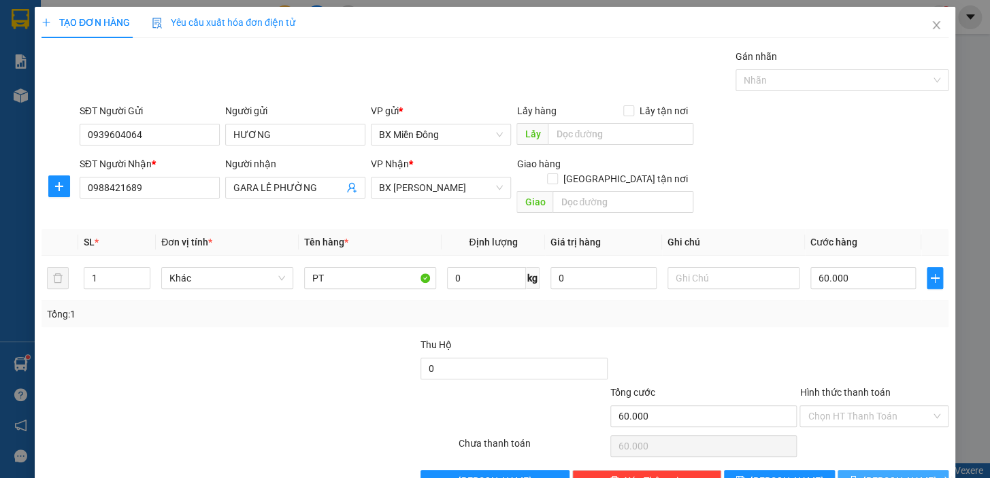
click at [878, 473] on span "[PERSON_NAME] và In" at bounding box center [910, 480] width 95 height 15
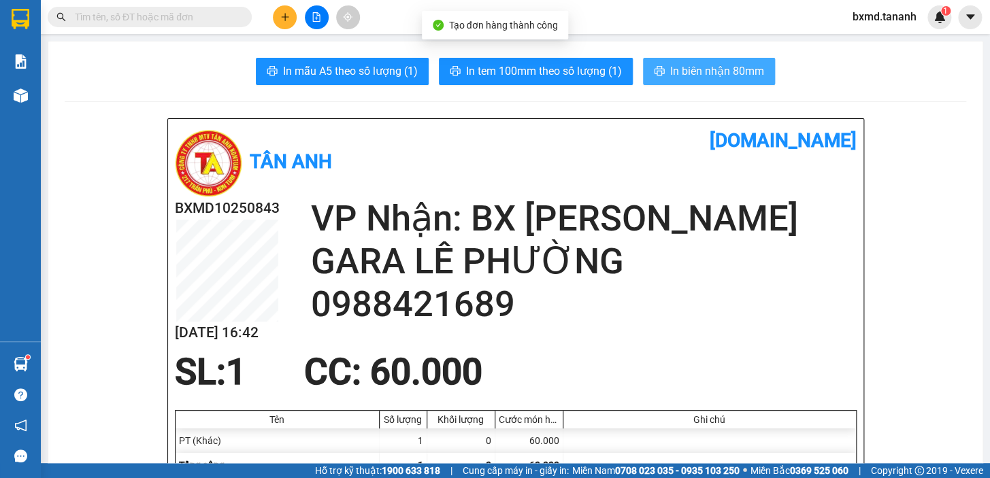
click at [686, 66] on span "In biên nhận 80mm" at bounding box center [717, 71] width 94 height 17
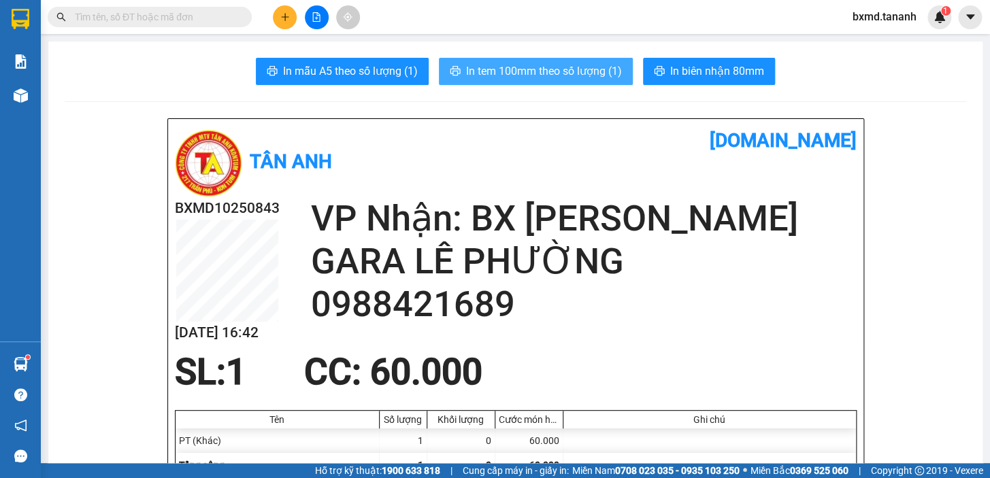
click at [514, 65] on span "In tem 100mm theo số lượng (1)" at bounding box center [544, 71] width 156 height 17
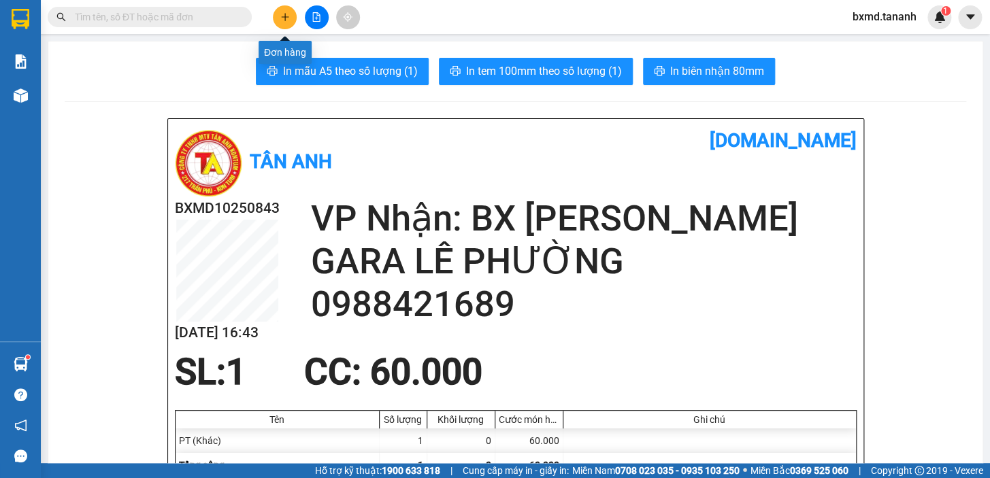
click at [287, 24] on button at bounding box center [285, 17] width 24 height 24
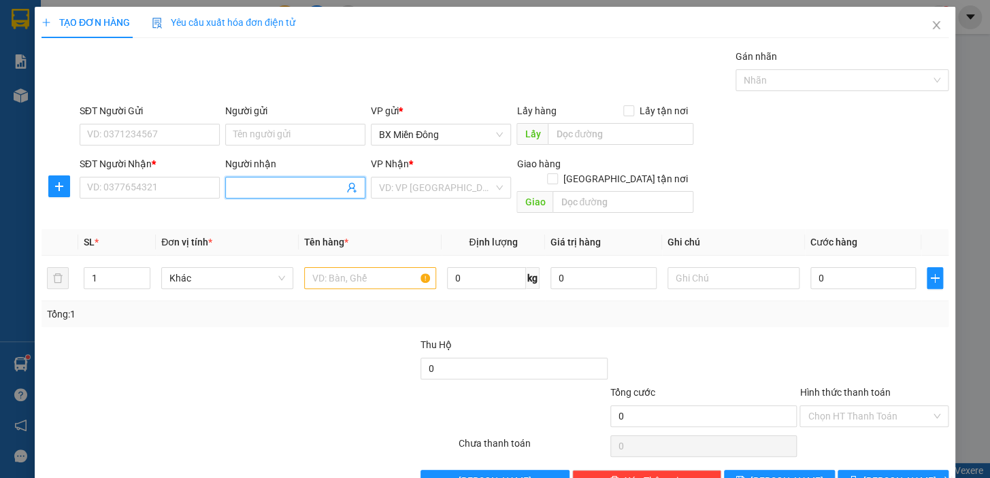
click at [265, 187] on input "Người nhận" at bounding box center [288, 187] width 110 height 15
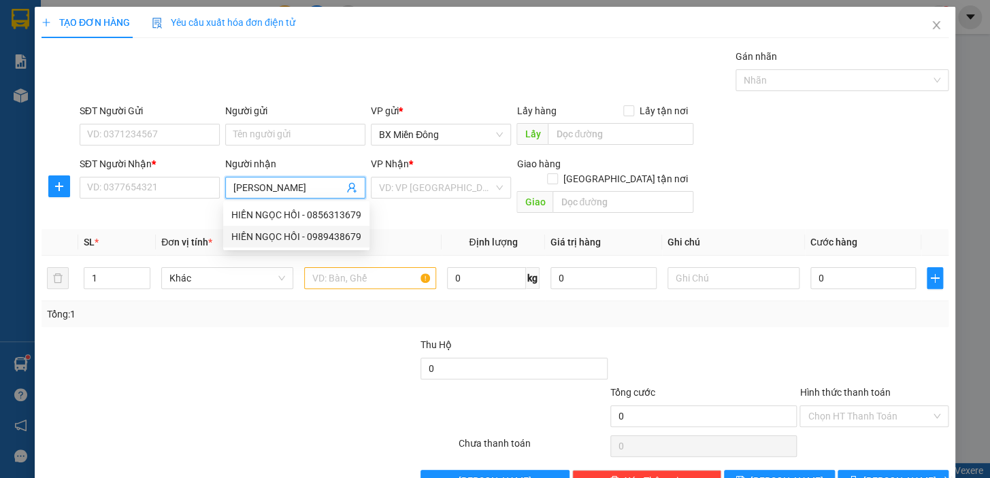
click at [345, 233] on div "HIỀN NGỌC HỒI - 0989438679" at bounding box center [296, 236] width 130 height 15
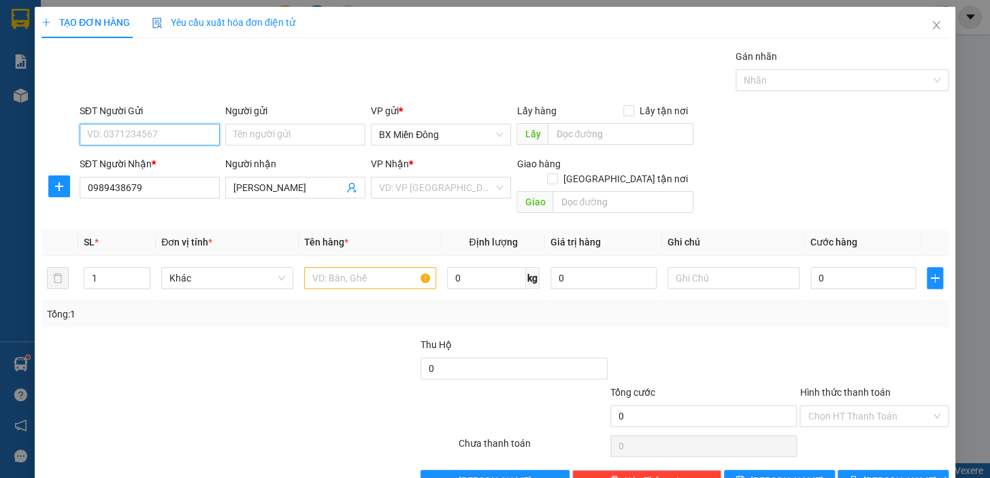
click at [177, 138] on input "SĐT Người Gửi" at bounding box center [150, 135] width 140 height 22
click at [271, 137] on input "Người gửi" at bounding box center [295, 135] width 140 height 22
click at [163, 127] on input "SĐT Người Gửi" at bounding box center [150, 135] width 140 height 22
click at [447, 193] on input "search" at bounding box center [436, 188] width 114 height 20
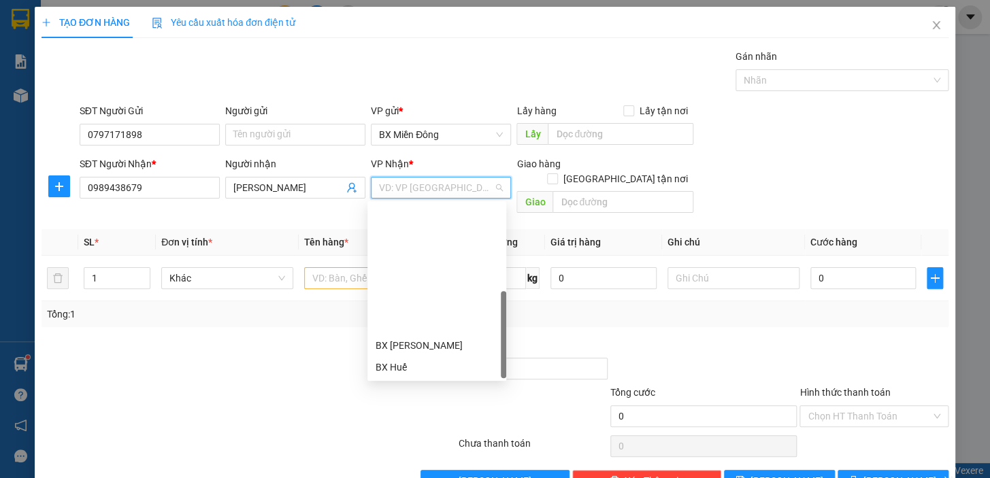
drag, startPoint x: 450, startPoint y: 301, endPoint x: 425, endPoint y: 283, distance: 30.8
click at [450, 447] on div "BX Ngọc Hồi - Kon Tum" at bounding box center [436, 454] width 122 height 15
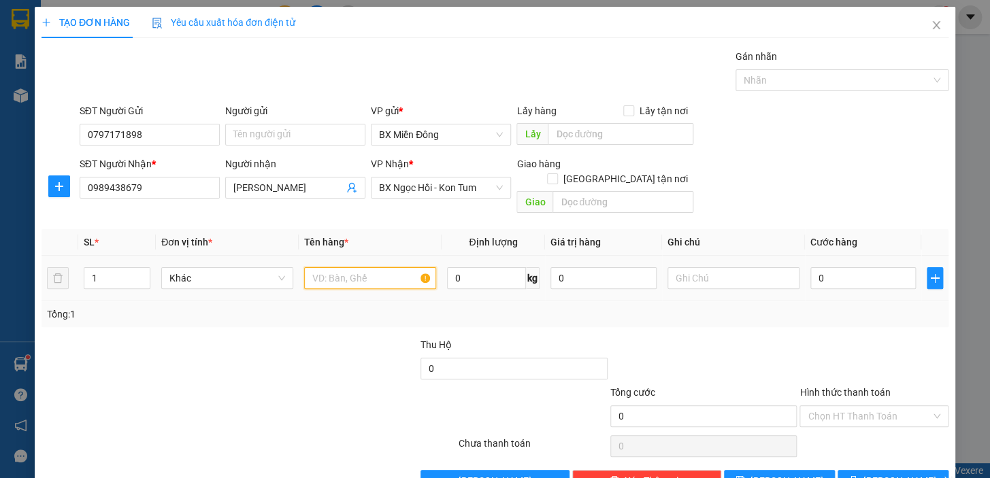
click at [343, 267] on input "text" at bounding box center [370, 278] width 132 height 22
click at [820, 267] on input "0" at bounding box center [863, 278] width 106 height 22
click at [122, 268] on input "1" at bounding box center [116, 278] width 65 height 20
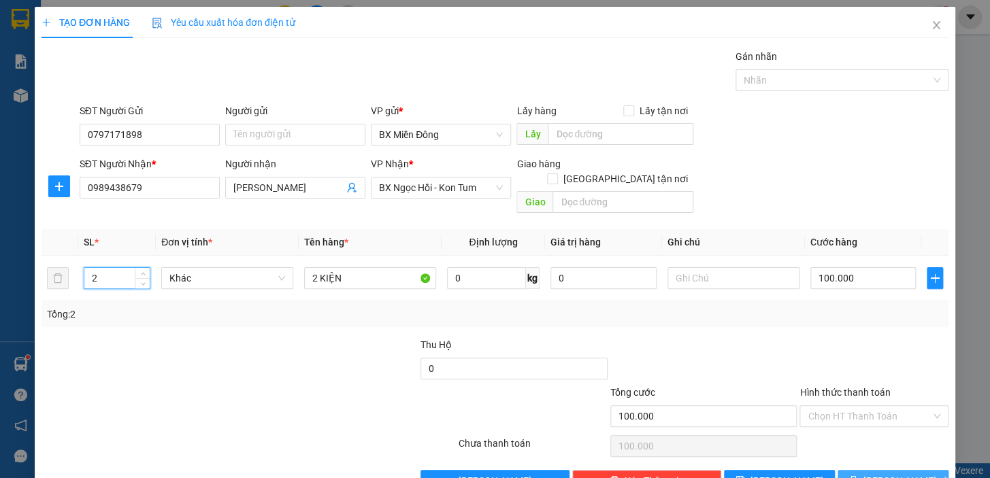
click at [911, 470] on button "[PERSON_NAME] và In" at bounding box center [892, 481] width 111 height 22
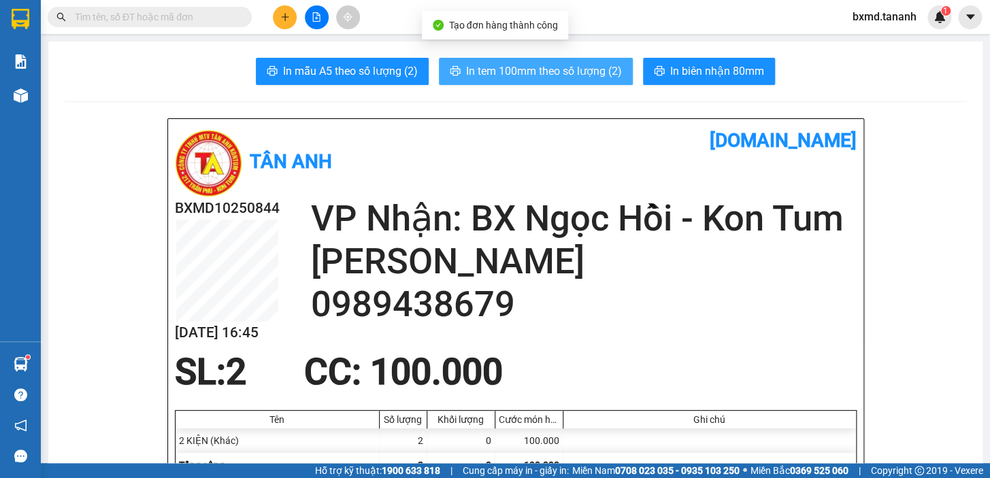
click at [516, 68] on span "In tem 100mm theo số lượng (2)" at bounding box center [544, 71] width 156 height 17
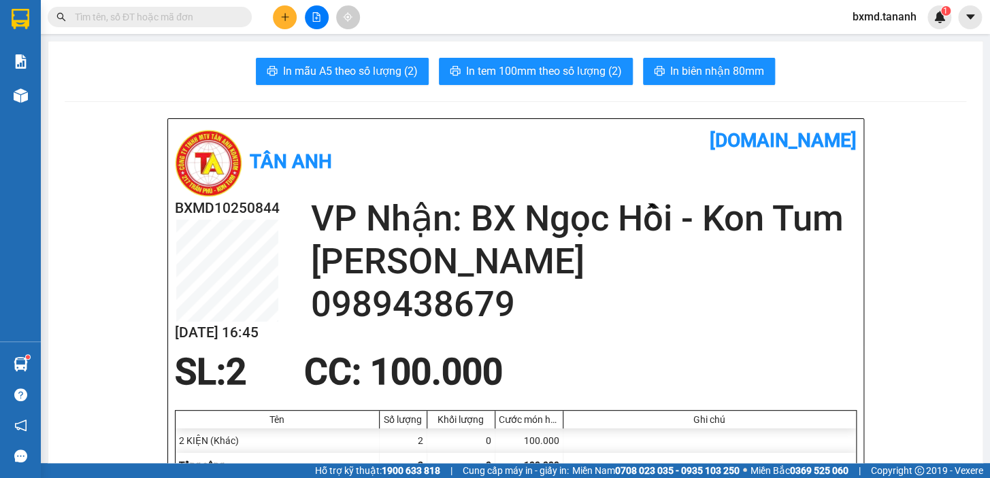
click at [702, 81] on button "In biên nhận 80mm" at bounding box center [709, 71] width 132 height 27
click at [280, 20] on icon "plus" at bounding box center [285, 17] width 10 height 10
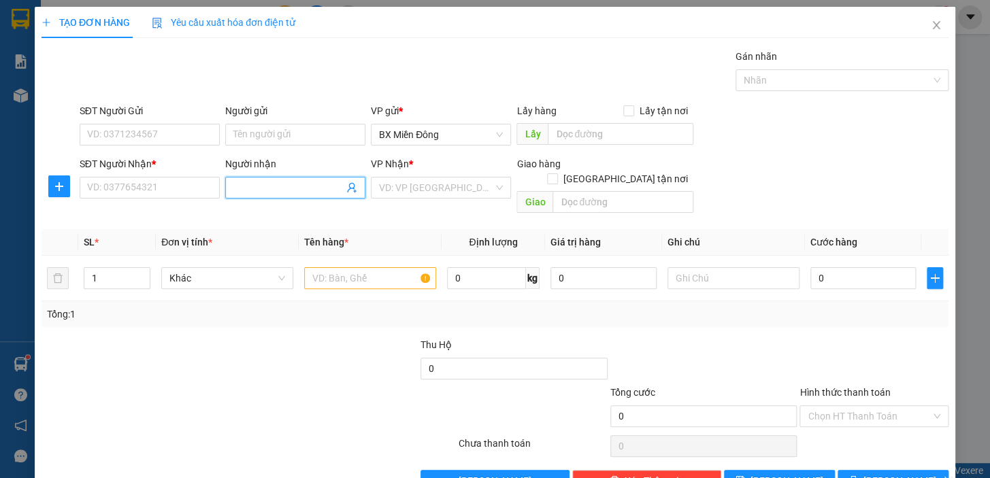
click at [276, 190] on input "Người nhận" at bounding box center [288, 187] width 110 height 15
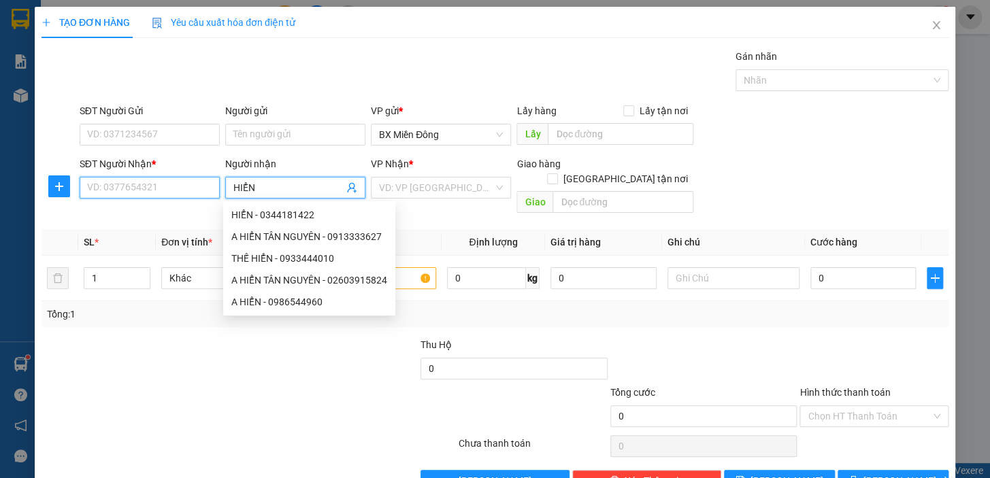
click at [139, 186] on input "SĐT Người Nhận *" at bounding box center [150, 188] width 140 height 22
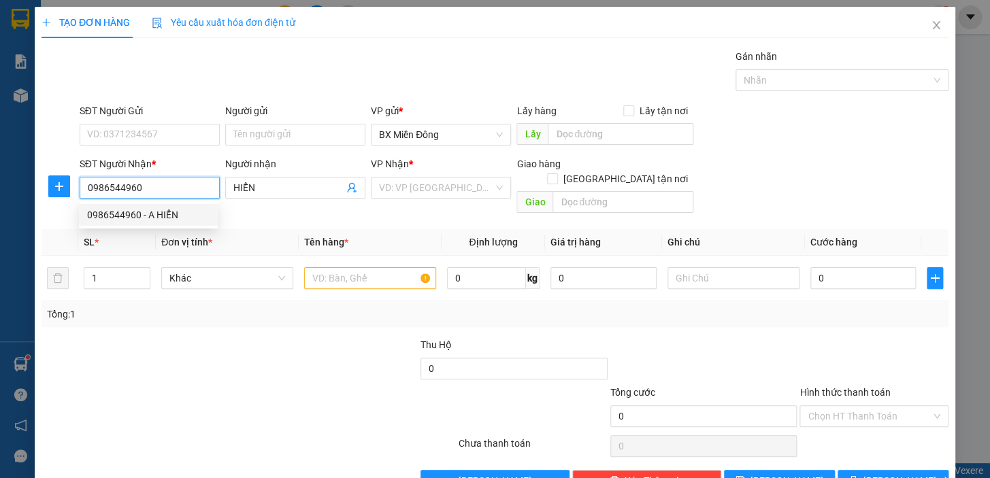
click at [154, 221] on div "0986544960 - A HIỂN" at bounding box center [148, 214] width 122 height 15
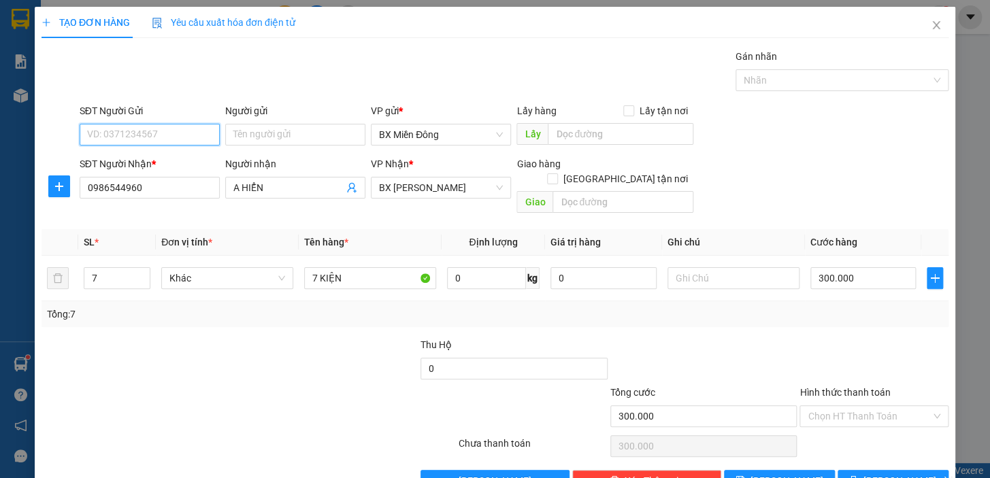
click at [168, 141] on input "SĐT Người Gửi" at bounding box center [150, 135] width 140 height 22
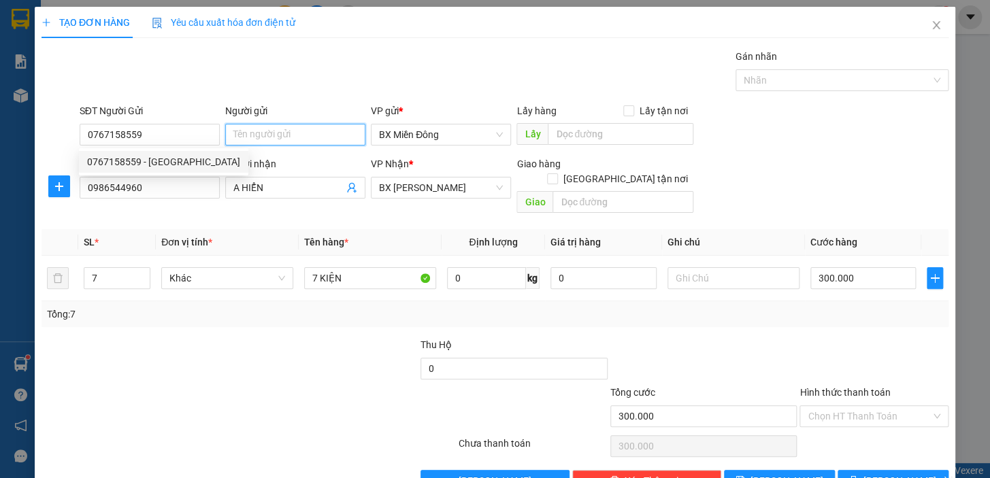
click at [256, 138] on input "Người gửi" at bounding box center [295, 135] width 140 height 22
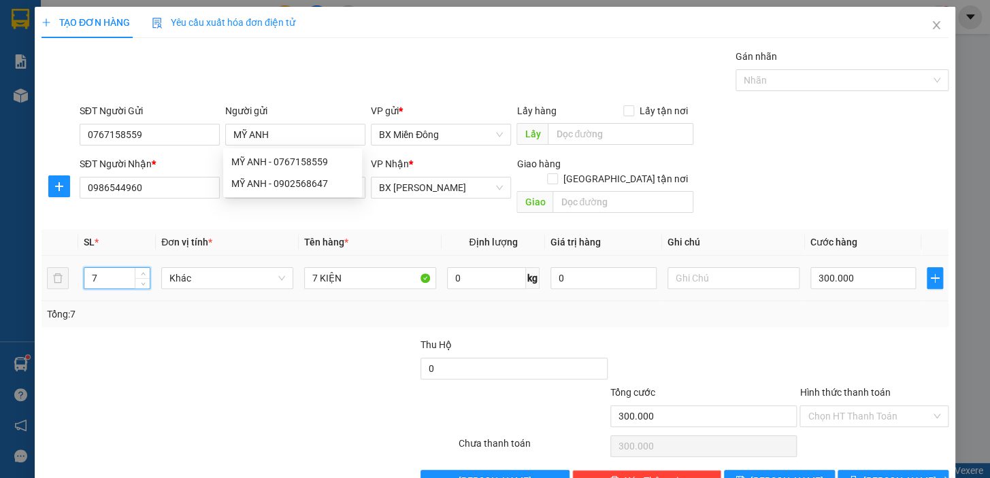
click at [114, 268] on input "7" at bounding box center [116, 278] width 65 height 20
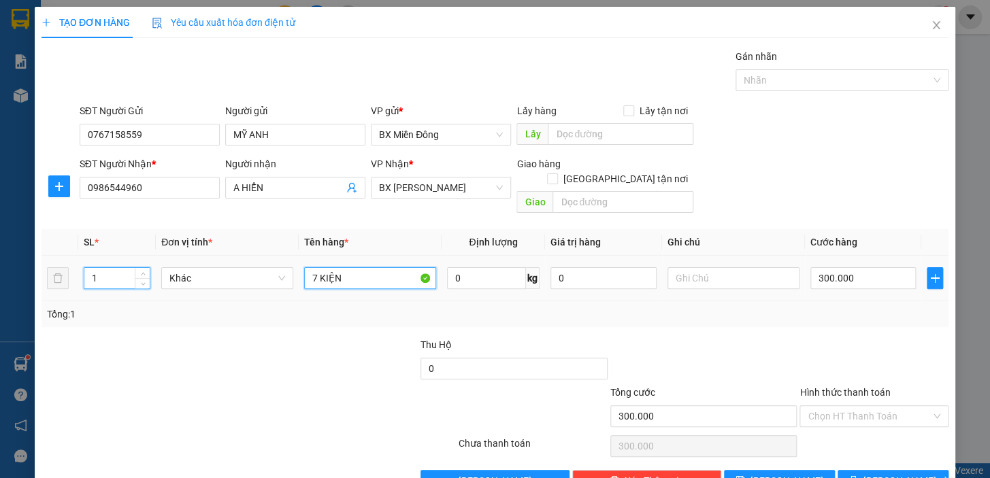
drag, startPoint x: 322, startPoint y: 258, endPoint x: 315, endPoint y: 258, distance: 7.5
click at [315, 267] on input "7 KIỆN" at bounding box center [370, 278] width 132 height 22
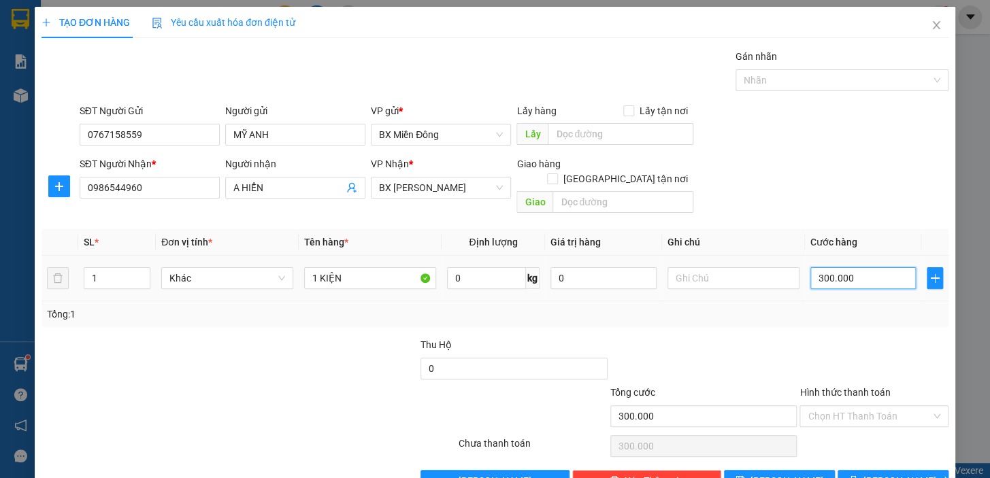
click at [873, 267] on input "300.000" at bounding box center [863, 278] width 106 height 22
click at [893, 473] on span "[PERSON_NAME] và In" at bounding box center [910, 480] width 95 height 15
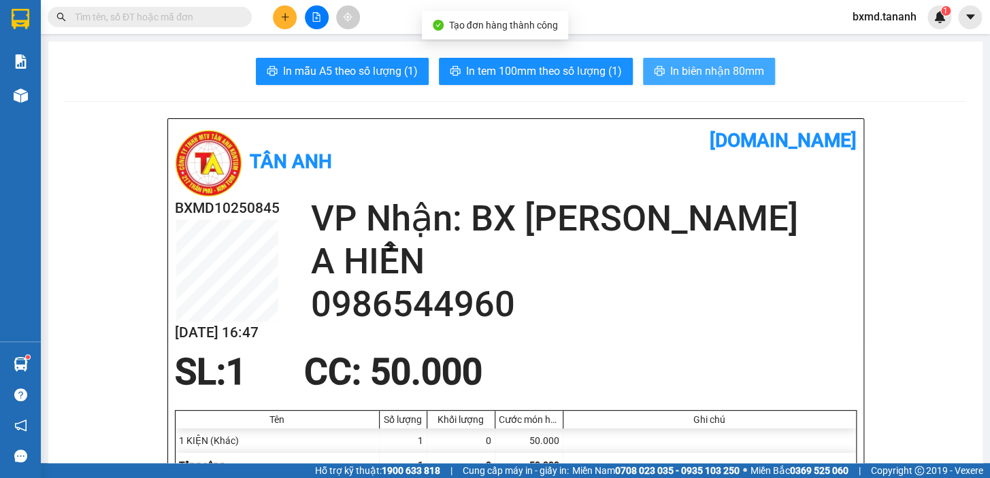
click at [673, 74] on span "In biên nhận 80mm" at bounding box center [717, 71] width 94 height 17
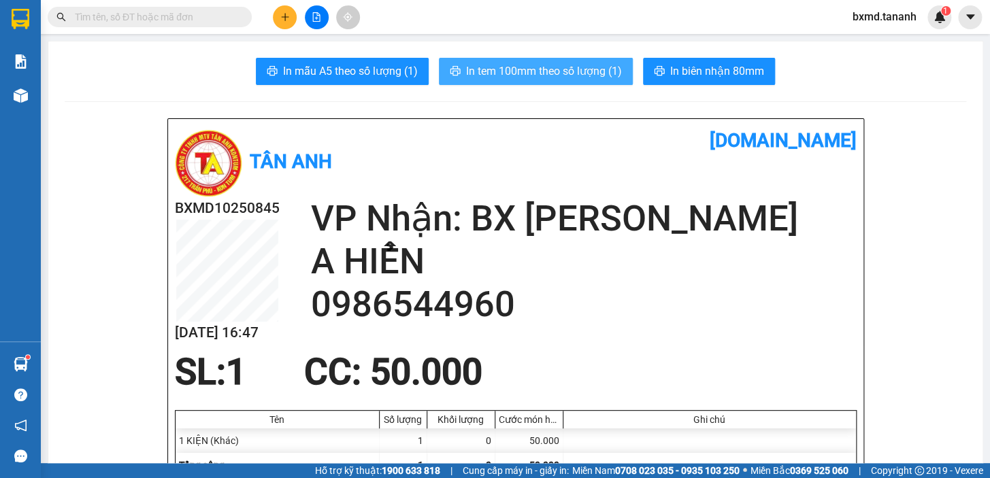
click at [533, 76] on span "In tem 100mm theo số lượng (1)" at bounding box center [544, 71] width 156 height 17
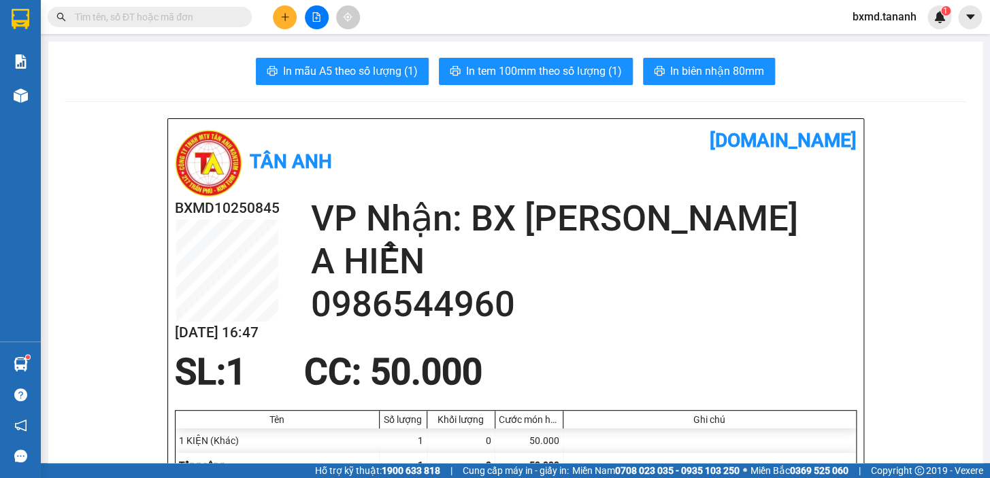
click at [286, 14] on icon "plus" at bounding box center [285, 17] width 10 height 10
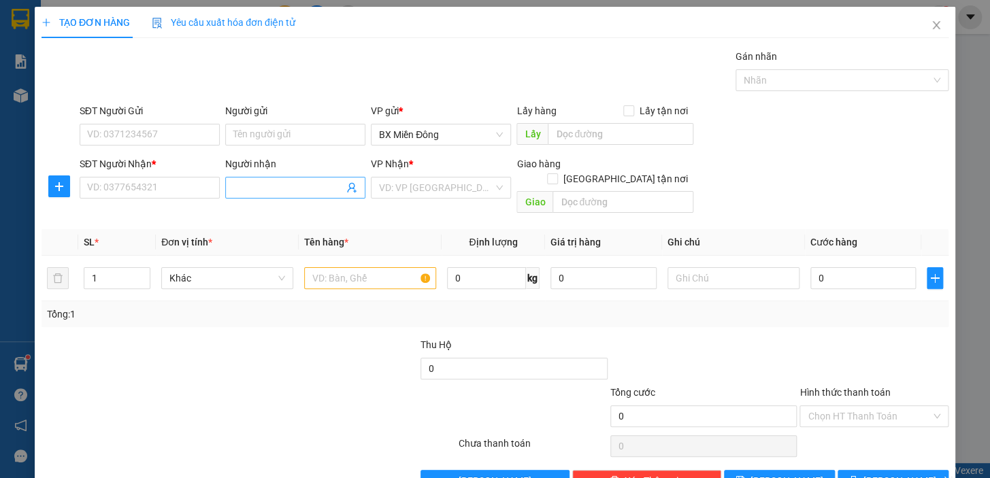
click at [288, 190] on input "Người nhận" at bounding box center [288, 187] width 110 height 15
click at [329, 211] on div "HÀ TC - 0974948294" at bounding box center [292, 214] width 122 height 15
click at [96, 139] on input "SĐT Người Gửi" at bounding box center [150, 135] width 140 height 22
click at [303, 150] on div "Người gửi Tên người gửi" at bounding box center [295, 127] width 140 height 48
click at [303, 141] on input "Người gửi" at bounding box center [295, 135] width 140 height 22
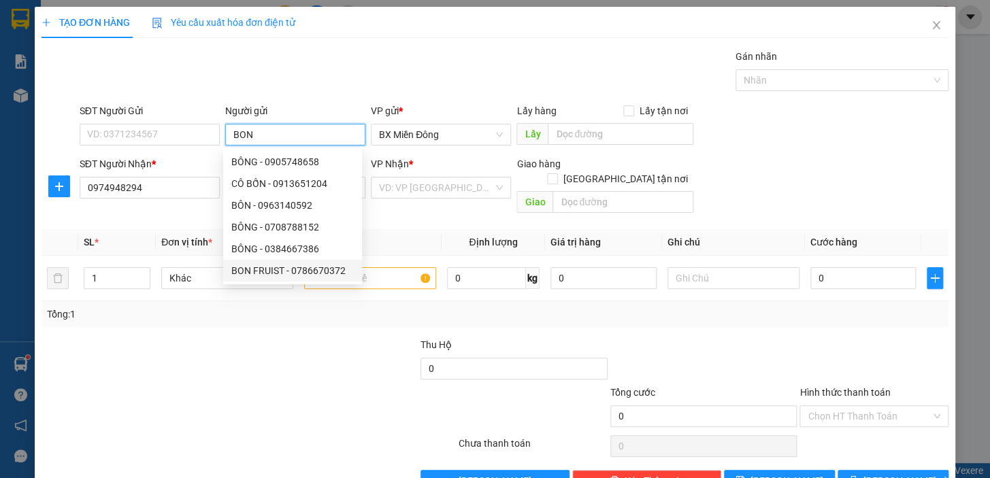
click at [310, 273] on div "BON FRUIST - 0786670372" at bounding box center [292, 270] width 122 height 15
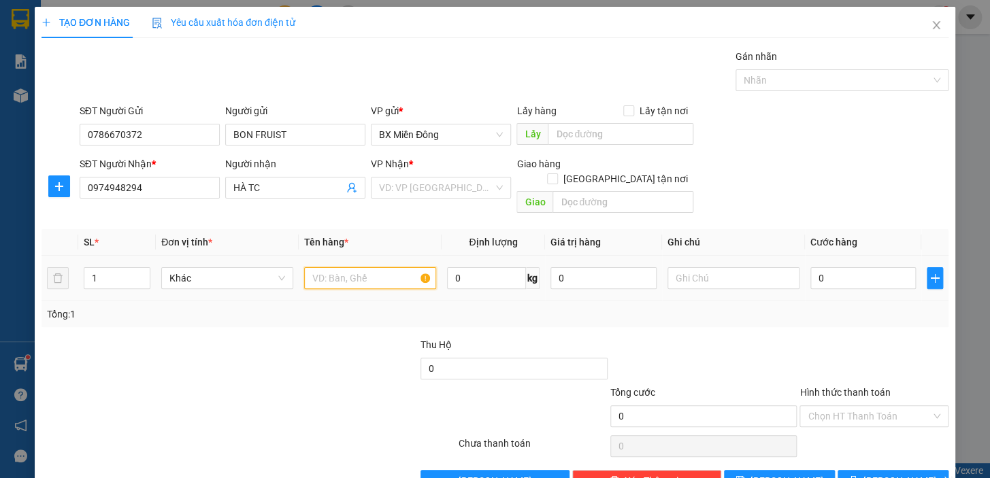
click at [333, 267] on input "text" at bounding box center [370, 278] width 132 height 22
click at [122, 267] on div "1" at bounding box center [117, 278] width 67 height 22
click at [120, 268] on input "1" at bounding box center [116, 278] width 65 height 20
click at [324, 267] on input "text" at bounding box center [370, 278] width 132 height 22
drag, startPoint x: 891, startPoint y: 256, endPoint x: 884, endPoint y: 265, distance: 10.6
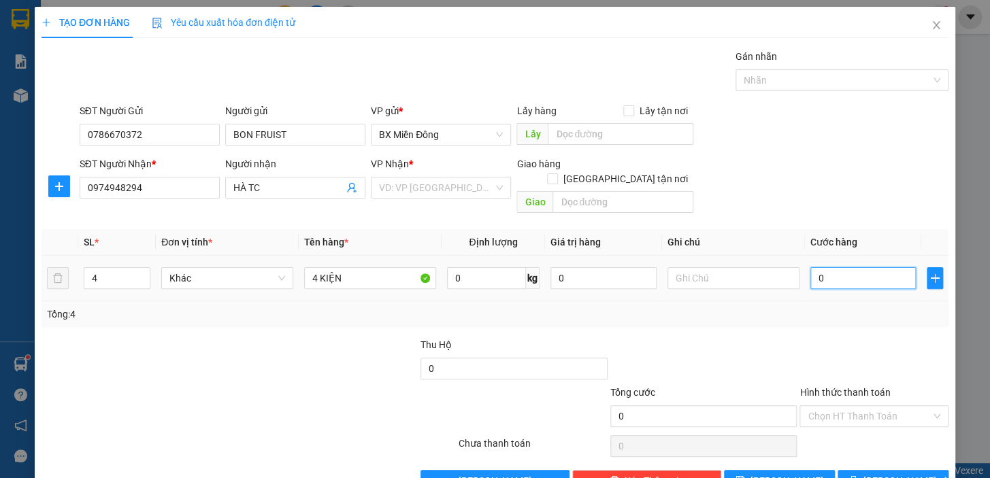
click at [890, 267] on input "0" at bounding box center [863, 278] width 106 height 22
click at [427, 180] on input "search" at bounding box center [436, 188] width 114 height 20
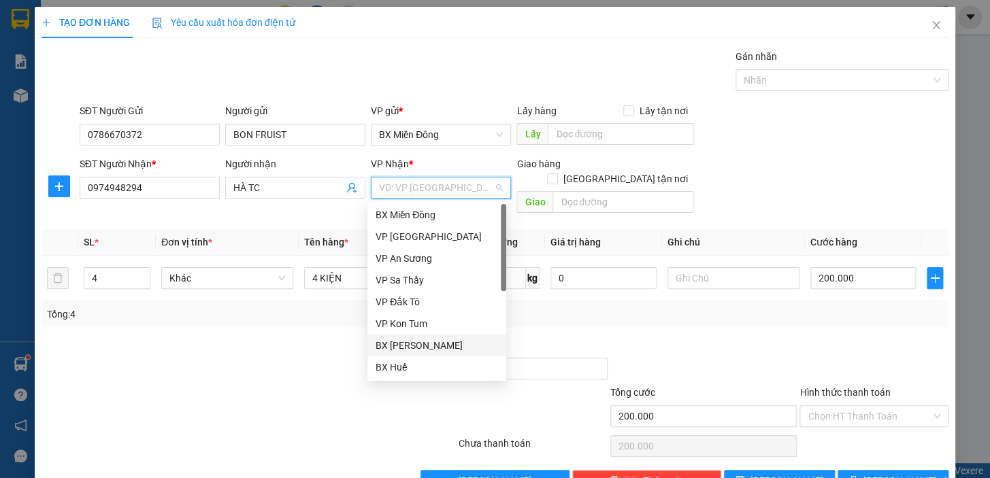
click at [437, 344] on div "BX [PERSON_NAME]" at bounding box center [436, 345] width 122 height 15
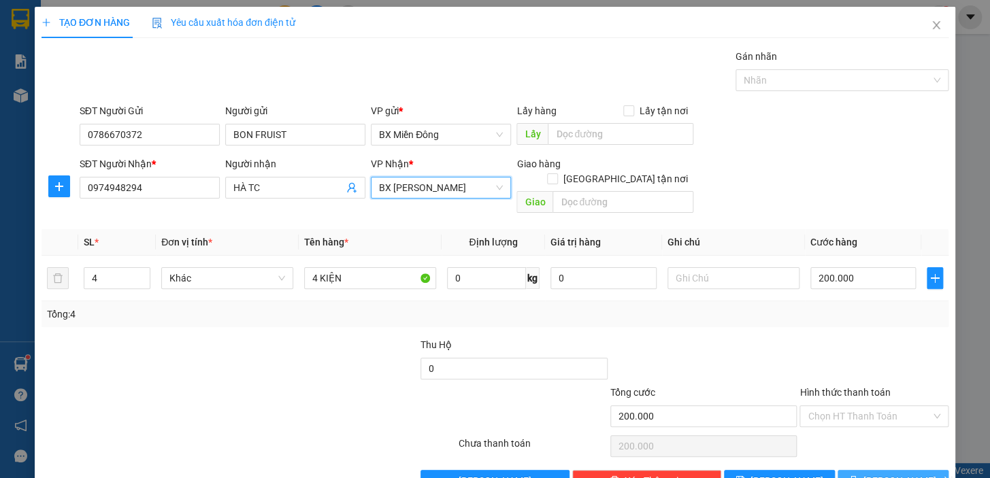
click at [878, 473] on span "[PERSON_NAME] và In" at bounding box center [910, 480] width 95 height 15
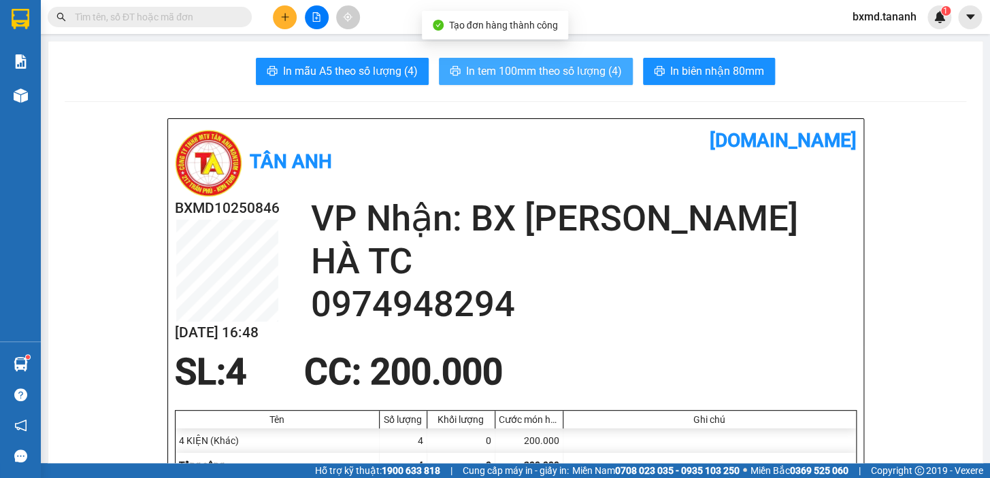
click at [605, 72] on span "In tem 100mm theo số lượng (4)" at bounding box center [544, 71] width 156 height 17
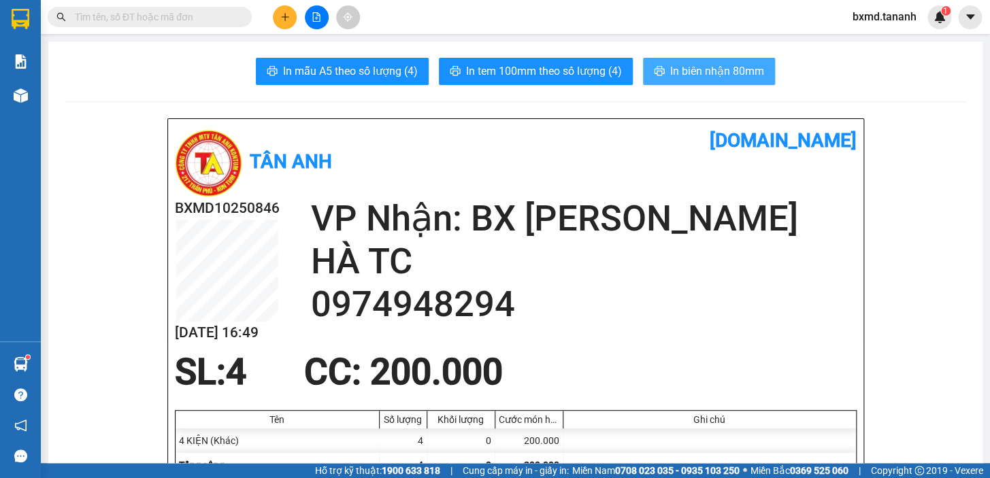
click at [733, 65] on span "In biên nhận 80mm" at bounding box center [717, 71] width 94 height 17
click at [288, 20] on icon "plus" at bounding box center [285, 17] width 10 height 10
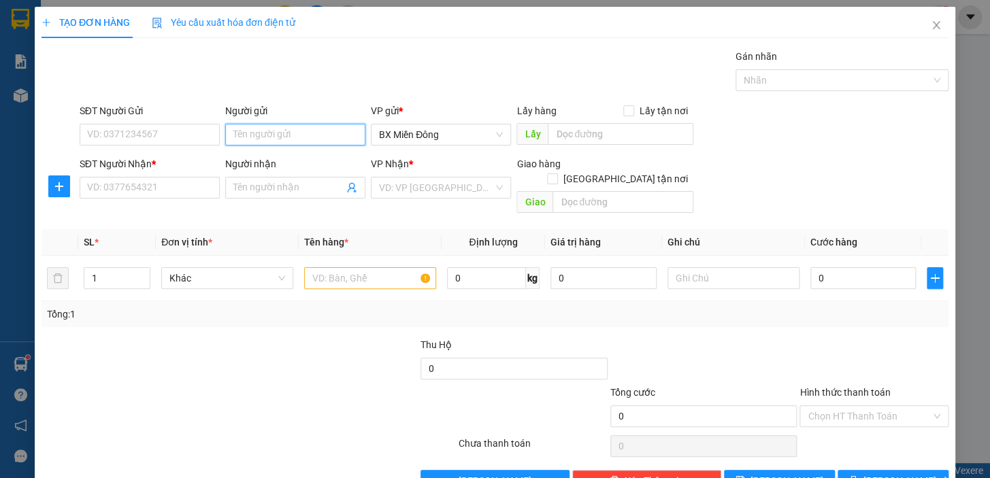
click at [260, 133] on input "Người gửi" at bounding box center [295, 135] width 140 height 22
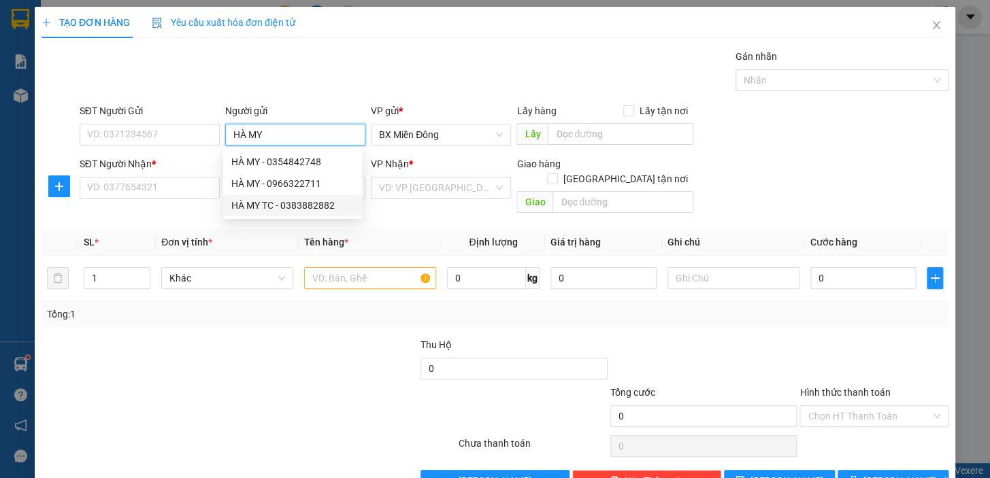
drag, startPoint x: 291, startPoint y: 200, endPoint x: 244, endPoint y: 194, distance: 47.3
click at [292, 201] on div "HÀ MY TC - 0383882882" at bounding box center [292, 205] width 122 height 15
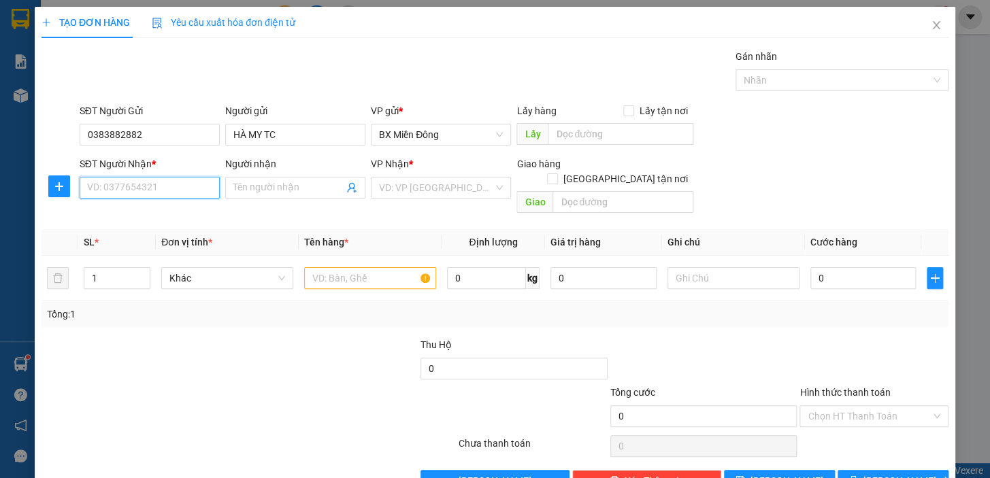
click at [182, 192] on input "SĐT Người Nhận *" at bounding box center [150, 188] width 140 height 22
click at [305, 190] on input "Người nhận" at bounding box center [288, 187] width 110 height 15
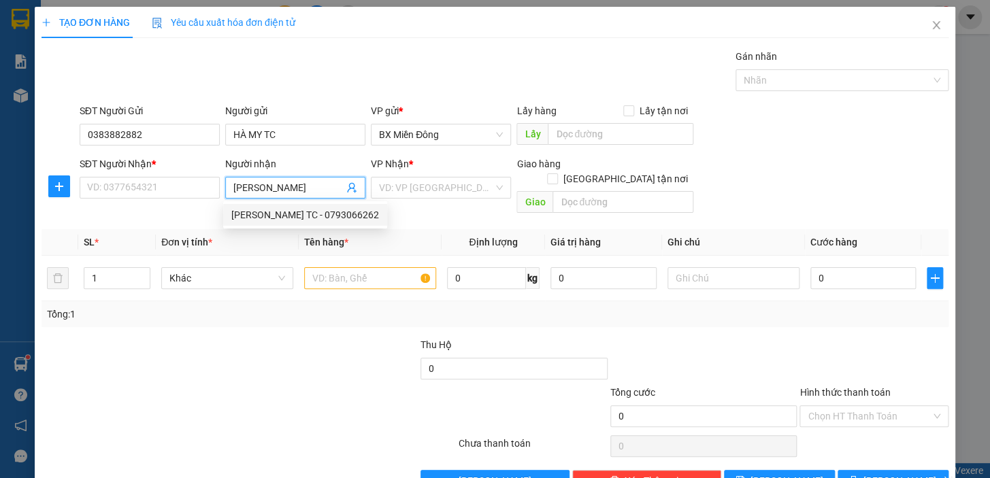
click at [326, 222] on div "[PERSON_NAME] TC - 0793066262" at bounding box center [305, 215] width 164 height 22
click at [346, 269] on input "text" at bounding box center [370, 278] width 132 height 22
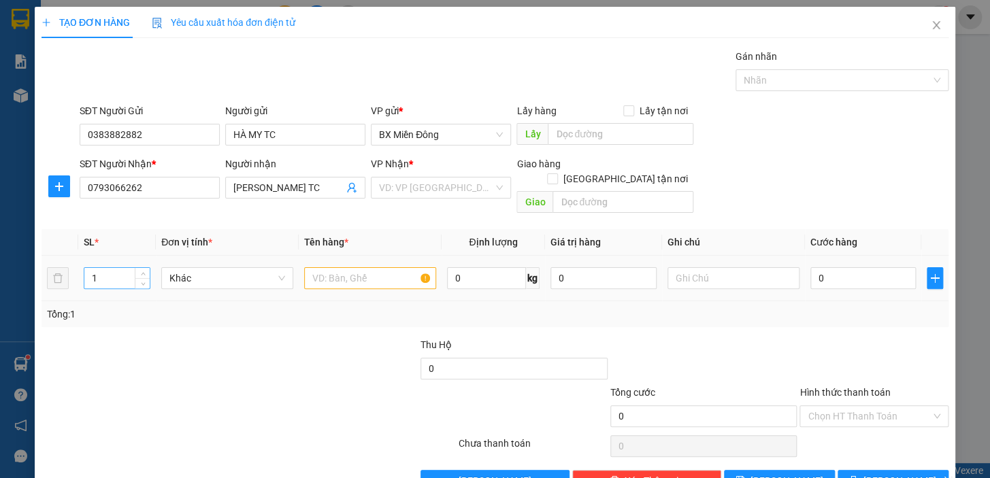
click at [115, 268] on input "1" at bounding box center [116, 278] width 65 height 20
drag, startPoint x: 316, startPoint y: 256, endPoint x: 322, endPoint y: 265, distance: 10.8
click at [318, 267] on input "text" at bounding box center [370, 278] width 132 height 22
click at [810, 267] on input "0" at bounding box center [863, 278] width 106 height 22
click at [431, 183] on input "search" at bounding box center [436, 188] width 114 height 20
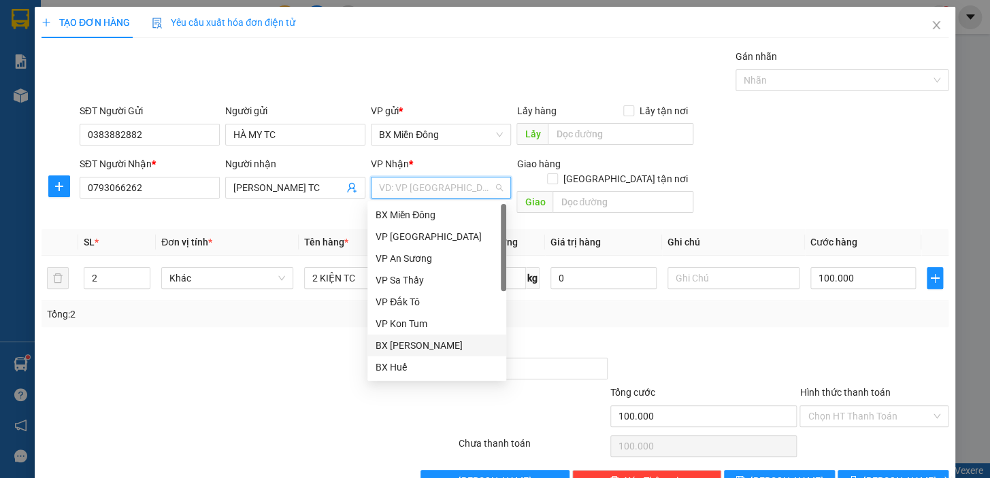
click at [437, 341] on div "BX [PERSON_NAME]" at bounding box center [436, 345] width 122 height 15
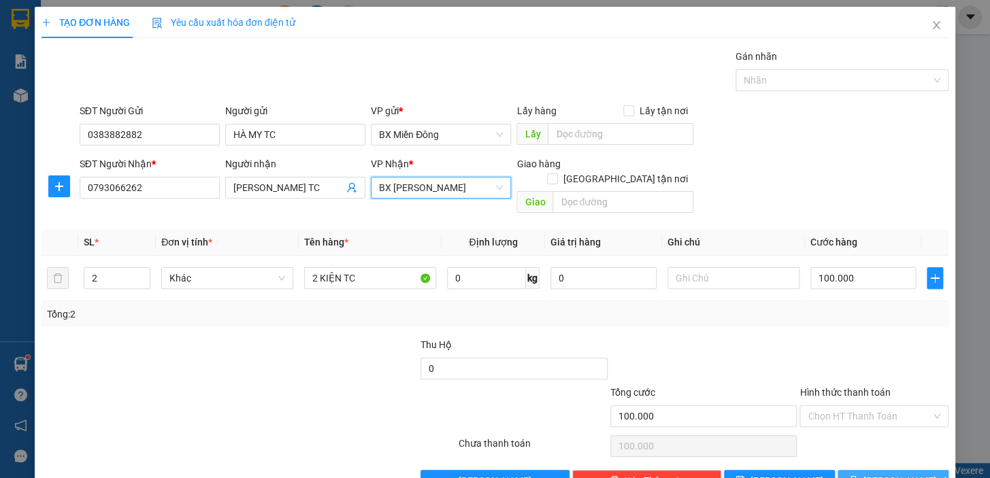
click at [850, 473] on button "[PERSON_NAME] và In" at bounding box center [892, 481] width 111 height 22
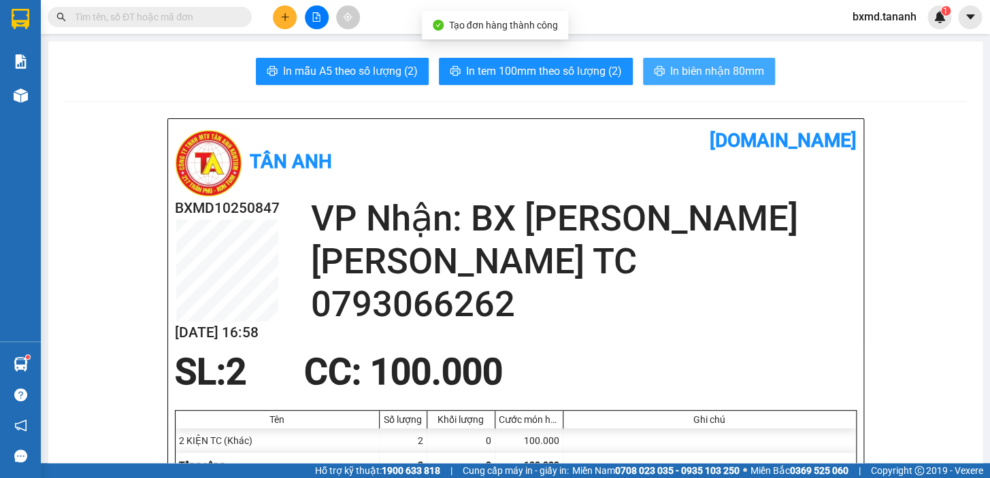
click at [675, 79] on span "In biên nhận 80mm" at bounding box center [717, 71] width 94 height 17
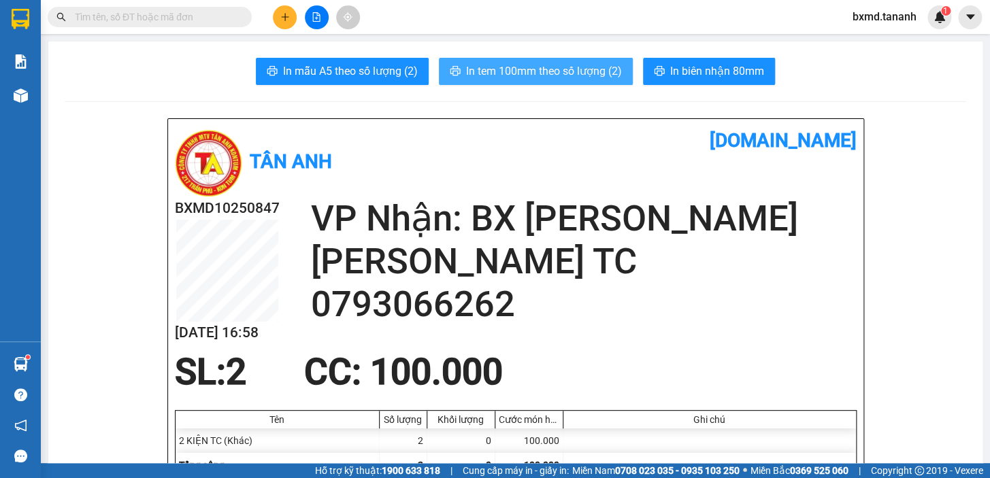
click at [515, 73] on span "In tem 100mm theo số lượng (2)" at bounding box center [544, 71] width 156 height 17
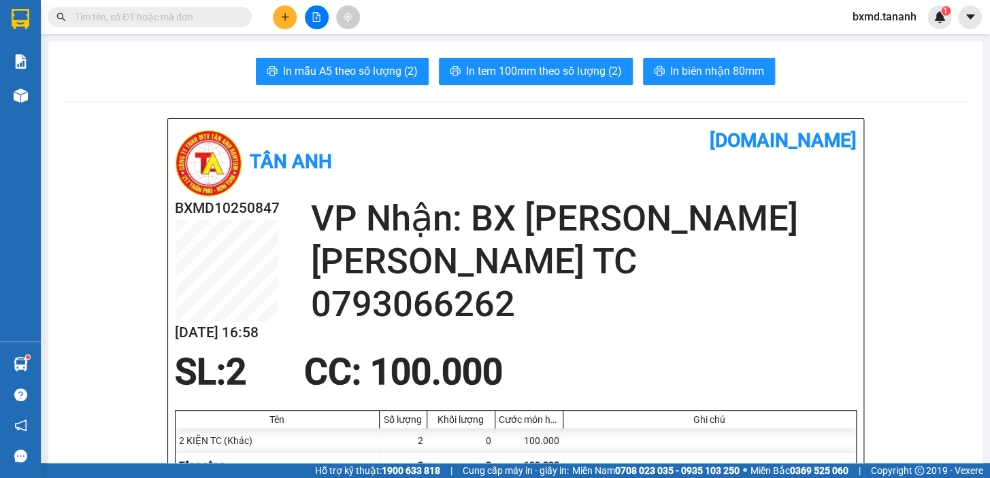
click at [280, 10] on button at bounding box center [285, 17] width 24 height 24
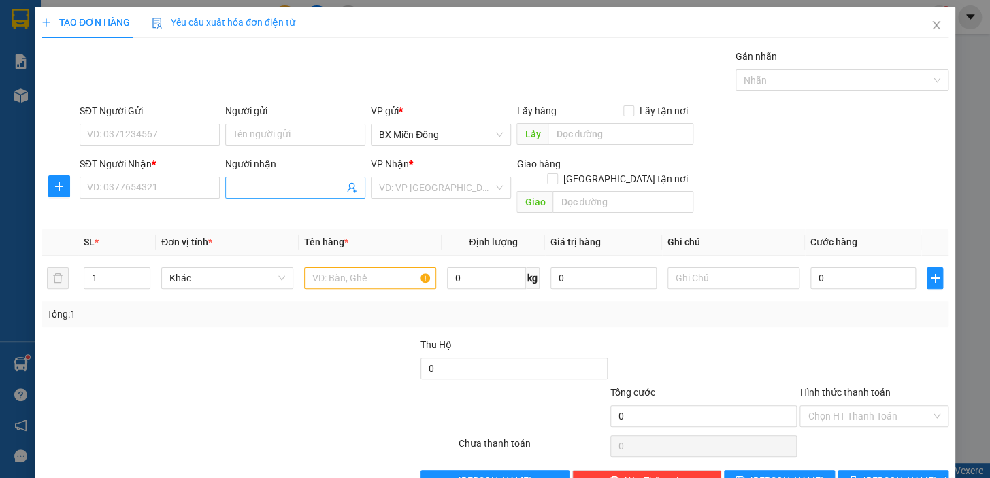
click at [294, 177] on span at bounding box center [295, 188] width 140 height 22
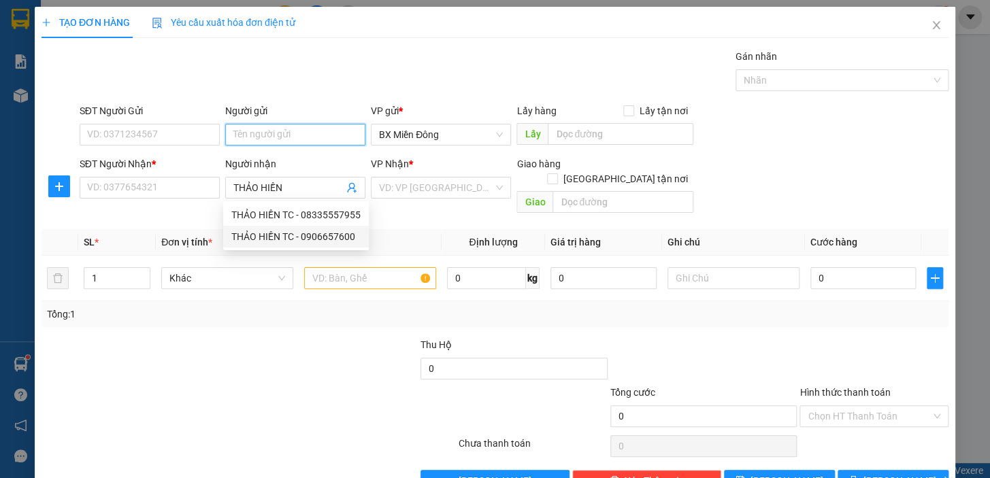
click at [235, 137] on input "Người gửi" at bounding box center [295, 135] width 140 height 22
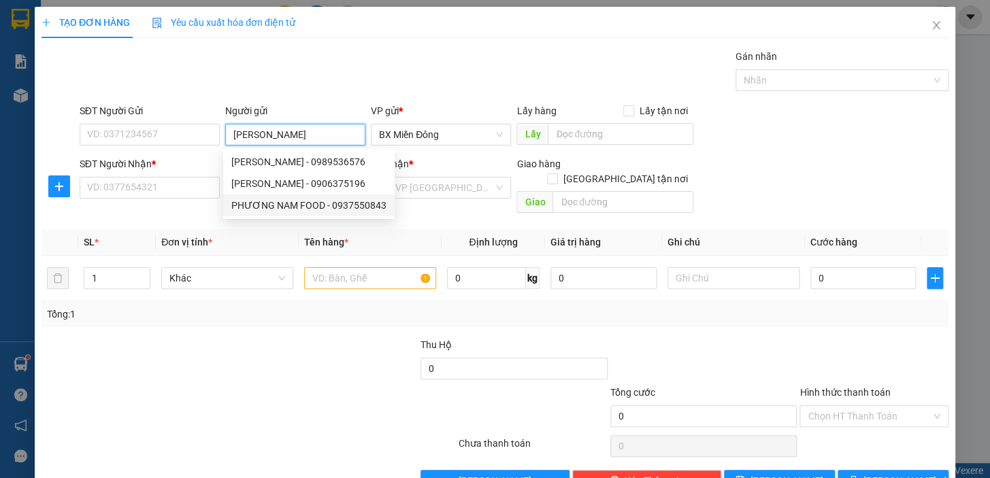
click at [349, 203] on div "PHƯƠNG NAM FOOD - 0937550843" at bounding box center [308, 205] width 155 height 15
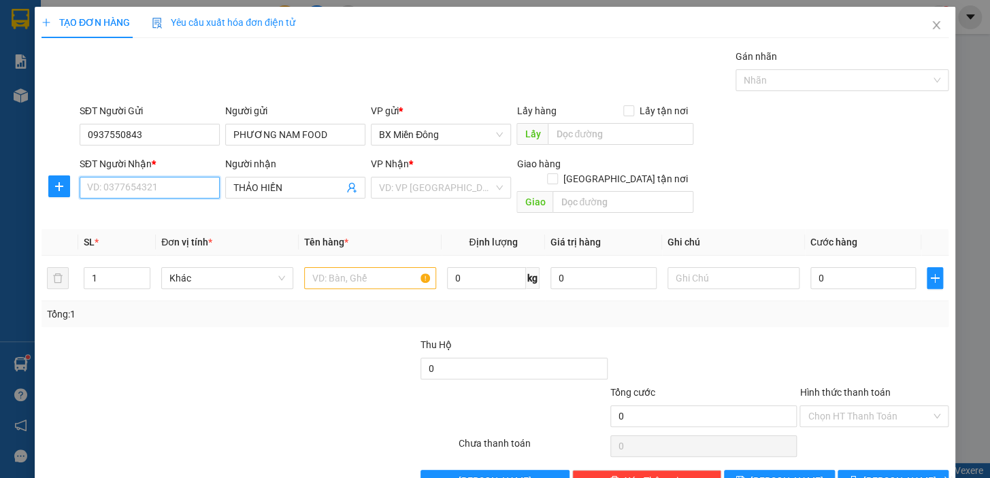
click at [148, 182] on input "SĐT Người Nhận *" at bounding box center [150, 188] width 140 height 22
click at [309, 178] on span "THẢO HIỀN" at bounding box center [295, 188] width 140 height 22
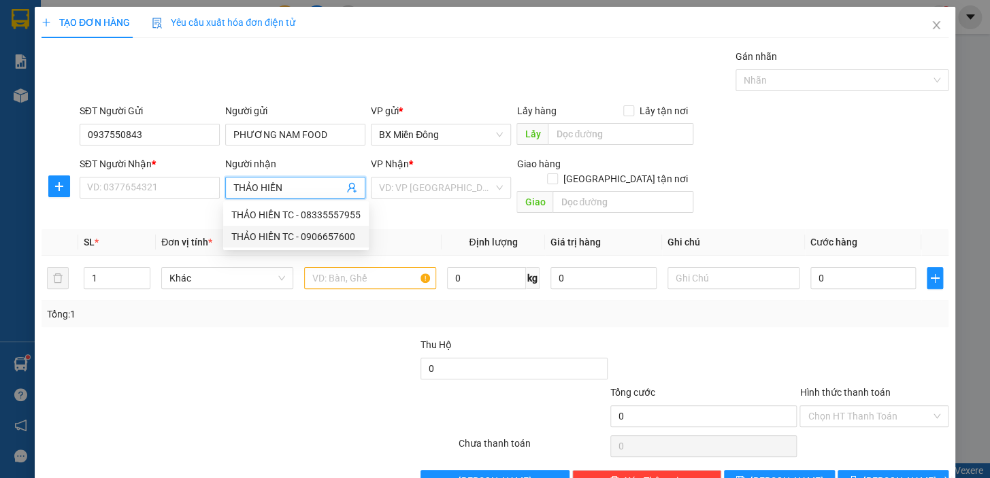
click at [352, 236] on div "THẢO HIỀN TC - 0906657600" at bounding box center [295, 236] width 129 height 15
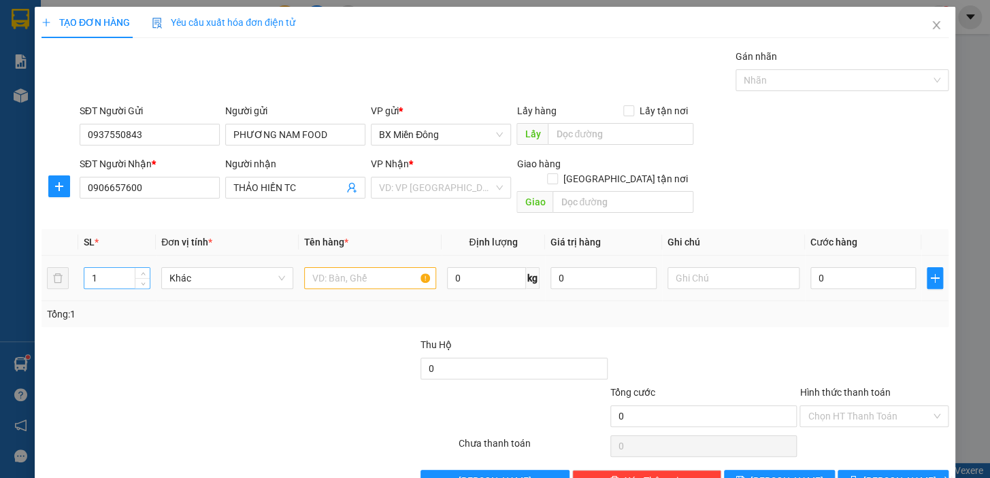
click at [124, 267] on div "1" at bounding box center [117, 278] width 67 height 22
click at [111, 268] on input "1" at bounding box center [116, 278] width 65 height 20
click at [333, 267] on input "text" at bounding box center [370, 278] width 132 height 22
click at [815, 267] on input "0" at bounding box center [863, 278] width 106 height 22
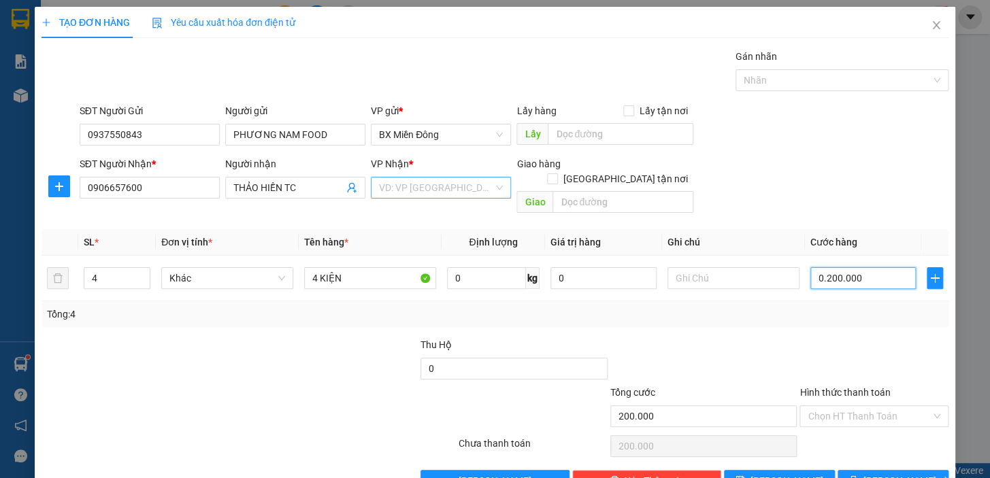
click at [490, 186] on div "VD: VP [GEOGRAPHIC_DATA]" at bounding box center [441, 188] width 140 height 22
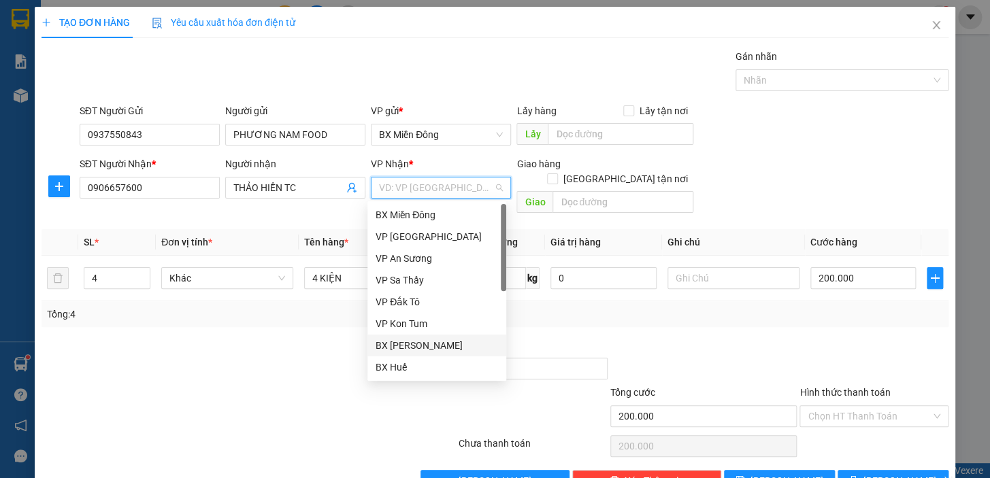
click at [463, 337] on div "BX [PERSON_NAME]" at bounding box center [436, 346] width 139 height 22
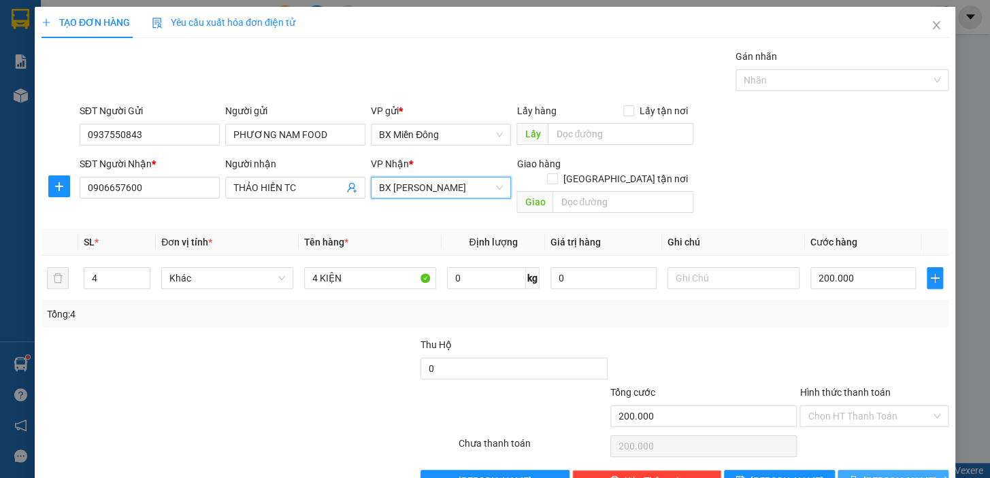
click at [856, 470] on button "[PERSON_NAME] và In" at bounding box center [892, 481] width 111 height 22
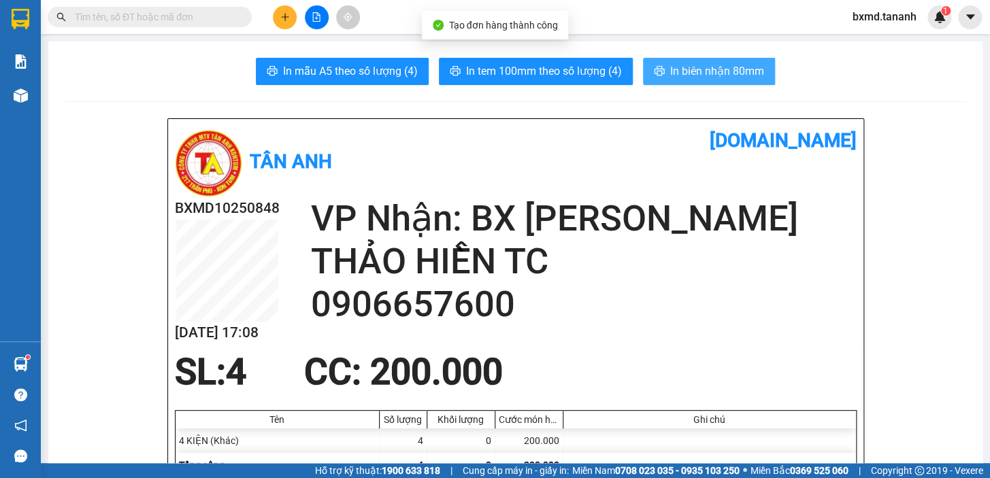
click at [664, 77] on button "In biên nhận 80mm" at bounding box center [709, 71] width 132 height 27
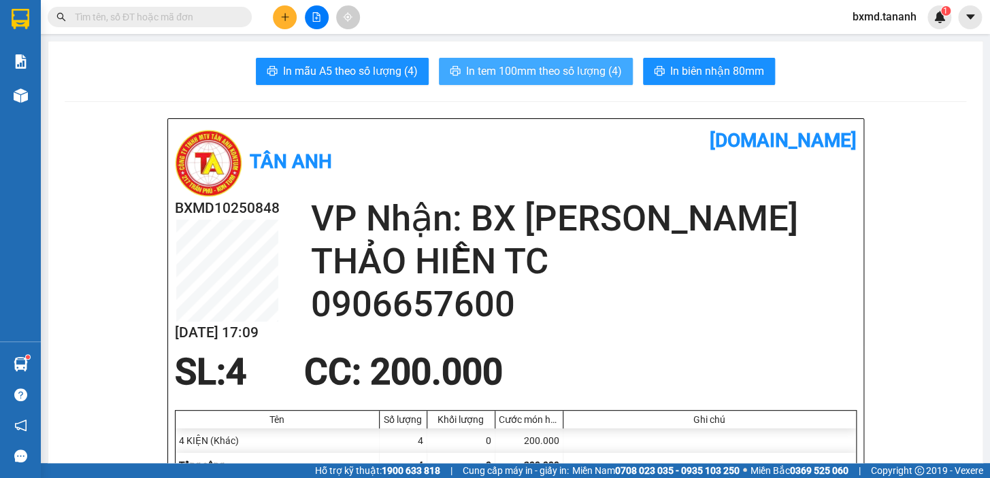
click at [466, 76] on span "In tem 100mm theo số lượng (4)" at bounding box center [544, 71] width 156 height 17
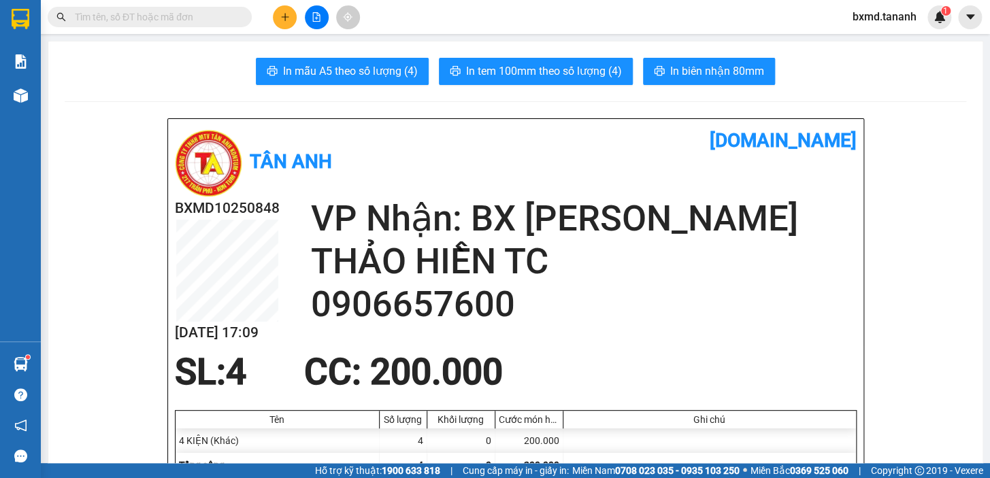
click at [289, 22] on button at bounding box center [285, 17] width 24 height 24
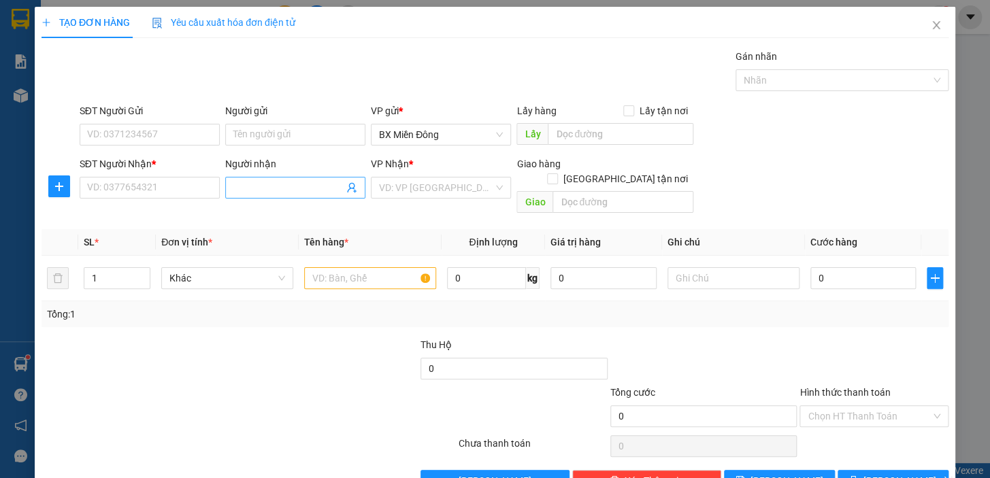
click at [251, 183] on input "Người nhận" at bounding box center [288, 187] width 110 height 15
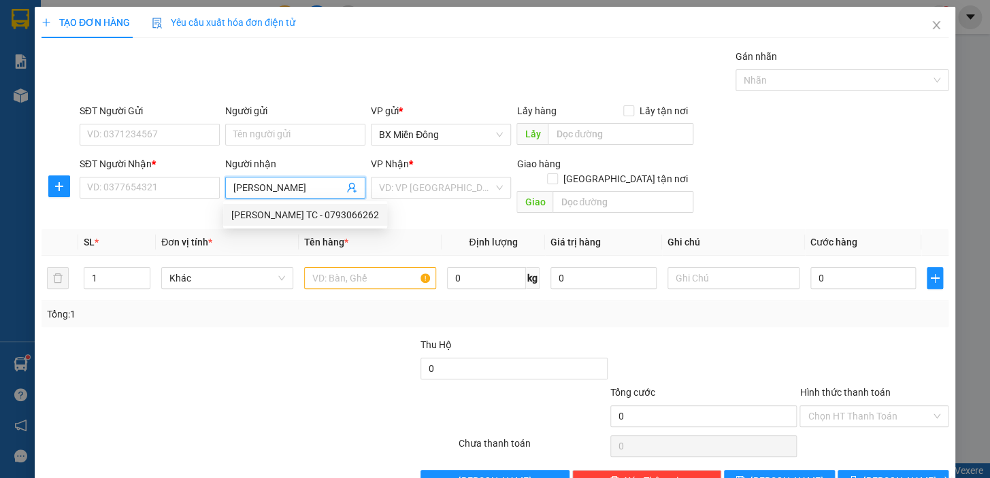
click at [335, 211] on div "[PERSON_NAME] TC - 0793066262" at bounding box center [305, 214] width 148 height 15
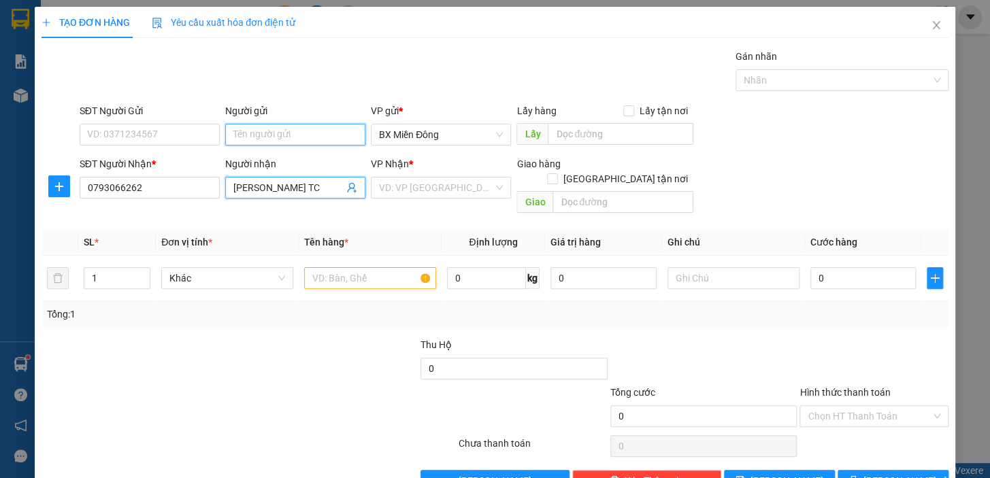
click at [250, 137] on input "Người gửi" at bounding box center [295, 135] width 140 height 22
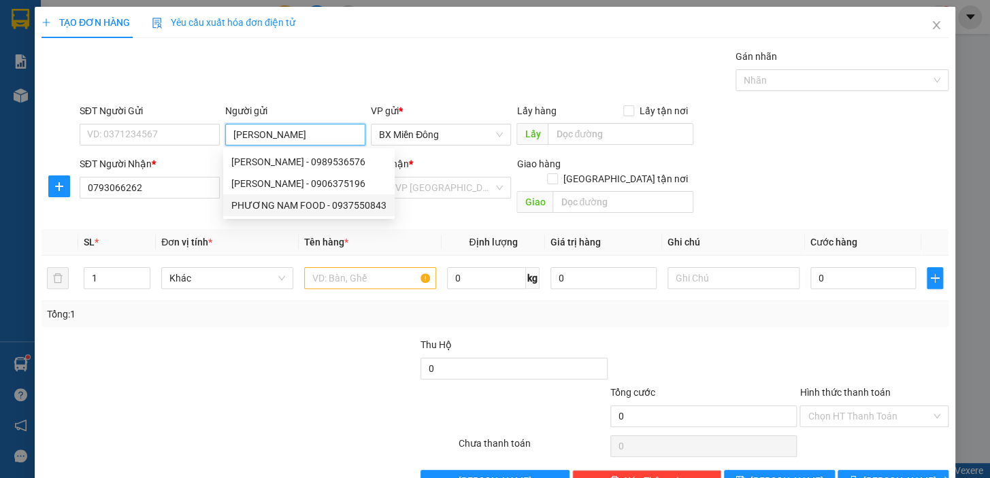
click at [339, 210] on div "PHƯƠNG NAM FOOD - 0937550843" at bounding box center [308, 205] width 155 height 15
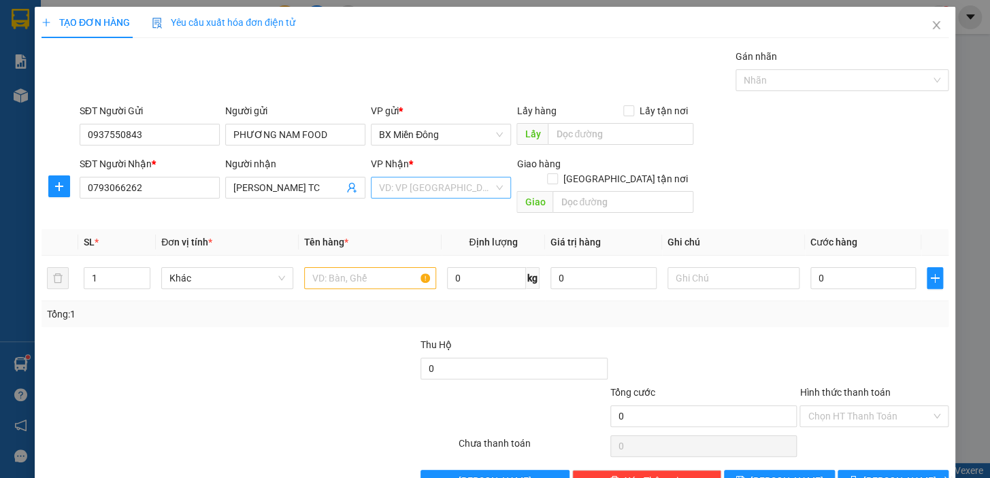
click at [459, 190] on input "search" at bounding box center [436, 188] width 114 height 20
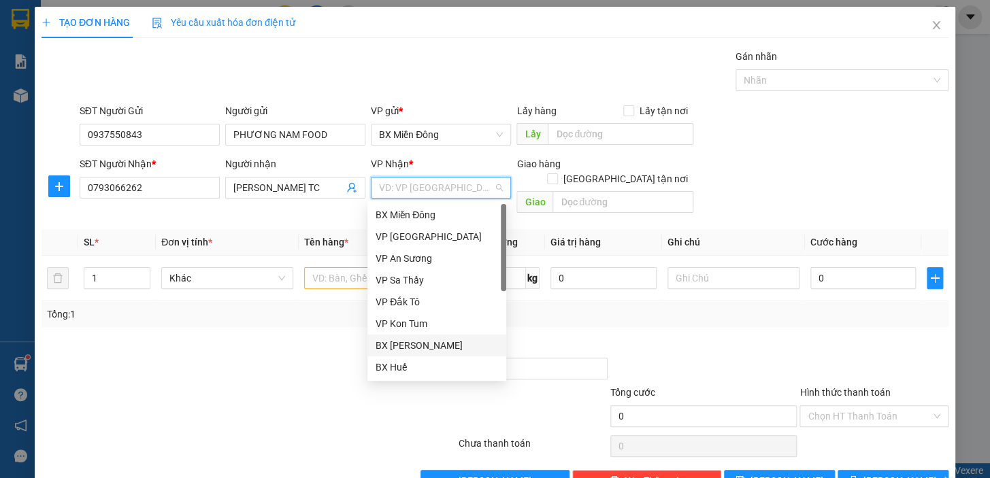
click at [456, 345] on div "BX [PERSON_NAME]" at bounding box center [436, 345] width 122 height 15
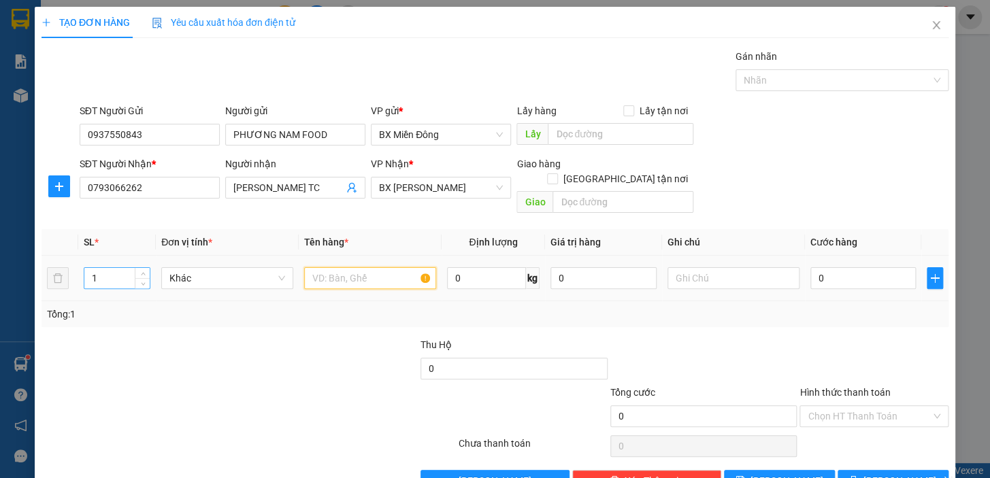
drag, startPoint x: 324, startPoint y: 260, endPoint x: 131, endPoint y: 259, distance: 192.5
click at [324, 267] on input "text" at bounding box center [370, 278] width 132 height 22
click at [141, 279] on span "down" at bounding box center [143, 283] width 8 height 8
click at [127, 268] on input "1" at bounding box center [116, 278] width 65 height 20
click at [321, 267] on input "text" at bounding box center [370, 278] width 132 height 22
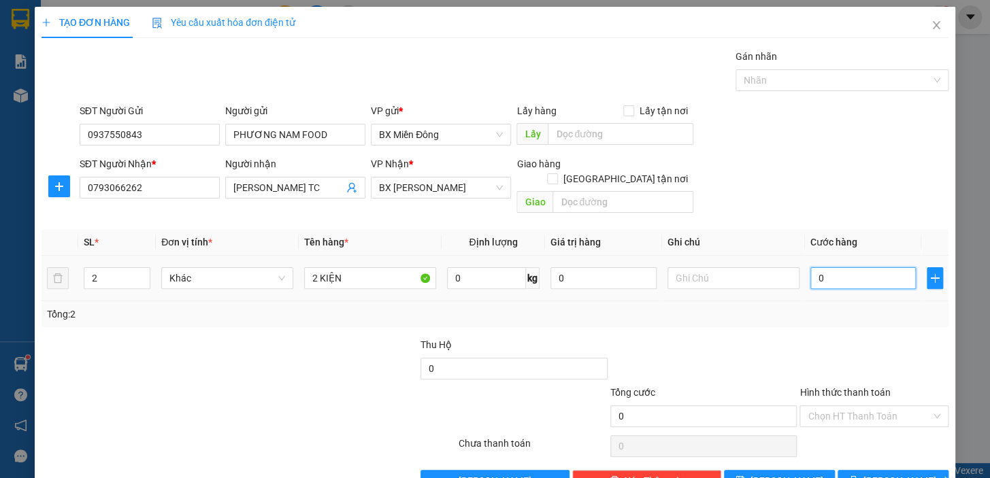
click at [830, 267] on input "0" at bounding box center [863, 278] width 106 height 22
click at [903, 473] on span "[PERSON_NAME] và In" at bounding box center [910, 480] width 95 height 15
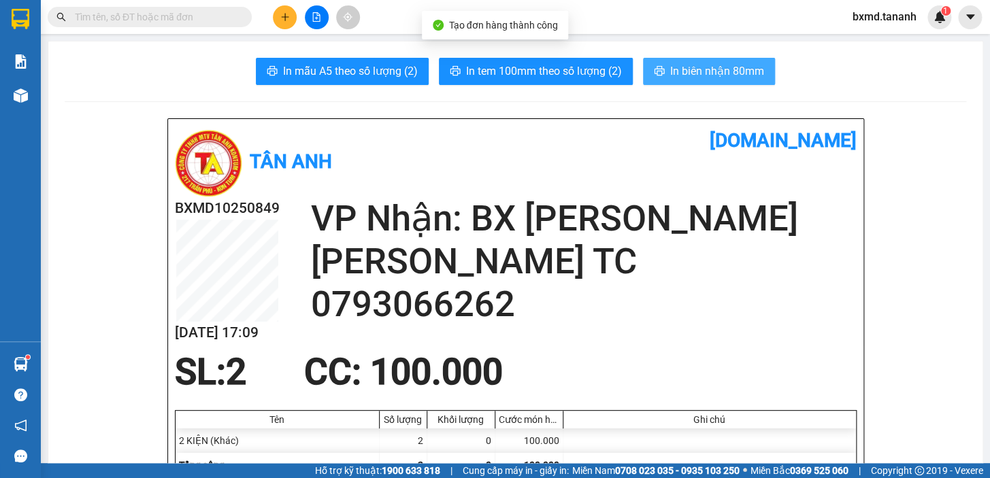
click at [682, 69] on span "In biên nhận 80mm" at bounding box center [717, 71] width 94 height 17
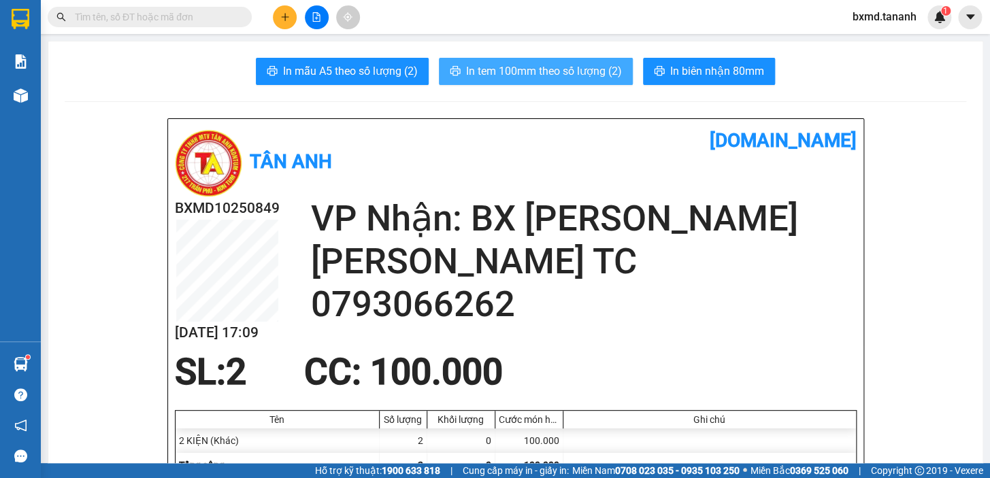
click at [592, 73] on span "In tem 100mm theo số lượng (2)" at bounding box center [544, 71] width 156 height 17
click at [541, 72] on span "In tem 100mm theo số lượng (2)" at bounding box center [544, 71] width 156 height 17
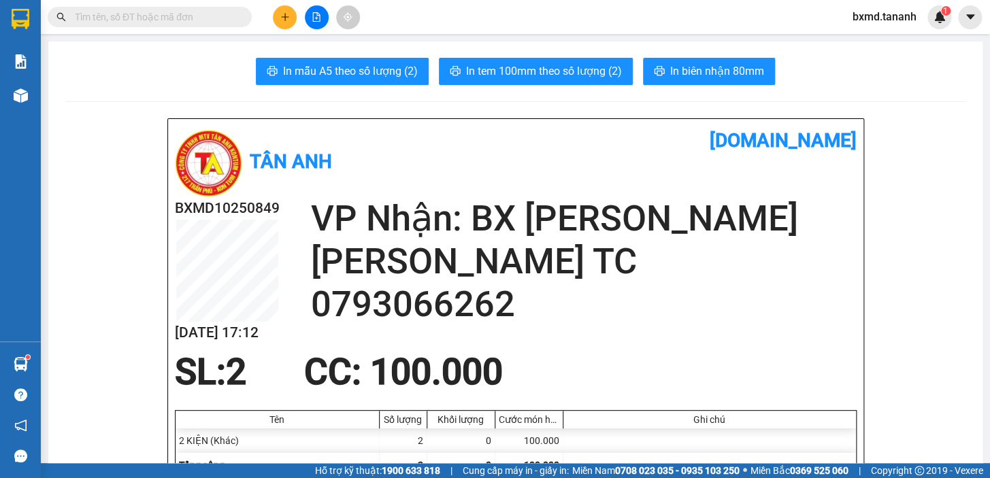
click at [282, 17] on icon "plus" at bounding box center [284, 16] width 7 height 1
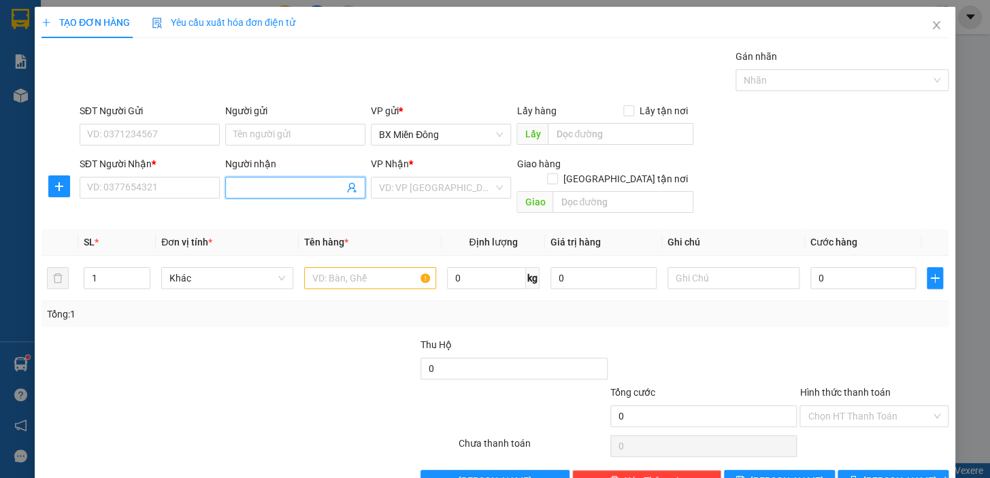
click at [279, 195] on span at bounding box center [295, 188] width 140 height 22
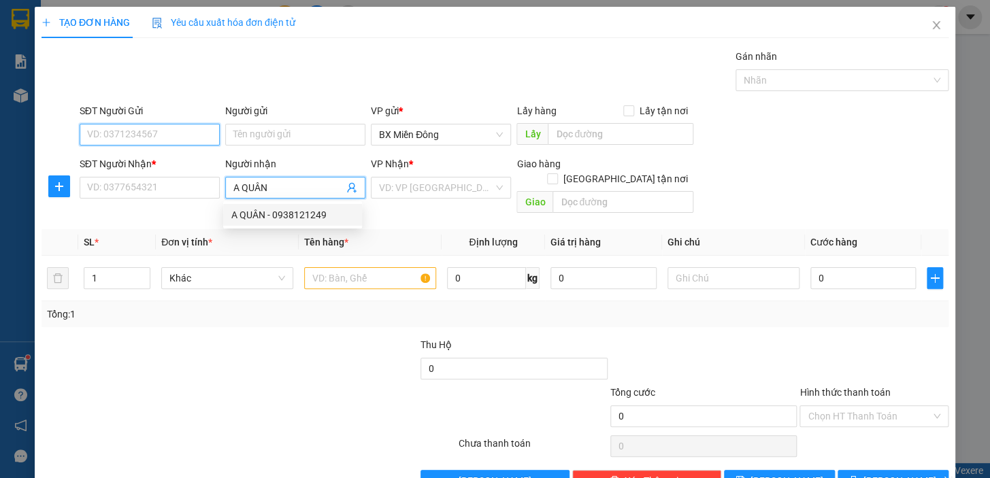
drag, startPoint x: 190, startPoint y: 129, endPoint x: 204, endPoint y: 143, distance: 19.7
click at [199, 140] on input "SĐT Người Gửi" at bounding box center [150, 135] width 140 height 22
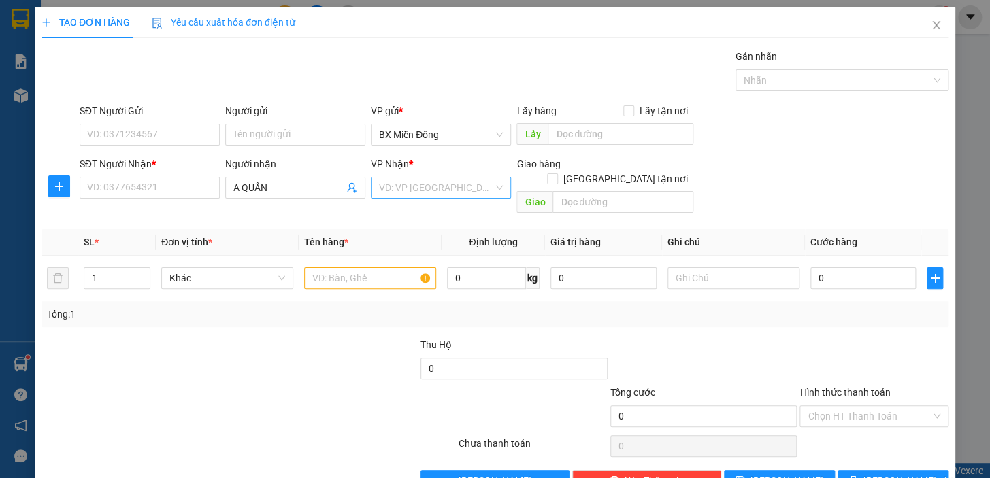
click at [476, 195] on input "search" at bounding box center [436, 188] width 114 height 20
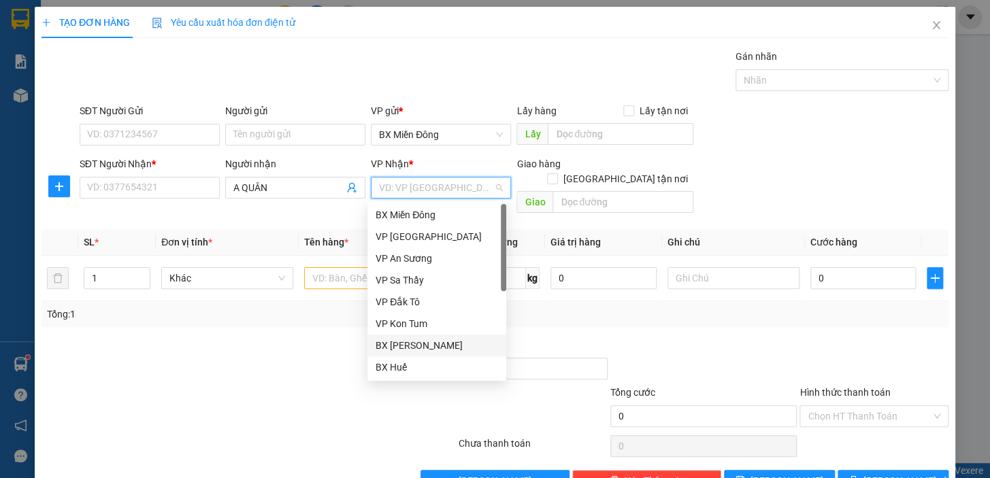
click at [446, 346] on div "BX [PERSON_NAME]" at bounding box center [436, 345] width 122 height 15
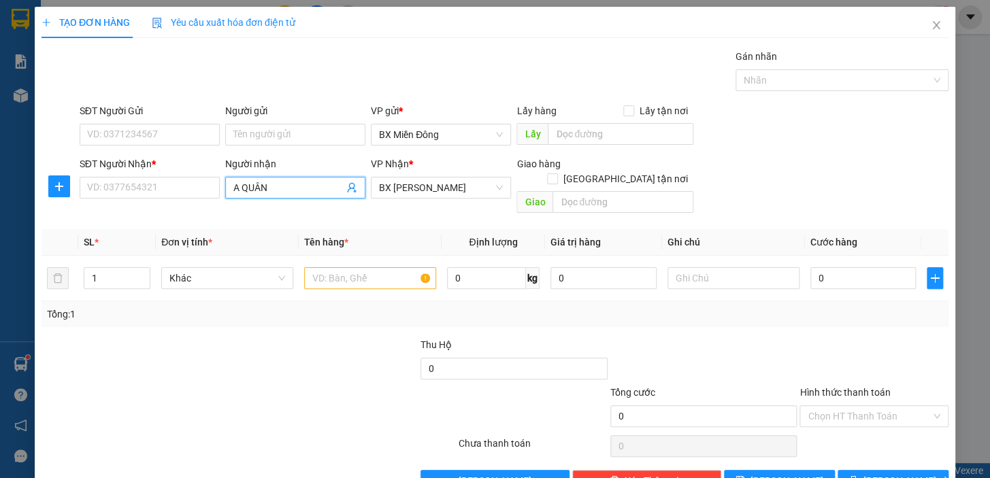
click at [268, 184] on input "A QUÂN" at bounding box center [288, 187] width 110 height 15
click at [277, 211] on div "A QUÂN - 0938121249" at bounding box center [292, 214] width 122 height 15
click at [395, 267] on input "text" at bounding box center [370, 278] width 132 height 22
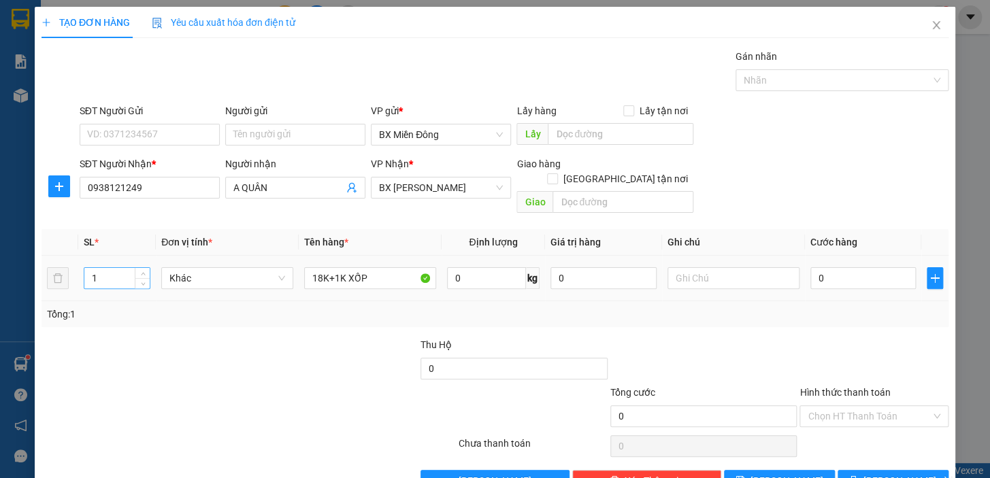
click at [124, 271] on input "1" at bounding box center [116, 278] width 65 height 20
click at [280, 184] on input "A QUÂN" at bounding box center [288, 187] width 110 height 15
drag, startPoint x: 144, startPoint y: 172, endPoint x: 186, endPoint y: 176, distance: 42.4
click at [147, 173] on div "SĐT Người Nhận *" at bounding box center [150, 166] width 140 height 20
click at [183, 185] on input "0938121249" at bounding box center [150, 188] width 140 height 22
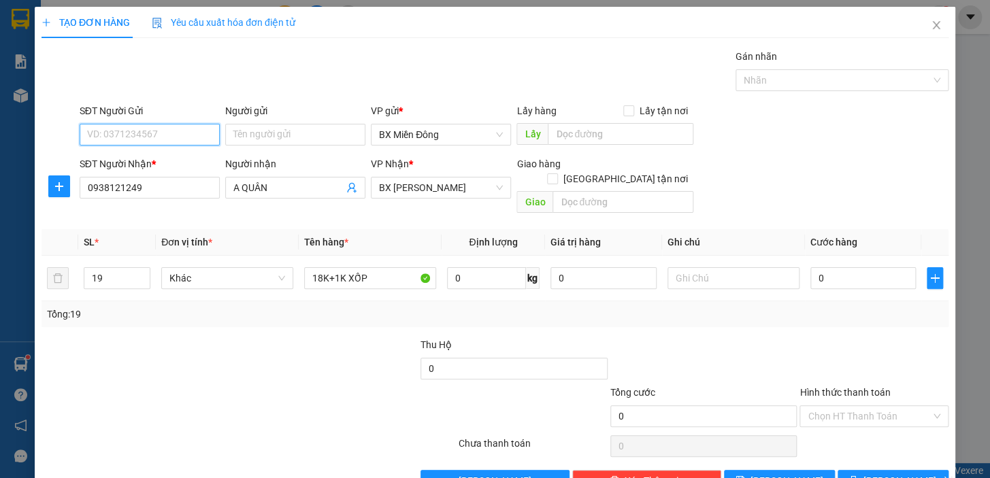
click at [177, 135] on input "SĐT Người Gửi" at bounding box center [150, 135] width 140 height 22
click at [816, 268] on input "0" at bounding box center [863, 278] width 106 height 22
click at [147, 131] on input "SĐT Người Gửi" at bounding box center [150, 135] width 140 height 22
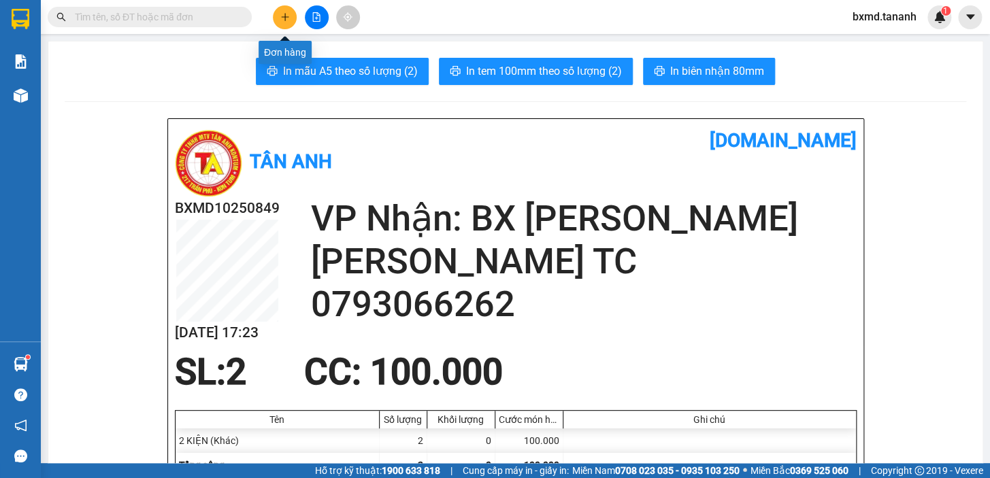
click at [286, 13] on icon "plus" at bounding box center [285, 17] width 10 height 10
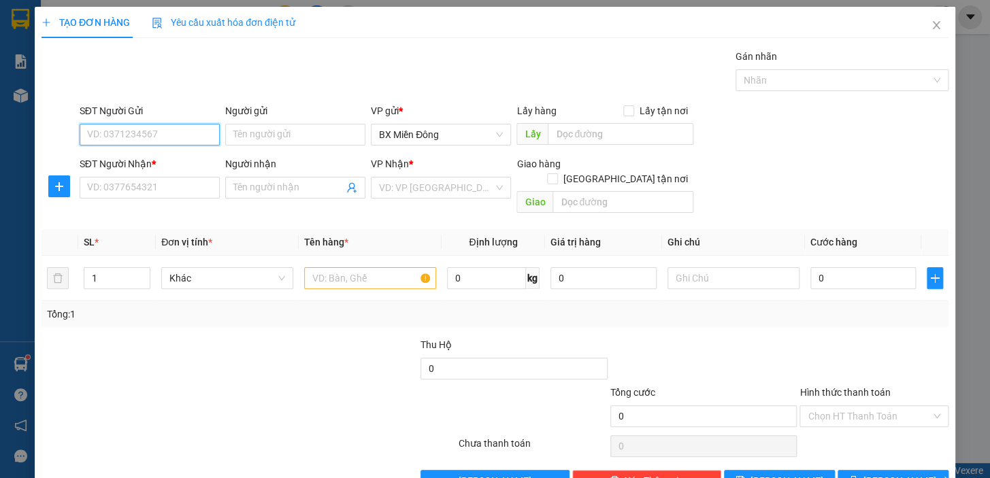
click at [178, 136] on input "SĐT Người Gửi" at bounding box center [150, 135] width 140 height 22
click at [182, 156] on div "0339823041 - [GEOGRAPHIC_DATA]" at bounding box center [163, 161] width 153 height 15
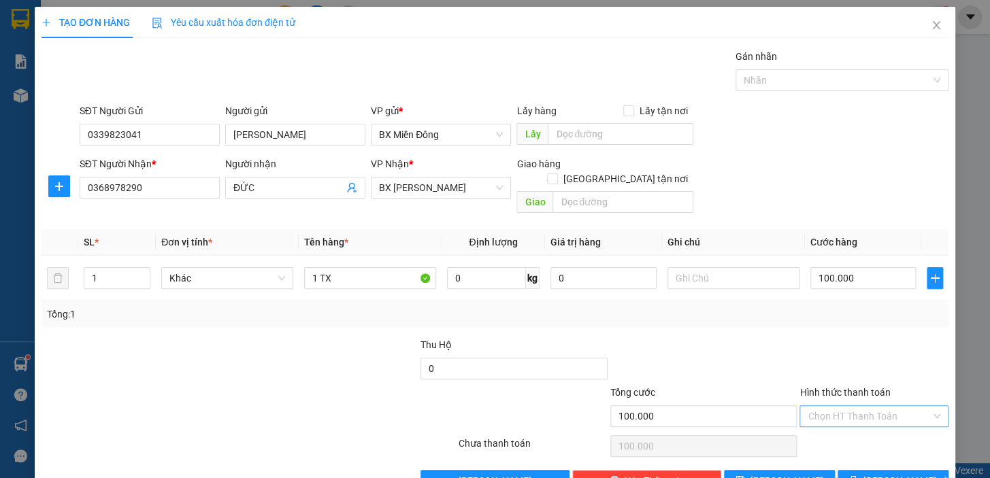
click at [857, 406] on input "Hình thức thanh toán" at bounding box center [868, 416] width 123 height 20
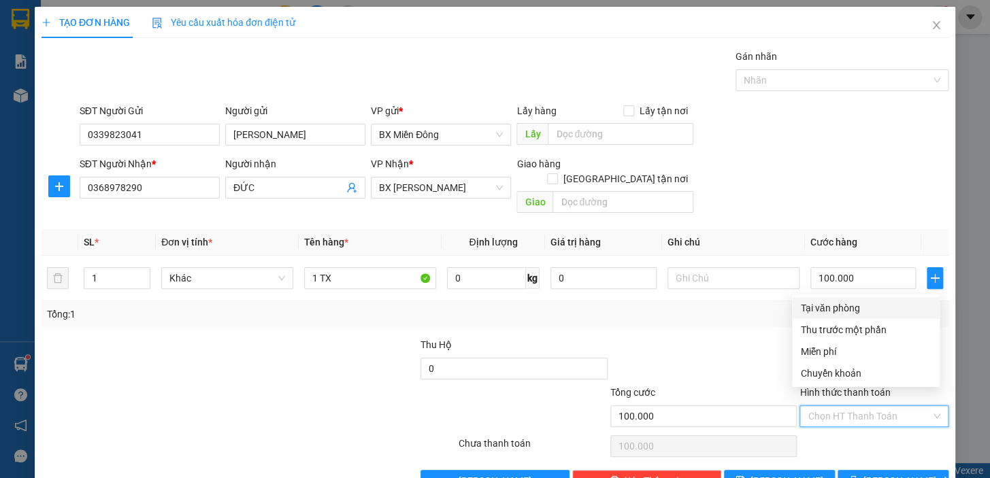
click at [848, 304] on div "Tại văn phòng" at bounding box center [865, 308] width 131 height 15
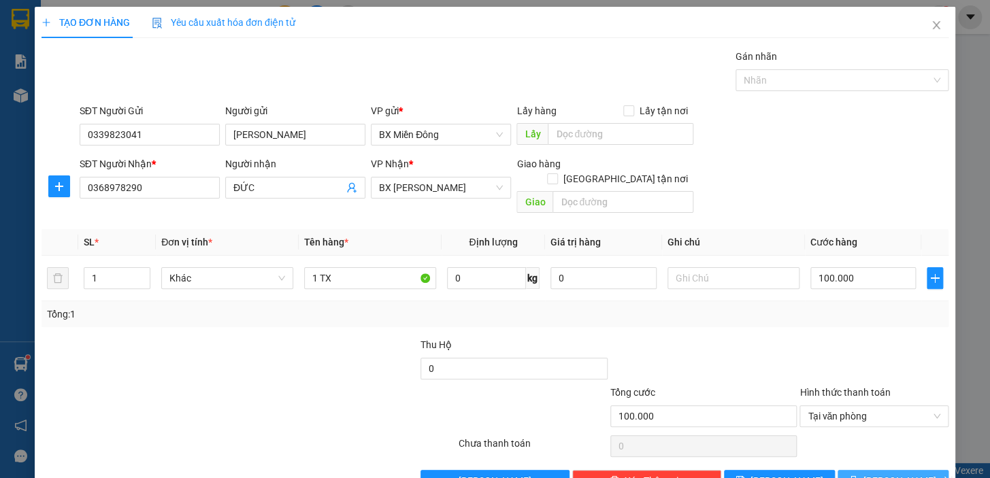
click at [860, 473] on button "[PERSON_NAME] và In" at bounding box center [892, 481] width 111 height 22
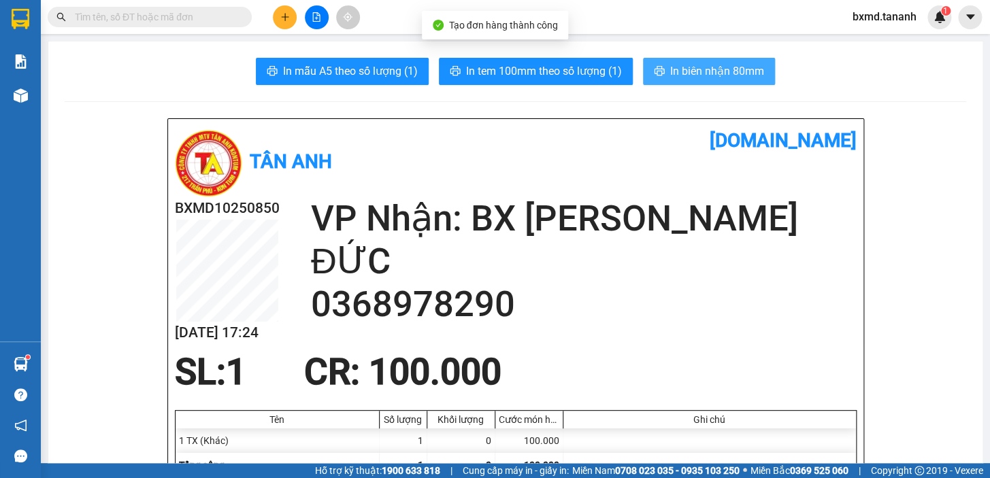
click at [707, 73] on span "In biên nhận 80mm" at bounding box center [717, 71] width 94 height 17
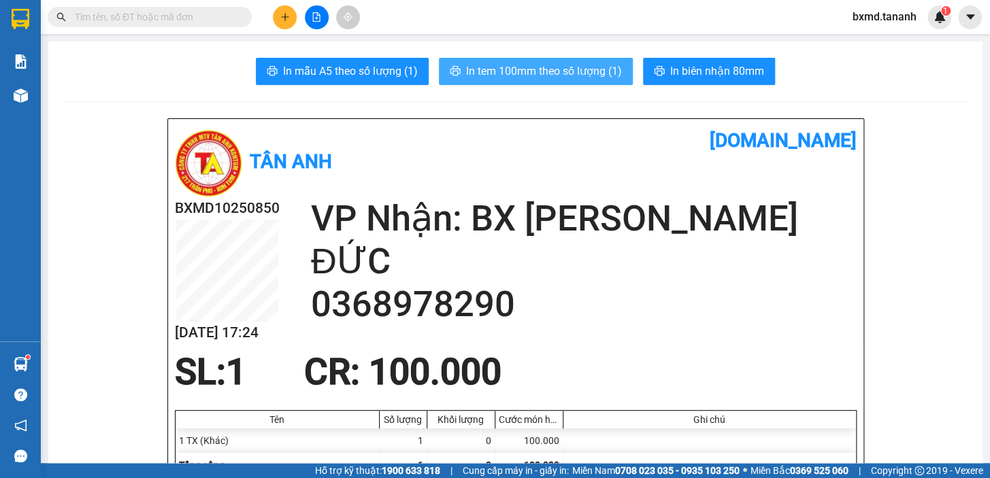
click at [599, 77] on span "In tem 100mm theo số lượng (1)" at bounding box center [544, 71] width 156 height 17
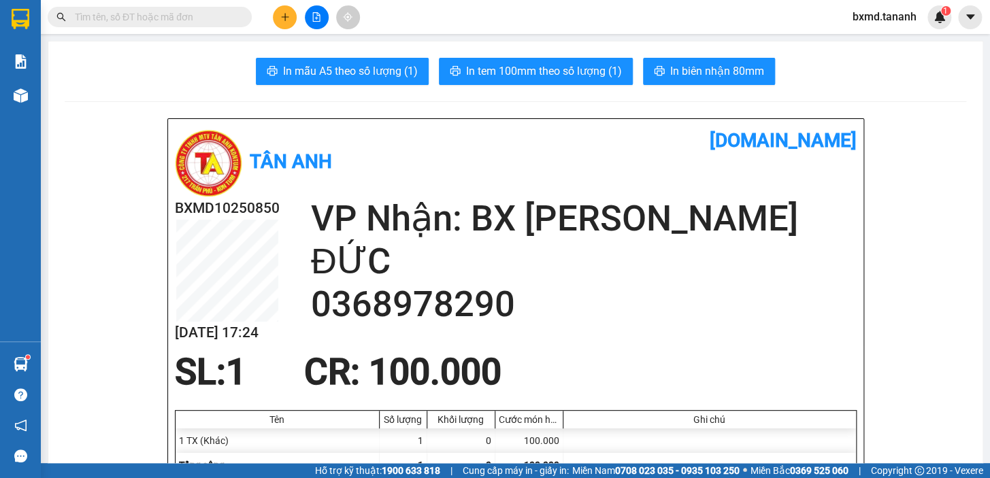
click at [281, 19] on icon "plus" at bounding box center [285, 17] width 10 height 10
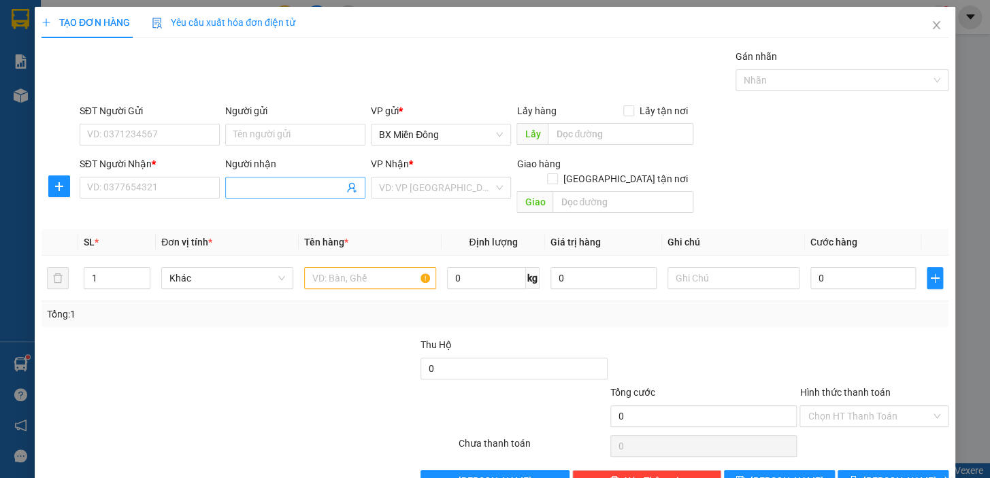
drag, startPoint x: 280, startPoint y: 186, endPoint x: 229, endPoint y: 183, distance: 51.1
click at [279, 186] on input "Người nhận" at bounding box center [288, 187] width 110 height 15
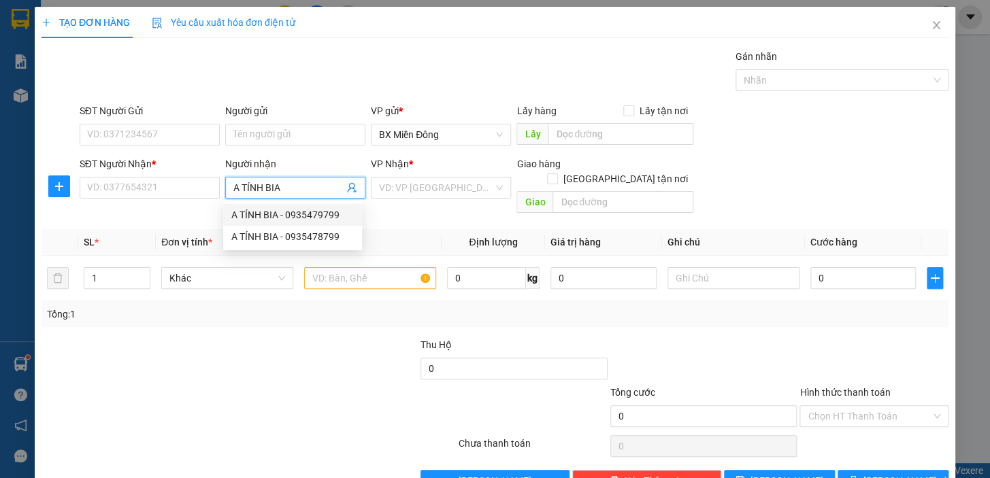
click at [341, 217] on div "A TÍNH BIA - 0935479799" at bounding box center [292, 214] width 122 height 15
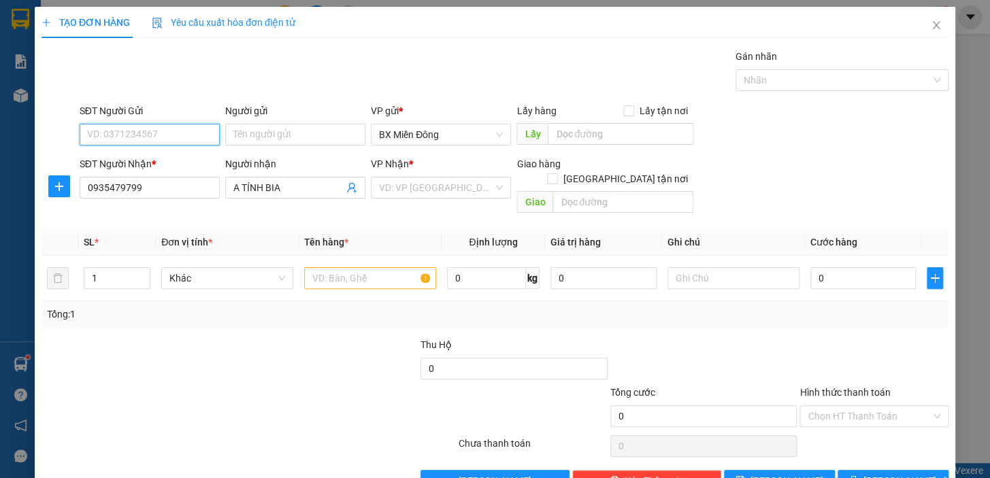
click at [178, 137] on input "SĐT Người Gửi" at bounding box center [150, 135] width 140 height 22
click at [350, 269] on input "text" at bounding box center [370, 278] width 132 height 22
click at [177, 129] on input "SĐT Người Gửi" at bounding box center [150, 135] width 140 height 22
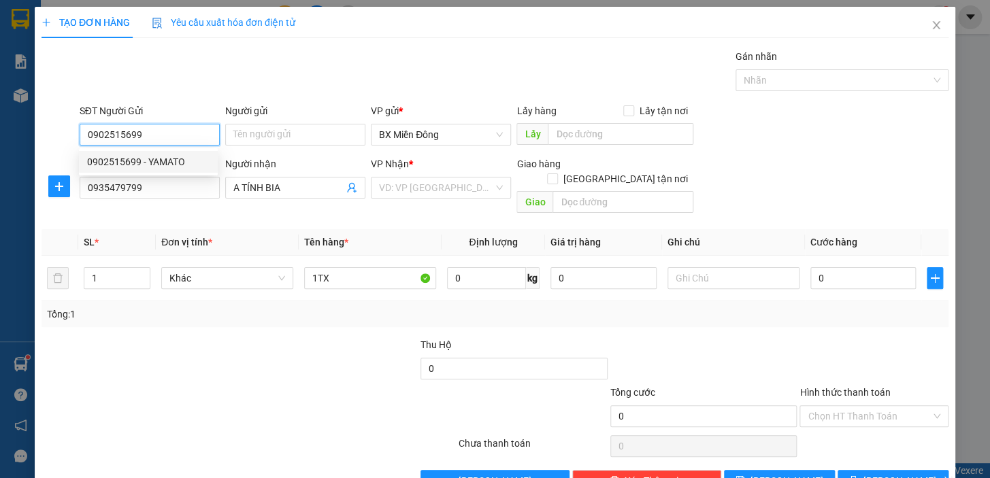
click at [190, 161] on div "0902515699 - YAMATO" at bounding box center [148, 161] width 122 height 15
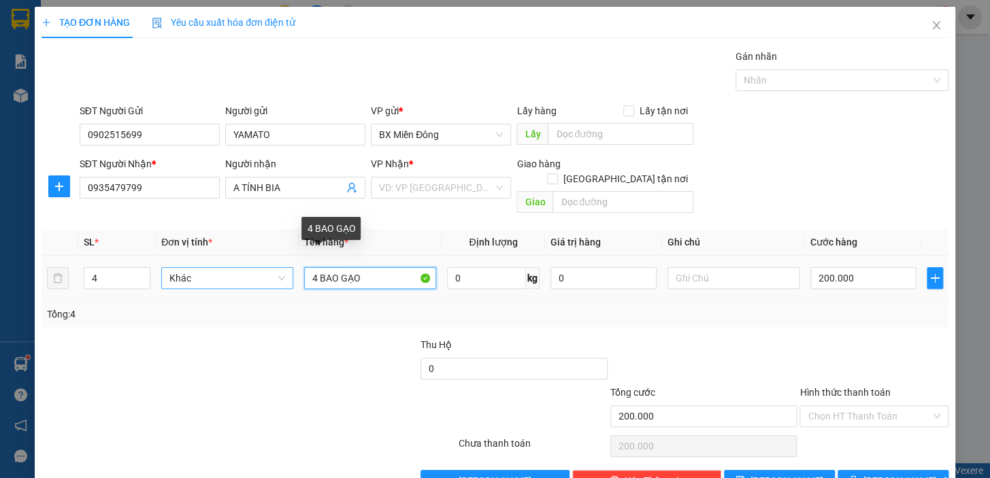
drag, startPoint x: 365, startPoint y: 254, endPoint x: 263, endPoint y: 253, distance: 102.7
click at [263, 256] on tr "4 Khác 4 BAO GẠO 0 kg 0 200.000" at bounding box center [494, 279] width 907 height 46
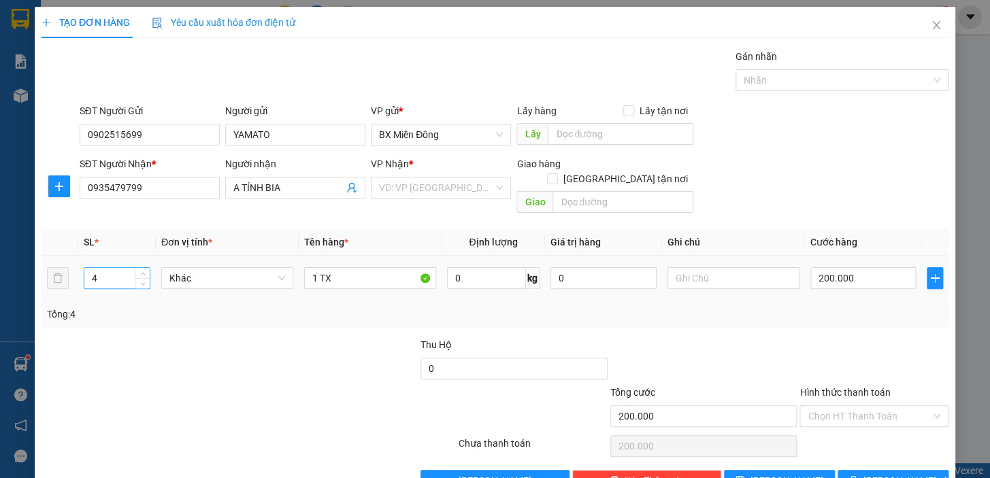
click at [124, 268] on input "4" at bounding box center [116, 278] width 65 height 20
click at [839, 267] on input "200.000" at bounding box center [863, 278] width 106 height 22
click at [428, 185] on input "search" at bounding box center [436, 188] width 114 height 20
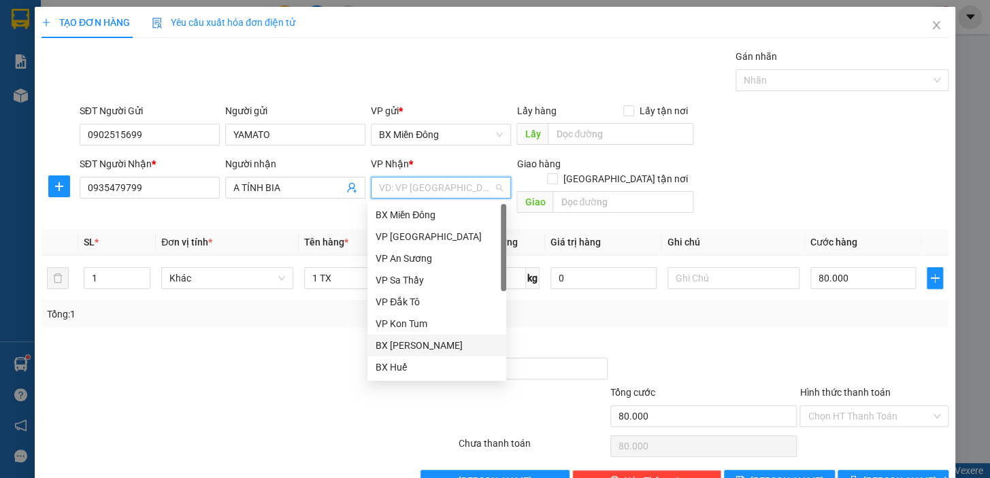
click at [456, 350] on div "BX [PERSON_NAME]" at bounding box center [436, 345] width 122 height 15
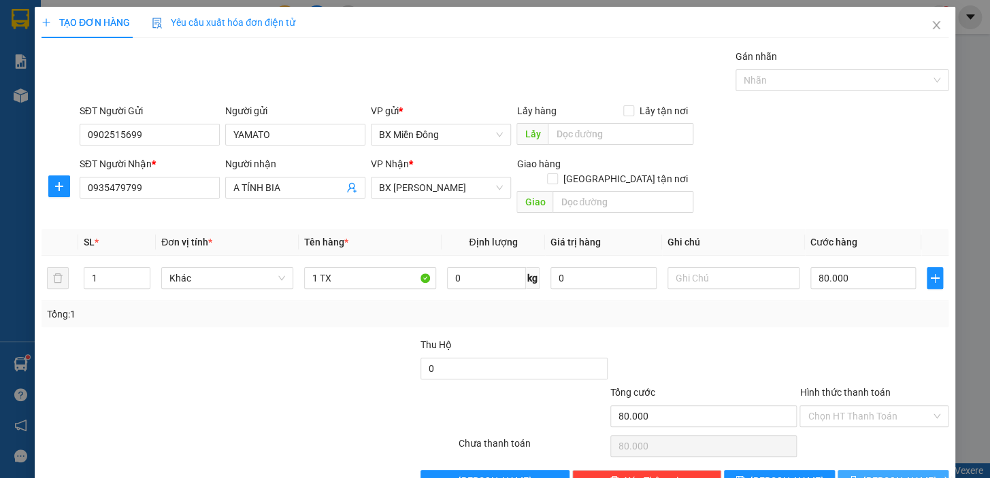
click at [872, 473] on span "[PERSON_NAME] và In" at bounding box center [910, 480] width 95 height 15
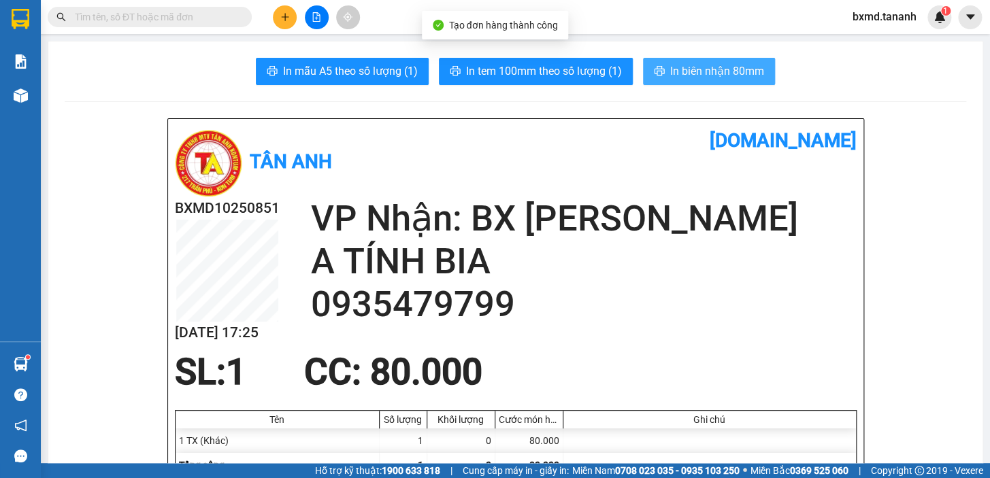
click at [720, 69] on span "In biên nhận 80mm" at bounding box center [717, 71] width 94 height 17
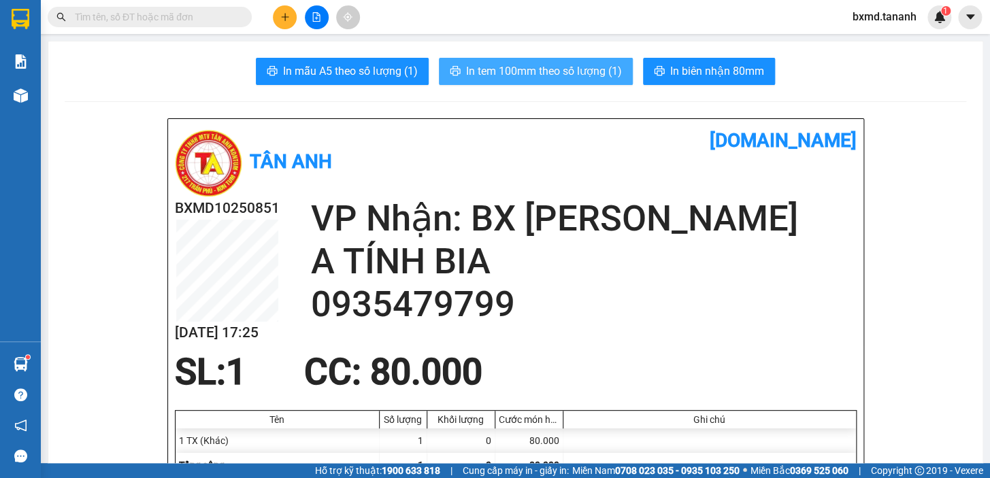
click at [529, 67] on span "In tem 100mm theo số lượng (1)" at bounding box center [544, 71] width 156 height 17
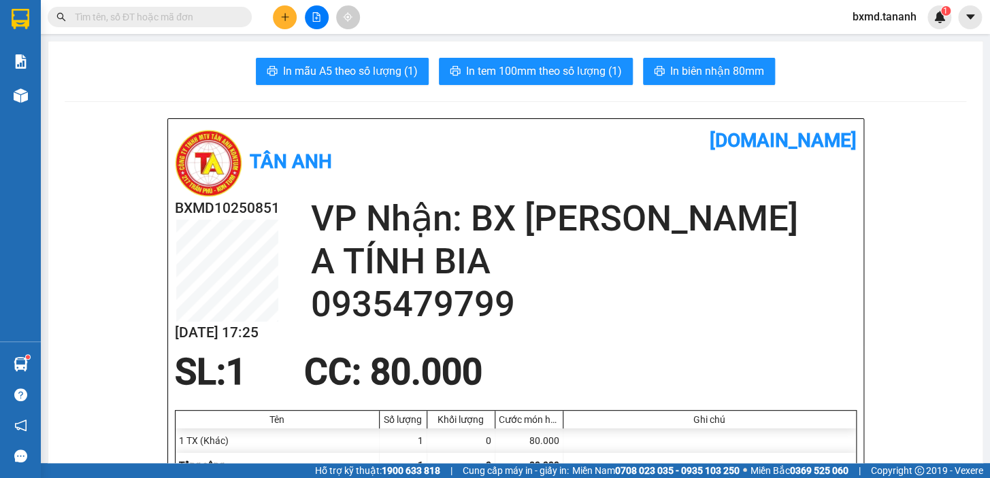
click at [292, 20] on button at bounding box center [285, 17] width 24 height 24
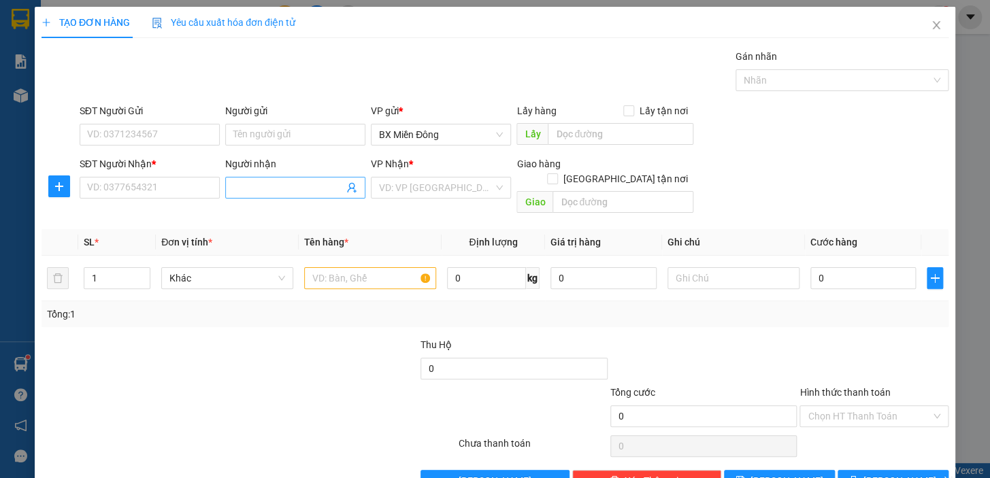
click at [279, 196] on span at bounding box center [295, 188] width 140 height 22
click at [120, 268] on input "1" at bounding box center [116, 278] width 65 height 20
click at [835, 267] on input "0" at bounding box center [863, 278] width 106 height 22
click at [368, 267] on input "text" at bounding box center [370, 278] width 132 height 22
drag, startPoint x: 167, startPoint y: 182, endPoint x: 221, endPoint y: 184, distance: 53.8
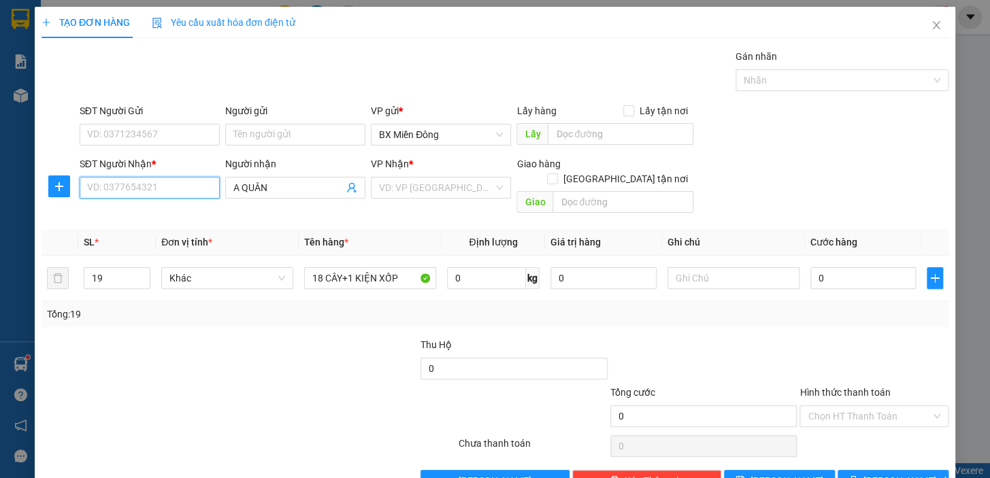
click at [169, 184] on input "SĐT Người Nhận *" at bounding box center [150, 188] width 140 height 22
drag, startPoint x: 458, startPoint y: 190, endPoint x: 486, endPoint y: 244, distance: 60.5
click at [458, 189] on input "search" at bounding box center [436, 188] width 114 height 20
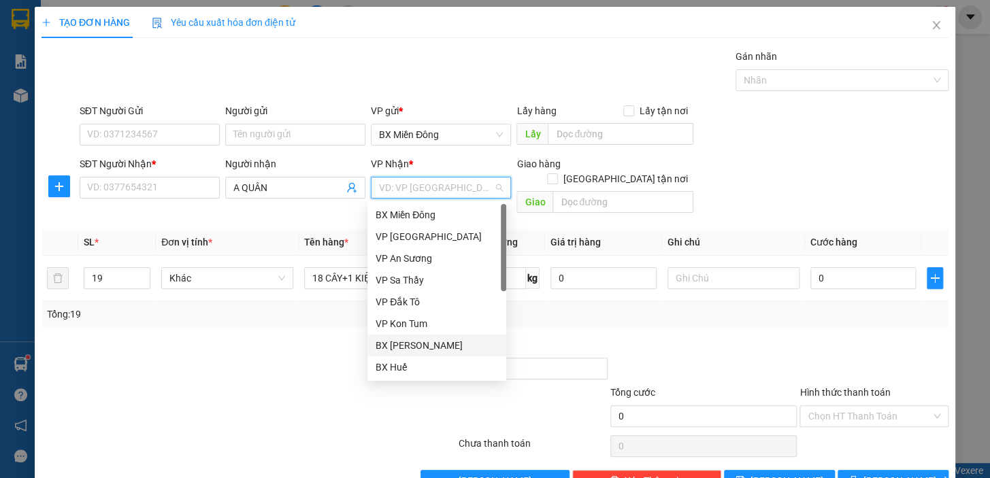
drag, startPoint x: 442, startPoint y: 349, endPoint x: 442, endPoint y: 333, distance: 15.6
click at [442, 348] on div "BX [PERSON_NAME]" at bounding box center [436, 345] width 122 height 15
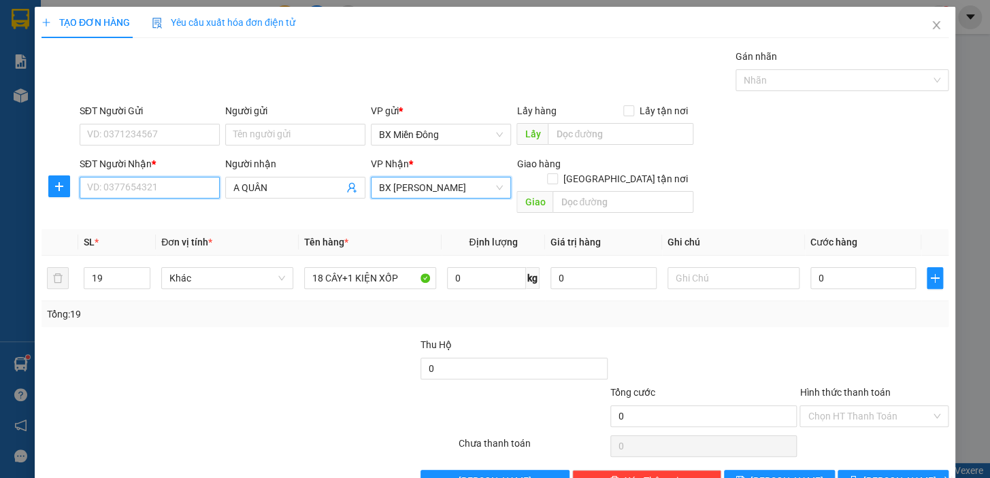
click at [171, 183] on input "SĐT Người Nhận *" at bounding box center [150, 188] width 140 height 22
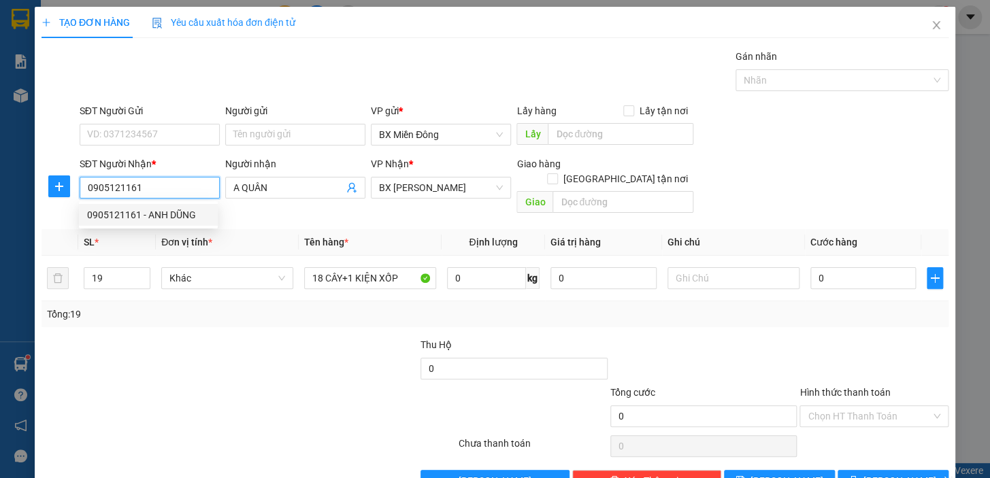
click at [163, 220] on div "0905121161 - ANH DŨNG" at bounding box center [148, 214] width 122 height 15
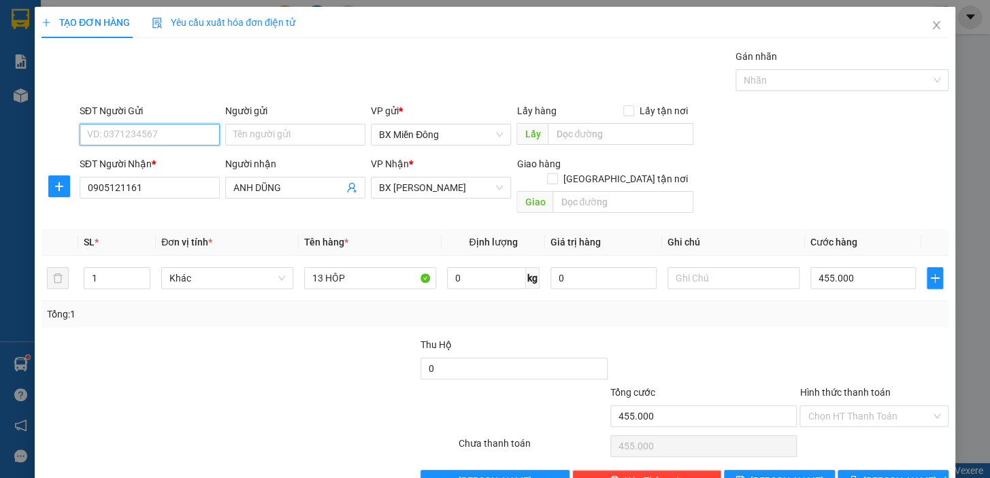
click at [147, 137] on input "SĐT Người Gửi" at bounding box center [150, 135] width 140 height 22
click at [143, 125] on input "SĐT Người Gửi" at bounding box center [150, 135] width 140 height 22
click at [142, 129] on input "SĐT Người Gửi" at bounding box center [150, 135] width 140 height 22
click at [195, 82] on div "Gán nhãn Nhãn" at bounding box center [514, 73] width 874 height 48
click at [187, 131] on input "SĐT Người Gửi" at bounding box center [150, 135] width 140 height 22
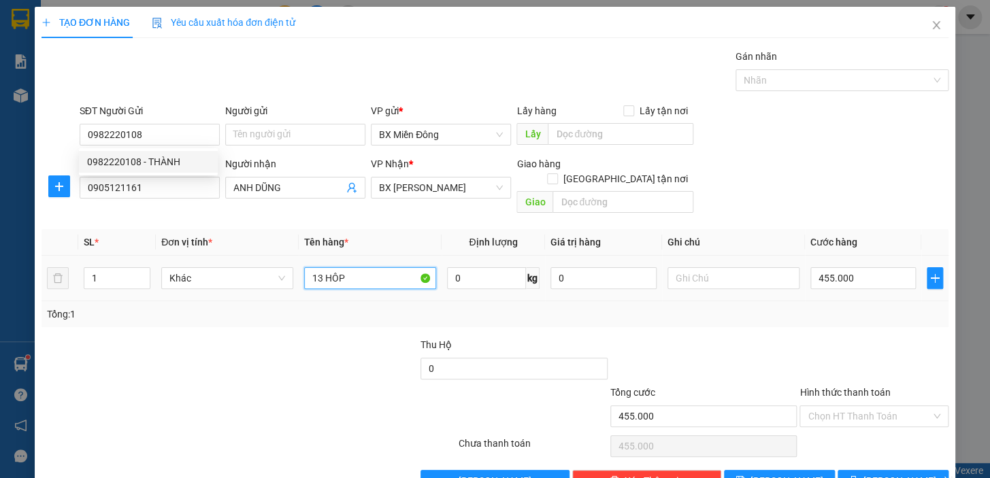
click at [346, 267] on input "13 HÔP" at bounding box center [370, 278] width 132 height 22
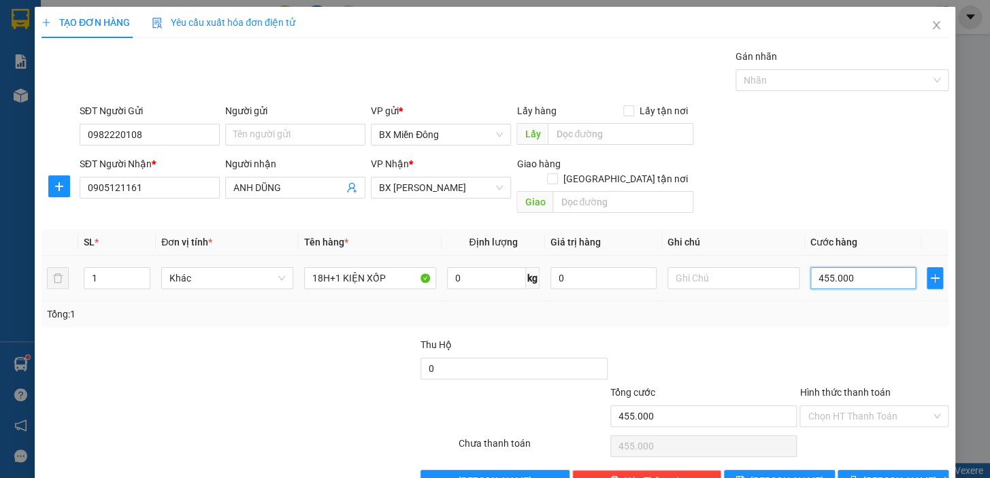
click at [860, 270] on input "455.000" at bounding box center [863, 278] width 106 height 22
click at [873, 473] on span "[PERSON_NAME] và In" at bounding box center [910, 480] width 95 height 15
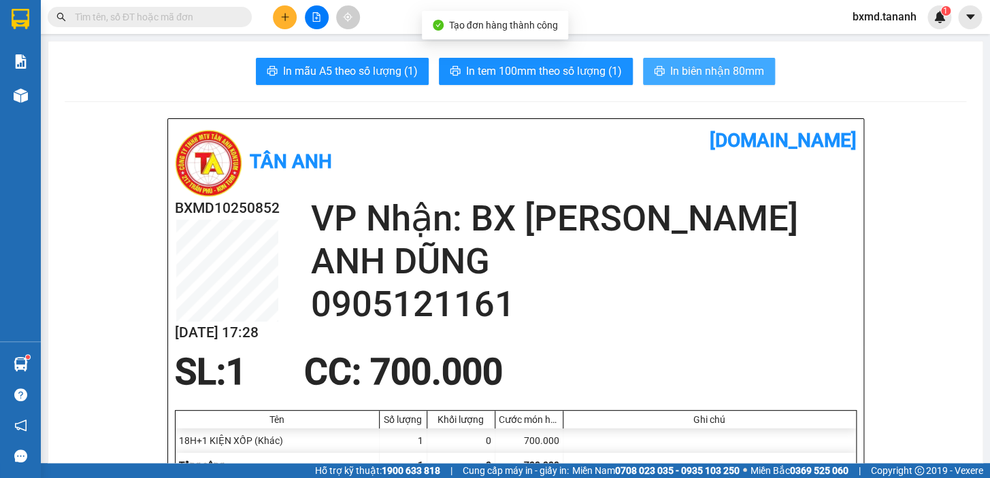
click at [724, 82] on button "In biên nhận 80mm" at bounding box center [709, 71] width 132 height 27
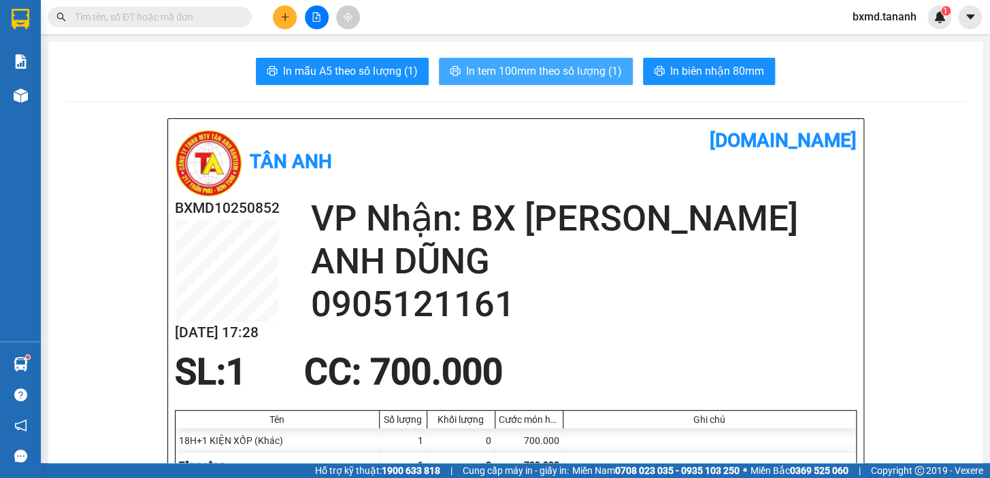
click at [573, 78] on span "In tem 100mm theo số lượng (1)" at bounding box center [544, 71] width 156 height 17
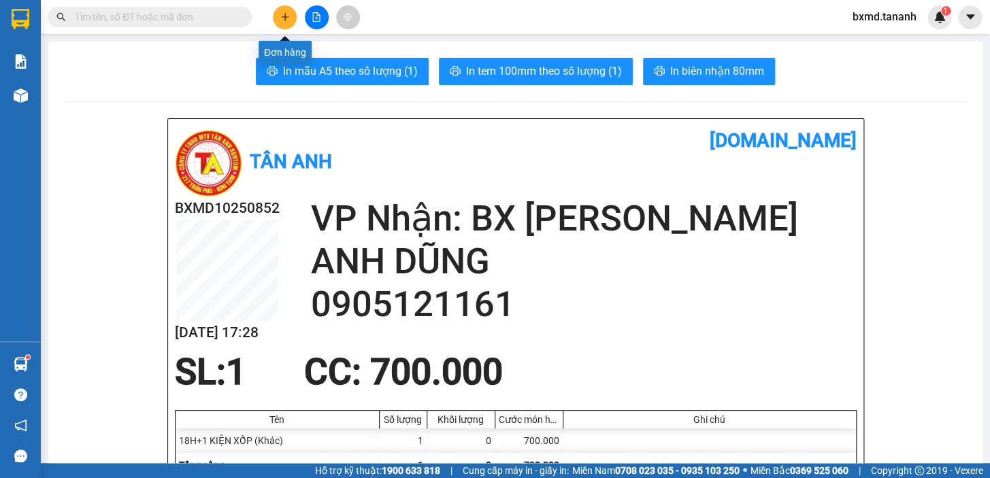
click at [290, 16] on button at bounding box center [285, 17] width 24 height 24
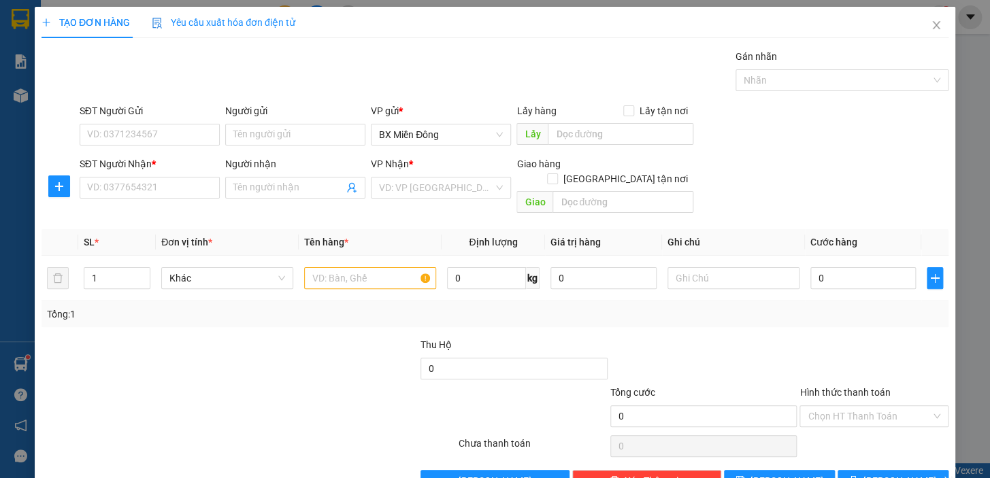
click at [290, 204] on div "Transit Pickup Surcharge Ids Transit Deliver Surcharge Ids Transit Deliver Surc…" at bounding box center [494, 270] width 907 height 443
click at [283, 194] on input "Người nhận" at bounding box center [288, 187] width 110 height 15
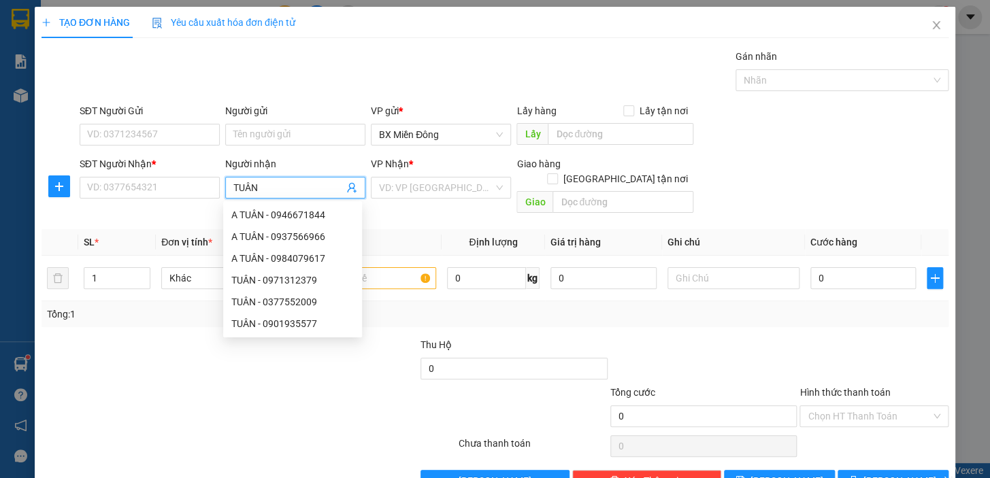
drag, startPoint x: 106, startPoint y: 176, endPoint x: 116, endPoint y: 180, distance: 10.4
click at [107, 176] on div "SĐT Người Nhận *" at bounding box center [150, 166] width 140 height 20
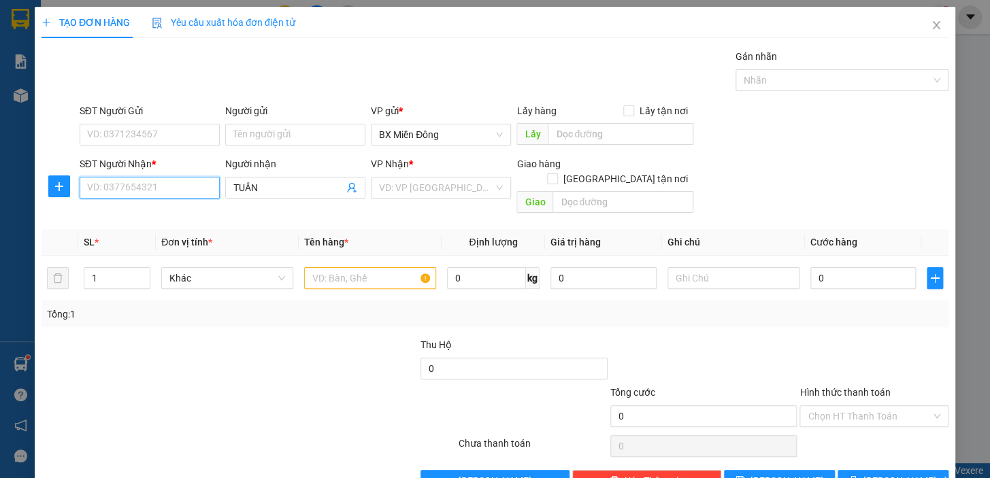
click at [119, 182] on input "SĐT Người Nhận *" at bounding box center [150, 188] width 140 height 22
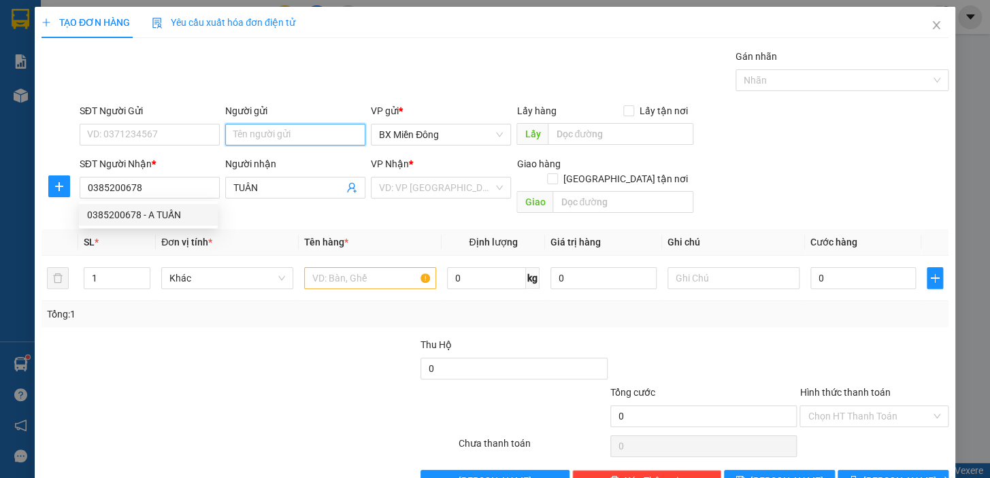
click at [254, 131] on input "Người gửi" at bounding box center [295, 135] width 140 height 22
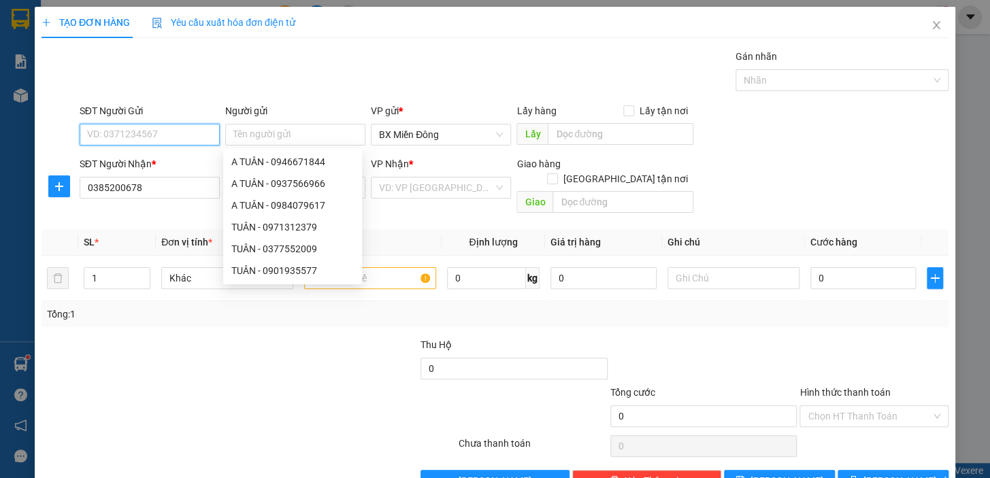
click at [182, 131] on input "SĐT Người Gửi" at bounding box center [150, 135] width 140 height 22
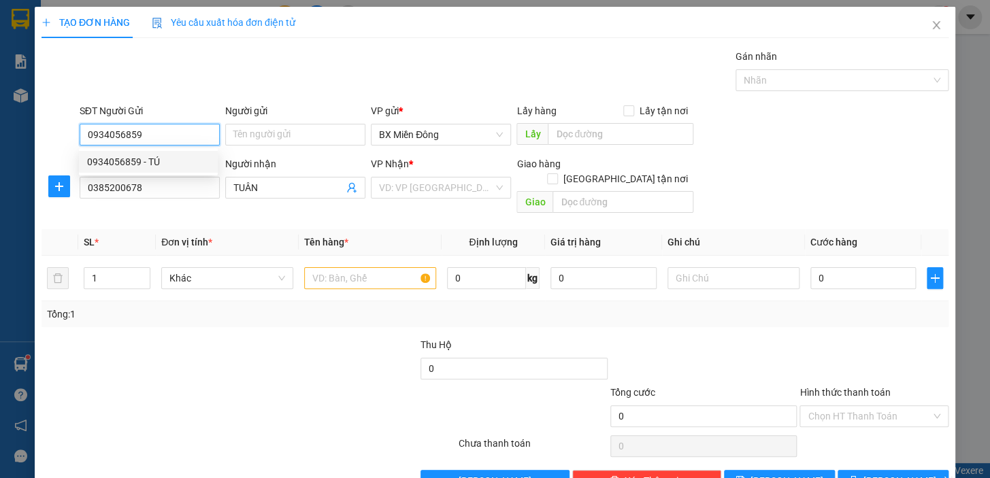
click at [190, 153] on div "0934056859 - TÚ" at bounding box center [148, 162] width 139 height 22
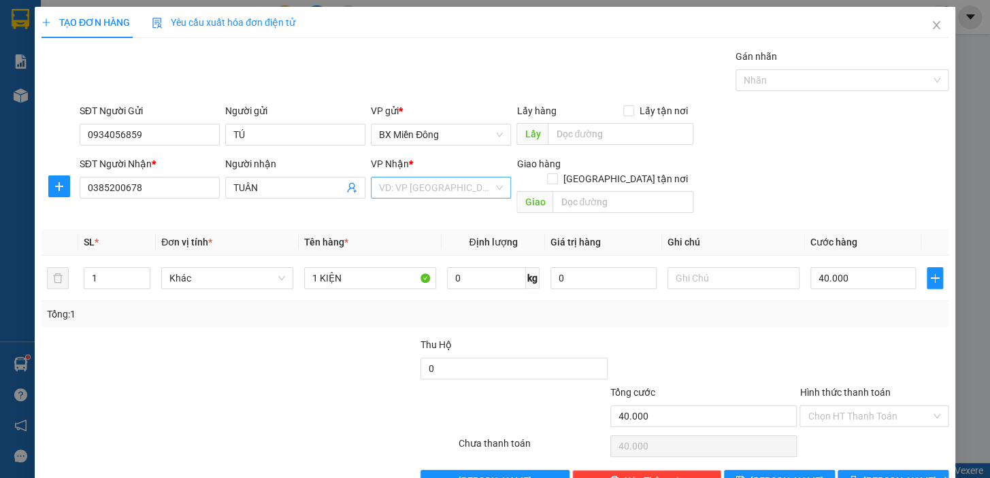
click at [433, 187] on input "search" at bounding box center [436, 188] width 114 height 20
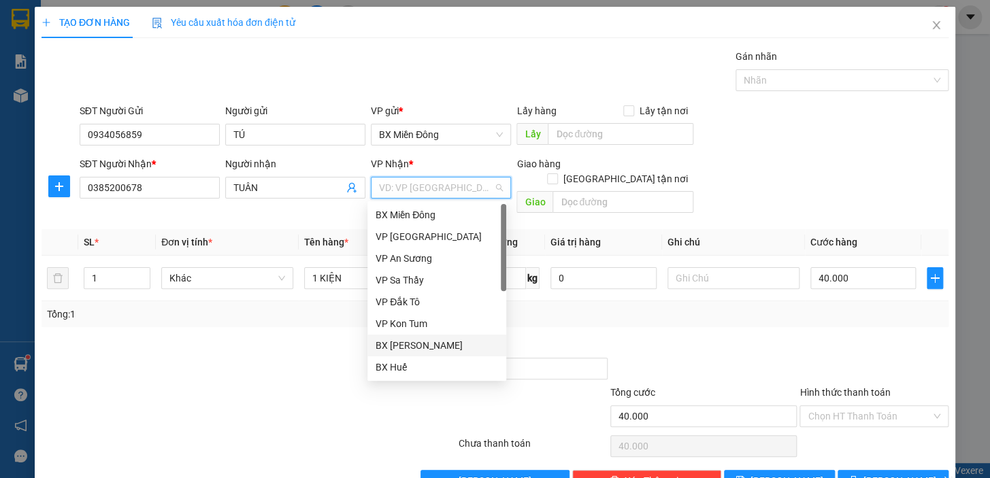
drag, startPoint x: 442, startPoint y: 347, endPoint x: 693, endPoint y: 378, distance: 253.0
click at [442, 348] on div "BX [PERSON_NAME]" at bounding box center [436, 345] width 122 height 15
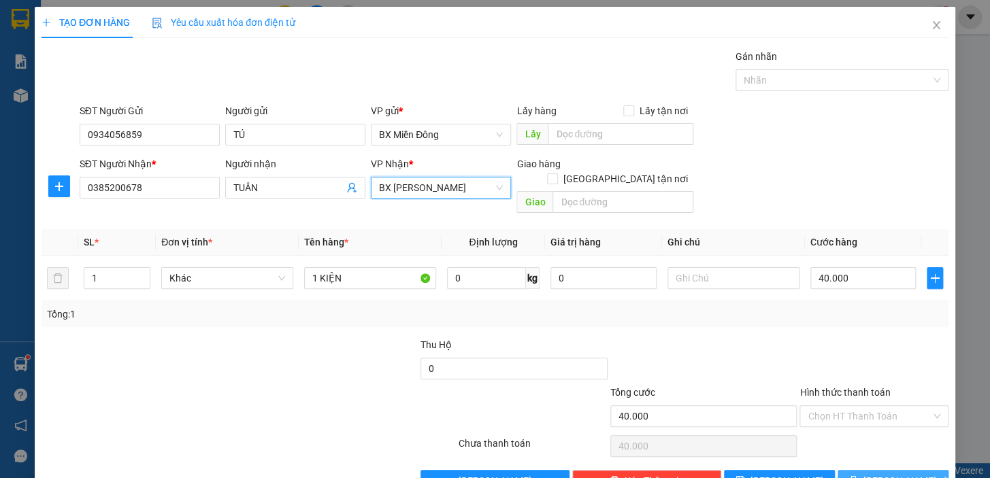
click at [879, 473] on span "[PERSON_NAME] và In" at bounding box center [910, 480] width 95 height 15
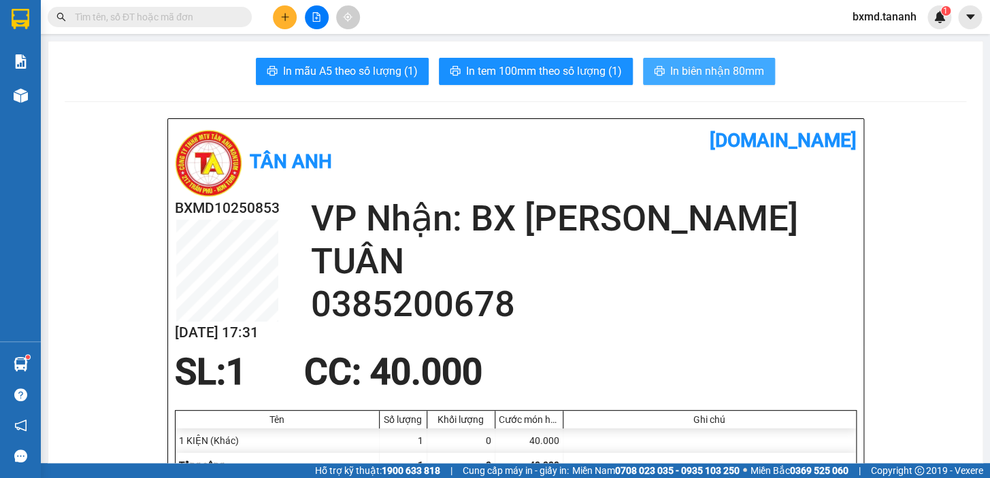
click at [714, 70] on span "In biên nhận 80mm" at bounding box center [717, 71] width 94 height 17
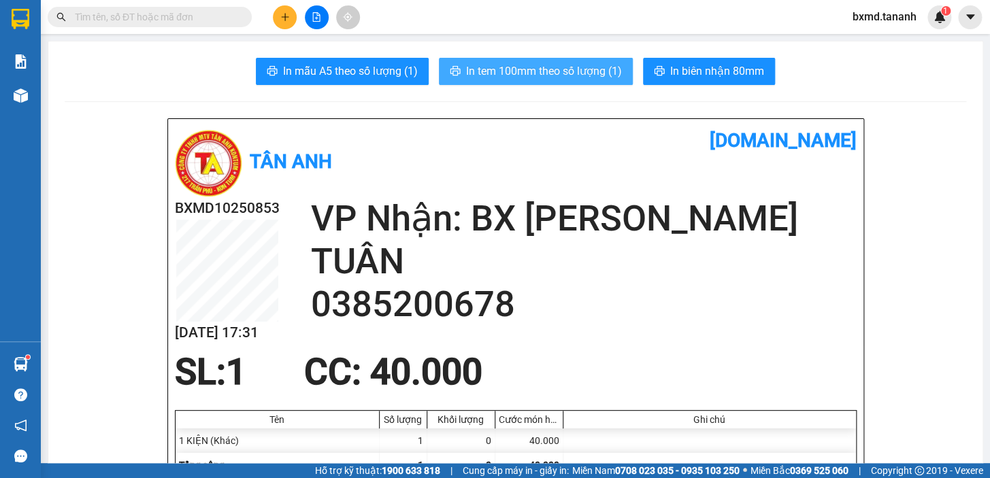
click at [569, 74] on span "In tem 100mm theo số lượng (1)" at bounding box center [544, 71] width 156 height 17
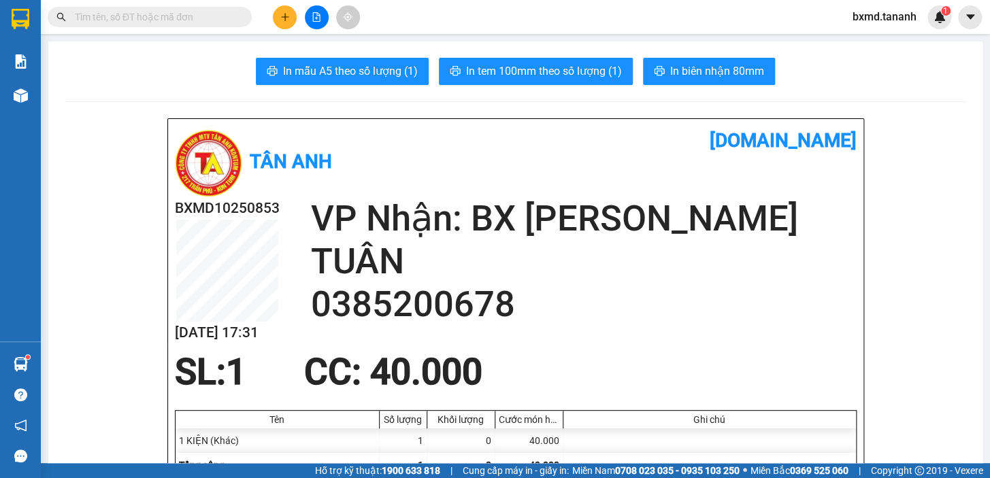
click at [288, 16] on icon "plus" at bounding box center [284, 16] width 7 height 1
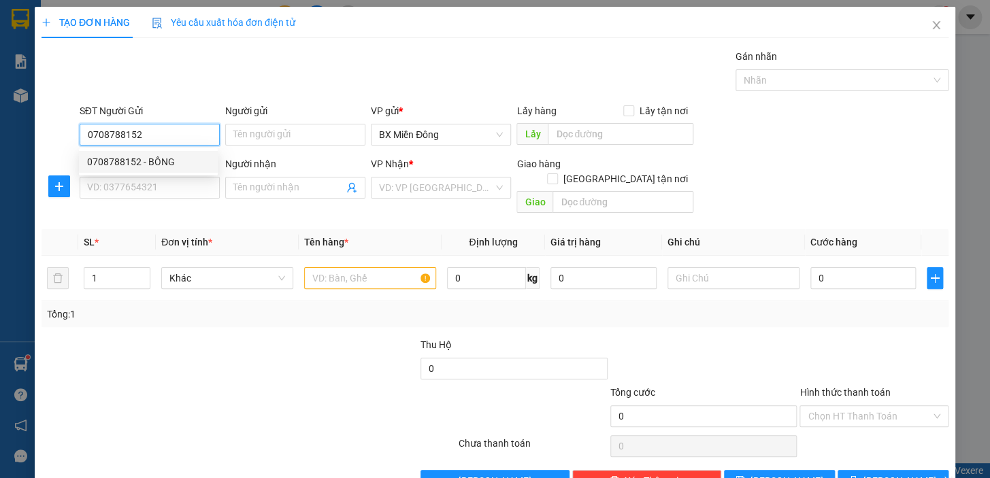
click at [178, 158] on div "0708788152 - BÔNG" at bounding box center [148, 161] width 122 height 15
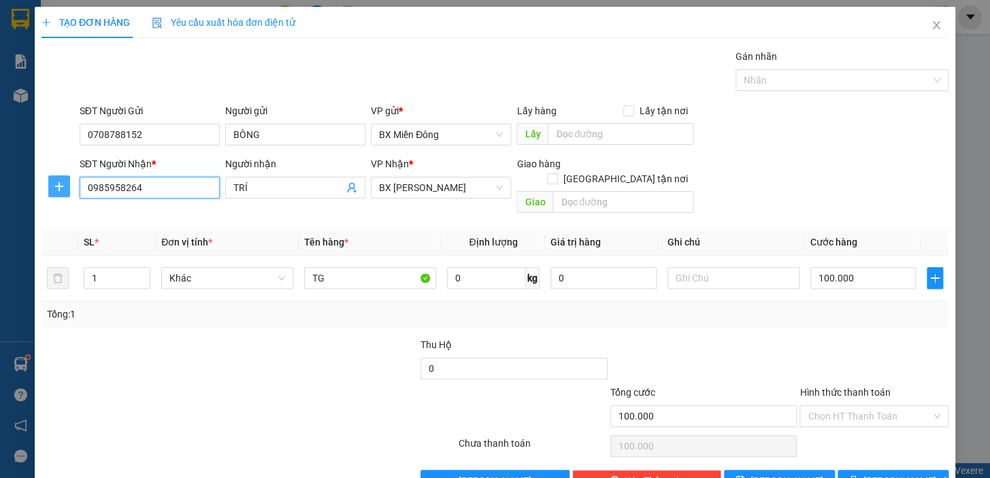
drag, startPoint x: 127, startPoint y: 187, endPoint x: 48, endPoint y: 177, distance: 80.2
click at [49, 178] on div "SĐT Người Nhận * 0985958264 0985958264 Người nhận TRÍ VP Nhận * BX [PERSON_NAME…" at bounding box center [494, 187] width 909 height 63
click at [277, 191] on input "TRÍ" at bounding box center [288, 187] width 110 height 15
drag, startPoint x: 413, startPoint y: 176, endPoint x: 429, endPoint y: 177, distance: 15.7
click at [414, 176] on div "VP Nhận *" at bounding box center [441, 166] width 140 height 20
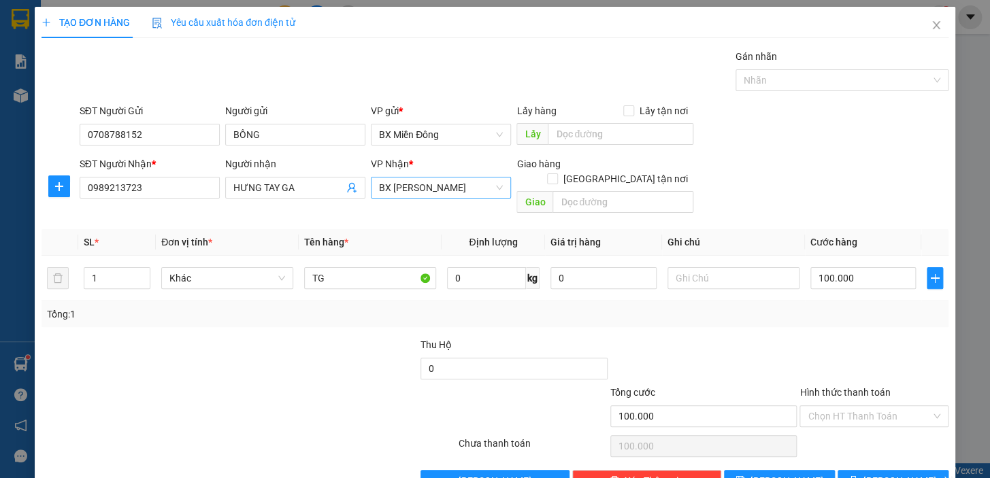
drag, startPoint x: 430, startPoint y: 178, endPoint x: 443, endPoint y: 184, distance: 14.0
click at [433, 180] on span "BX [PERSON_NAME]" at bounding box center [441, 188] width 124 height 20
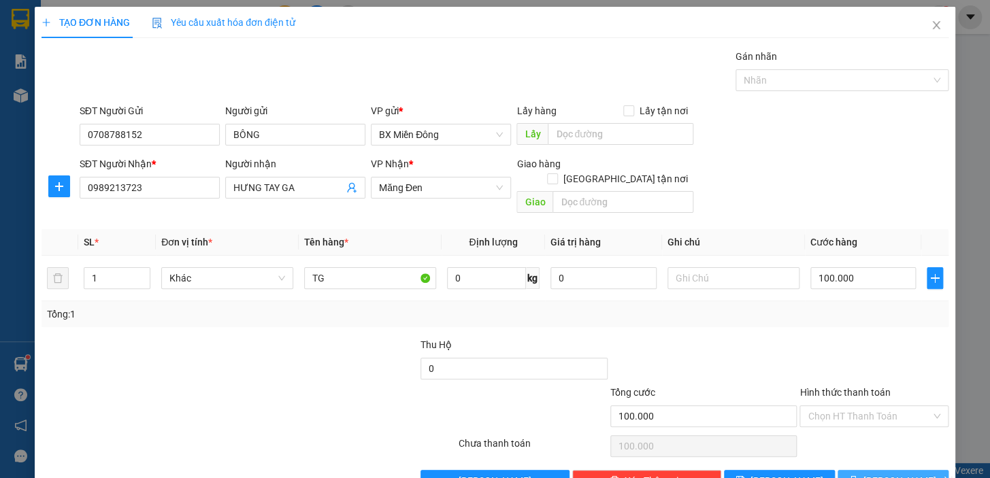
click at [918, 470] on button "[PERSON_NAME] và In" at bounding box center [892, 481] width 111 height 22
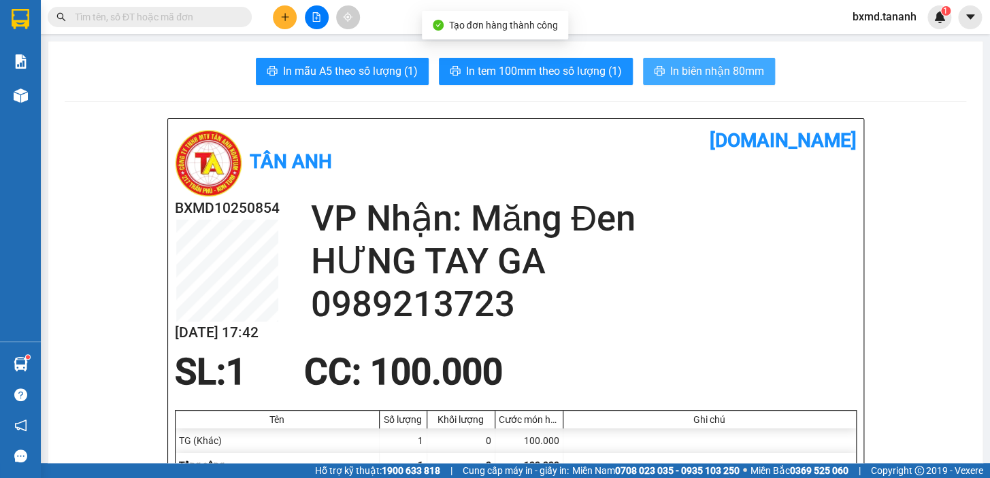
click at [680, 69] on span "In biên nhận 80mm" at bounding box center [717, 71] width 94 height 17
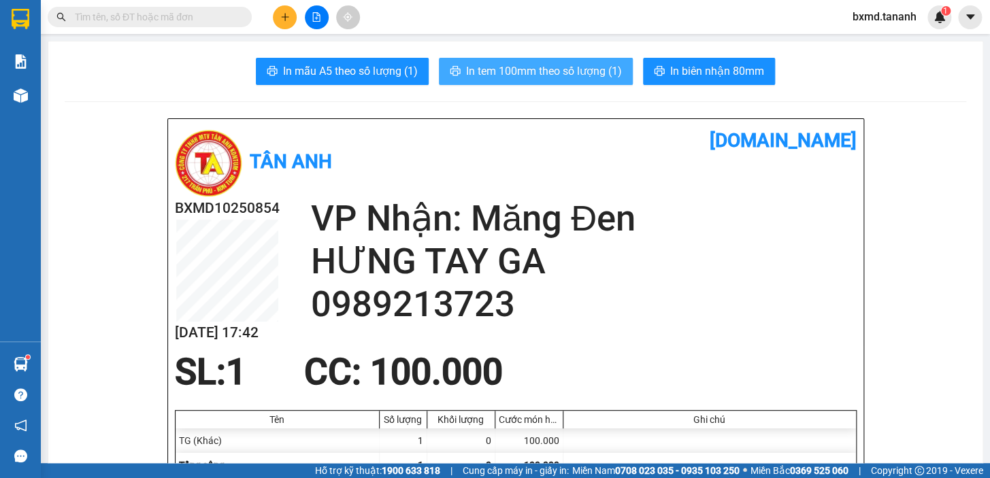
click at [574, 63] on span "In tem 100mm theo số lượng (1)" at bounding box center [544, 71] width 156 height 17
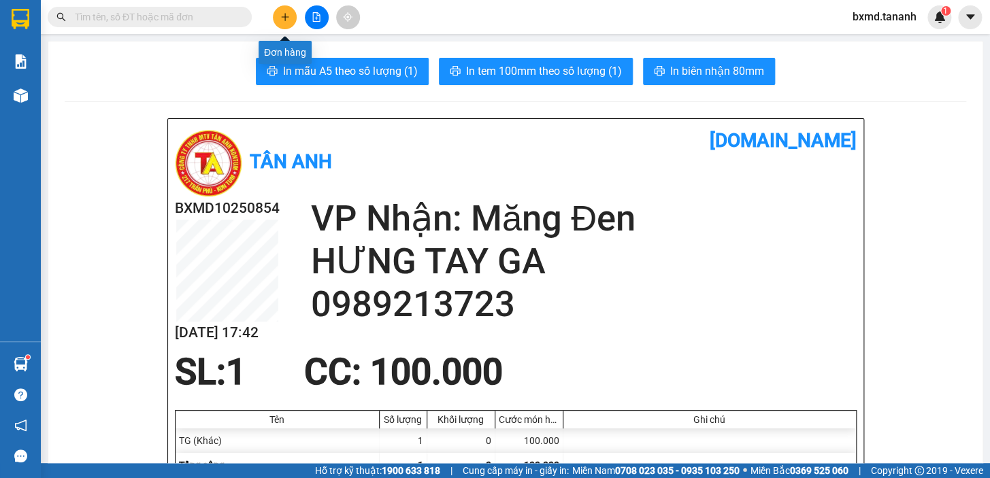
click at [278, 14] on button at bounding box center [285, 17] width 24 height 24
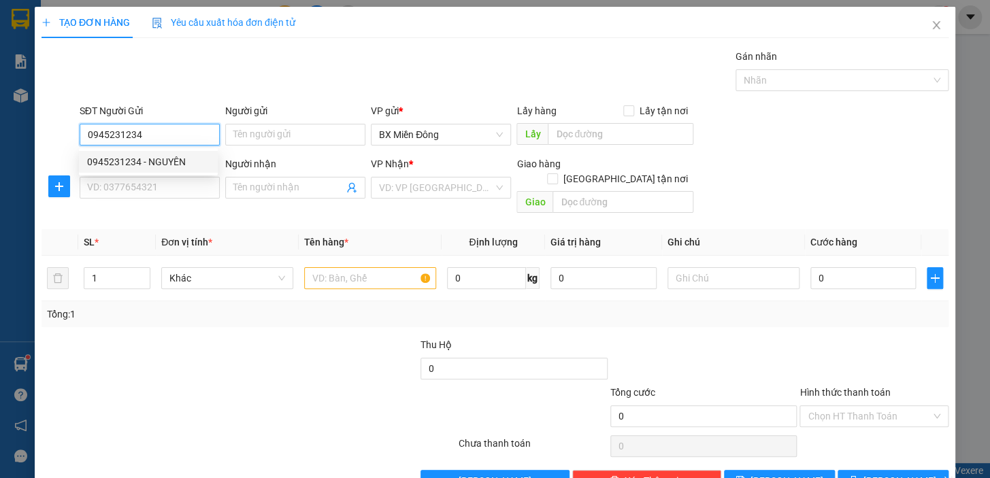
click at [125, 156] on div "0945231234 - NGUYÊN" at bounding box center [148, 161] width 122 height 15
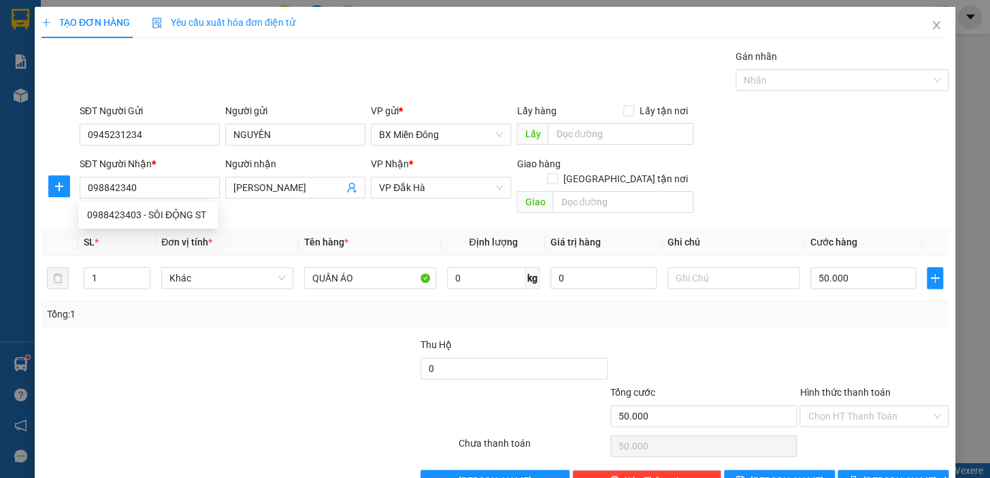
type input "0988423403"
click at [122, 212] on div "0988423403 - SÔI ĐỘNG ST" at bounding box center [148, 214] width 122 height 15
type input "SÔI ĐỘNG ST"
type input "60.000"
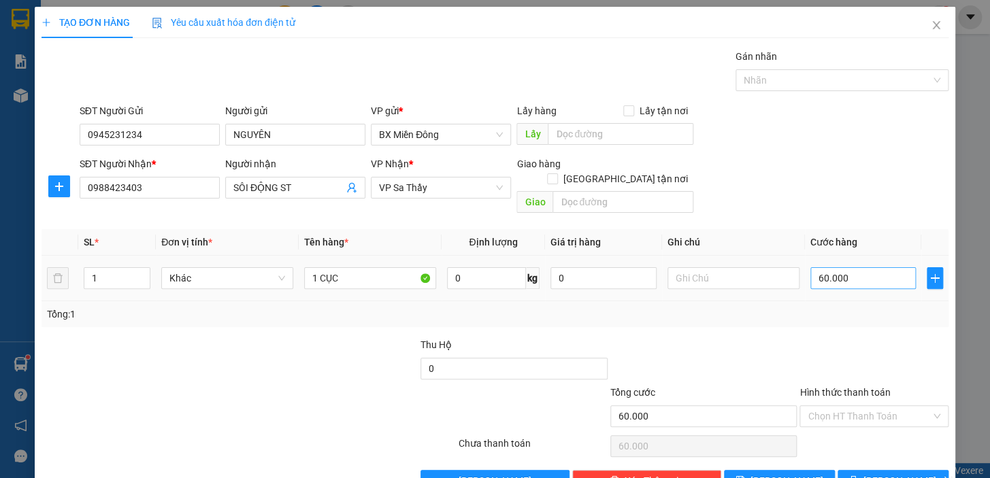
type input "0988423403"
click at [872, 267] on input "60.000" at bounding box center [863, 278] width 106 height 22
type input "0"
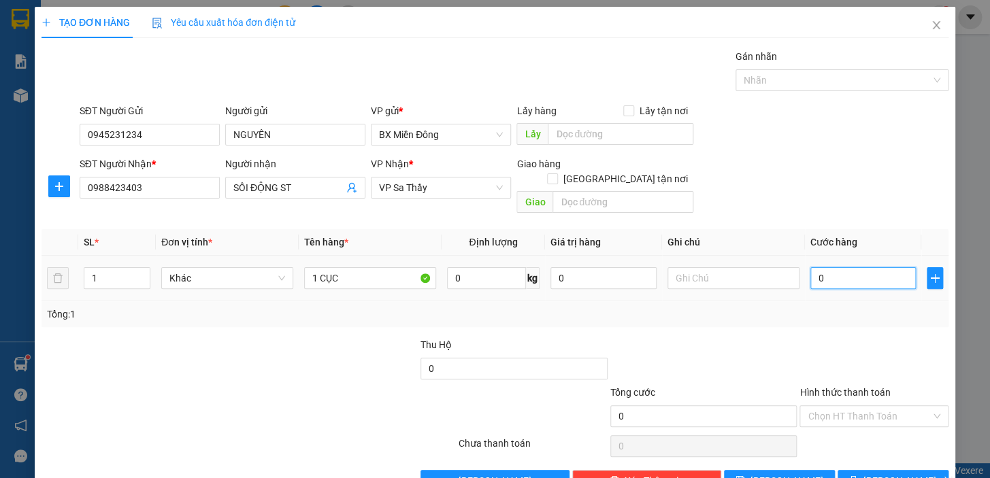
type input "5"
type input "05"
type input "50"
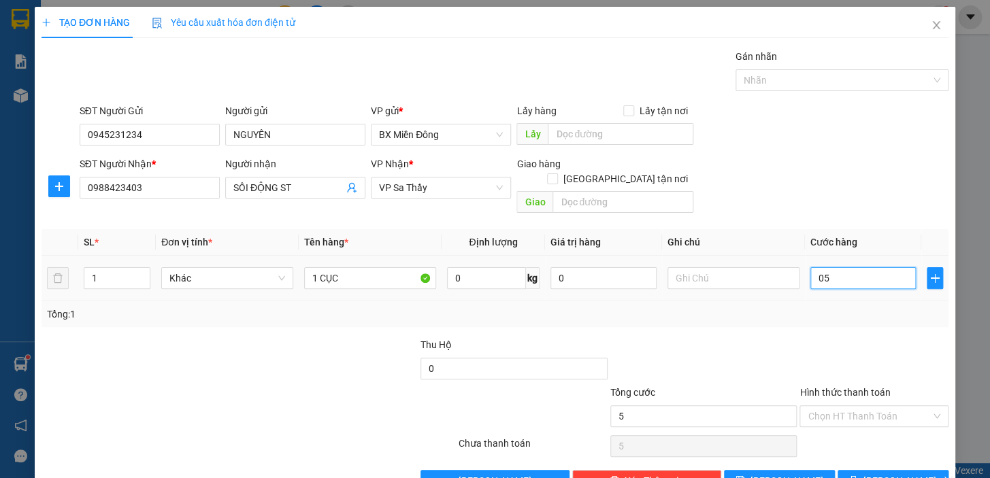
type input "050"
type input "500"
type input "0.500"
type input "5.000"
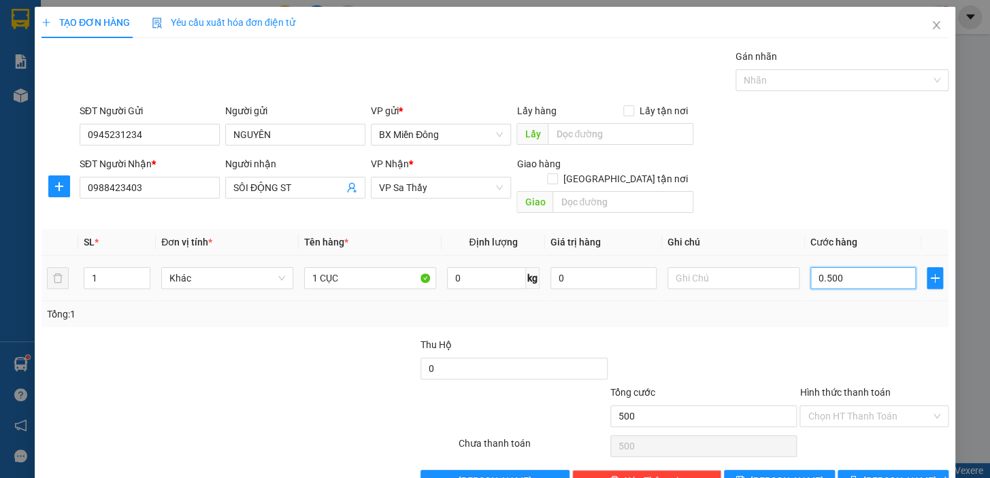
type input "5.000"
type input "05.000"
type input "50.000"
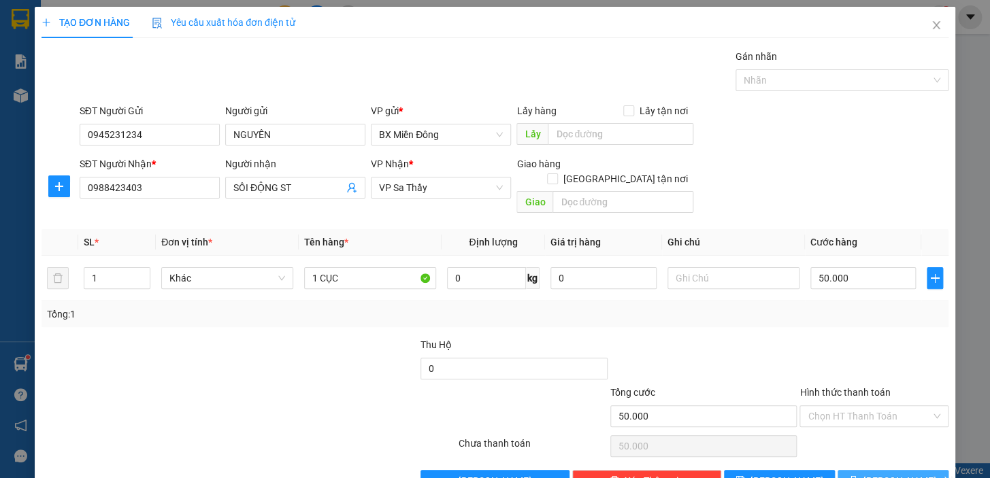
click at [888, 470] on button "[PERSON_NAME] và In" at bounding box center [892, 481] width 111 height 22
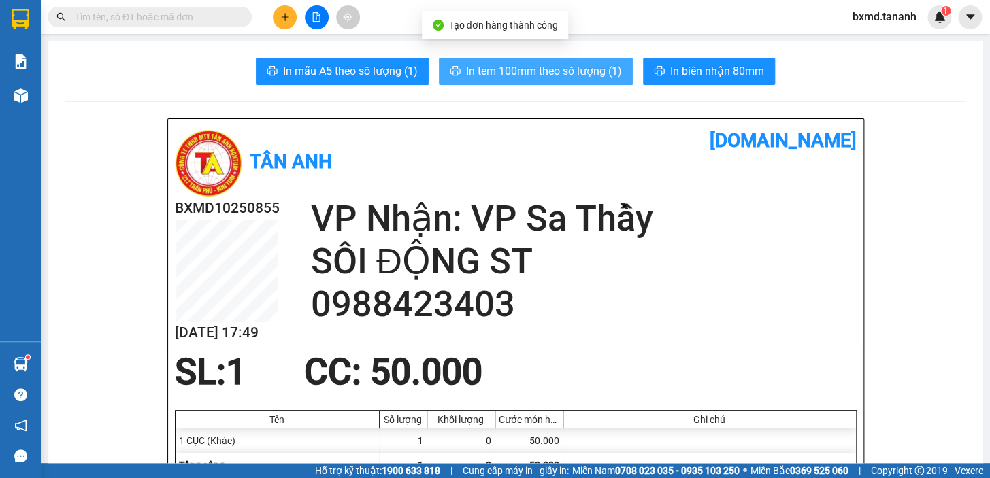
click at [540, 68] on span "In tem 100mm theo số lượng (1)" at bounding box center [544, 71] width 156 height 17
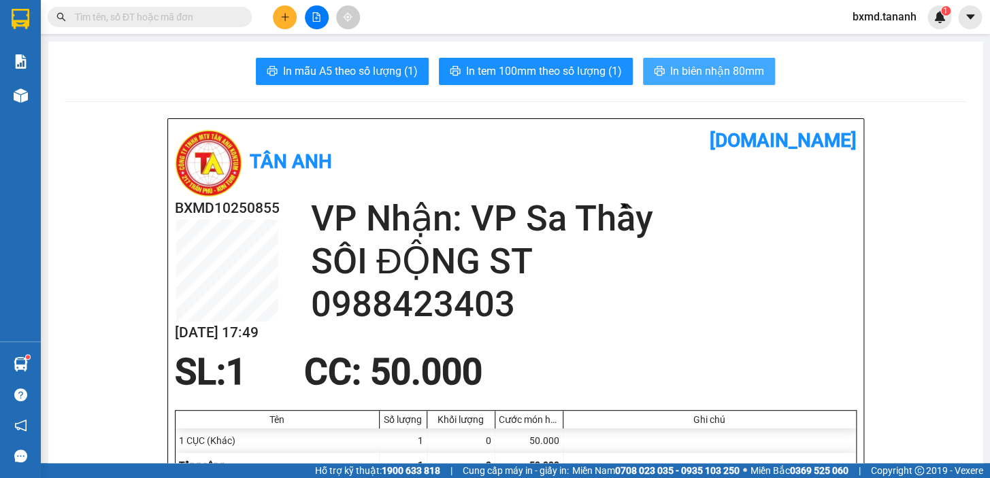
click at [646, 65] on button "In biên nhận 80mm" at bounding box center [709, 71] width 132 height 27
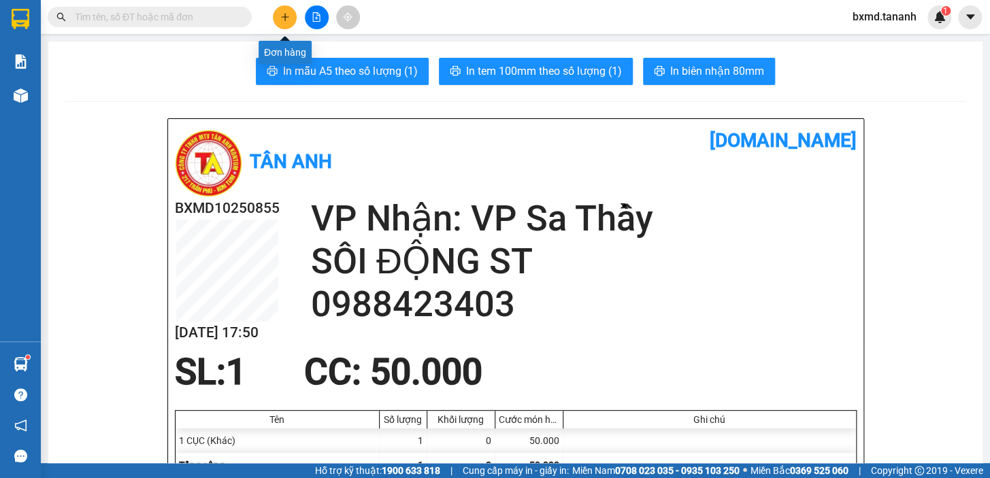
click at [280, 20] on icon "plus" at bounding box center [285, 17] width 10 height 10
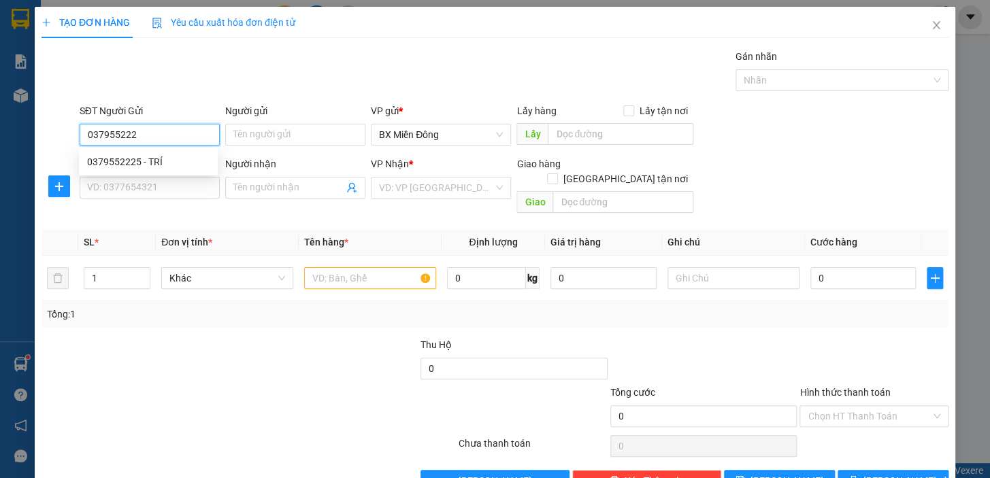
type input "0379552225"
click at [173, 165] on div "0379552225 - TRÍ" at bounding box center [148, 161] width 122 height 15
type input "TRÍ"
type input "0964578345"
type input "TRANG TC ĐĂK TÔ"
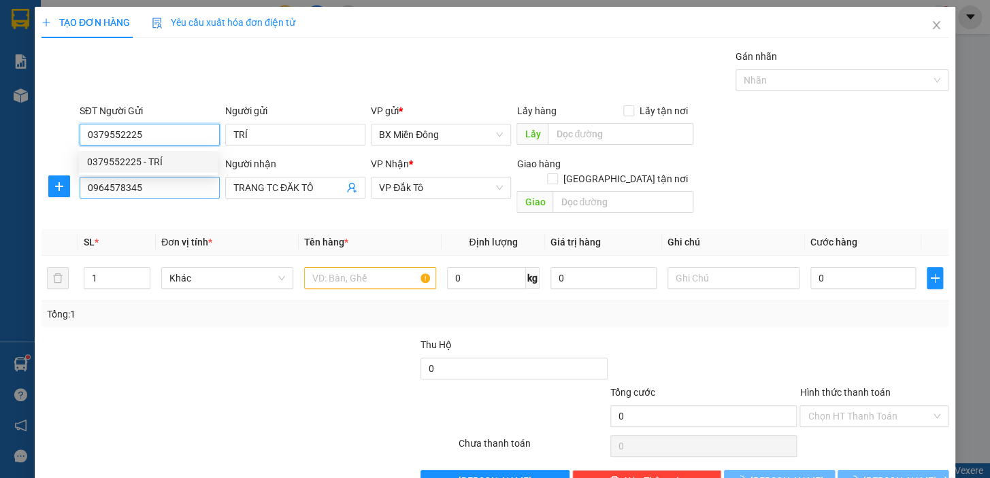
type input "100.000"
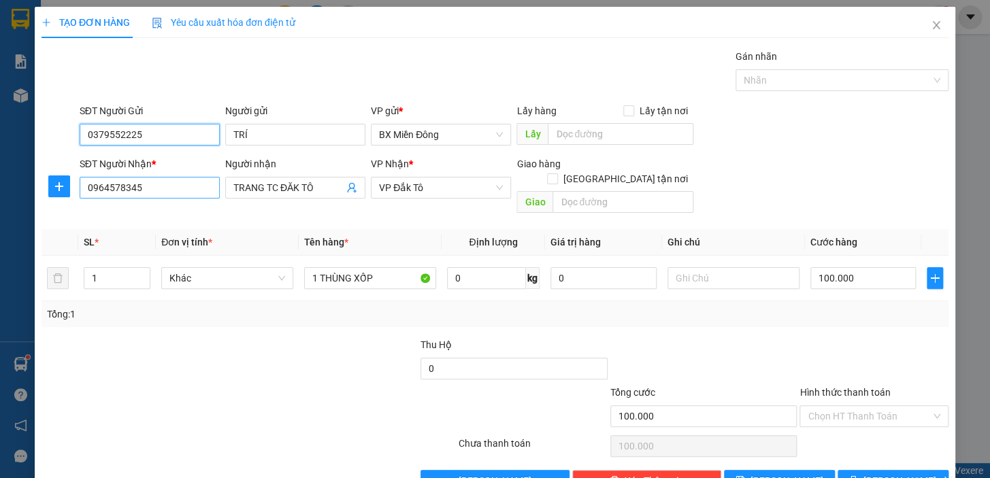
type input "0379552225"
drag, startPoint x: 166, startPoint y: 186, endPoint x: 71, endPoint y: 180, distance: 95.5
click at [71, 180] on div "SĐT Người Nhận * 0964578345 Người nhận TRANG TC ĐĂK TÔ VP Nhận * VP Đắk Tô Giao…" at bounding box center [494, 187] width 909 height 63
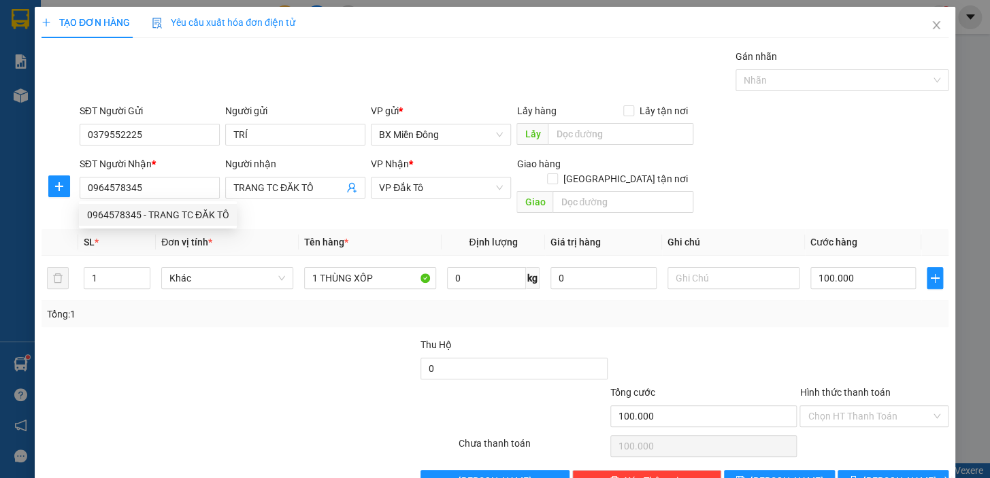
click at [297, 341] on div at bounding box center [324, 361] width 190 height 48
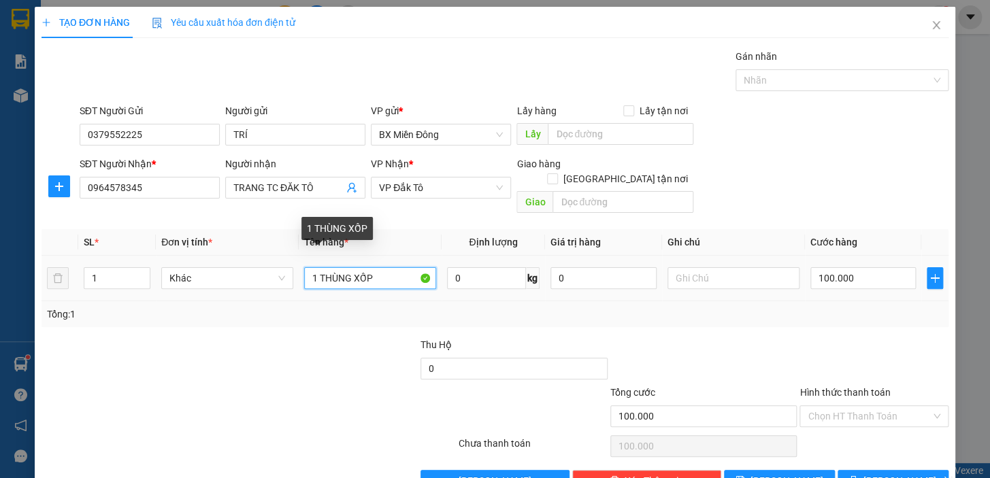
click at [386, 267] on input "1 THÙNG XỐP" at bounding box center [370, 278] width 132 height 22
type input "1"
type input "1 KIỆN"
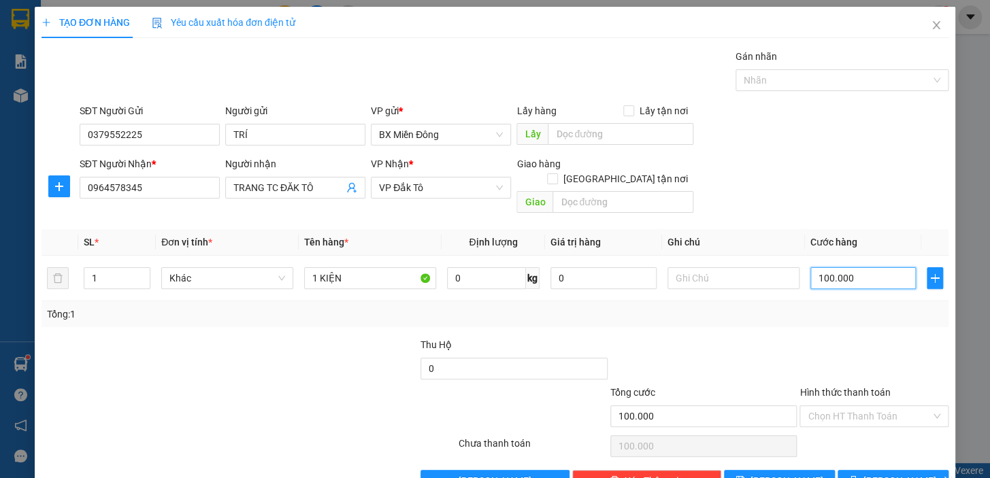
type input "0"
type input "7"
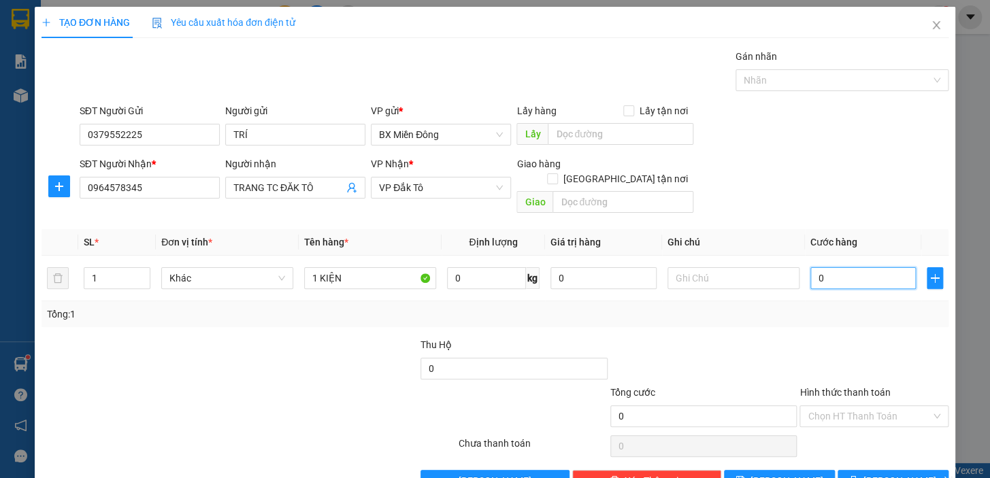
type input "07"
type input "70"
type input "070"
type input "700"
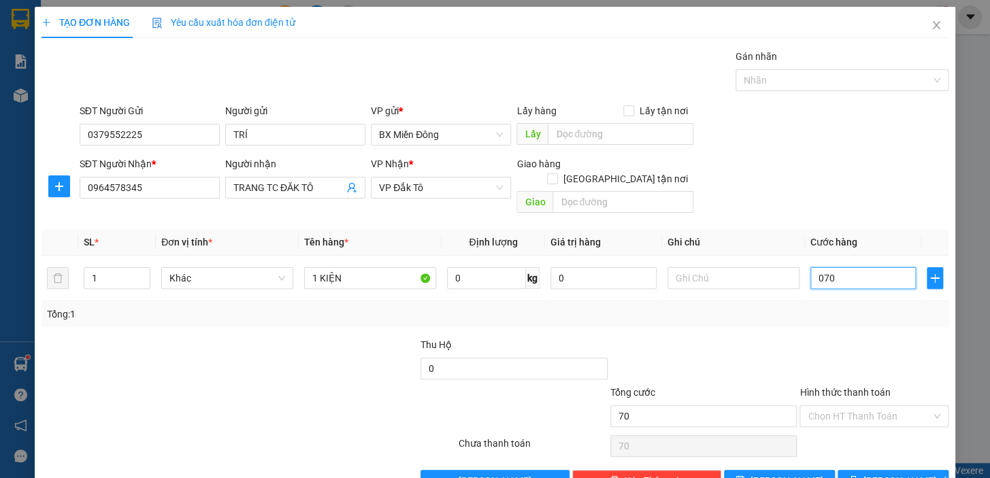
type input "700"
type input "0.700"
type input "7.000"
type input "07.000"
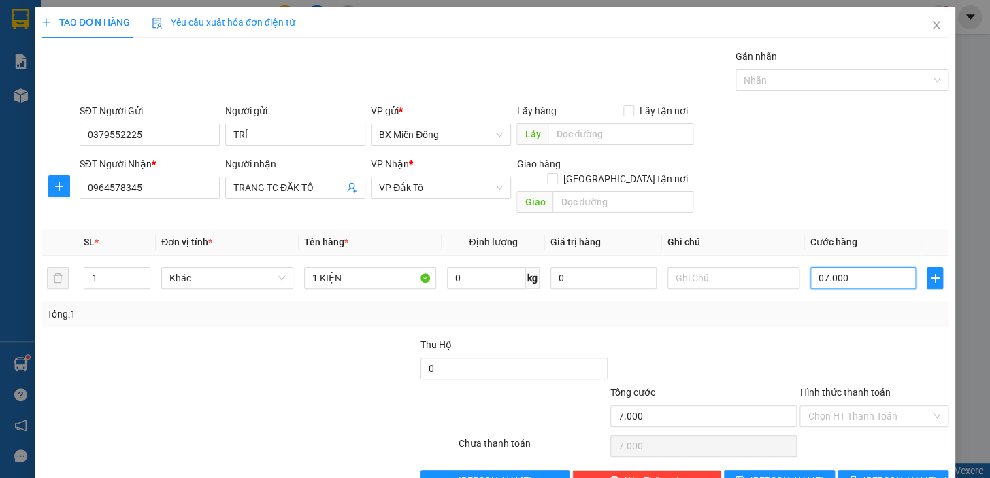
type input "70.000"
click at [855, 470] on button "[PERSON_NAME] và In" at bounding box center [892, 481] width 111 height 22
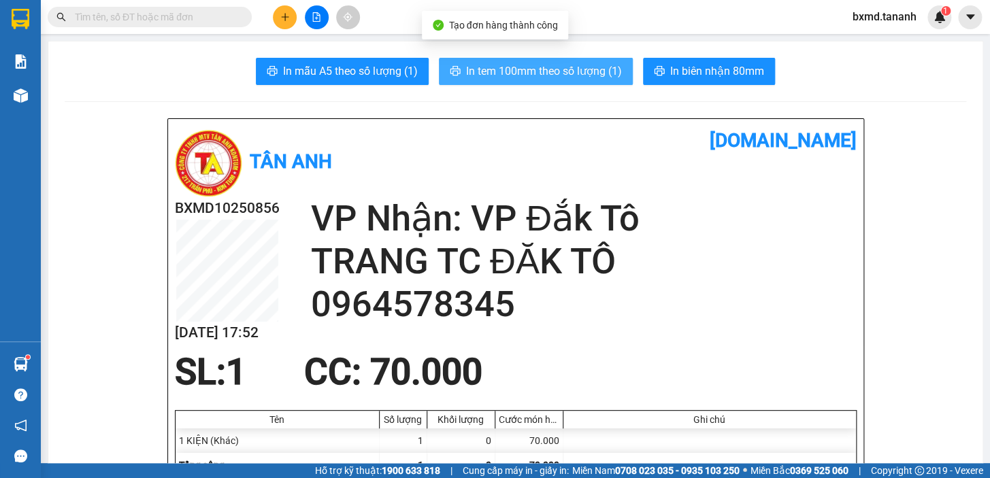
click at [601, 76] on span "In tem 100mm theo số lượng (1)" at bounding box center [544, 71] width 156 height 17
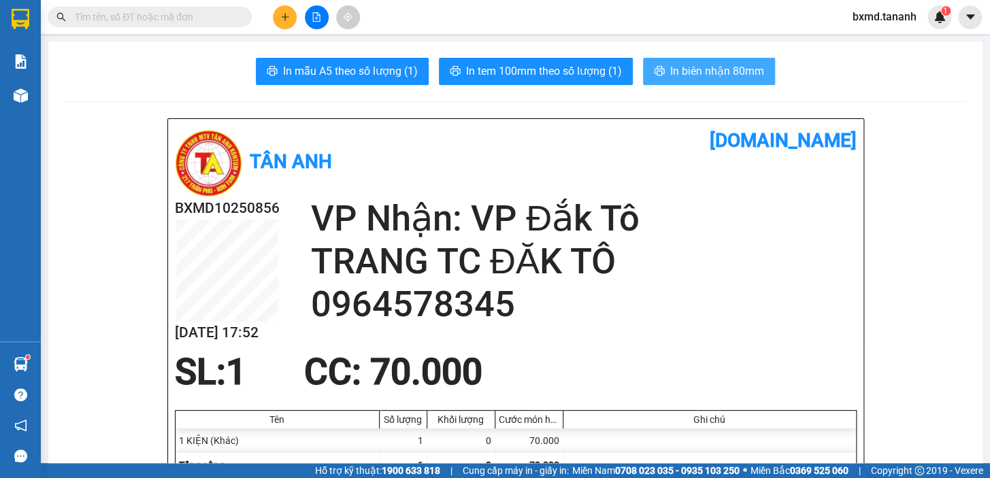
click at [721, 78] on span "In biên nhận 80mm" at bounding box center [717, 71] width 94 height 17
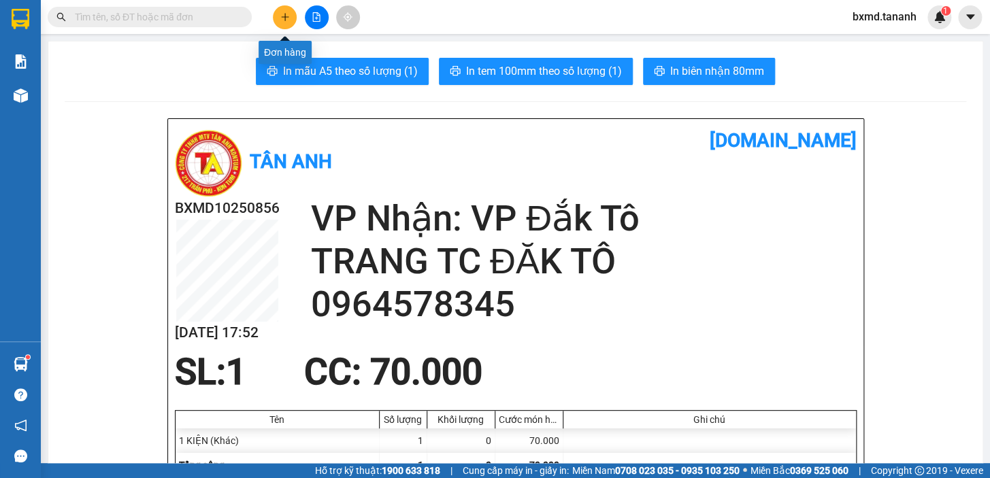
click at [273, 20] on button at bounding box center [285, 17] width 24 height 24
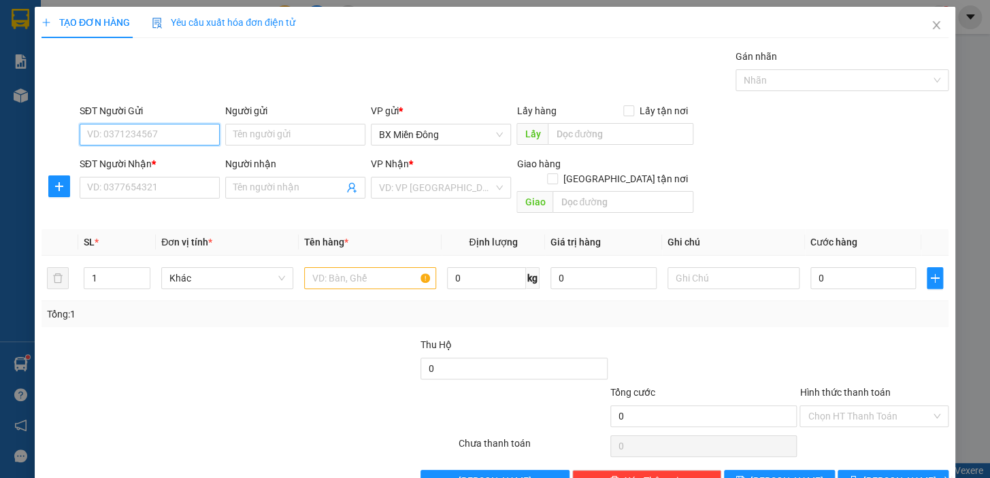
click at [165, 135] on input "SĐT Người Gửi" at bounding box center [150, 135] width 140 height 22
type input "0985691515"
drag, startPoint x: 173, startPoint y: 159, endPoint x: 173, endPoint y: 183, distance: 23.8
click at [173, 160] on div "0985691515 - KIÊN" at bounding box center [148, 161] width 122 height 15
type input "KIÊN"
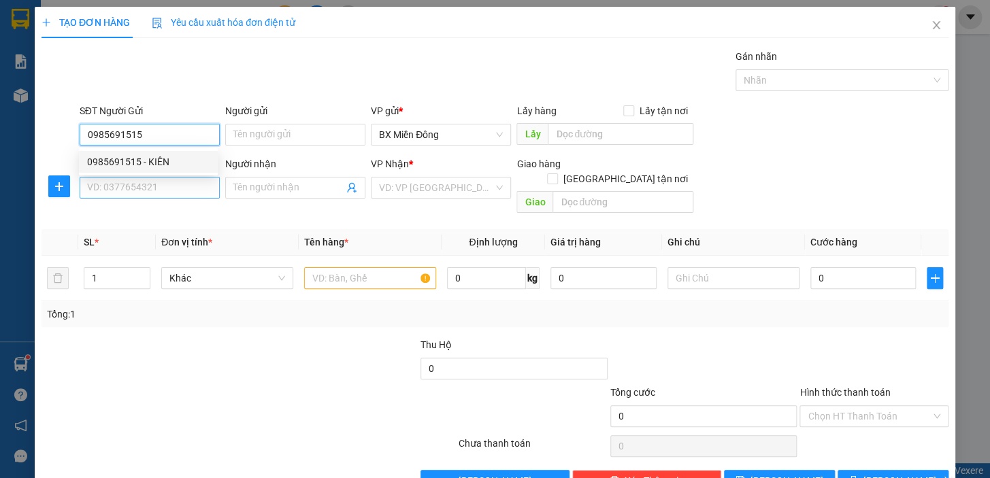
type input "0964883879"
type input "TÌNH"
type input "40.000"
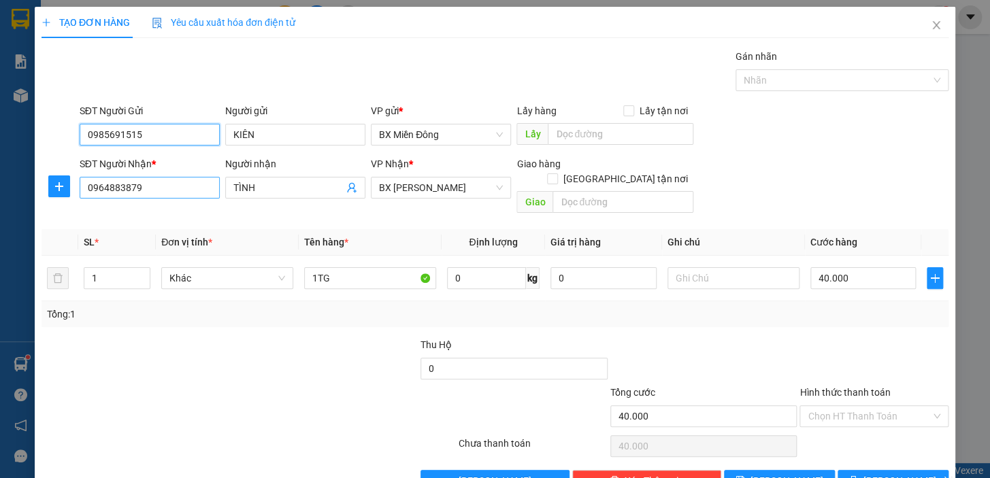
type input "0985691515"
drag, startPoint x: 155, startPoint y: 182, endPoint x: 34, endPoint y: 168, distance: 121.9
click at [69, 176] on div "SĐT Người Nhận * 0964883879 Người nhận TÌNH VP Nhận * BX Phạm Văn Đồng Giao hàn…" at bounding box center [494, 187] width 909 height 63
type input "0984961135"
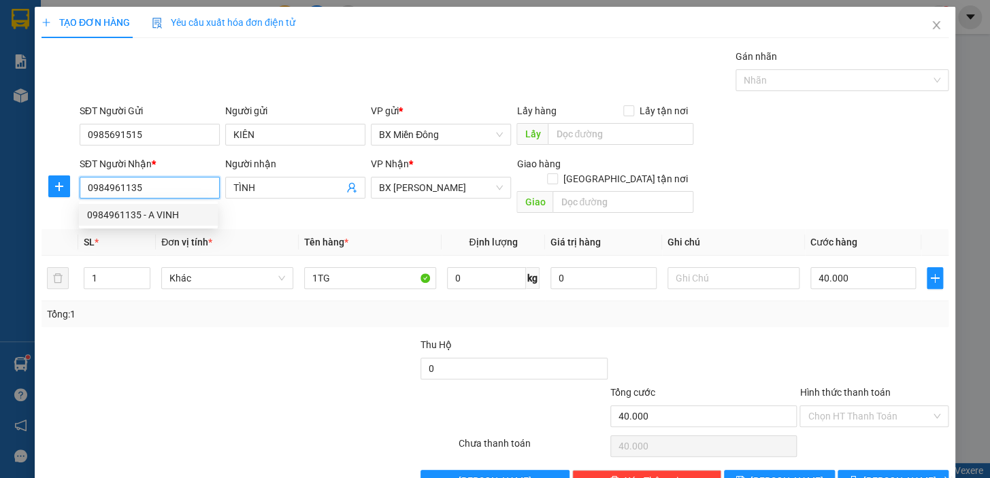
click at [168, 215] on div "0984961135 - A VINH" at bounding box center [148, 214] width 122 height 15
type input "A VINH"
type input "200.000"
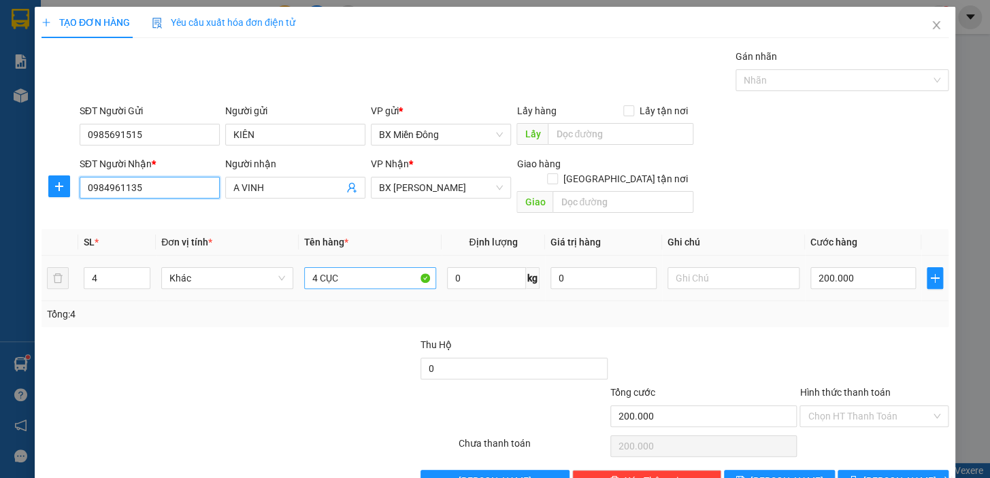
type input "0984961135"
drag, startPoint x: 382, startPoint y: 261, endPoint x: 338, endPoint y: 258, distance: 43.6
click at [338, 267] on input "4 CỤC" at bounding box center [370, 278] width 132 height 22
click at [91, 268] on input "4" at bounding box center [116, 278] width 65 height 20
click at [102, 268] on input "4" at bounding box center [116, 278] width 65 height 20
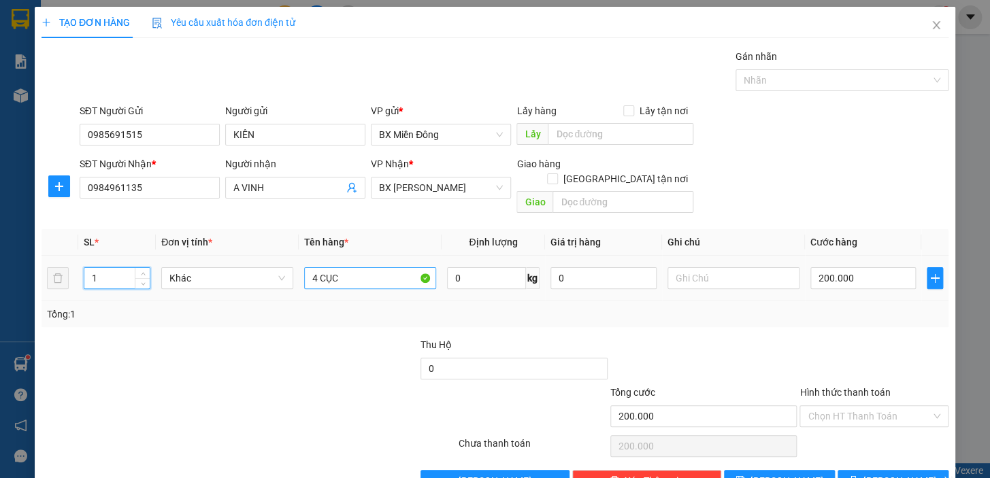
type input "1"
drag, startPoint x: 405, startPoint y: 257, endPoint x: 168, endPoint y: 231, distance: 238.1
click at [169, 231] on table "SL * Đơn vị tính * Tên hàng * Định lượng Giá trị hàng Ghi chú Cước hàng 1 Khác …" at bounding box center [494, 265] width 907 height 72
type input "1 KIỆN"
click at [869, 267] on input "200.000" at bounding box center [863, 278] width 106 height 22
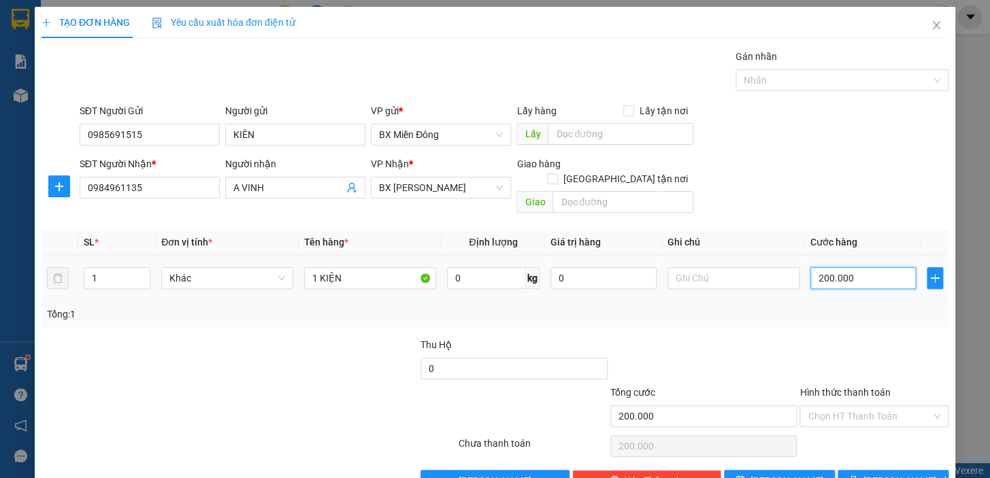
type input "0"
type input "5"
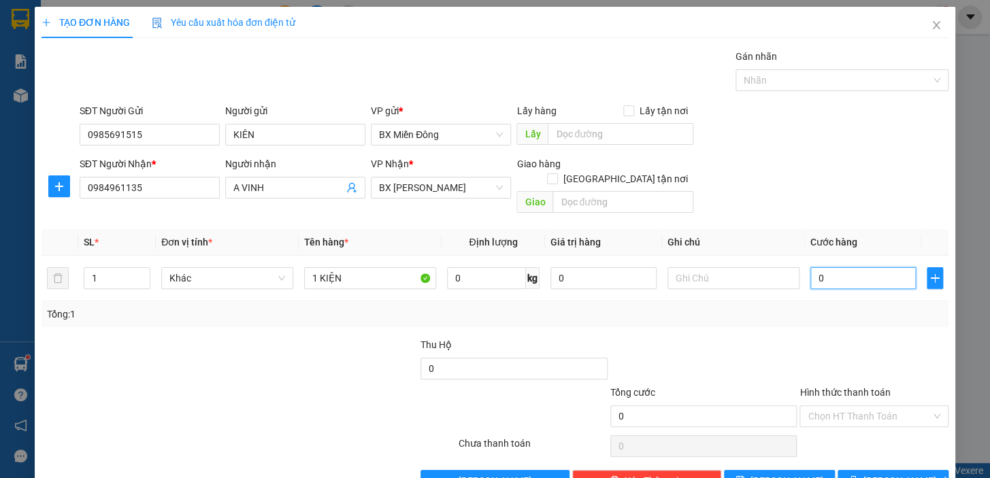
type input "05"
type input "50"
type input "050"
type input "500"
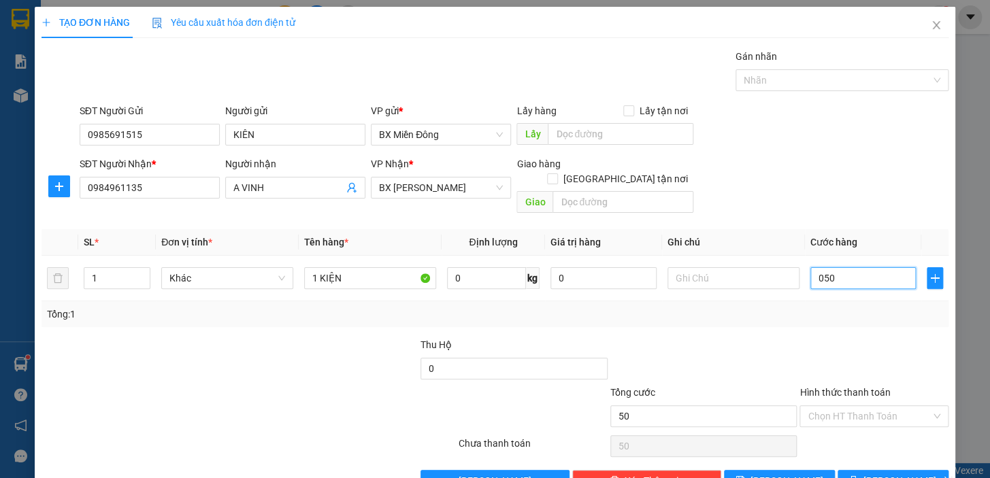
type input "500"
type input "0.500"
type input "5.000"
type input "05.000"
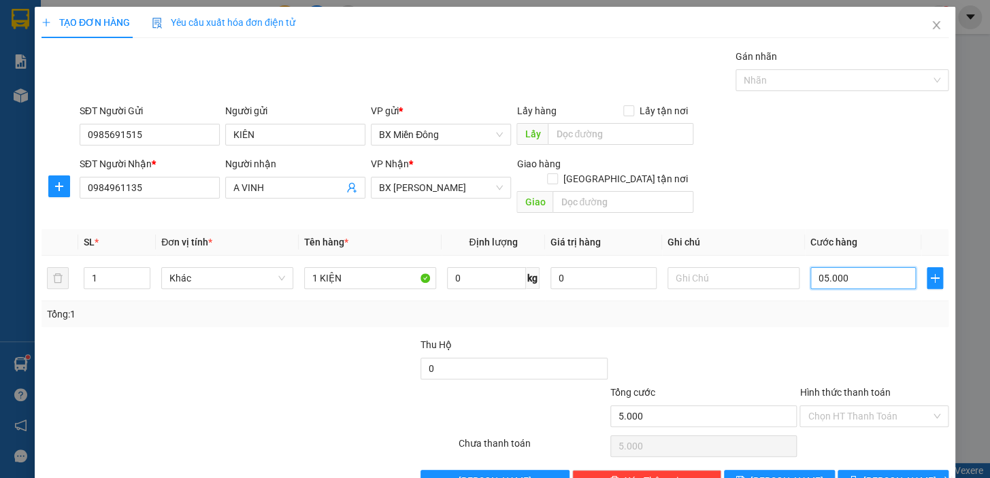
type input "50.000"
type input "050.000"
type input "5.000"
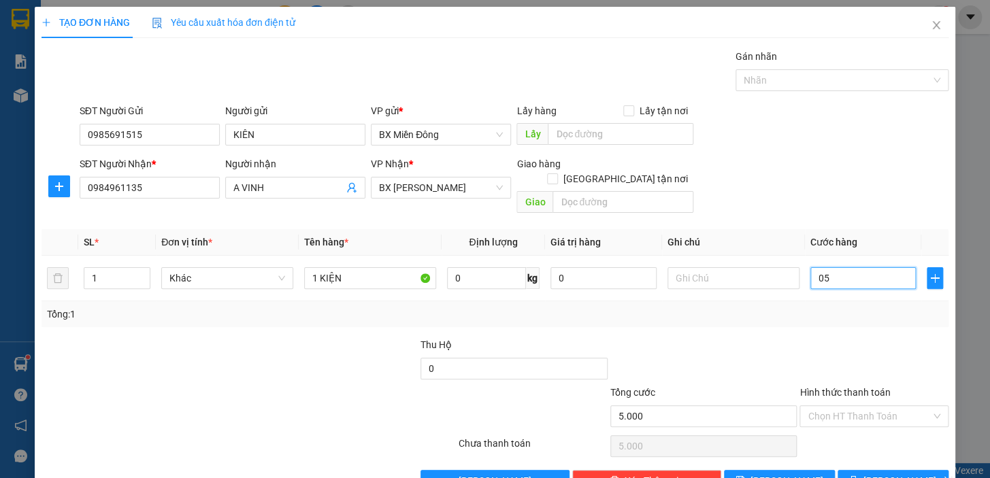
type input "0"
type input "4"
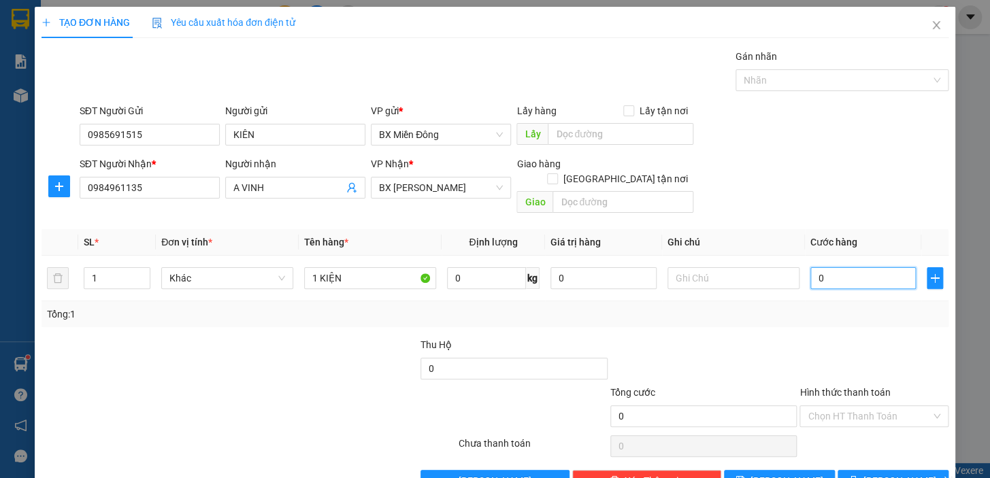
type input "4"
type input "04"
type input "40"
type input "040"
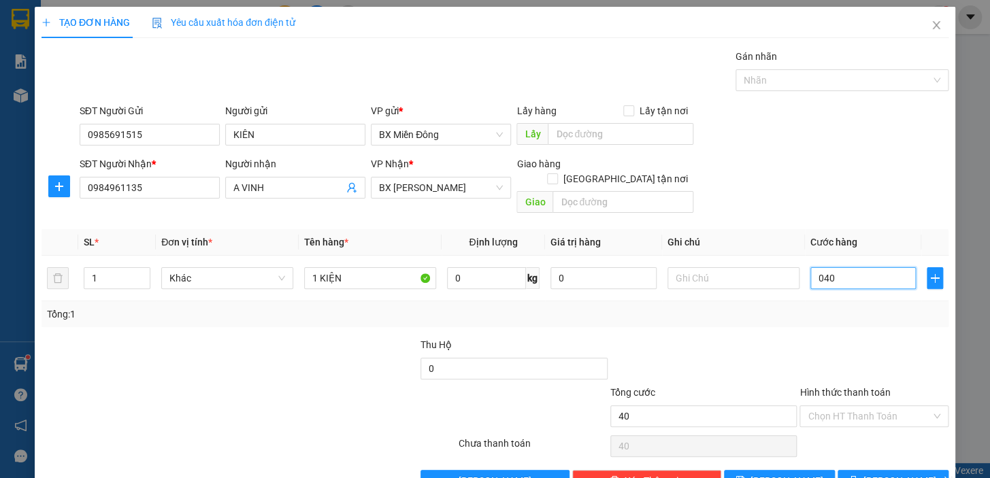
type input "400"
type input "0.400"
type input "4.000"
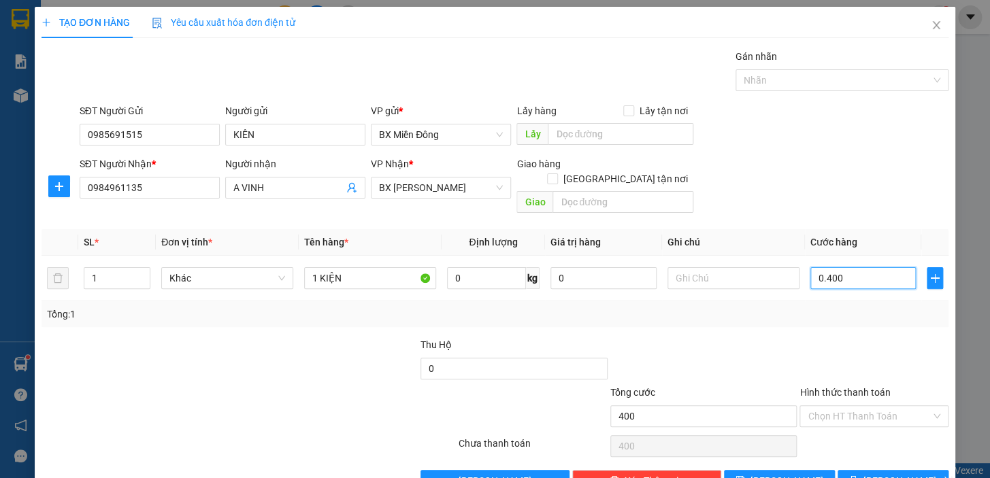
type input "04.000"
type input "40.000"
click at [916, 470] on button "[PERSON_NAME] và In" at bounding box center [892, 481] width 111 height 22
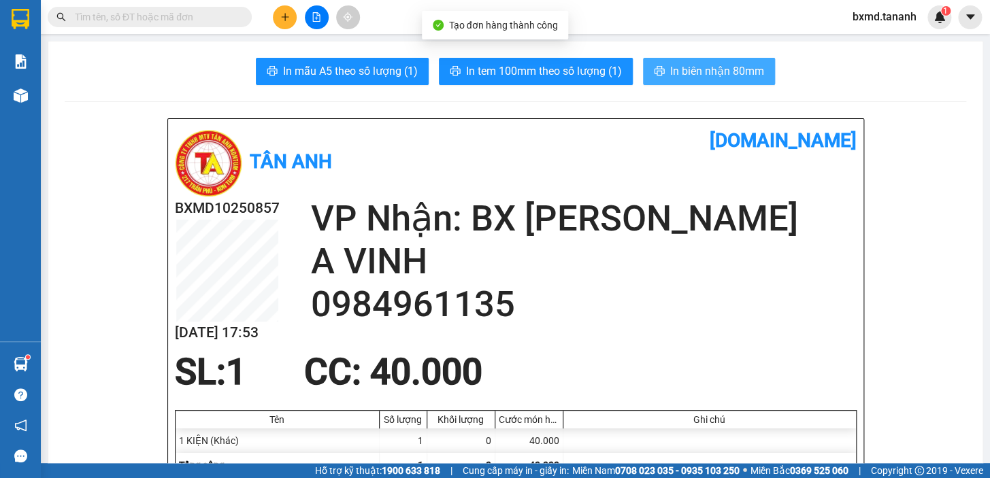
click at [675, 69] on span "In biên nhận 80mm" at bounding box center [717, 71] width 94 height 17
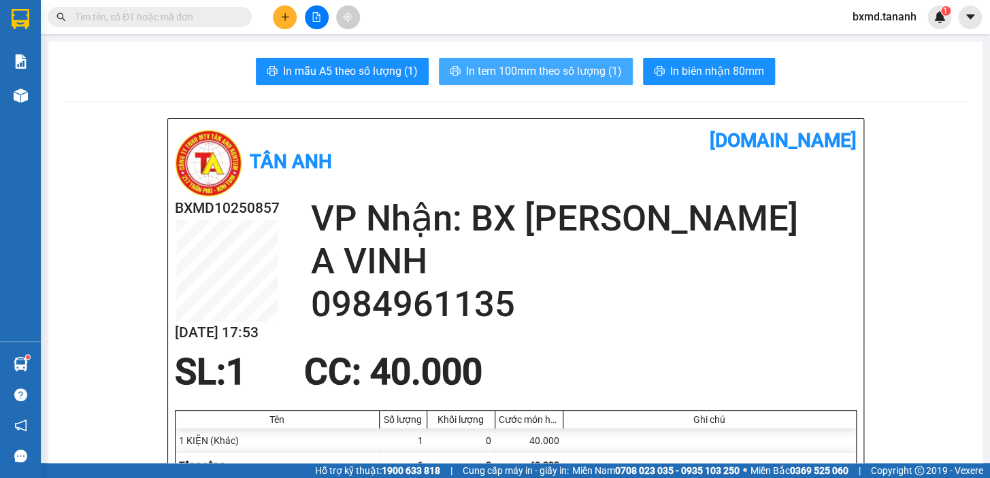
click at [522, 74] on span "In tem 100mm theo số lượng (1)" at bounding box center [544, 71] width 156 height 17
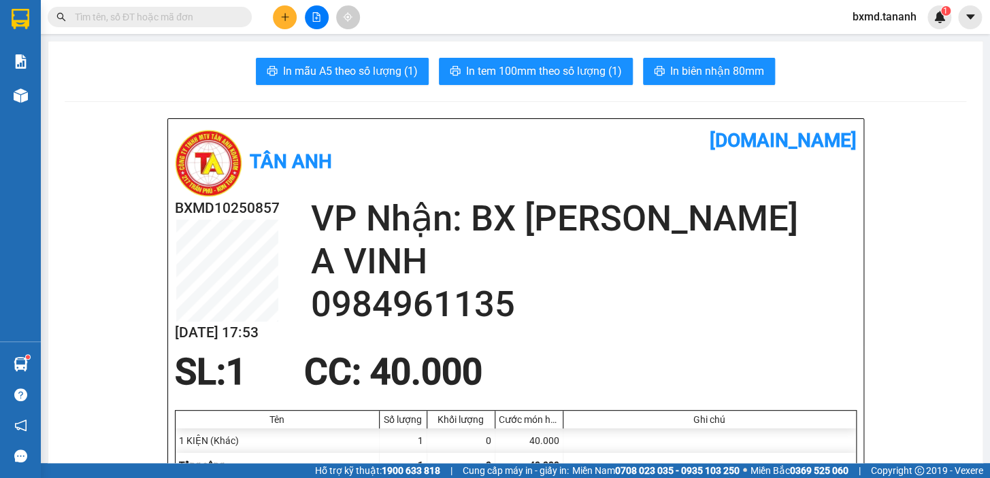
click at [284, 12] on button at bounding box center [285, 17] width 24 height 24
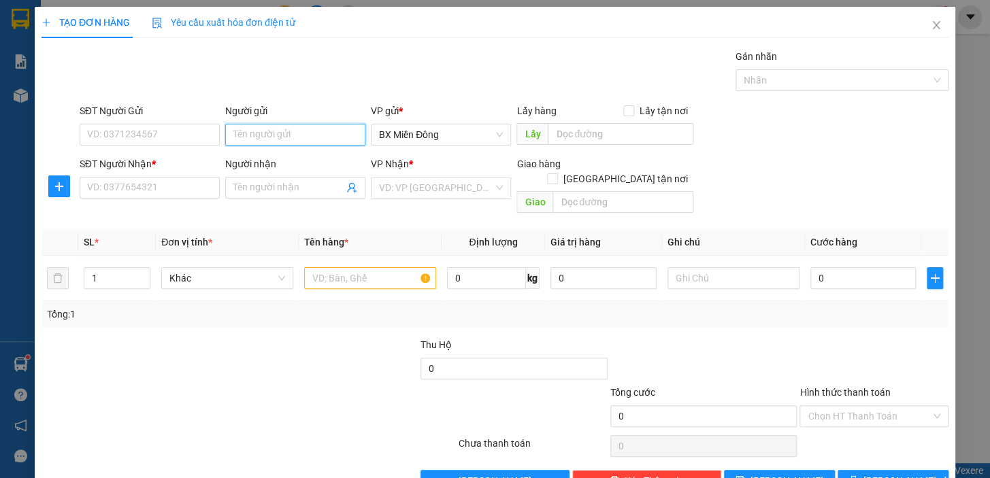
click at [272, 139] on input "Người gửi" at bounding box center [295, 135] width 140 height 22
type input "A"
click at [194, 136] on input "SĐT Người Gửi" at bounding box center [150, 135] width 140 height 22
type input "0965570794"
click at [273, 136] on input "Người gửi" at bounding box center [295, 135] width 140 height 22
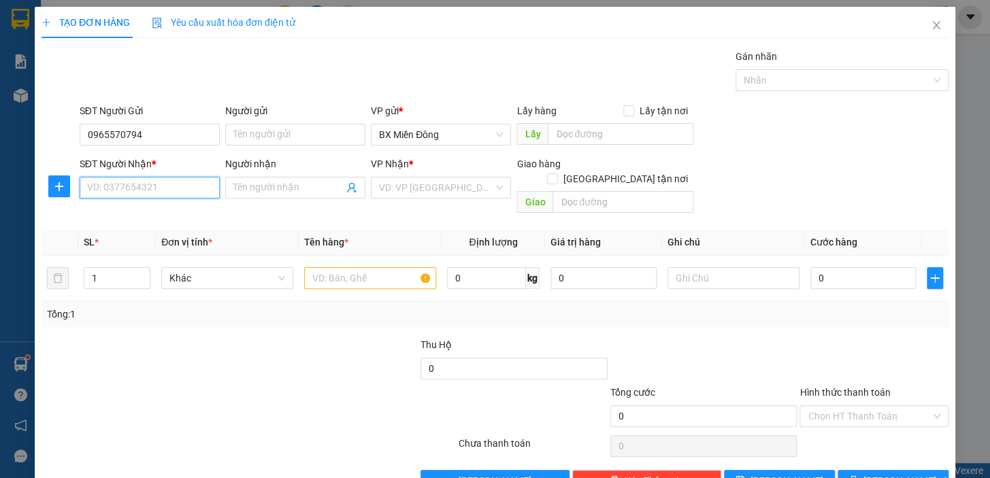
click at [144, 190] on input "SĐT Người Nhận *" at bounding box center [150, 188] width 140 height 22
type input "0973199125"
click at [206, 221] on div "0973199125 - TRẦN PHONG" at bounding box center [154, 214] width 134 height 15
type input "TRẦN PHONG"
type input "N3 TRÀ HUỲNH"
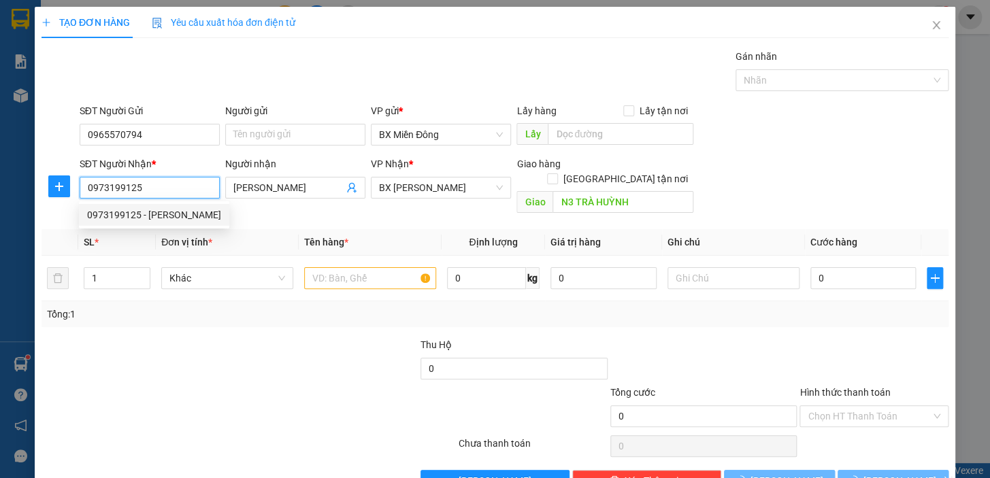
type input "100.000"
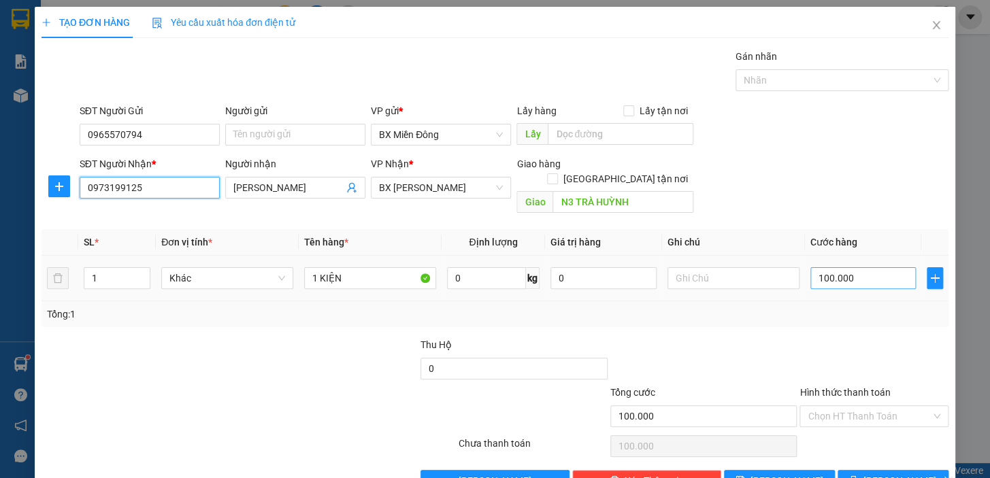
type input "0973199125"
type input "0"
type input "100.000"
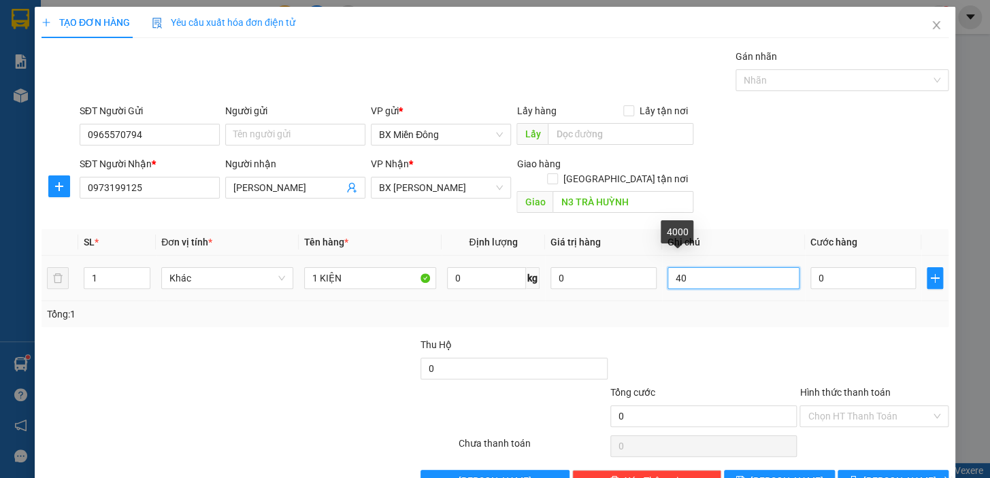
type input "4"
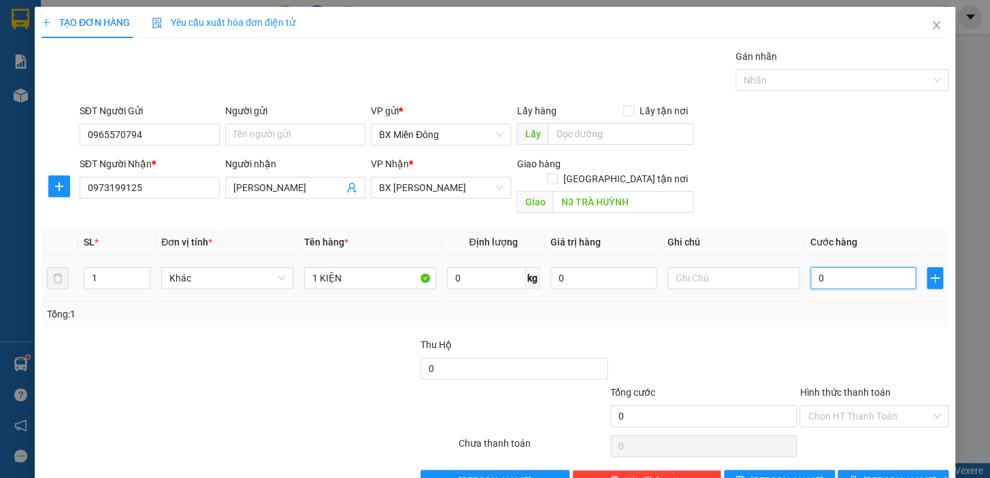
click at [853, 267] on input "0" at bounding box center [863, 278] width 106 height 22
type input "4"
type input "40"
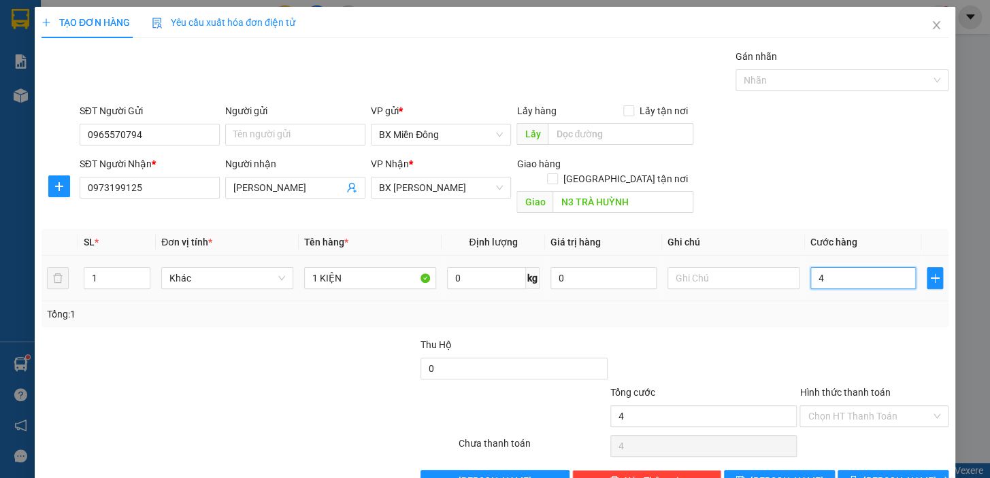
type input "40"
type input "400"
type input "4.000"
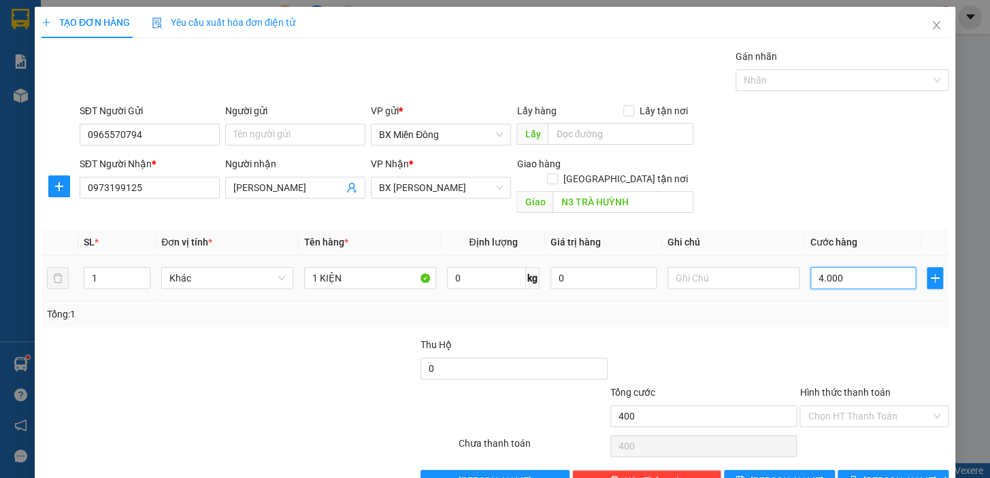
type input "4.000"
type input "40.000"
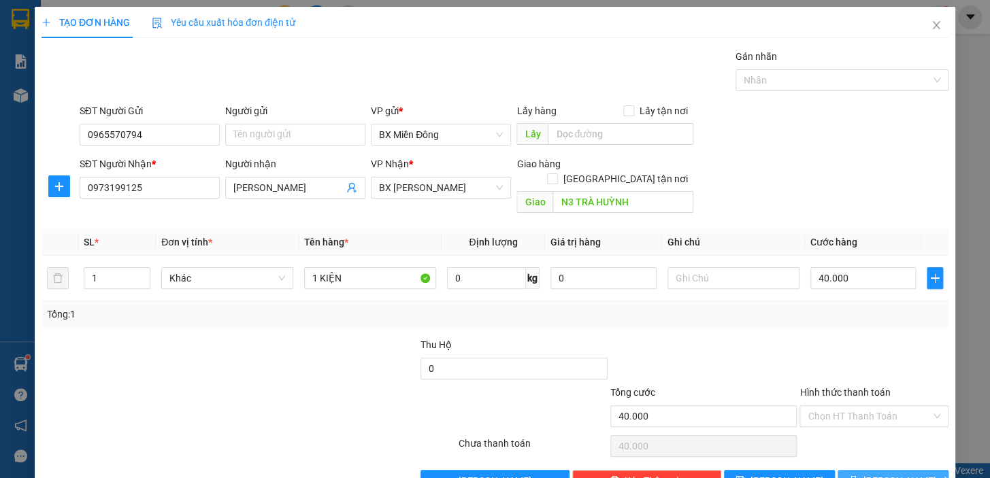
click at [895, 473] on span "[PERSON_NAME] và In" at bounding box center [910, 480] width 95 height 15
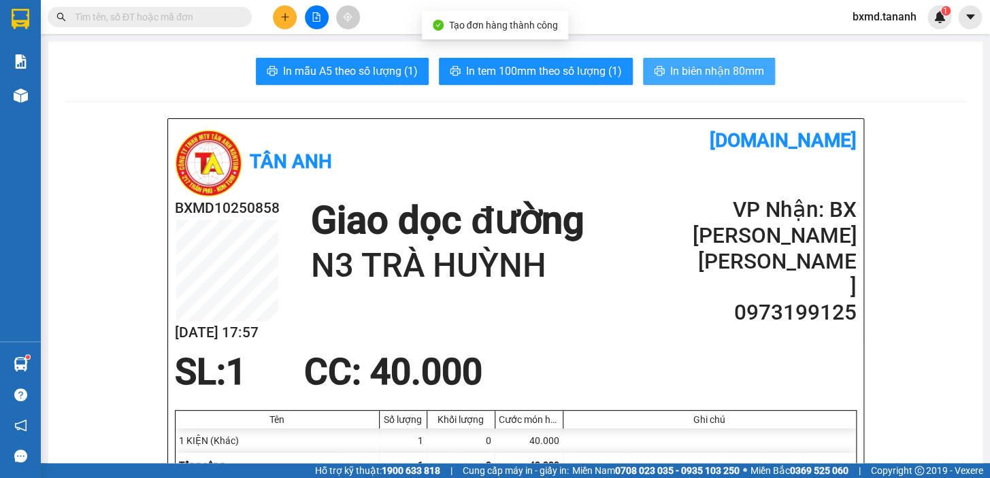
click at [675, 74] on span "In biên nhận 80mm" at bounding box center [717, 71] width 94 height 17
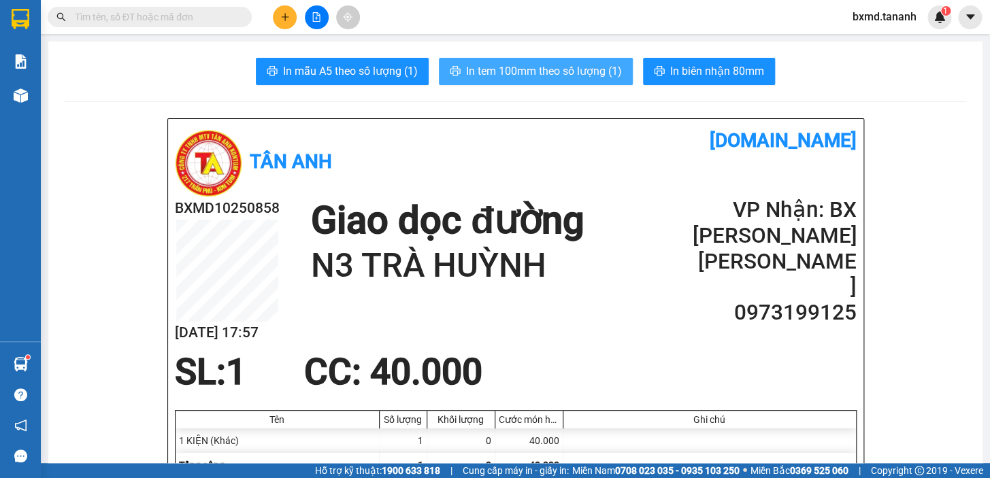
click at [522, 68] on span "In tem 100mm theo số lượng (1)" at bounding box center [544, 71] width 156 height 17
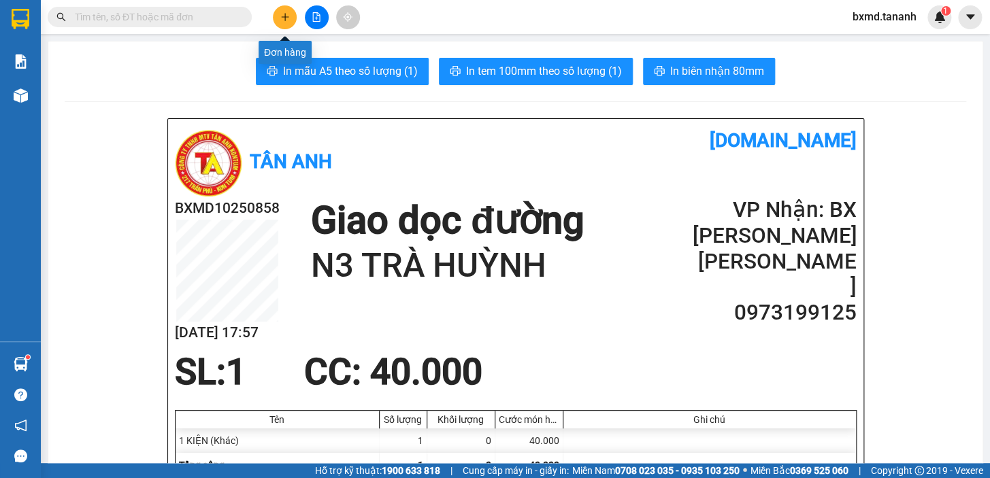
click at [282, 20] on icon "plus" at bounding box center [285, 17] width 10 height 10
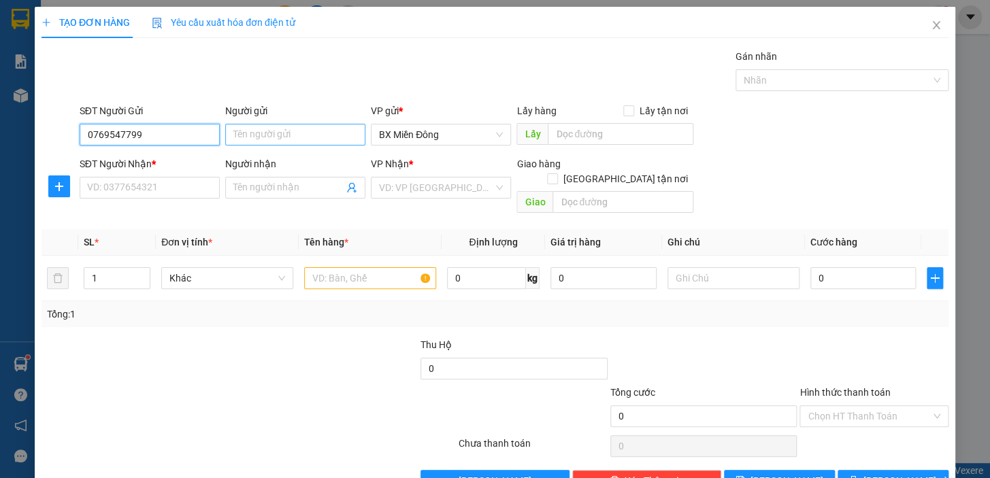
type input "0769547799"
click at [279, 135] on input "Người gửi" at bounding box center [295, 135] width 140 height 22
type input "D"
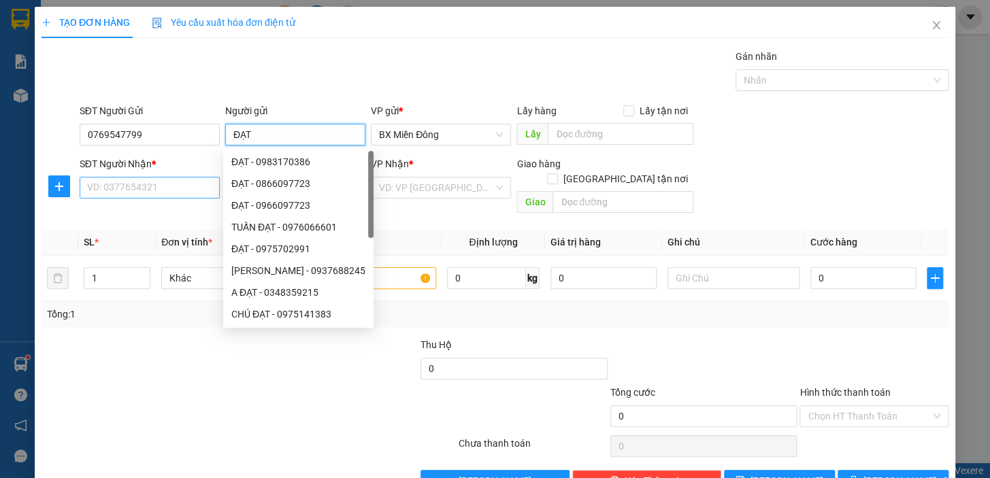
type input "ĐẠT"
click at [154, 189] on input "SĐT Người Nhận *" at bounding box center [150, 188] width 140 height 22
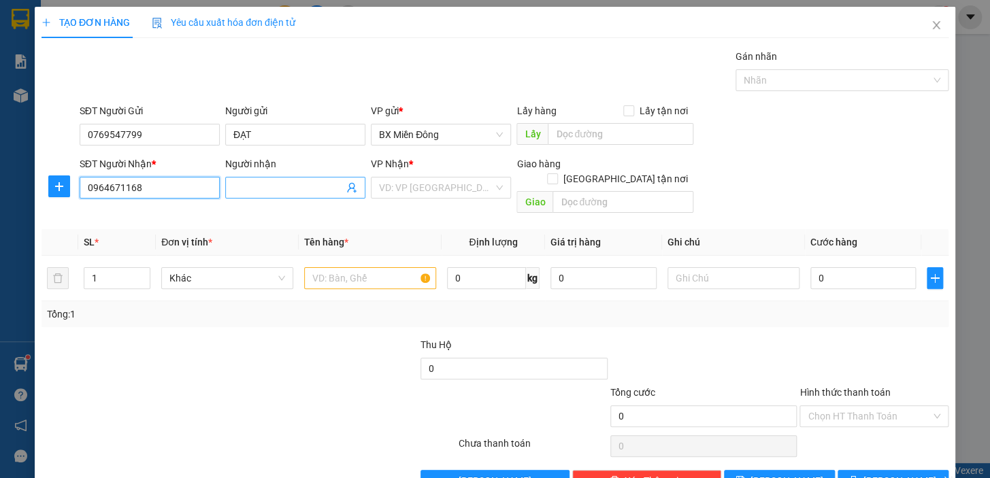
type input "0964671168"
click at [302, 182] on input "Người nhận" at bounding box center [288, 187] width 110 height 15
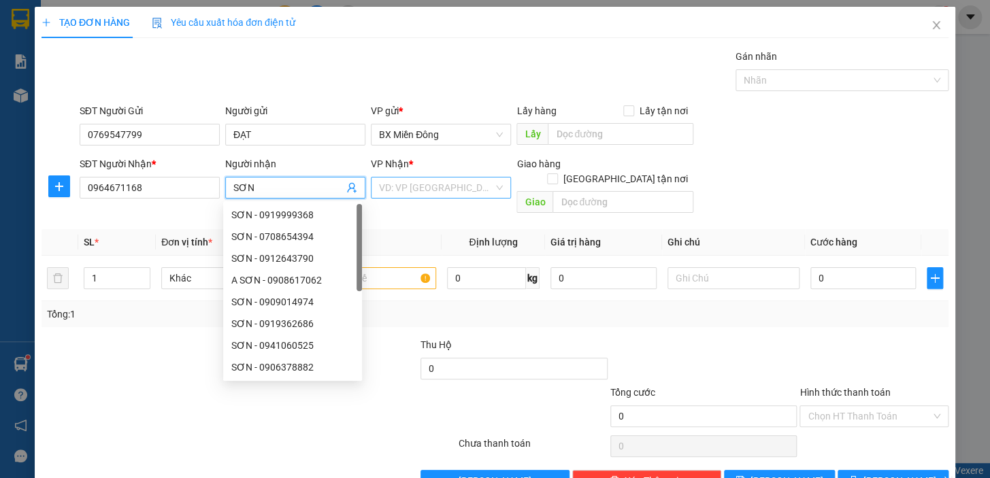
type input "SƠN"
click at [442, 189] on input "search" at bounding box center [436, 188] width 114 height 20
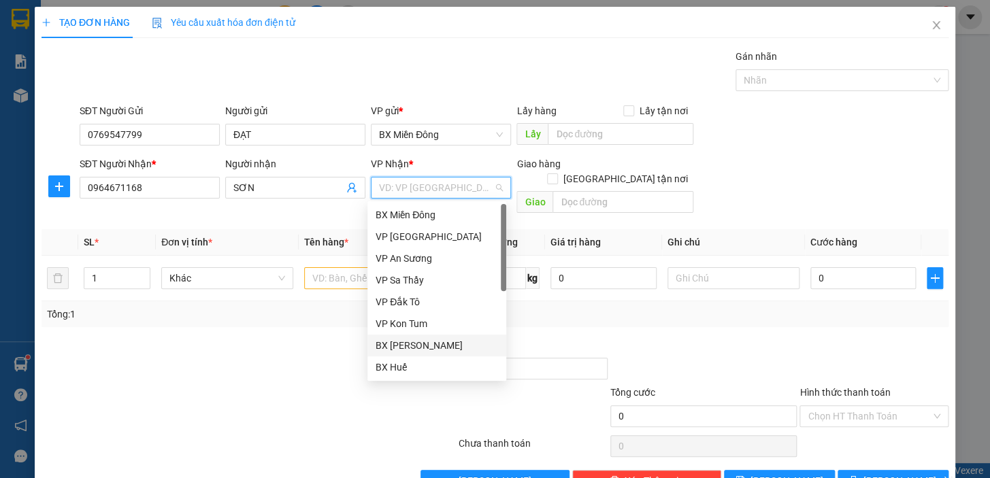
drag, startPoint x: 440, startPoint y: 346, endPoint x: 381, endPoint y: 297, distance: 76.8
click at [440, 346] on div "BX [PERSON_NAME]" at bounding box center [436, 345] width 122 height 15
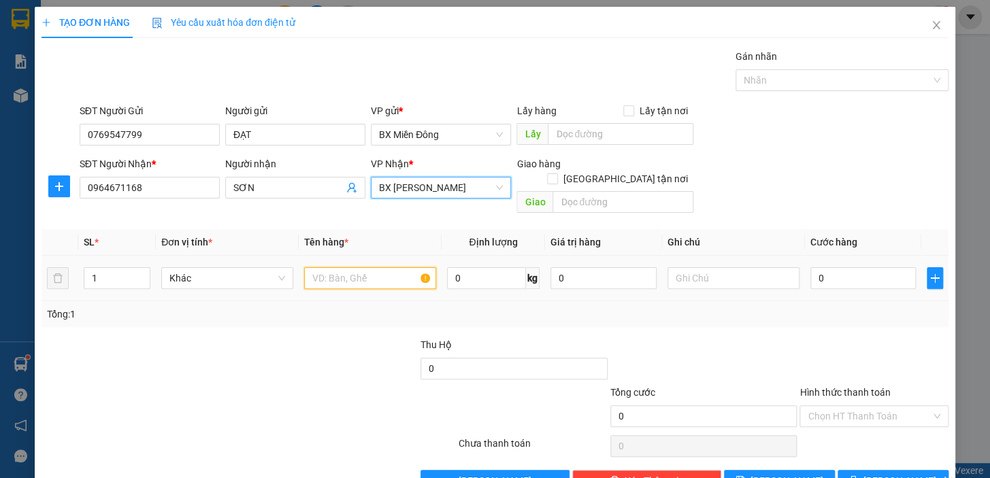
click at [345, 267] on input "text" at bounding box center [370, 278] width 132 height 22
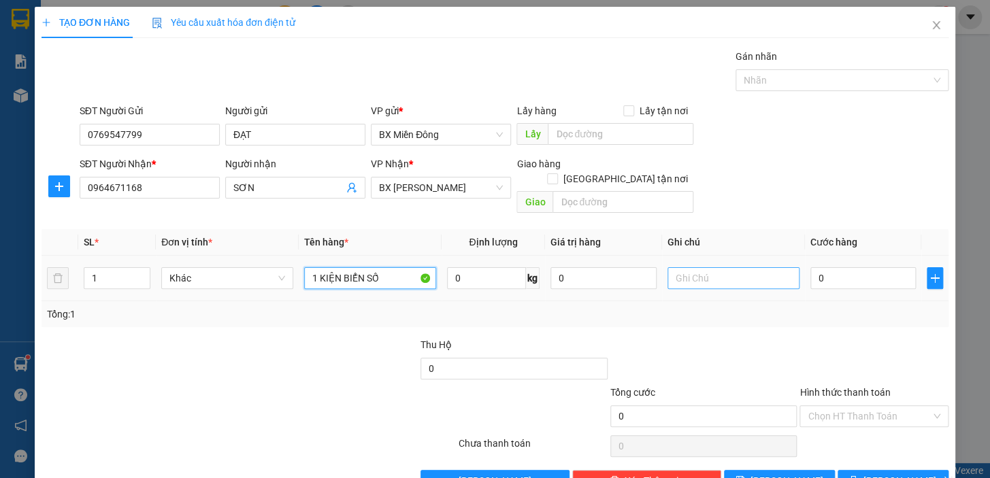
type input "1 KIỆN BIỂN SỐ"
click at [731, 267] on input "text" at bounding box center [733, 278] width 132 height 22
click at [880, 267] on input "0" at bounding box center [863, 278] width 106 height 22
drag, startPoint x: 388, startPoint y: 261, endPoint x: 381, endPoint y: 259, distance: 7.1
click at [381, 267] on input "1 KIỆN BIỂN SỐ" at bounding box center [370, 278] width 132 height 22
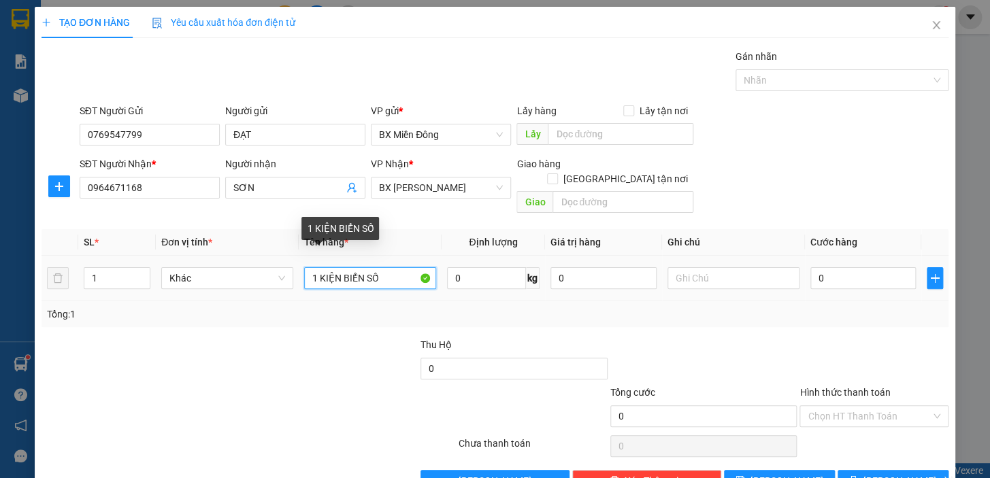
drag, startPoint x: 381, startPoint y: 259, endPoint x: 350, endPoint y: 258, distance: 30.6
click at [286, 256] on tr "1 Khác 1 KIỆN BIỂN SỐ 0 kg 0 0" at bounding box center [494, 279] width 907 height 46
type input "GIẤY TỜ BIỂN SỐ"
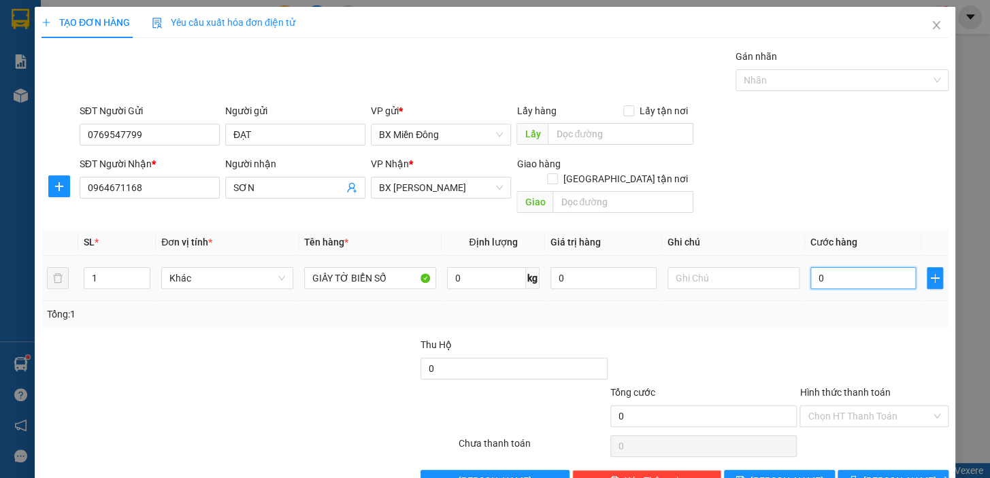
click at [839, 267] on input "0" at bounding box center [863, 278] width 106 height 22
type input "0"
click at [917, 470] on button "[PERSON_NAME] và In" at bounding box center [892, 481] width 111 height 22
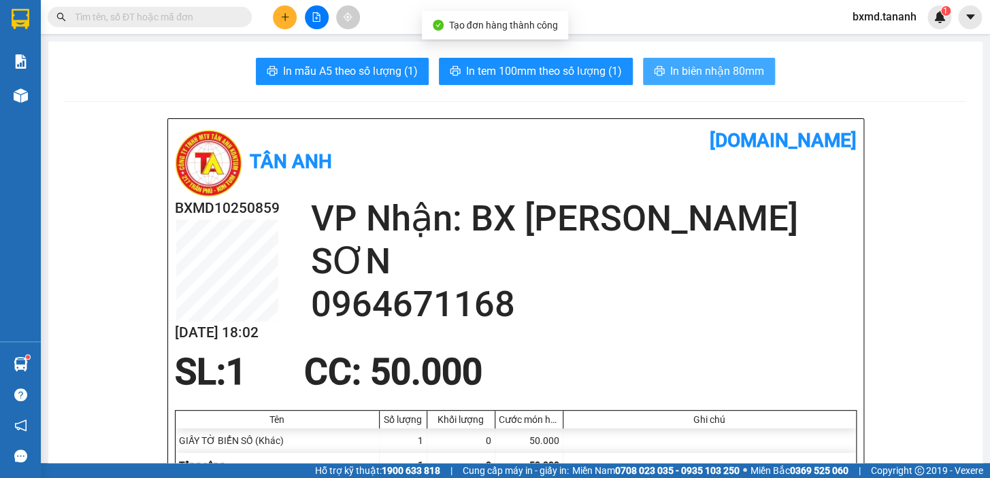
click at [670, 70] on span "In biên nhận 80mm" at bounding box center [717, 71] width 94 height 17
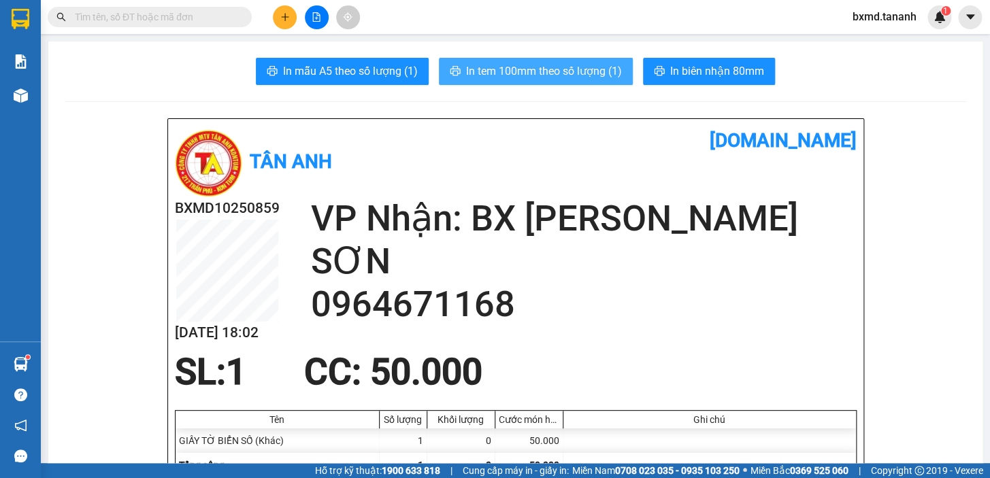
click at [491, 70] on span "In tem 100mm theo số lượng (1)" at bounding box center [544, 71] width 156 height 17
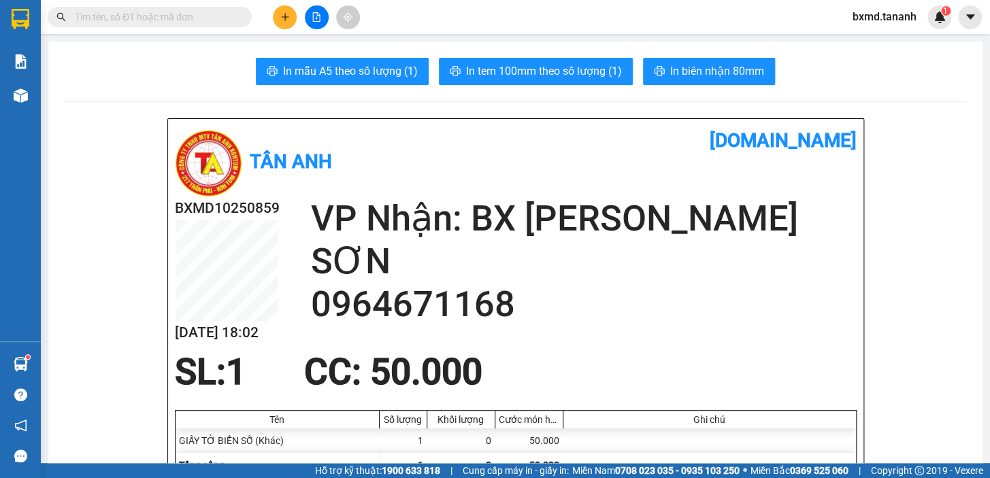
click at [276, 17] on button at bounding box center [285, 17] width 24 height 24
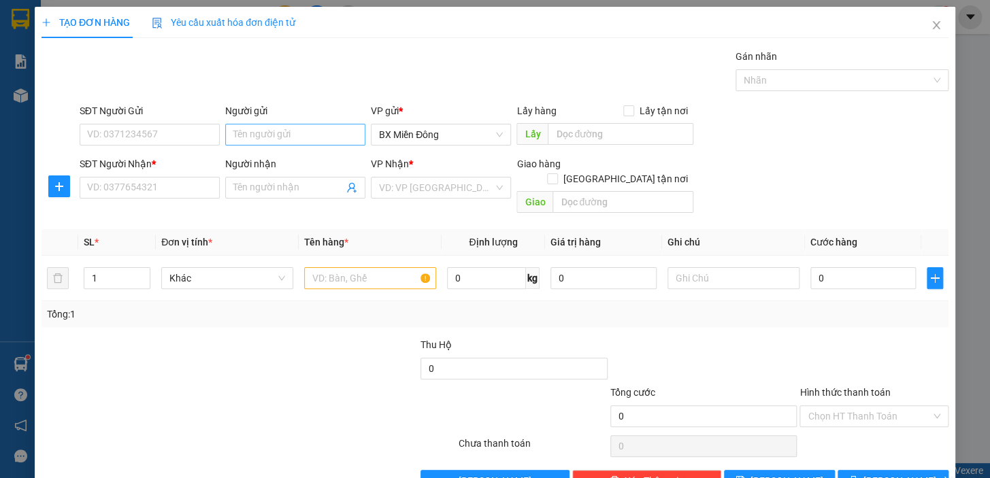
drag, startPoint x: 282, startPoint y: 114, endPoint x: 288, endPoint y: 135, distance: 21.3
click at [282, 116] on div "Người gửi" at bounding box center [295, 110] width 140 height 15
click at [282, 124] on input "Người gửi" at bounding box center [295, 135] width 140 height 22
click at [294, 146] on div "Người gửi Tên người gửi" at bounding box center [295, 127] width 140 height 48
click at [297, 136] on input "Người gửi" at bounding box center [295, 135] width 140 height 22
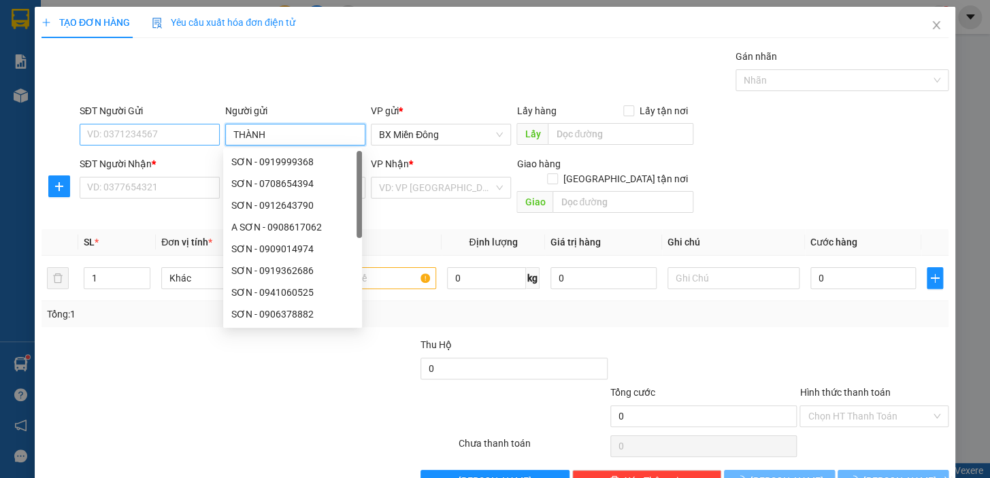
type input "THÀNH"
click at [186, 127] on input "SĐT Người Gửi" at bounding box center [150, 135] width 140 height 22
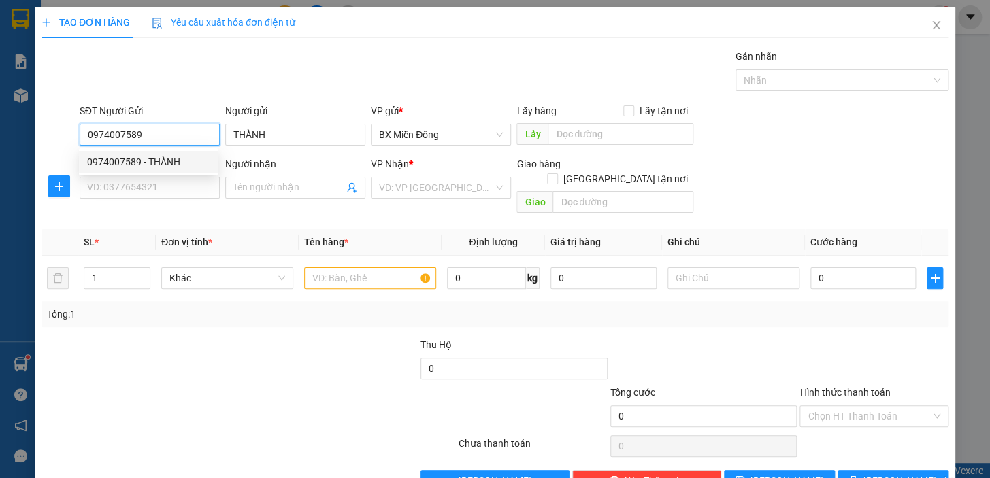
type input "0974007589"
click at [192, 148] on div "0974007589 0974007589 - THÀNH" at bounding box center [148, 161] width 139 height 27
click at [193, 150] on form "SĐT Người Gửi 0974007589 Người gửi THÀNH VP gửi * BX Miền Đông Lấy hàng Lấy tận…" at bounding box center [494, 161] width 907 height 116
click at [184, 203] on div "SĐT Người Nhận * VD: 0377654321" at bounding box center [150, 180] width 140 height 48
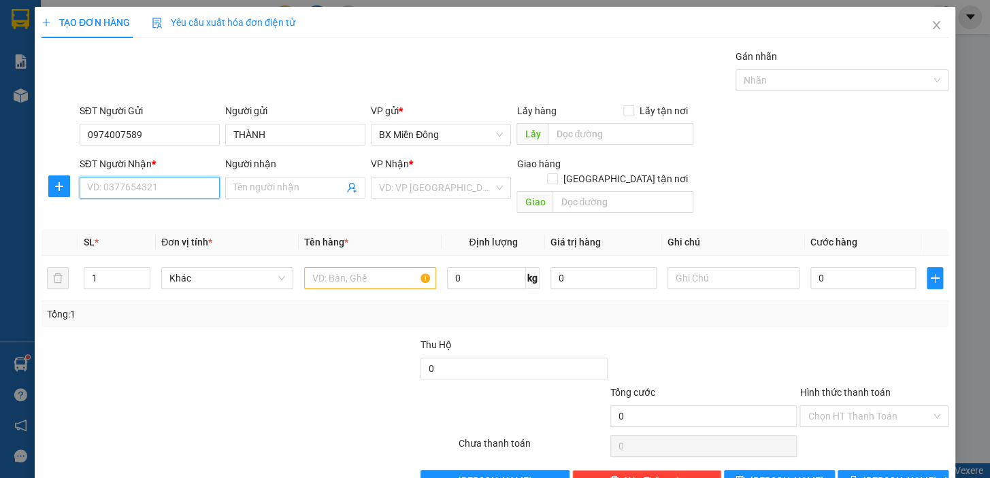
click at [181, 192] on input "SĐT Người Nhận *" at bounding box center [150, 188] width 140 height 22
type input "0342927509"
click at [160, 217] on div "0342927509 - THÀNH CÔNG" at bounding box center [148, 214] width 122 height 15
type input "THÀNH CÔNG"
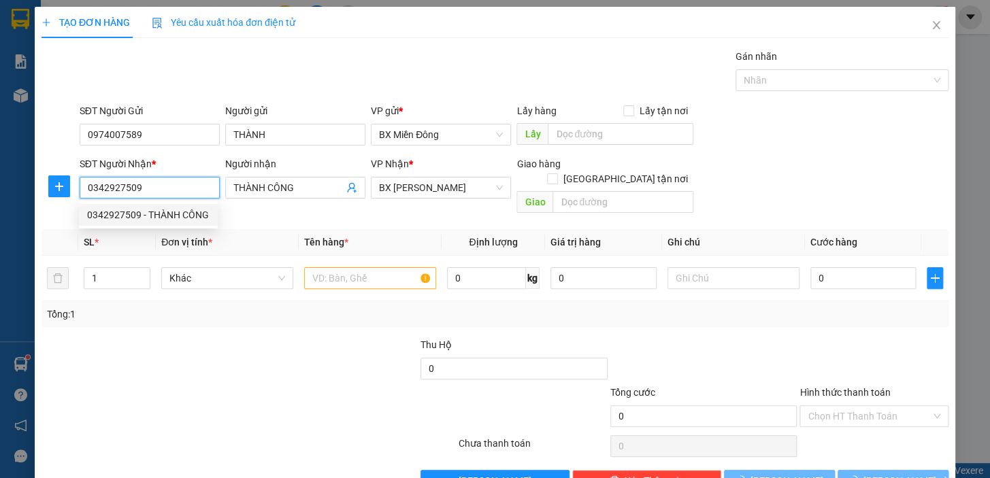
type input "40.000"
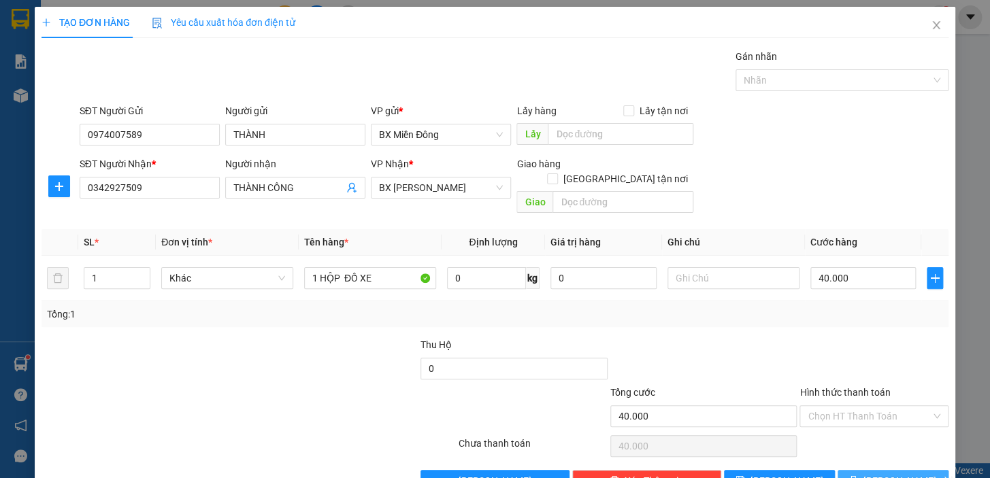
click at [909, 473] on span "[PERSON_NAME] và In" at bounding box center [910, 480] width 95 height 15
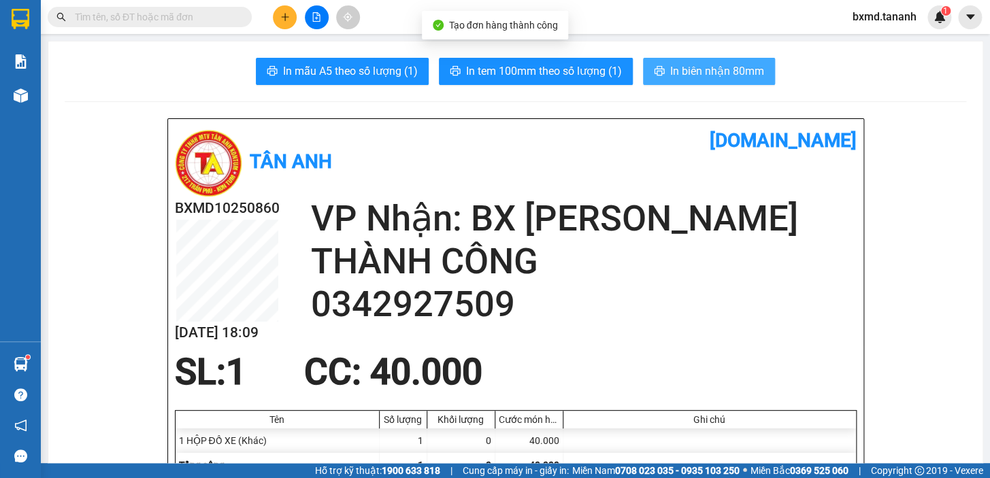
click at [663, 74] on button "In biên nhận 80mm" at bounding box center [709, 71] width 132 height 27
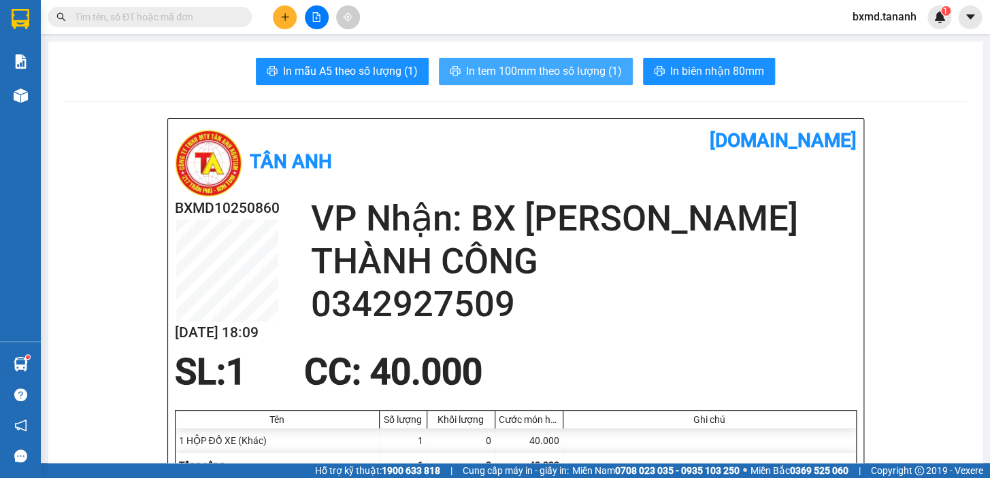
click at [513, 72] on span "In tem 100mm theo số lượng (1)" at bounding box center [544, 71] width 156 height 17
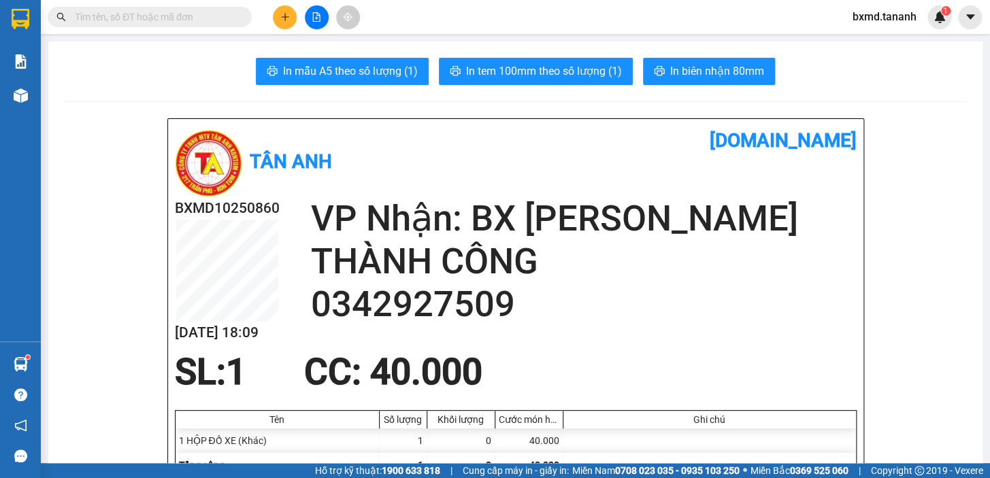
click at [282, 11] on button at bounding box center [285, 17] width 24 height 24
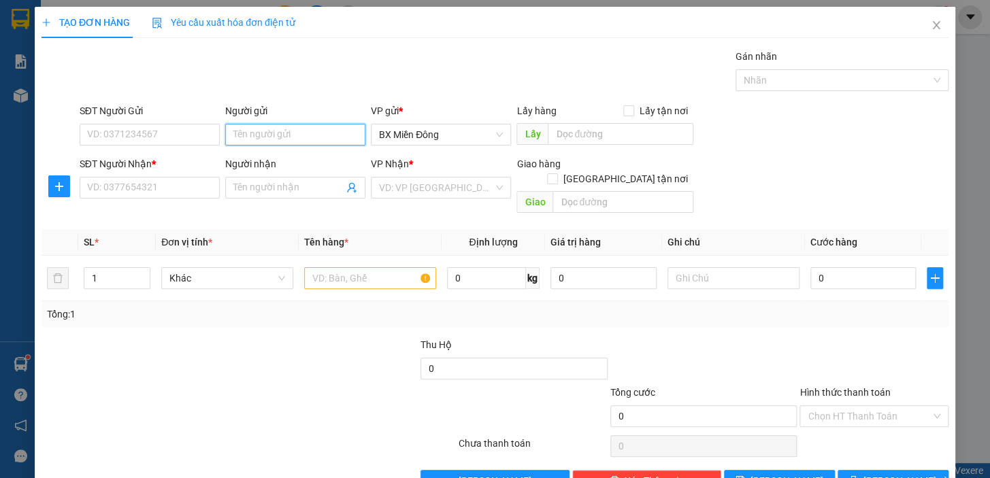
click at [286, 139] on input "Người gửi" at bounding box center [295, 135] width 140 height 22
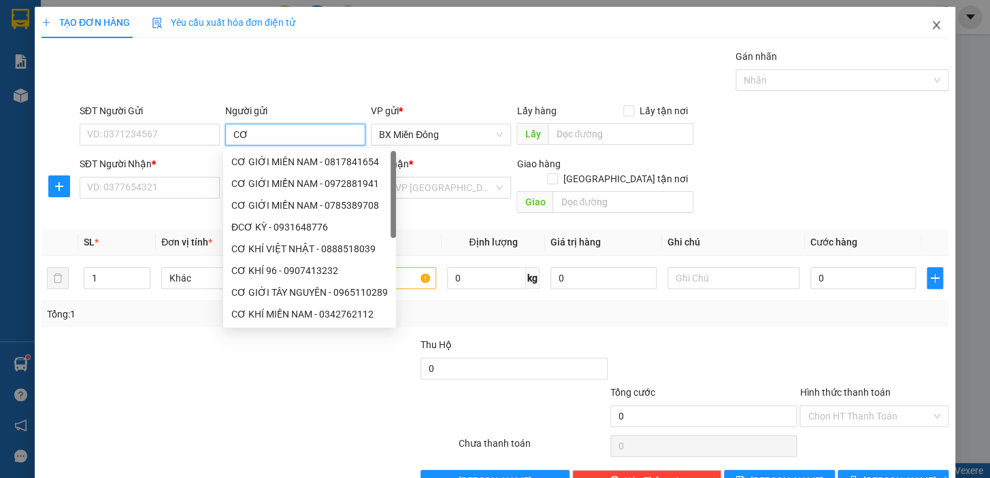
type input "C"
click at [369, 156] on div "CƠ GIỚI MIÊN NAM - 0817841654" at bounding box center [309, 161] width 156 height 15
type input "0817841654"
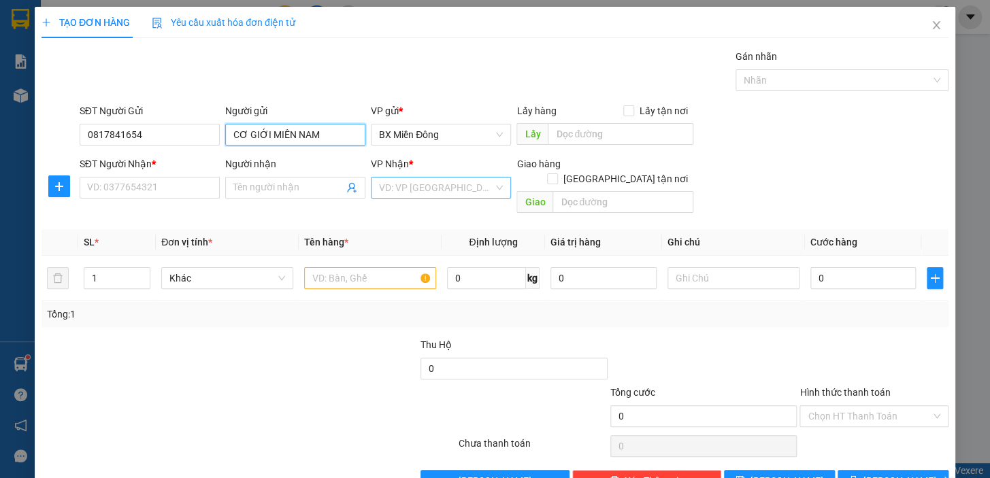
type input "CƠ GIỚI MIÊN NAM"
click at [418, 186] on input "search" at bounding box center [436, 188] width 114 height 20
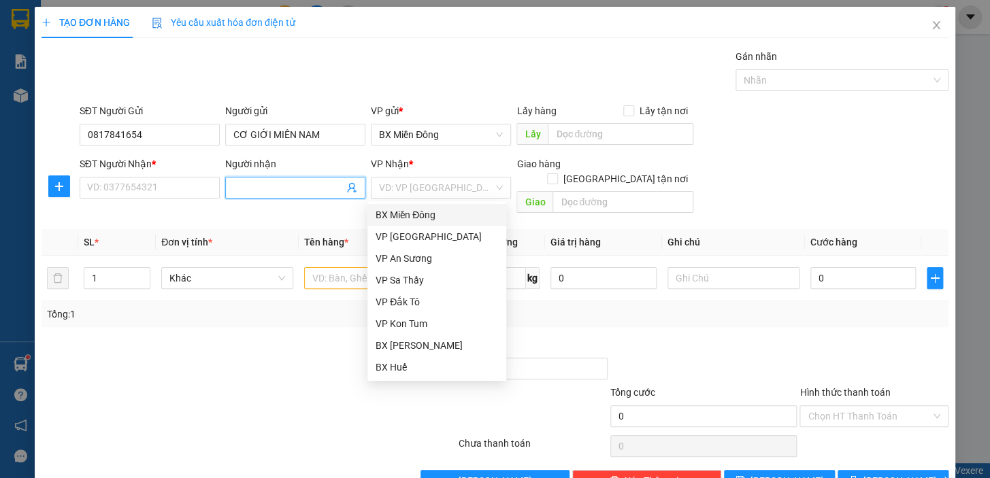
click at [286, 184] on input "Người nhận" at bounding box center [288, 187] width 110 height 15
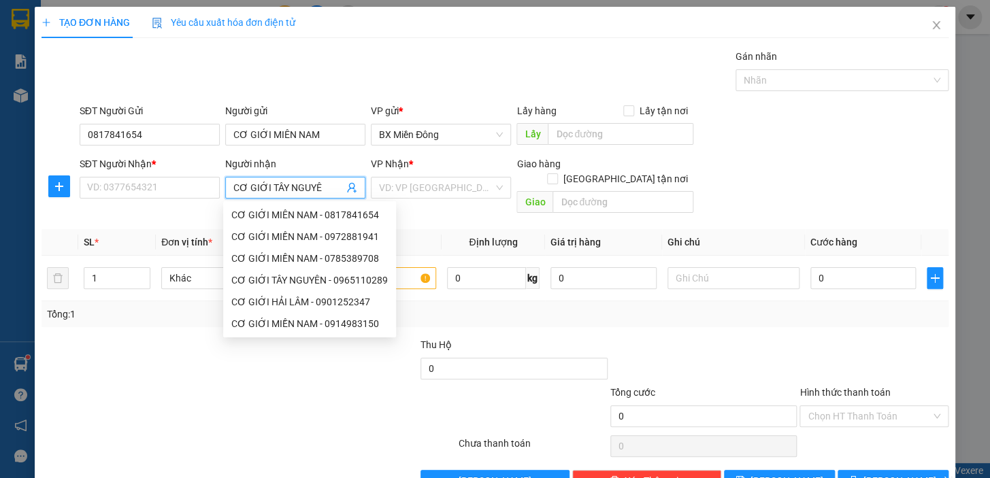
type input "CƠ GIỚI TÂY NGUYÊN"
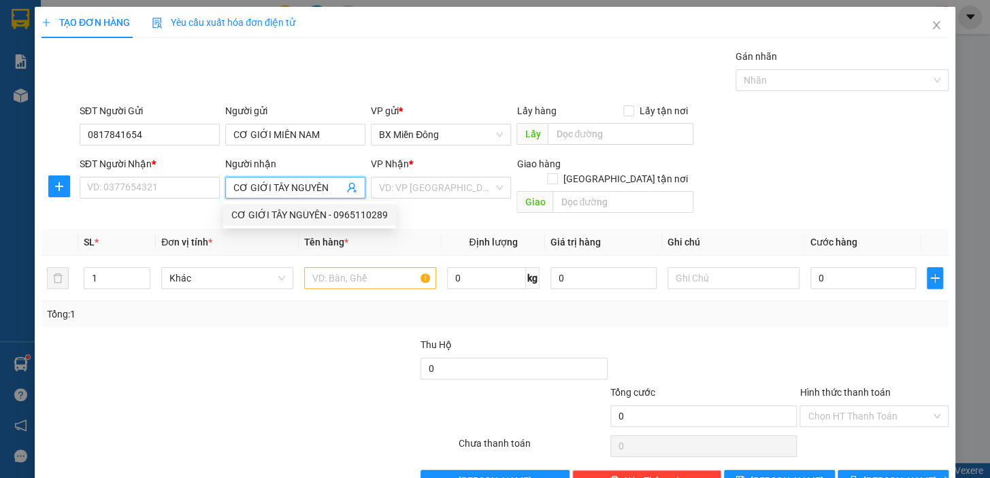
click at [349, 218] on div "CƠ GIỚI TÂY NGUYÊN - 0965110289" at bounding box center [309, 214] width 156 height 15
type input "0965110289"
type input "CƠ GIỚI TÂY NGUYÊN"
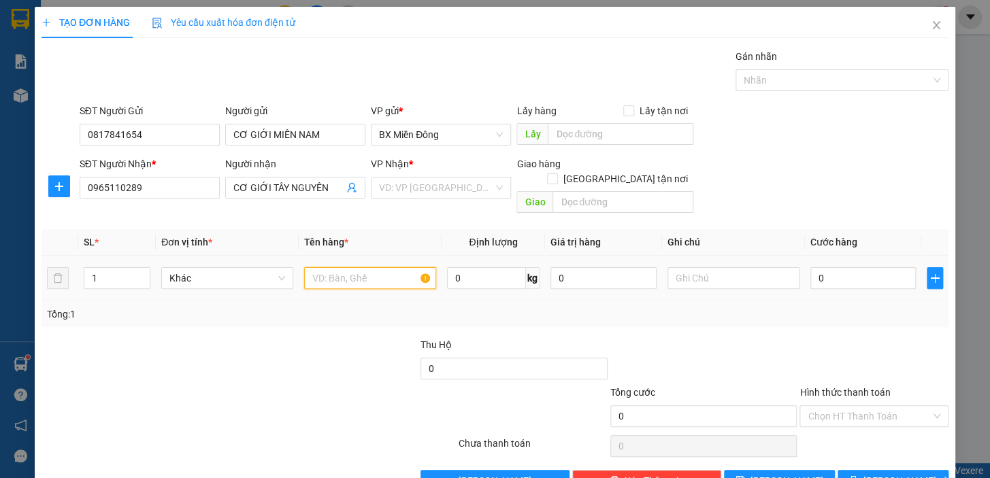
click at [344, 269] on input "text" at bounding box center [370, 278] width 132 height 22
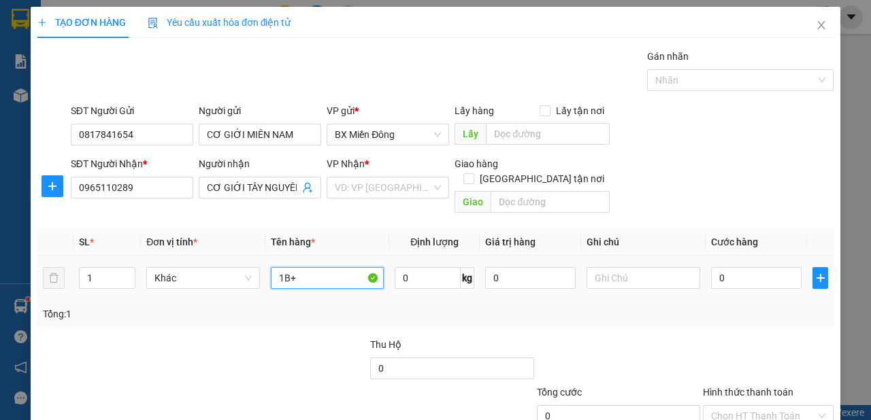
click at [312, 267] on input "1B+" at bounding box center [328, 278] width 114 height 22
type input "1B+ 2 Vành"
click at [86, 268] on input "1" at bounding box center [108, 278] width 56 height 20
click at [99, 268] on input "1" at bounding box center [108, 278] width 56 height 20
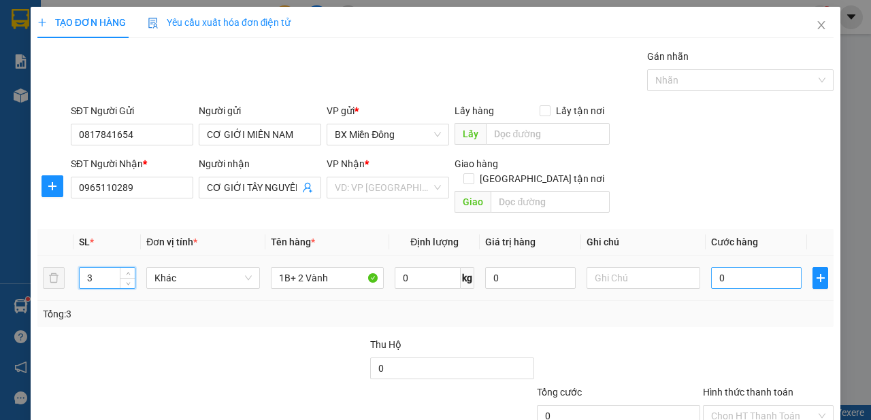
type input "3"
click at [751, 267] on input "0" at bounding box center [756, 278] width 90 height 22
type input "02"
type input "2"
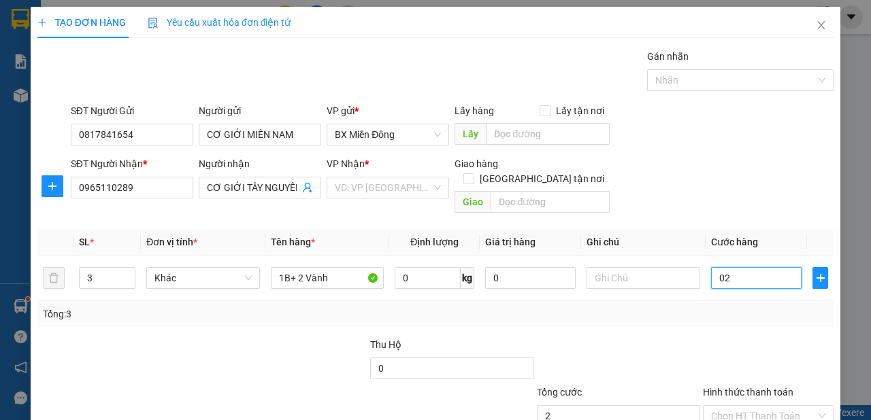
type input "020"
type input "20"
type input "0.200"
type input "200"
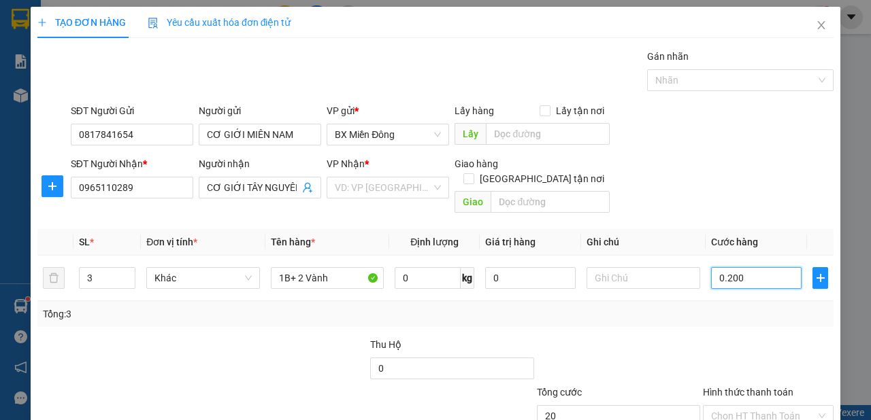
type input "200"
type input "02.000"
type input "2.000"
type input "020.000"
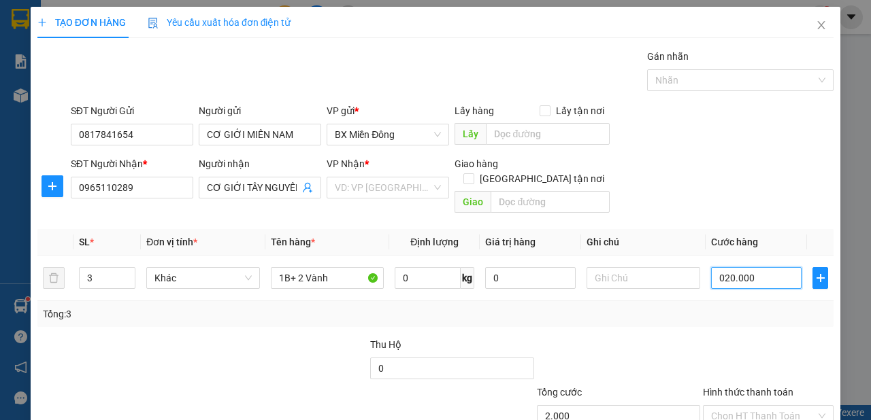
type input "20.000"
type input "0.200.000"
type input "200.000"
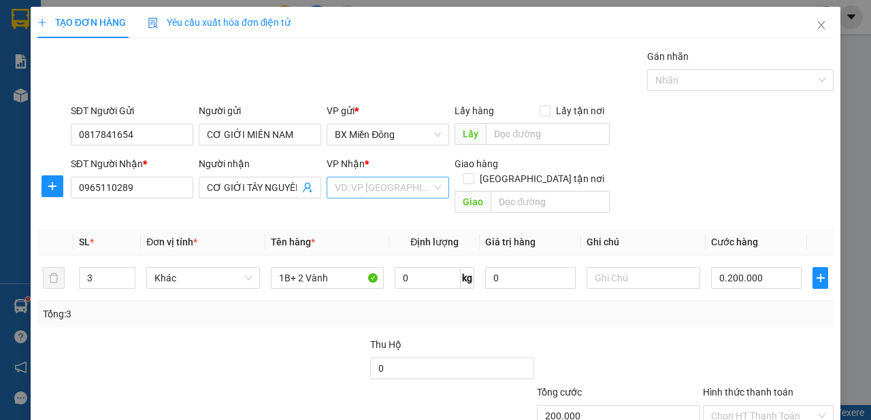
type input "200.000"
click at [377, 182] on input "search" at bounding box center [383, 188] width 97 height 20
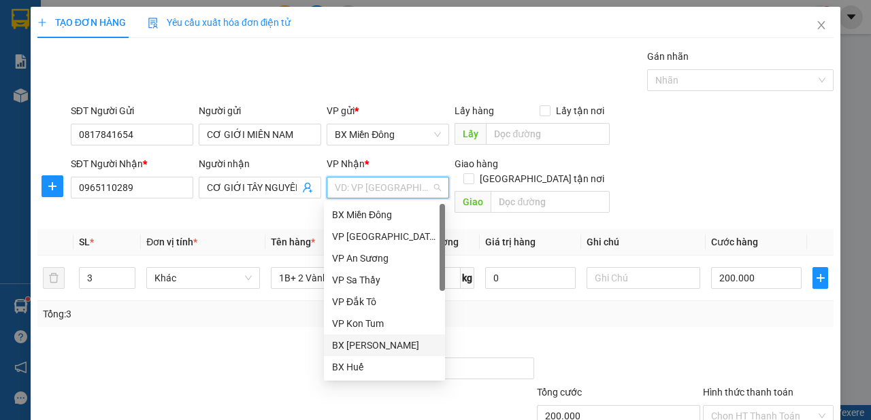
click at [400, 351] on div "BX [PERSON_NAME]" at bounding box center [384, 345] width 105 height 15
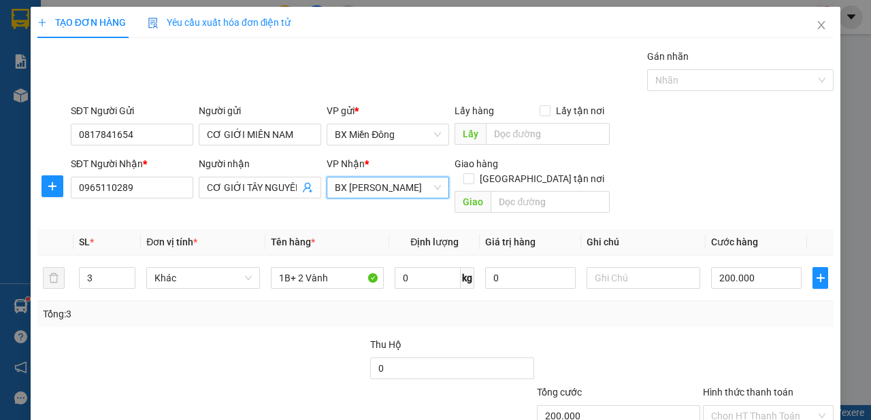
scroll to position [82, 0]
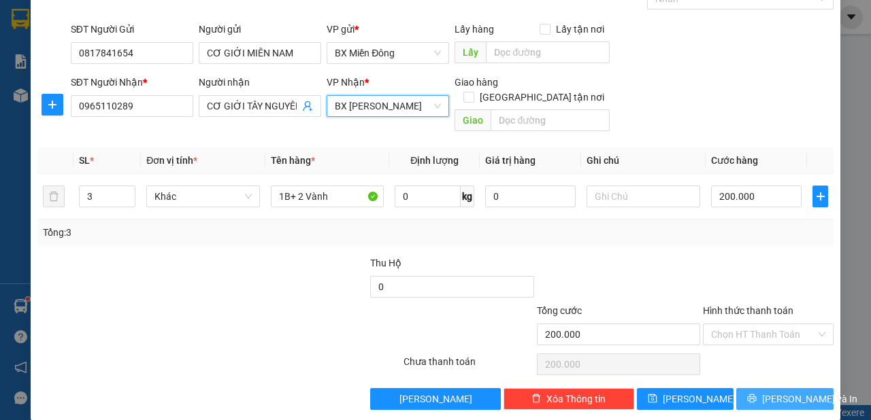
click at [763, 388] on button "[PERSON_NAME] và In" at bounding box center [784, 399] width 97 height 22
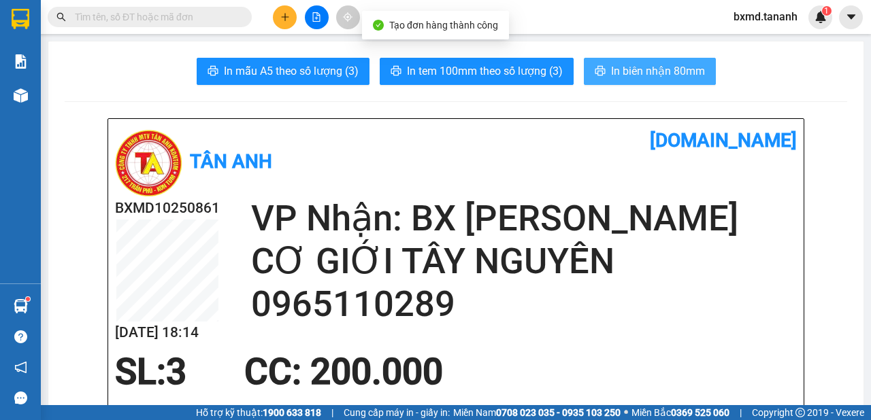
click at [674, 73] on span "In biên nhận 80mm" at bounding box center [658, 71] width 94 height 17
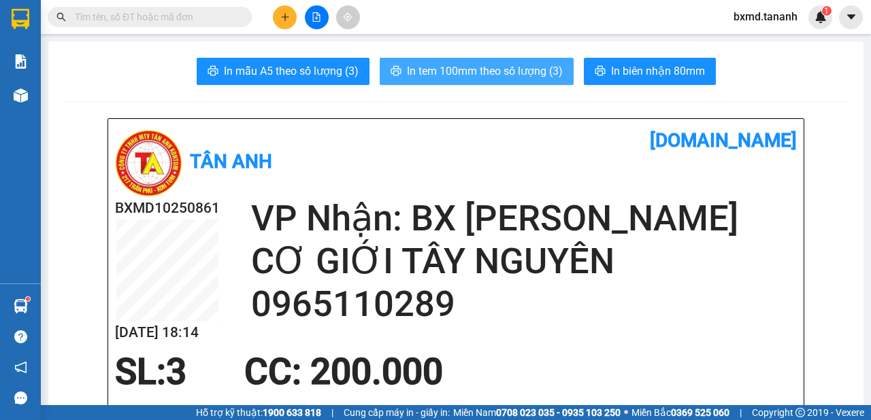
click at [416, 60] on button "In tem 100mm theo số lượng (3)" at bounding box center [477, 71] width 194 height 27
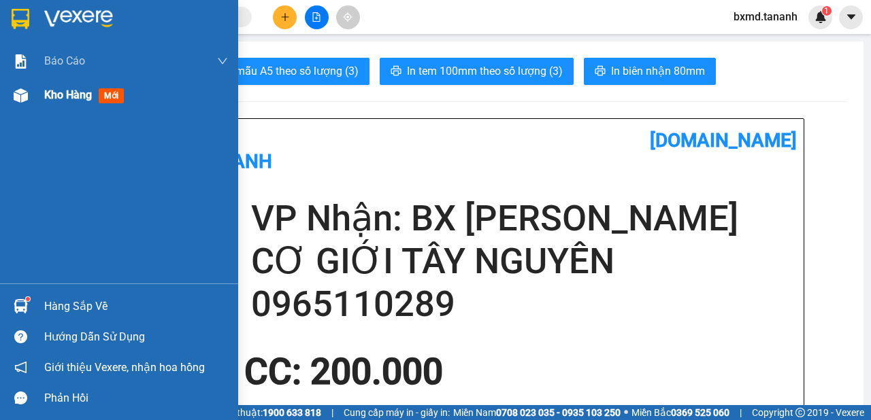
click at [69, 94] on span "Kho hàng" at bounding box center [68, 94] width 48 height 13
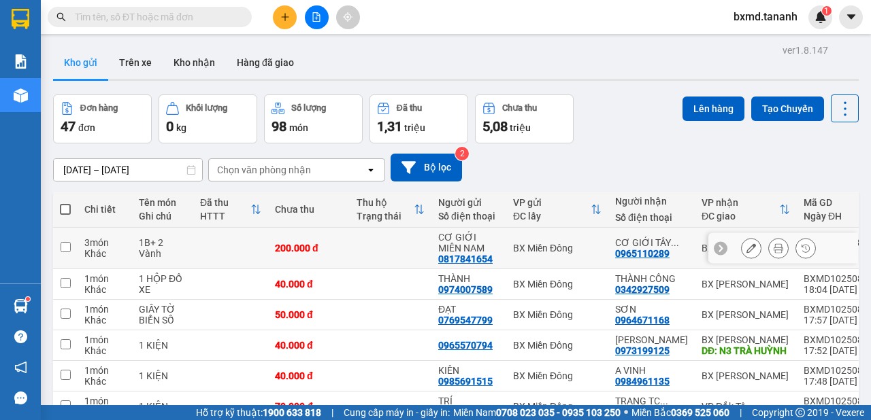
click at [746, 245] on icon at bounding box center [751, 249] width 10 height 10
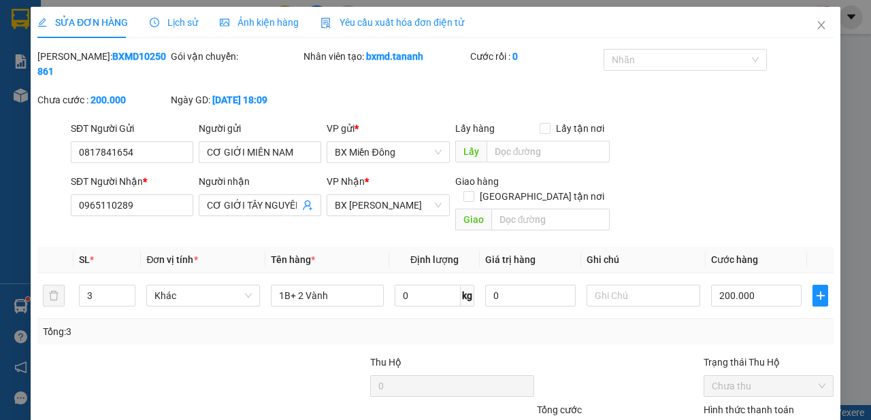
type input "0817841654"
type input "0965110289"
type input "200.000"
click at [294, 207] on input "CƠ GIỚI TÂY NGUYÊN" at bounding box center [253, 205] width 93 height 15
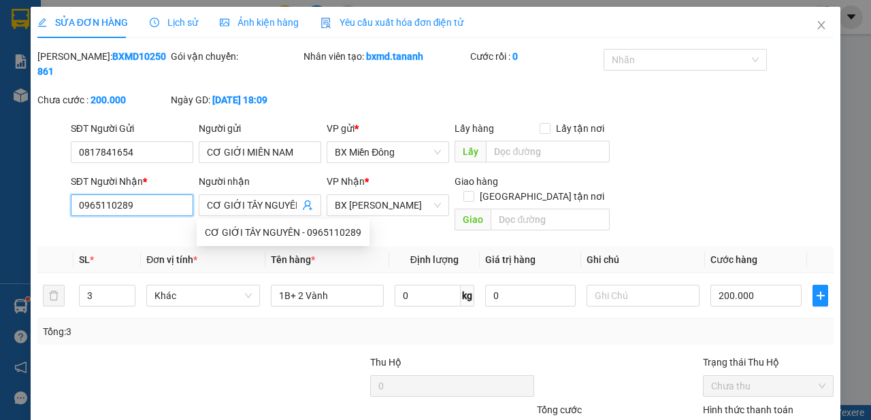
drag, startPoint x: 152, startPoint y: 203, endPoint x: 32, endPoint y: 192, distance: 120.9
click at [32, 192] on div "SỬA ĐƠN HÀNG Lịch sử Ảnh kiện hàng Yêu cầu xuất hóa đơn điện tử Total Paid Fee …" at bounding box center [435, 263] width 809 height 513
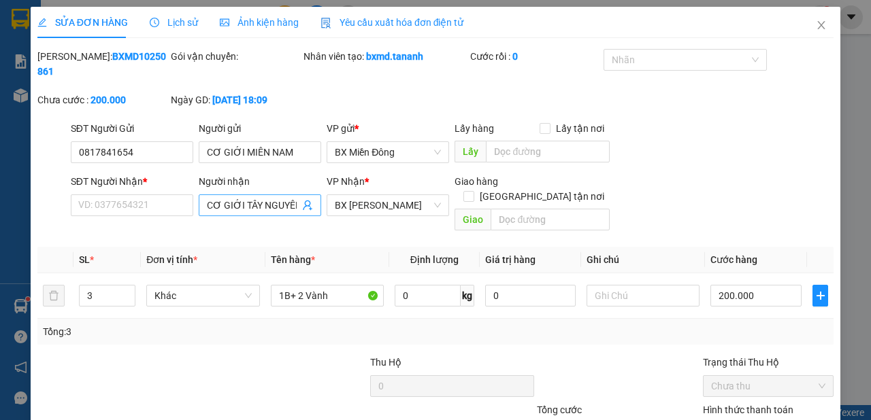
click at [290, 207] on input "CƠ GIỚI TÂY NGUYÊN" at bounding box center [253, 205] width 93 height 15
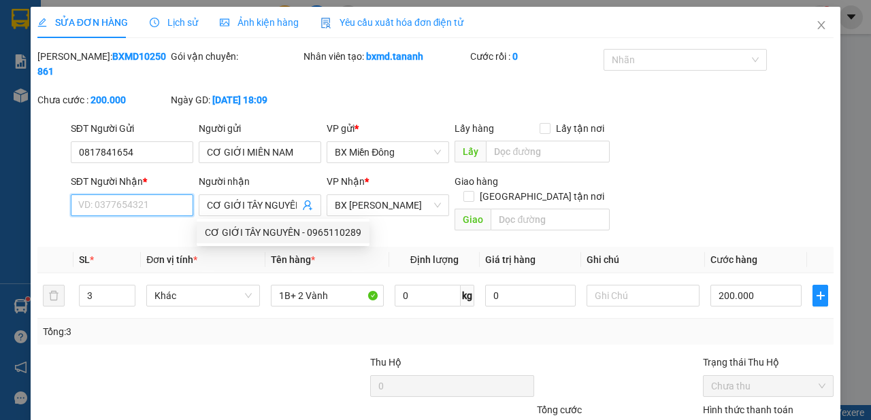
click at [153, 203] on input "SĐT Người Nhận *" at bounding box center [132, 206] width 122 height 22
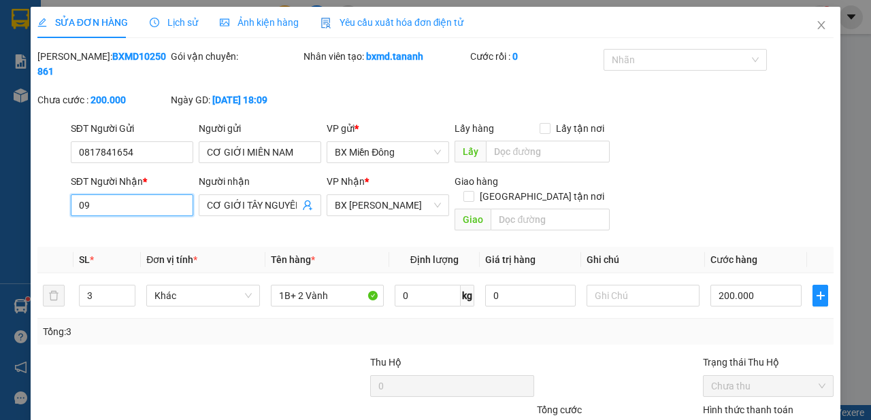
type input "0"
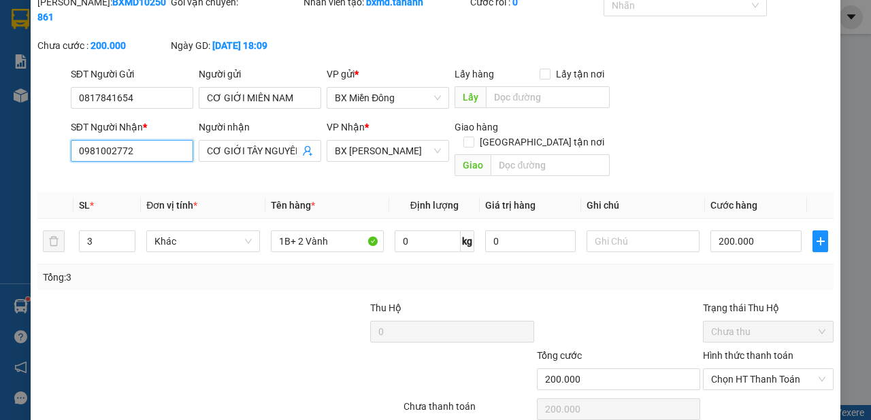
scroll to position [99, 0]
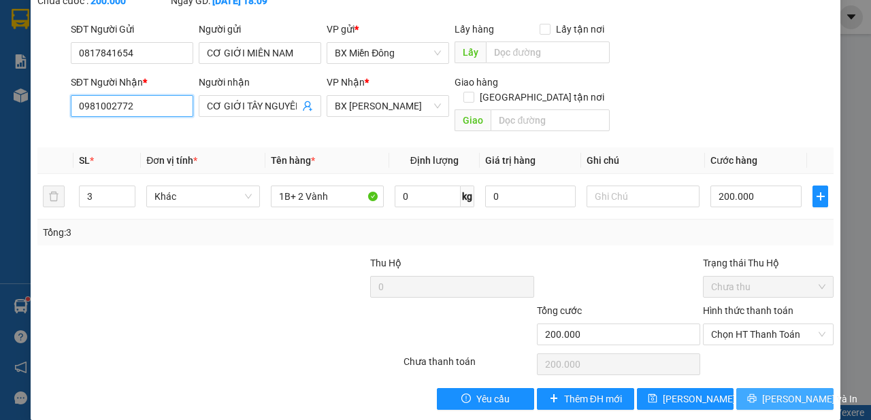
type input "0981002772"
click at [761, 388] on button "[PERSON_NAME] và In" at bounding box center [784, 399] width 97 height 22
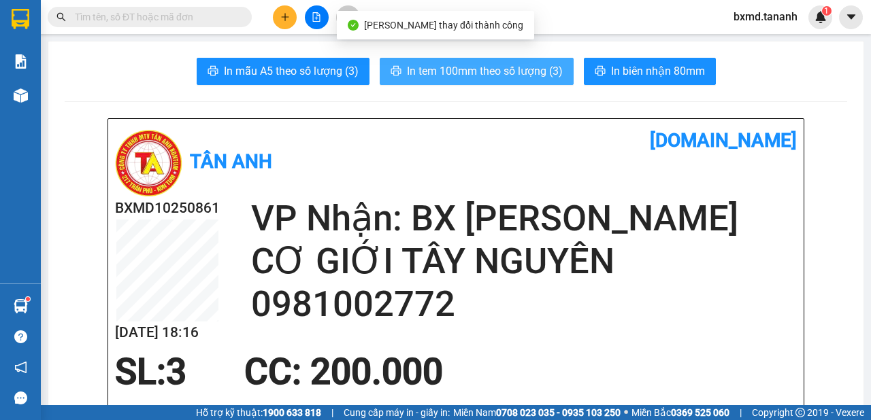
click at [520, 65] on span "In tem 100mm theo số lượng (3)" at bounding box center [485, 71] width 156 height 17
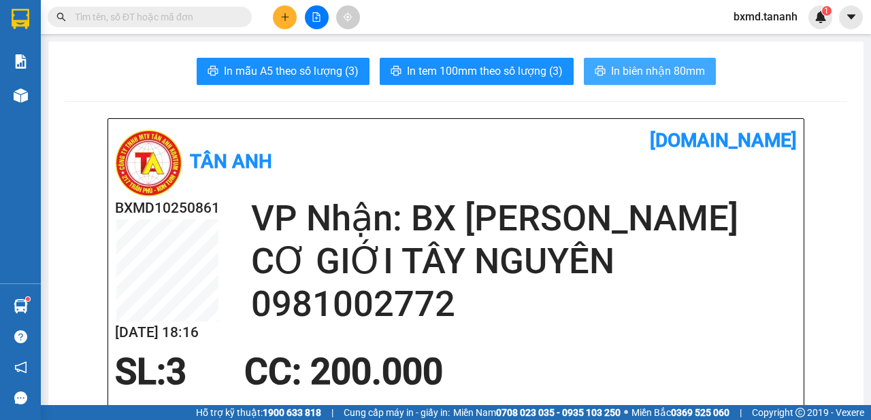
click at [686, 60] on button "In biên nhận 80mm" at bounding box center [650, 71] width 132 height 27
click at [281, 24] on button at bounding box center [285, 17] width 24 height 24
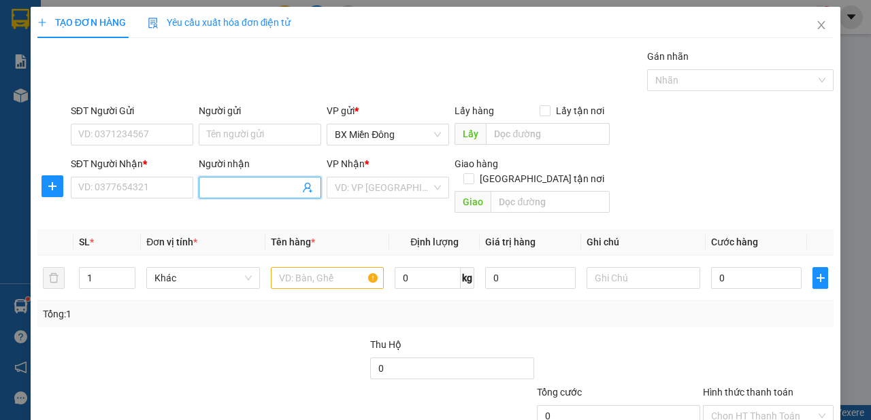
click at [258, 190] on input "Người nhận" at bounding box center [253, 187] width 93 height 15
type input "d"
type input "DƯƠNG VĂN LINH"
click at [112, 180] on input "SĐT Người Nhận *" at bounding box center [132, 188] width 122 height 22
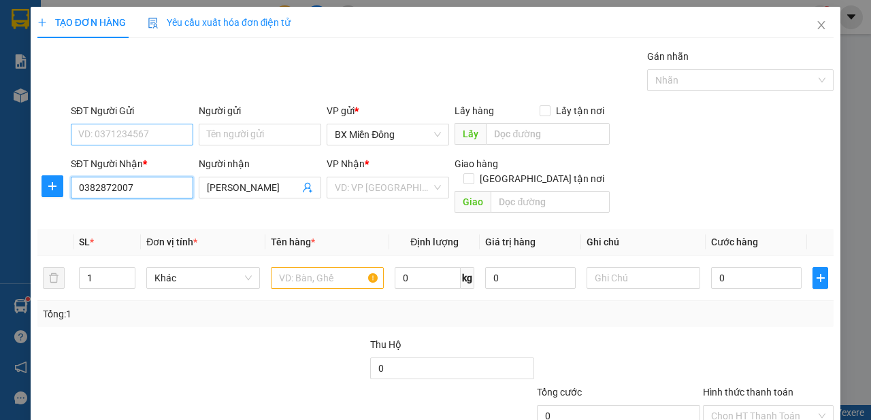
type input "0382872007"
click at [141, 144] on input "SĐT Người Gửi" at bounding box center [132, 135] width 122 height 22
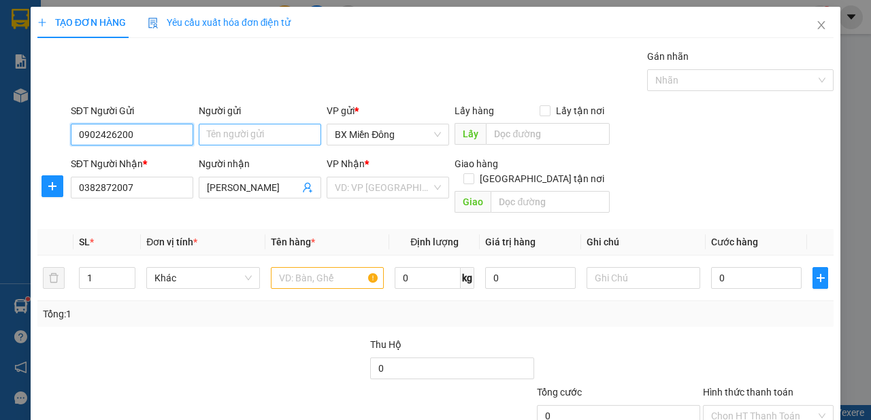
type input "0902426200"
click at [238, 139] on input "Người gửi" at bounding box center [260, 135] width 122 height 22
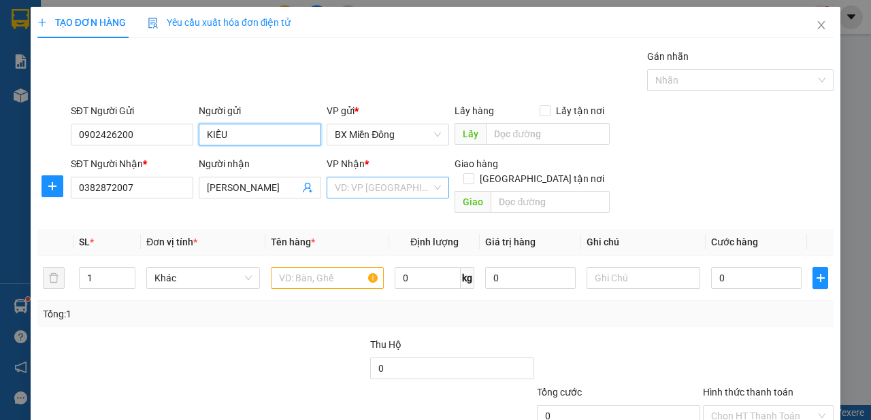
type input "KIỀU"
click at [388, 182] on input "search" at bounding box center [383, 188] width 97 height 20
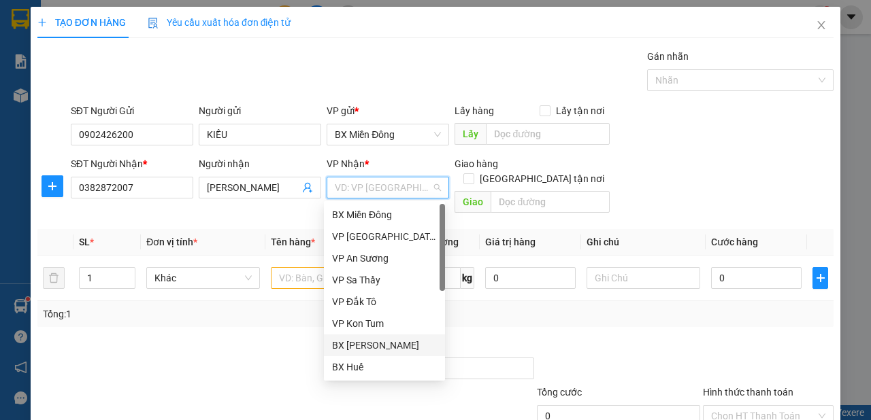
click at [401, 346] on div "BX [PERSON_NAME]" at bounding box center [384, 345] width 105 height 15
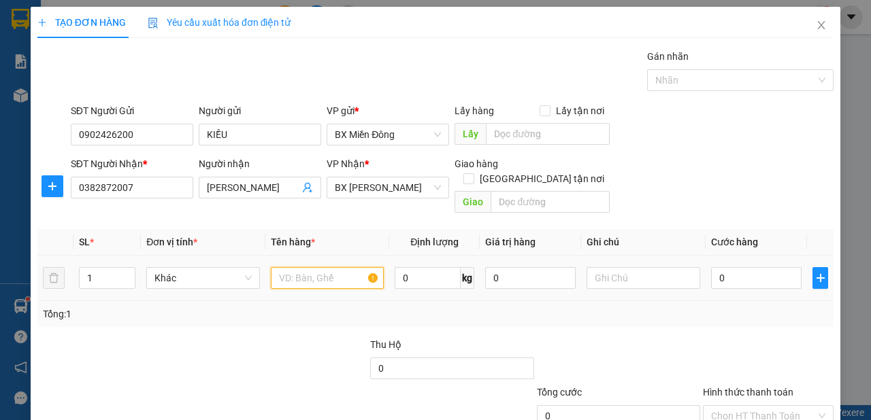
click at [292, 272] on input "text" at bounding box center [328, 278] width 114 height 22
type input "1 HS"
type input "4"
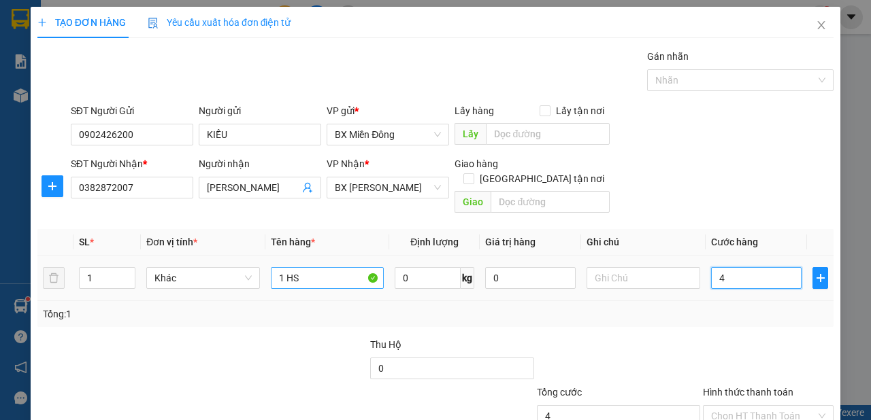
type input "40"
type input "40.000"
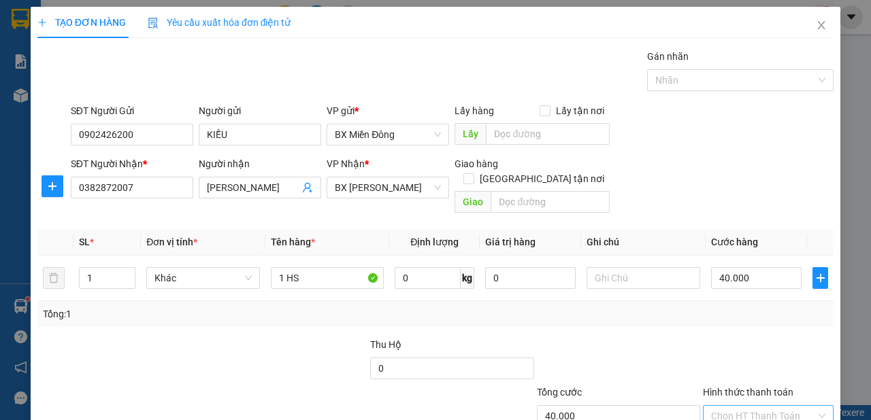
click at [792, 406] on input "Hình thức thanh toán" at bounding box center [763, 416] width 105 height 20
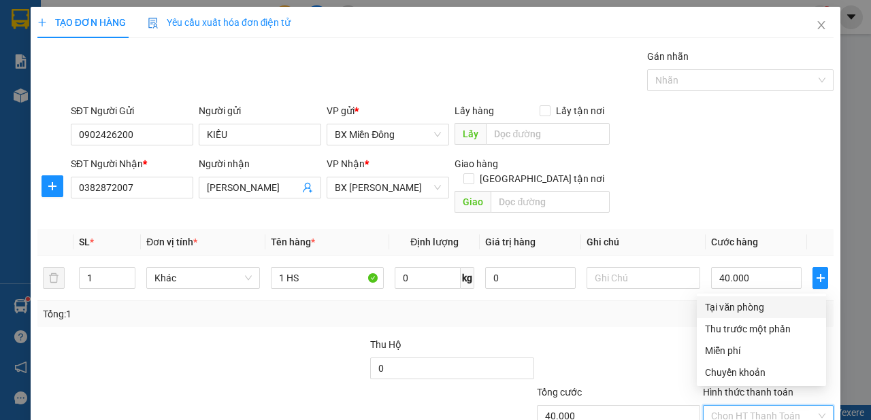
click at [760, 310] on div "Tại văn phòng" at bounding box center [761, 307] width 113 height 15
type input "0"
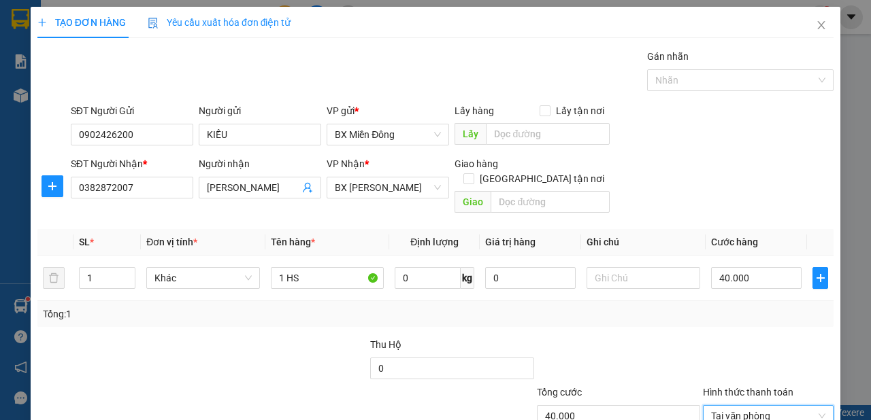
scroll to position [82, 0]
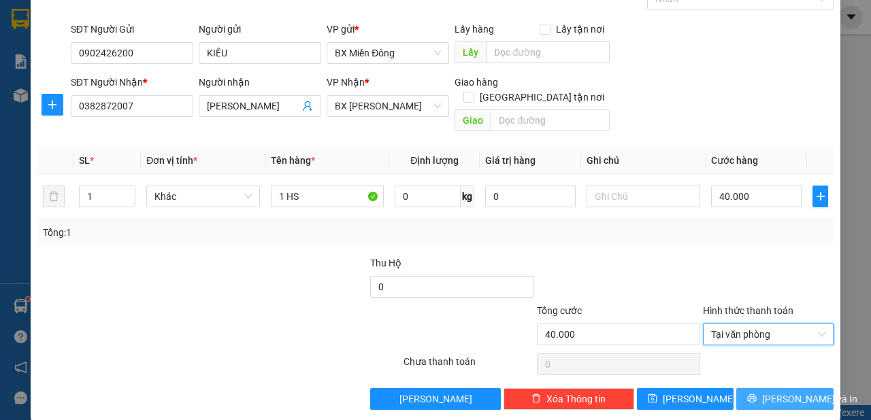
click at [791, 392] on span "[PERSON_NAME] và In" at bounding box center [809, 399] width 95 height 15
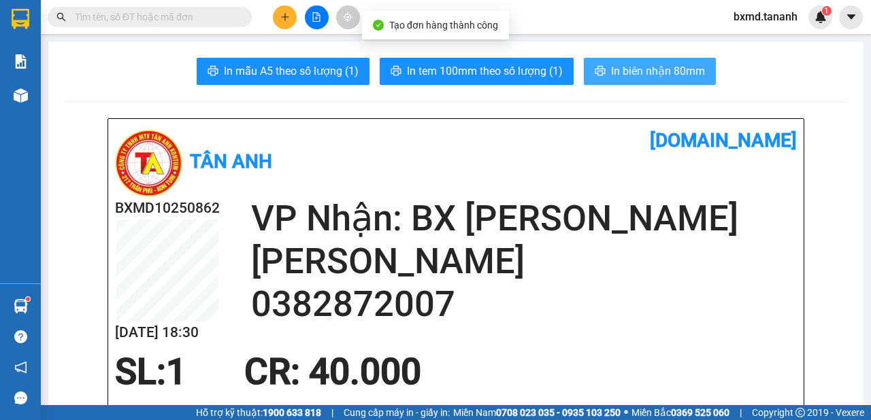
click at [688, 73] on span "In biên nhận 80mm" at bounding box center [658, 71] width 94 height 17
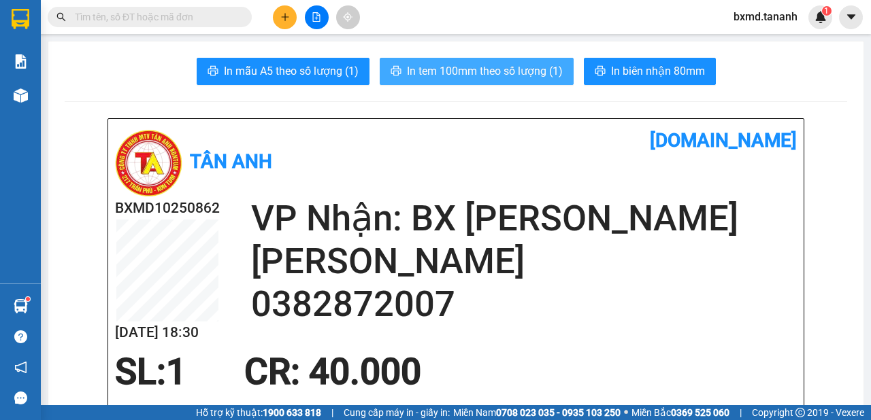
click at [548, 76] on span "In tem 100mm theo số lượng (1)" at bounding box center [485, 71] width 156 height 17
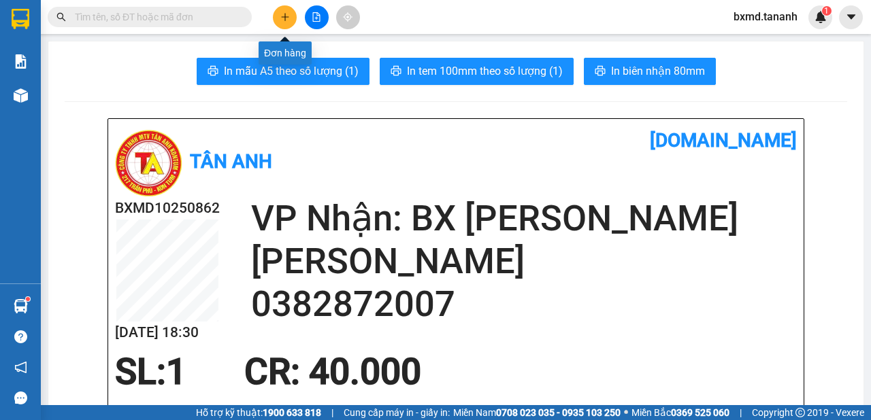
click at [275, 20] on button at bounding box center [285, 17] width 24 height 24
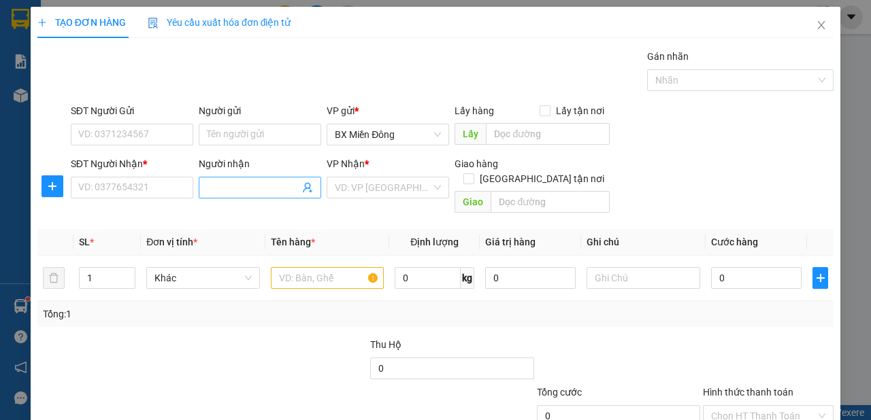
click at [258, 186] on input "Người nhận" at bounding box center [253, 187] width 93 height 15
type input "BÙI THANH HẬU"
click at [147, 186] on input "SĐT Người Nhận *" at bounding box center [132, 188] width 122 height 22
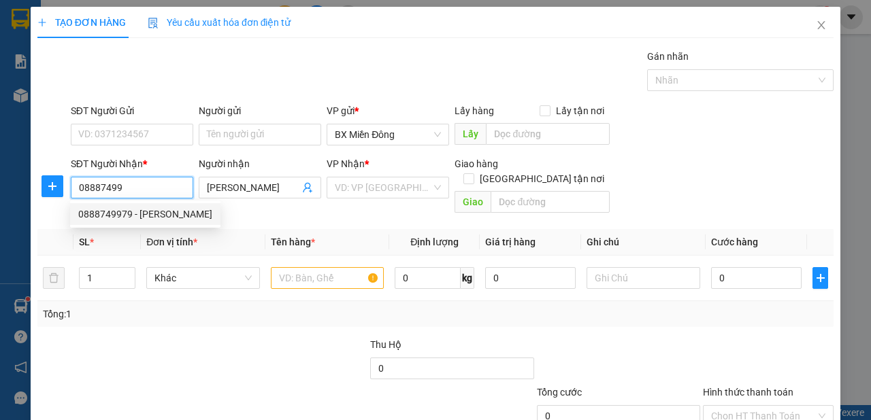
click at [162, 220] on div "0888749979 - BÙI THANH HẬU" at bounding box center [145, 214] width 134 height 15
type input "0888749979"
type input "BÙI THANH HẬU"
type input "40.000"
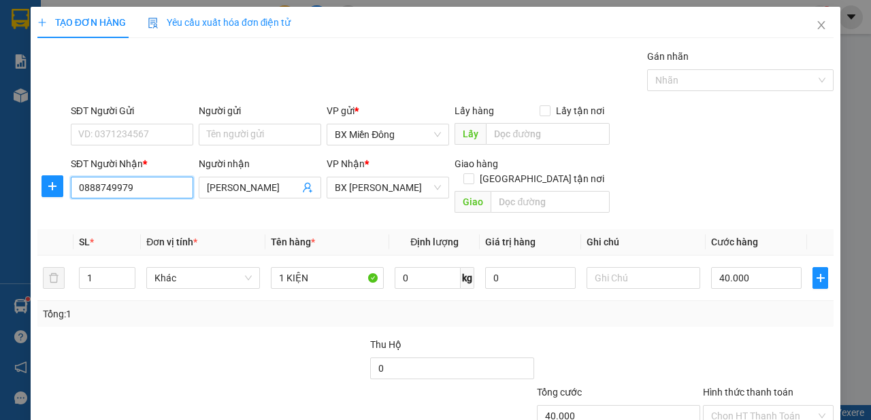
type input "0888749979"
drag, startPoint x: 158, startPoint y: 147, endPoint x: 159, endPoint y: 137, distance: 10.2
click at [158, 145] on div "SĐT Người Gửi VD: 0371234567" at bounding box center [132, 127] width 122 height 48
click at [159, 137] on input "SĐT Người Gửi" at bounding box center [132, 135] width 122 height 22
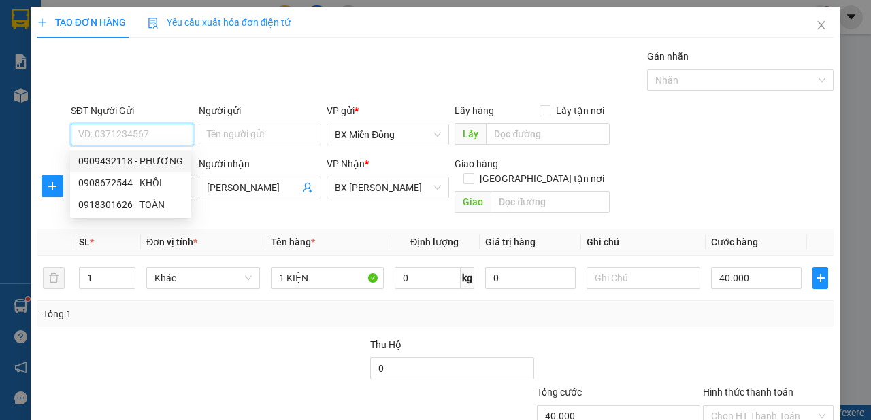
click at [161, 154] on div "0909432118 - PHƯƠNG" at bounding box center [130, 161] width 105 height 15
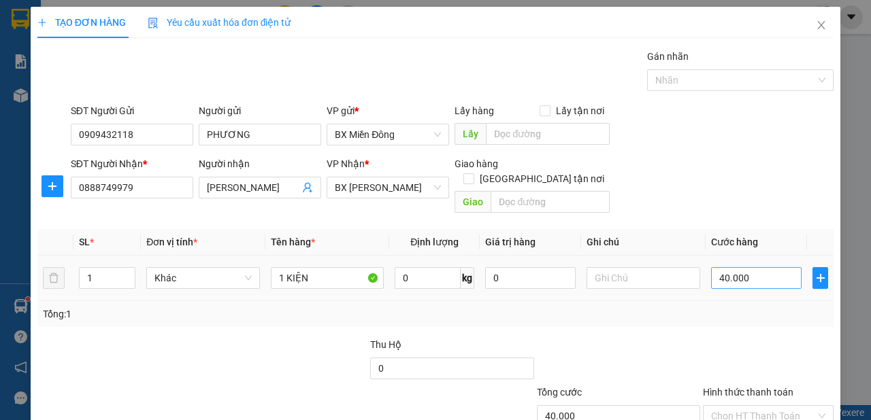
drag, startPoint x: 773, startPoint y: 242, endPoint x: 765, endPoint y: 261, distance: 20.7
click at [765, 261] on td "40.000" at bounding box center [755, 279] width 101 height 46
click at [765, 267] on input "40.000" at bounding box center [756, 278] width 90 height 22
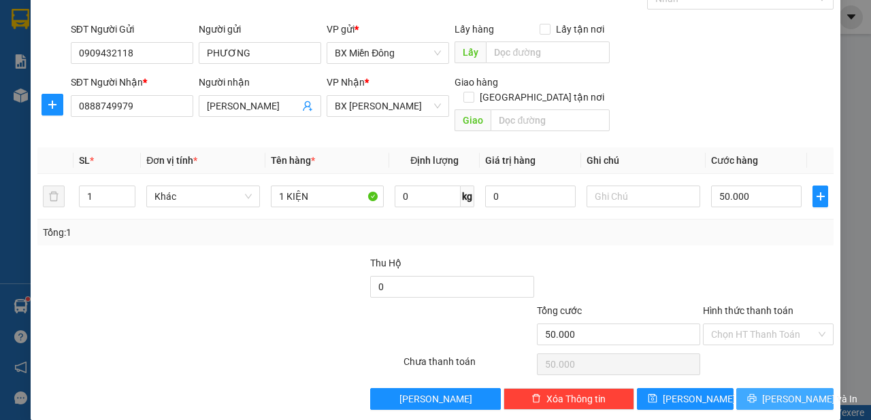
click at [785, 392] on span "[PERSON_NAME] và In" at bounding box center [809, 399] width 95 height 15
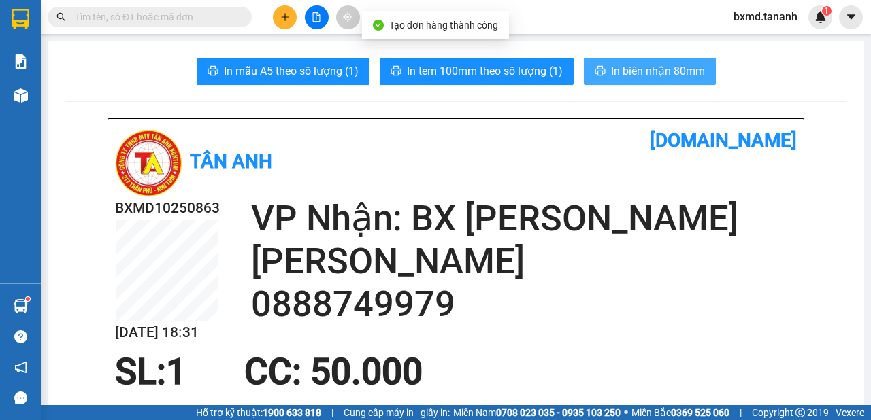
click at [658, 63] on span "In biên nhận 80mm" at bounding box center [658, 71] width 94 height 17
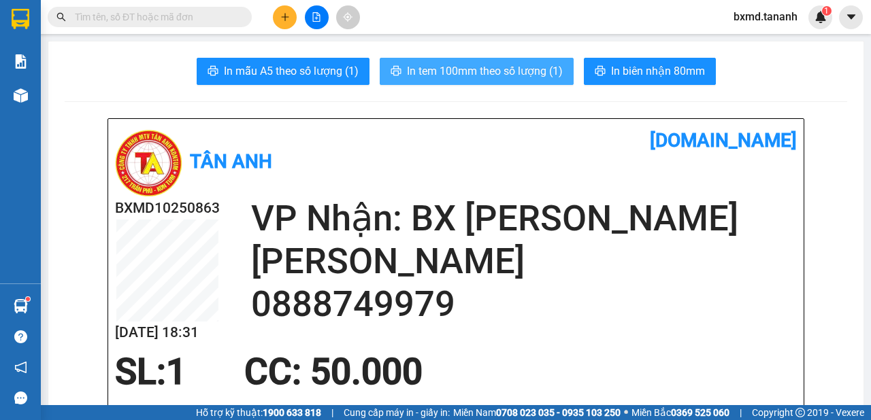
click at [543, 71] on button "In tem 100mm theo số lượng (1)" at bounding box center [477, 71] width 194 height 27
click at [543, 71] on span "In tem 100mm theo số lượng (1)" at bounding box center [485, 71] width 156 height 17
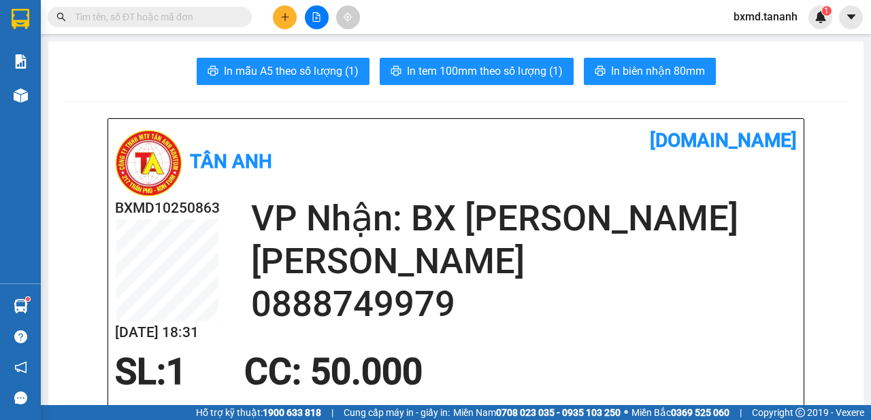
click at [293, 20] on button at bounding box center [285, 17] width 24 height 24
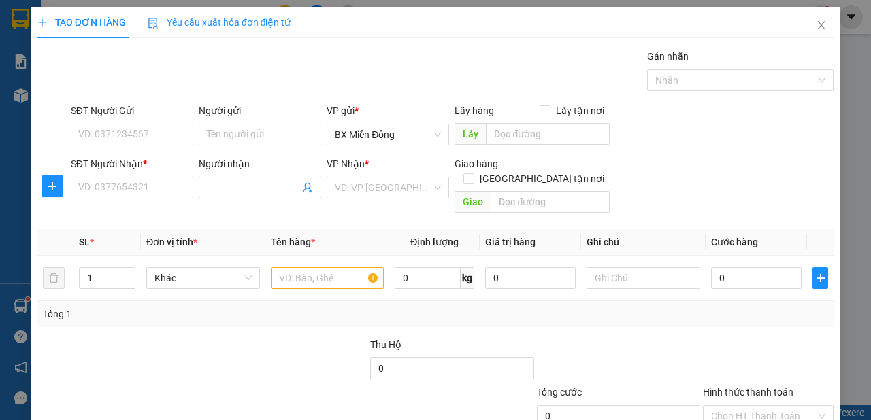
click at [257, 190] on input "Người nhận" at bounding box center [253, 187] width 93 height 15
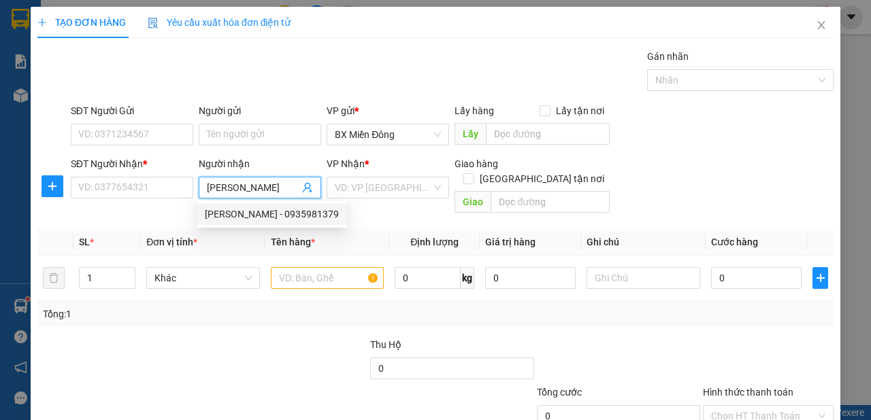
click at [273, 212] on div "[PERSON_NAME] - 0935981379" at bounding box center [272, 214] width 134 height 15
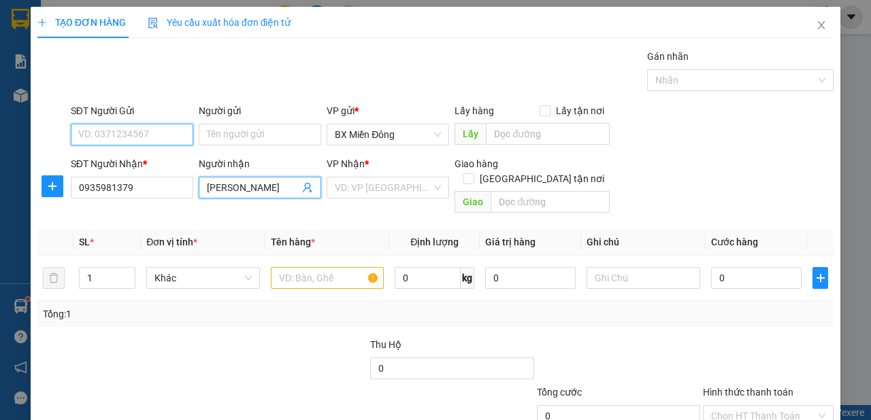
click at [165, 131] on input "SĐT Người Gửi" at bounding box center [132, 135] width 122 height 22
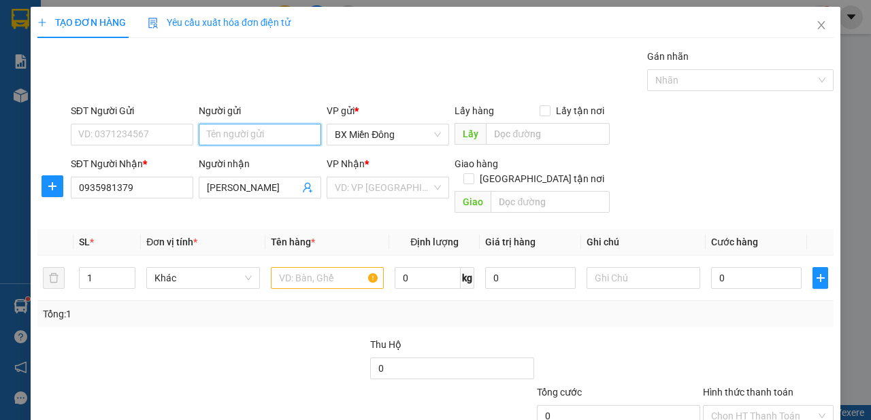
click at [203, 137] on input "Người gửi" at bounding box center [260, 135] width 122 height 22
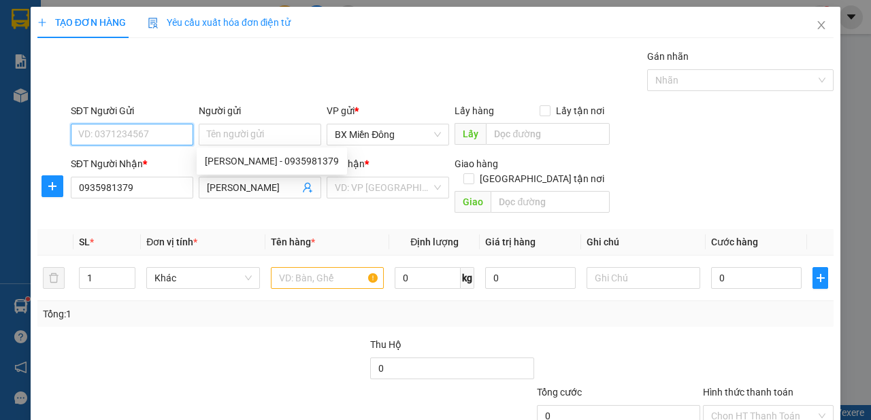
click at [147, 132] on input "SĐT Người Gửi" at bounding box center [132, 135] width 122 height 22
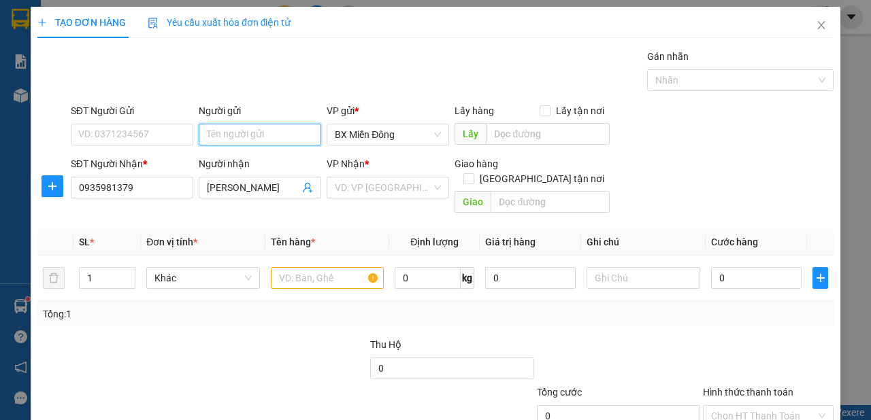
click at [212, 131] on input "Người gửi" at bounding box center [260, 135] width 122 height 22
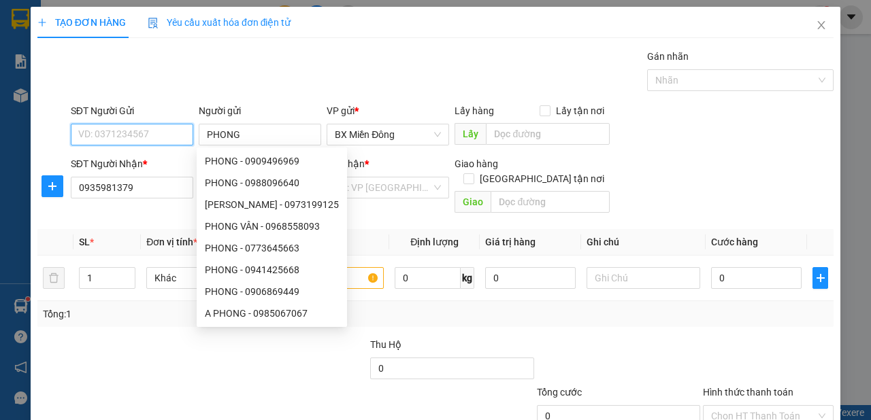
click at [161, 141] on input "SĐT Người Gửi" at bounding box center [132, 135] width 122 height 22
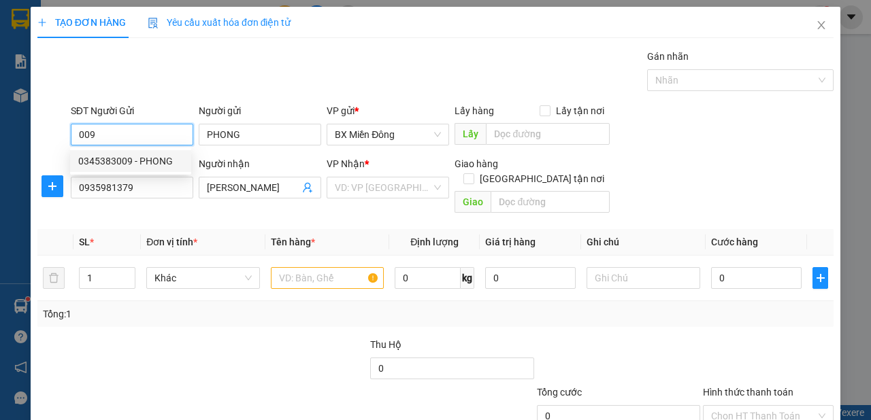
click at [165, 159] on div "0345383009 - PHONG" at bounding box center [130, 161] width 105 height 15
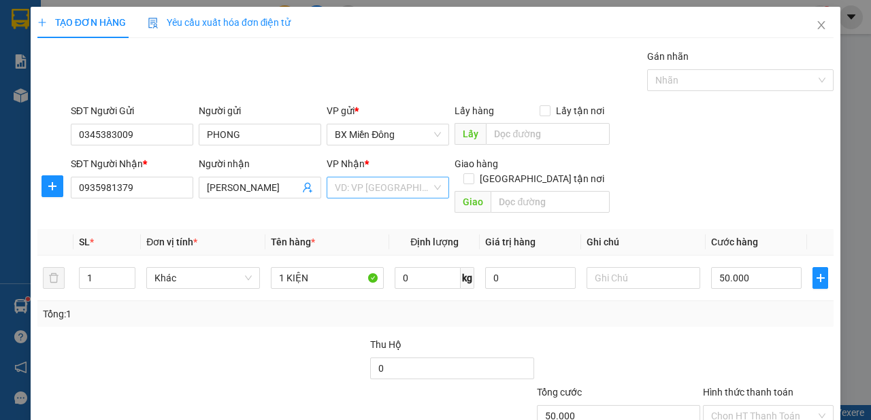
click at [408, 190] on input "search" at bounding box center [383, 188] width 97 height 20
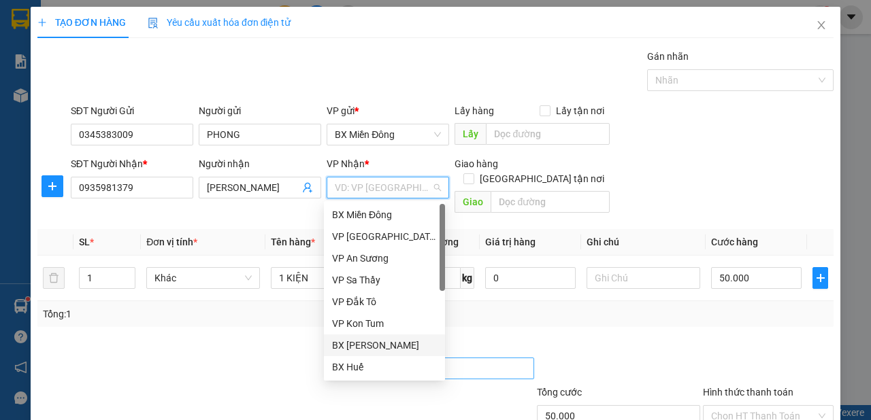
click at [386, 346] on div "BX [PERSON_NAME]" at bounding box center [384, 345] width 105 height 15
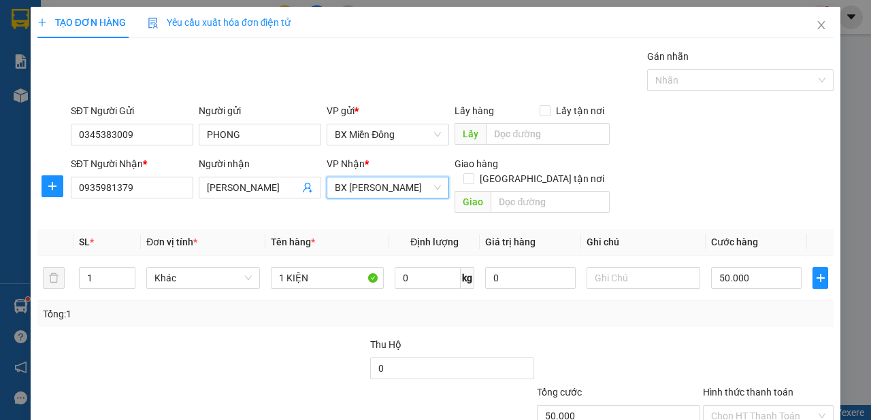
scroll to position [82, 0]
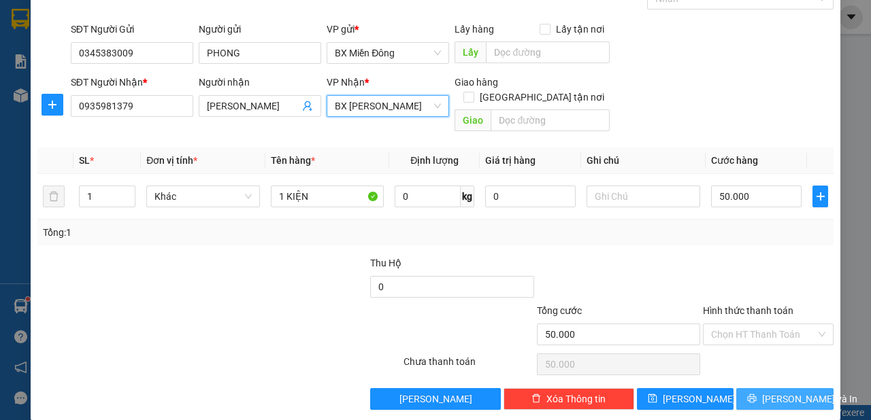
click at [782, 392] on span "[PERSON_NAME] và In" at bounding box center [809, 399] width 95 height 15
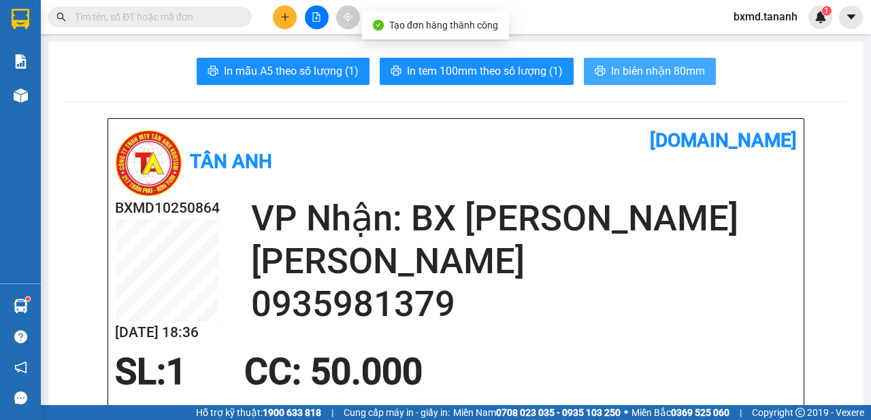
click at [621, 66] on span "In biên nhận 80mm" at bounding box center [658, 71] width 94 height 17
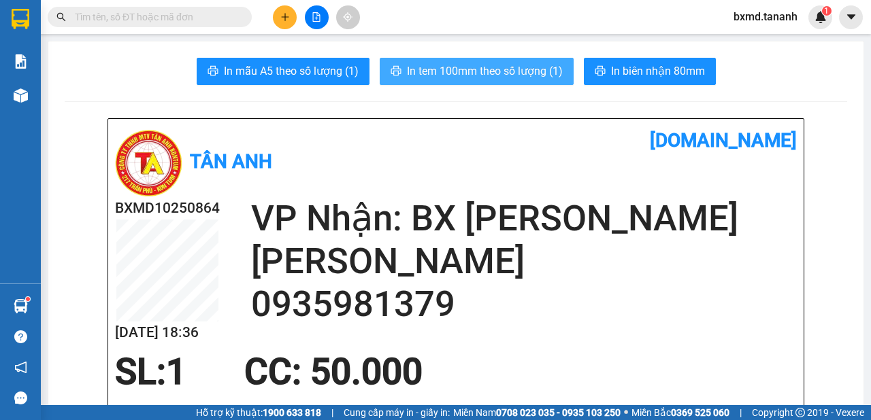
click at [534, 71] on span "In tem 100mm theo số lượng (1)" at bounding box center [485, 71] width 156 height 17
